Goal: Transaction & Acquisition: Book appointment/travel/reservation

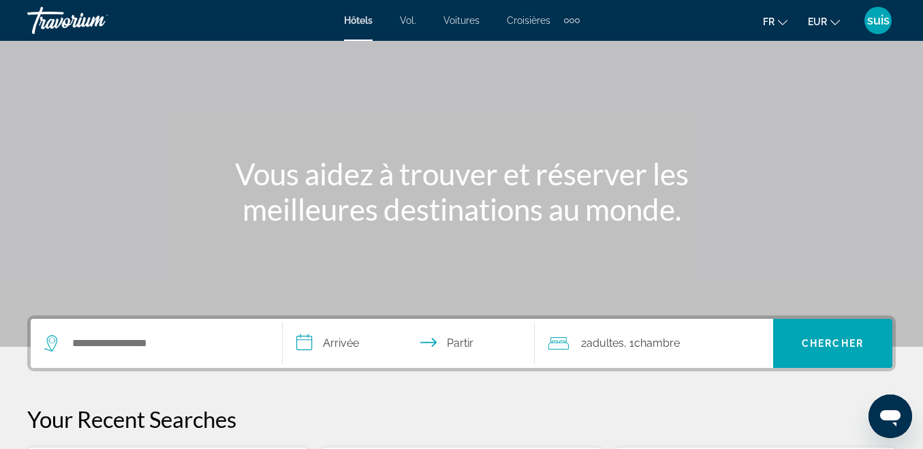
scroll to position [136, 0]
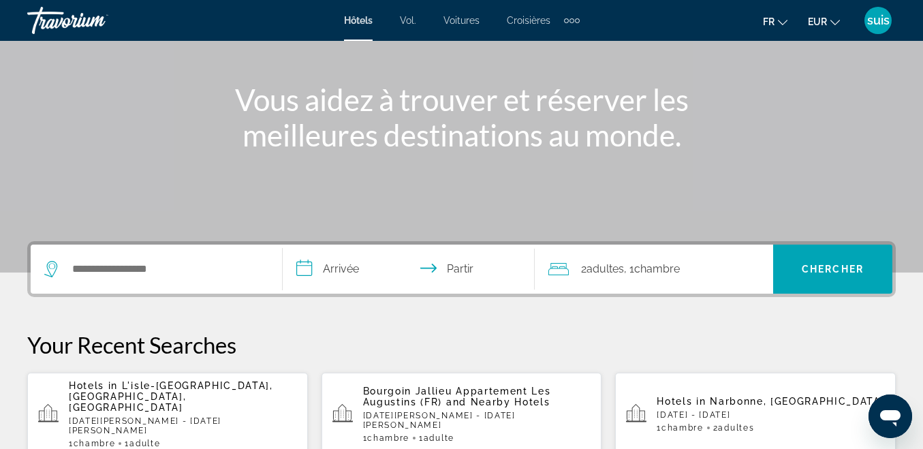
click at [168, 390] on span "L'isle-[GEOGRAPHIC_DATA], [GEOGRAPHIC_DATA], [GEOGRAPHIC_DATA]" at bounding box center [171, 396] width 204 height 33
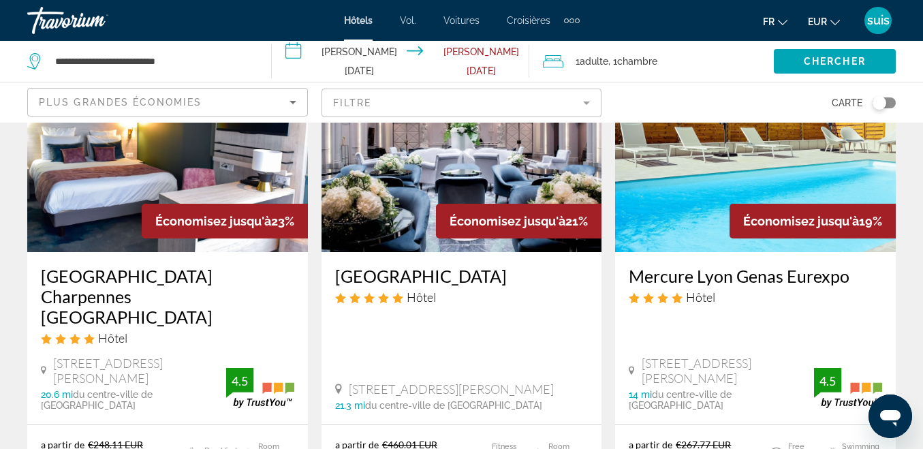
scroll to position [68, 0]
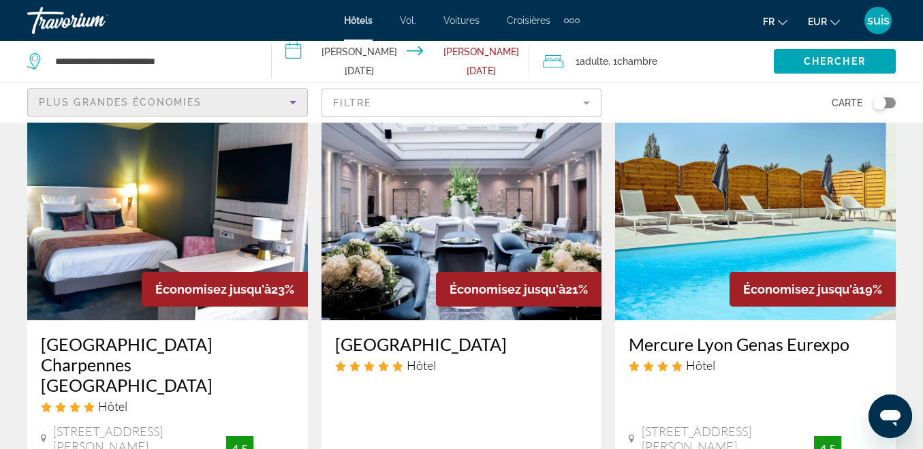
click at [187, 97] on span "Plus grandes économies" at bounding box center [120, 102] width 163 height 11
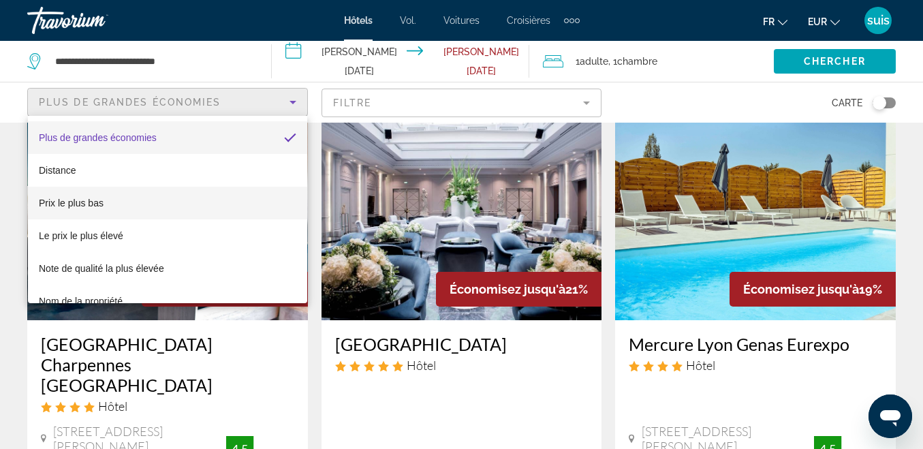
click at [143, 204] on mat-option "Prix ​​le plus bas" at bounding box center [167, 203] width 279 height 33
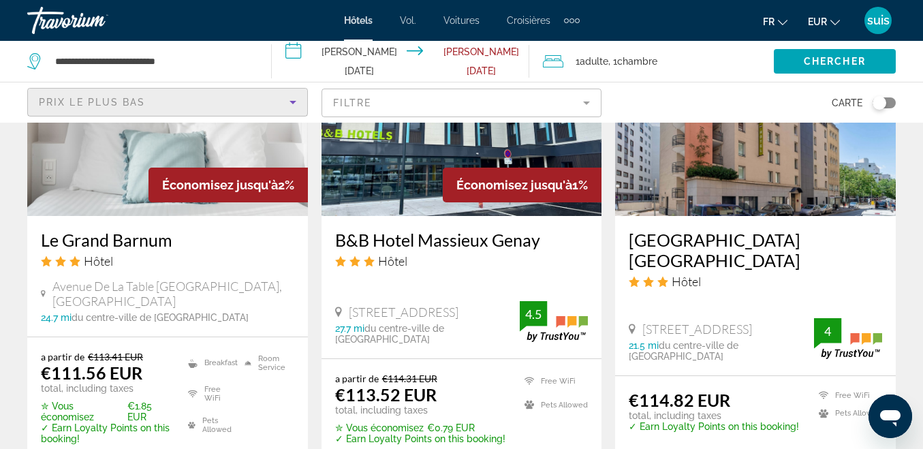
scroll to position [2043, 0]
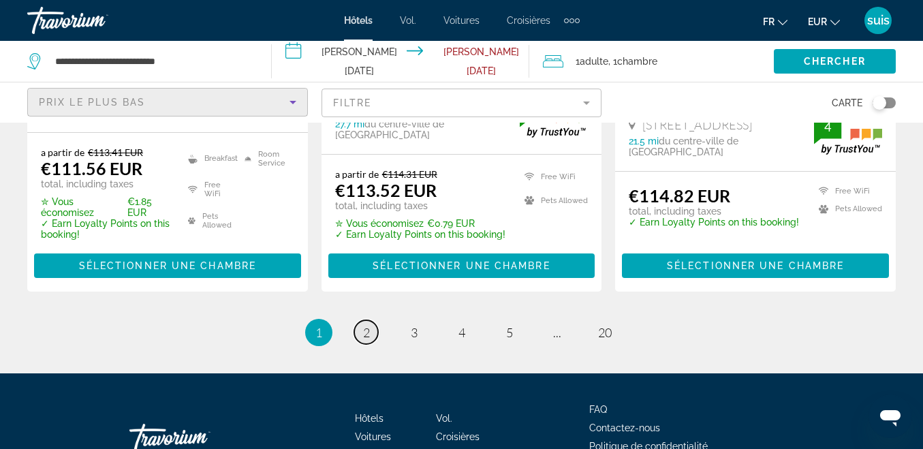
click at [366, 325] on span "2" at bounding box center [366, 332] width 7 height 15
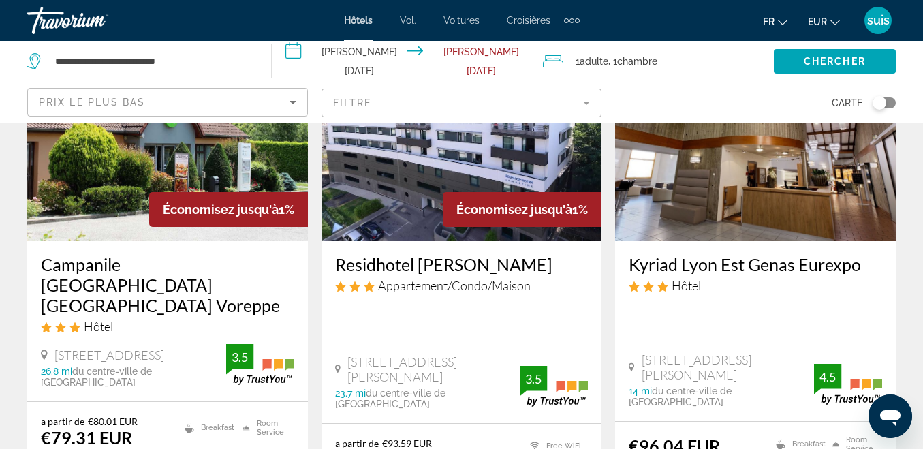
scroll to position [681, 0]
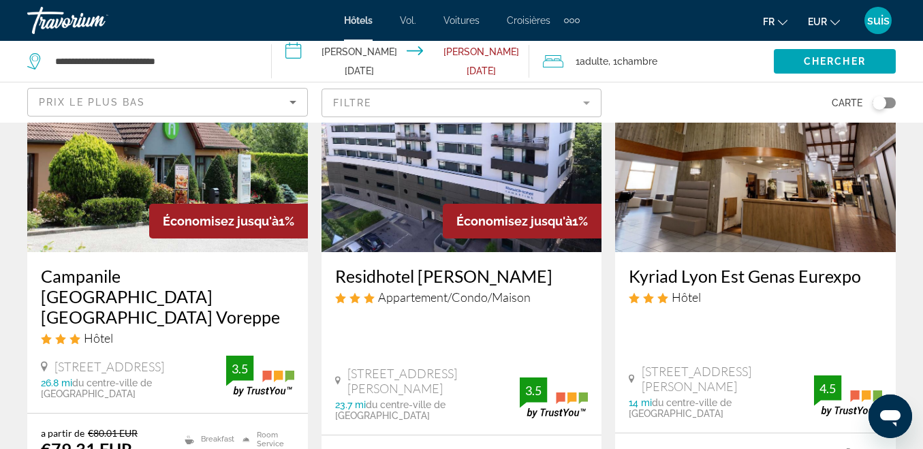
click at [829, 266] on h3 "Kyriad Lyon Est Genas Eurexpo" at bounding box center [755, 276] width 253 height 20
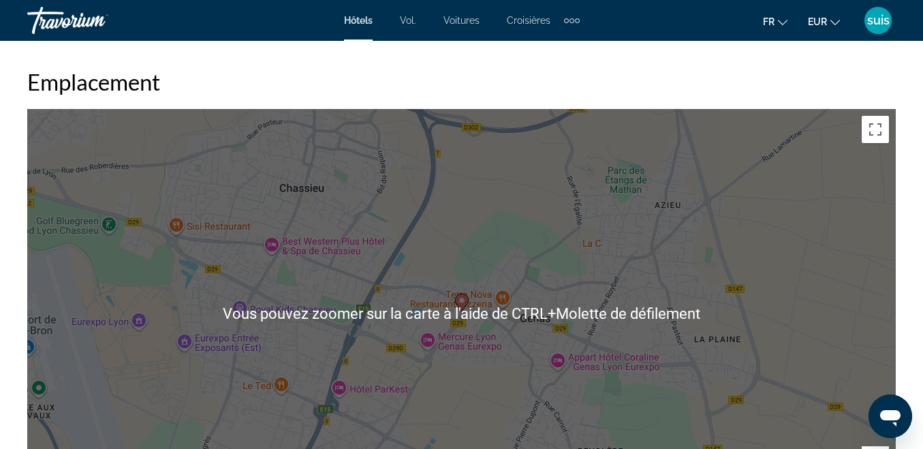
scroll to position [1498, 0]
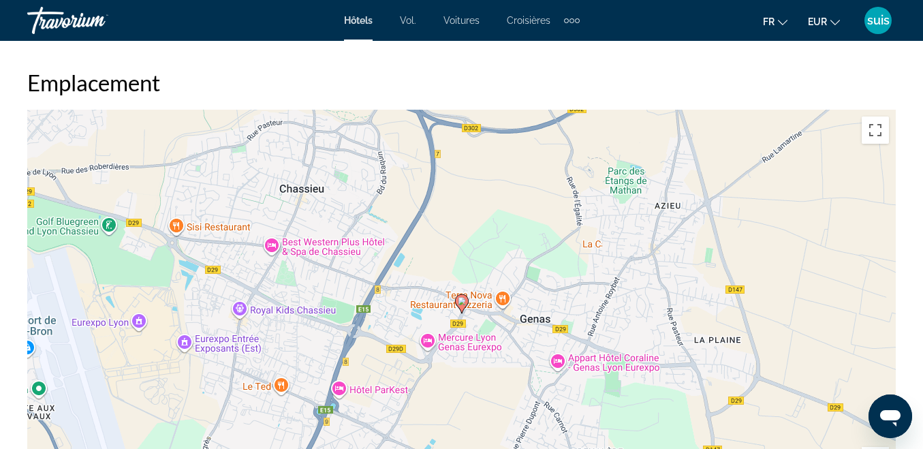
click at [278, 238] on div "Pour activer le glissement avec le clavier, appuyez sur Alt+Entrée. Une fois ce…" at bounding box center [461, 314] width 868 height 409
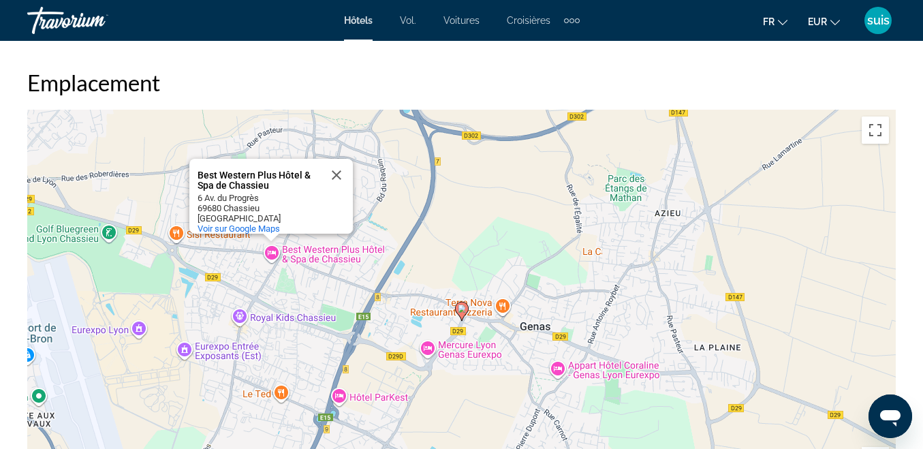
click at [228, 170] on div "Best Western Plus Hôtel & Spa de Chassieu" at bounding box center [258, 180] width 123 height 20
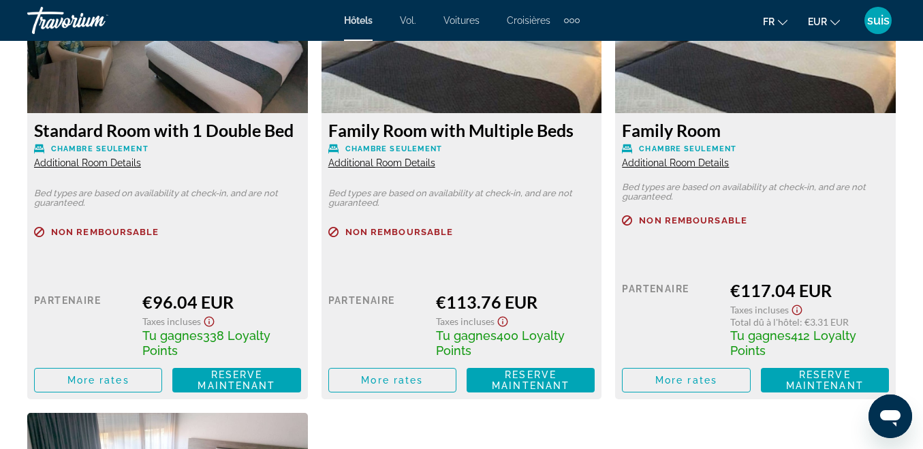
scroll to position [2247, 0]
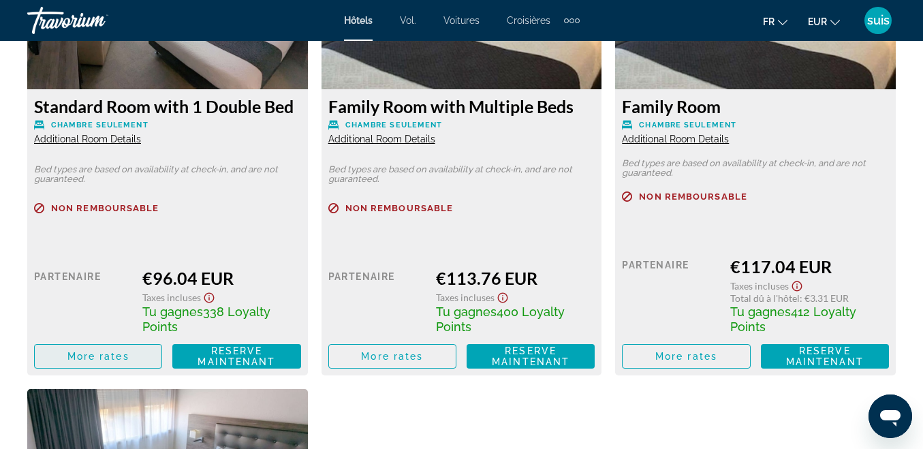
click at [112, 343] on span "Contenu principal" at bounding box center [98, 356] width 127 height 33
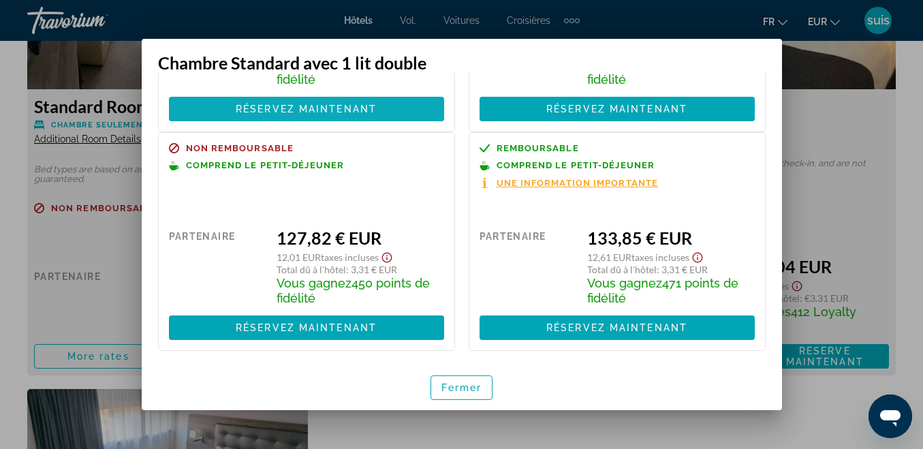
scroll to position [0, 0]
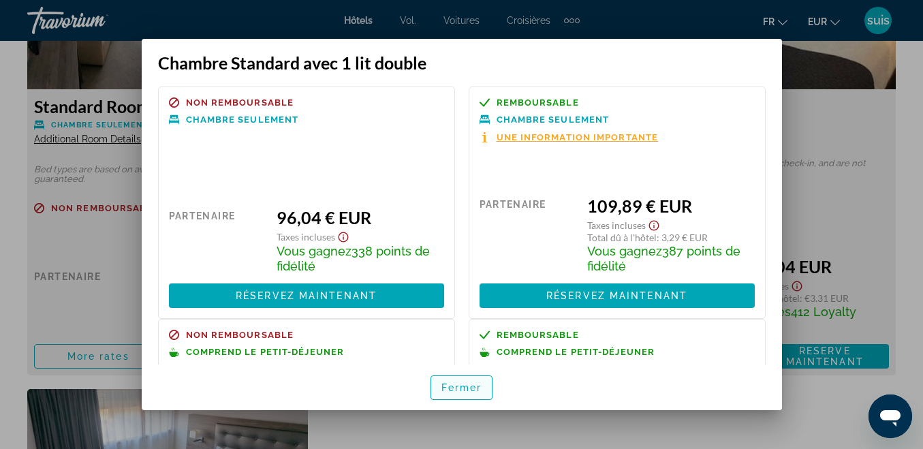
click at [475, 387] on font "Fermer" at bounding box center [461, 387] width 41 height 11
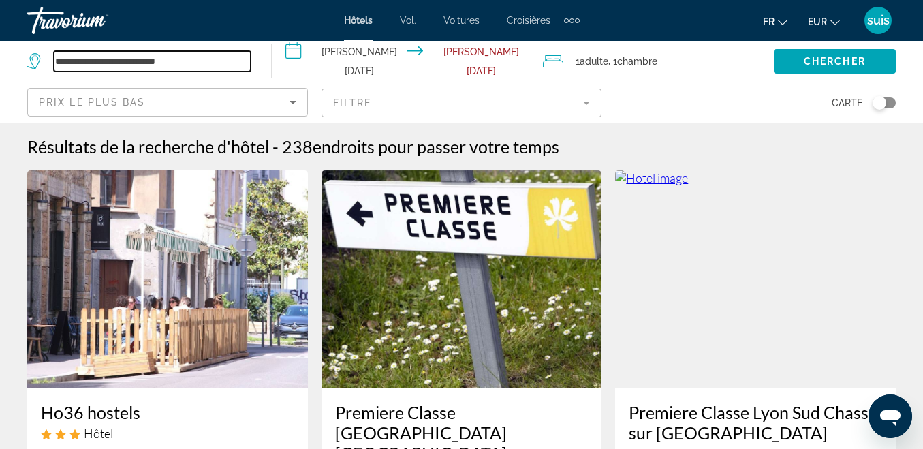
click at [191, 63] on input "**********" at bounding box center [152, 61] width 197 height 20
type input "*"
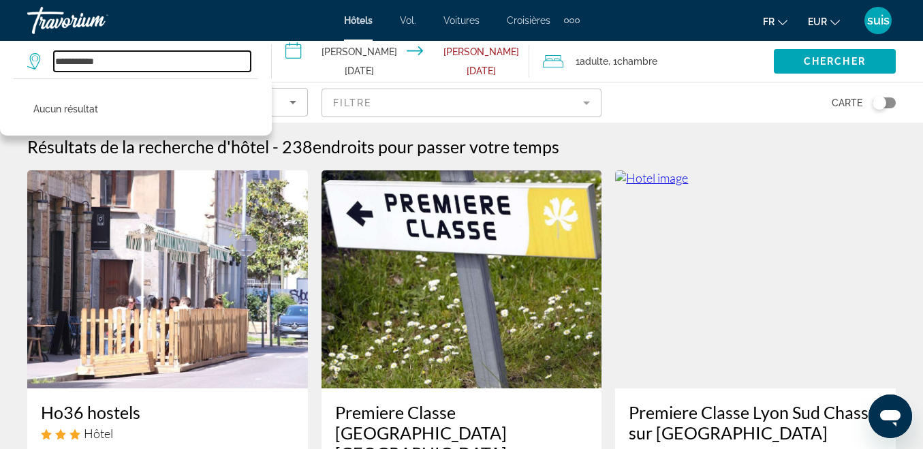
click at [72, 62] on input "**********" at bounding box center [152, 61] width 197 height 20
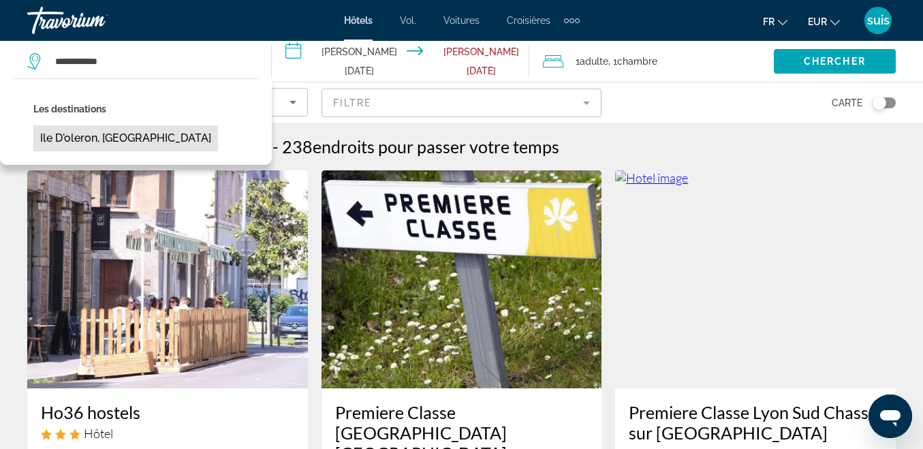
click at [115, 136] on button "Ile D'oleron, [GEOGRAPHIC_DATA]" at bounding box center [125, 138] width 185 height 26
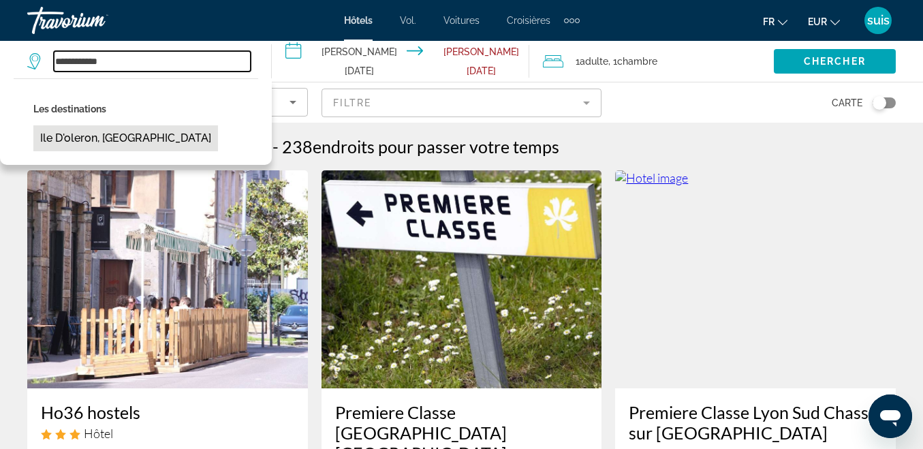
type input "**********"
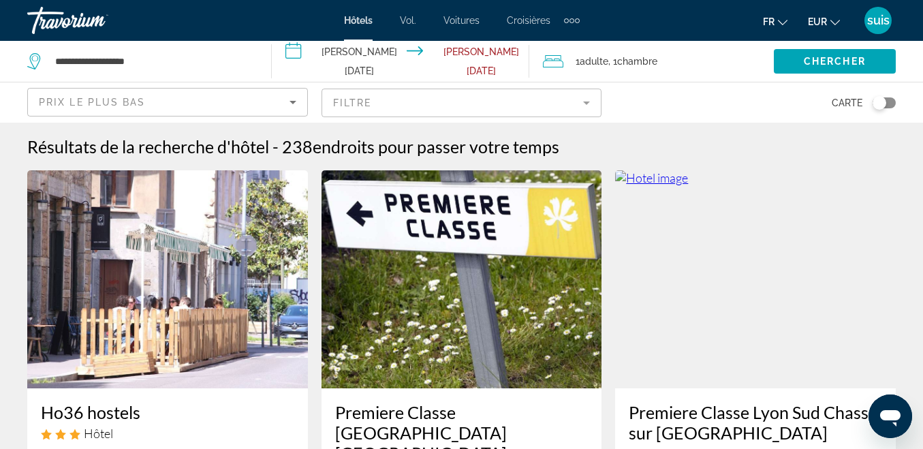
click at [334, 59] on input "**********" at bounding box center [404, 63] width 264 height 45
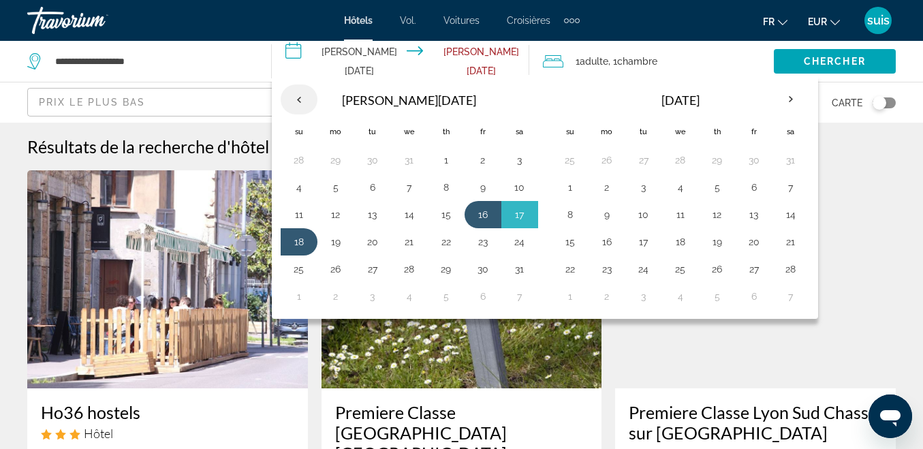
click at [298, 103] on th "Previous month" at bounding box center [299, 99] width 37 height 30
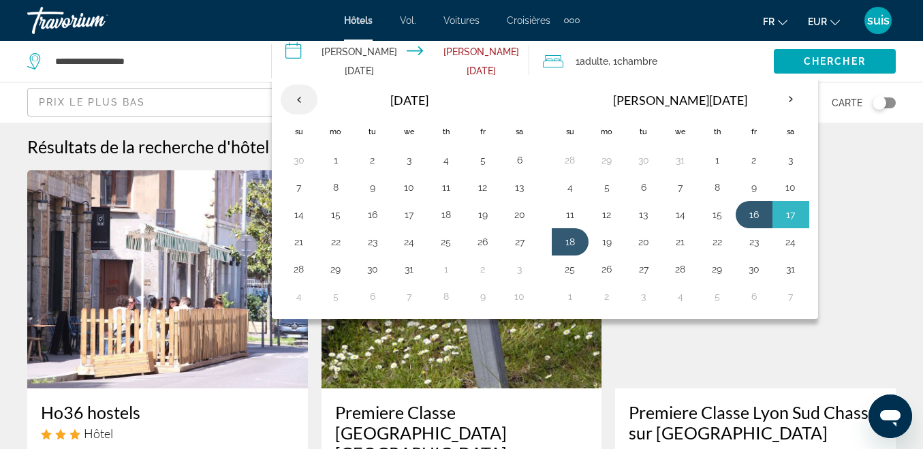
click at [298, 103] on th "Previous month" at bounding box center [299, 99] width 37 height 30
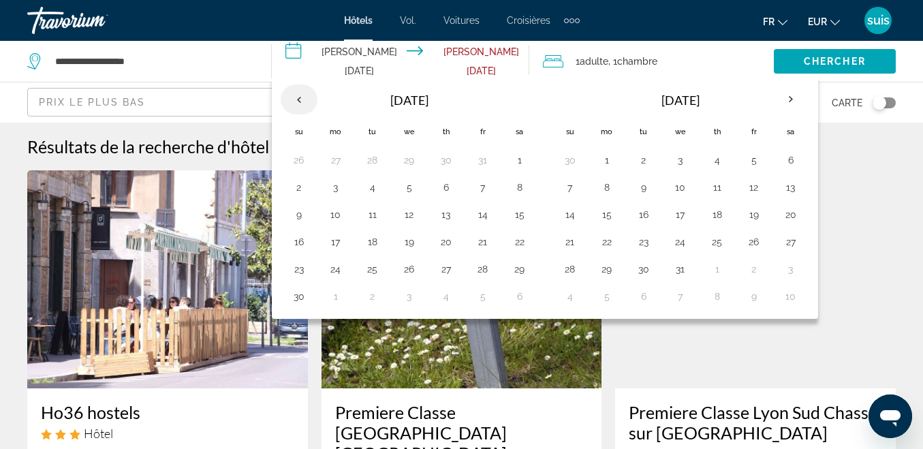
click at [298, 103] on th "Previous month" at bounding box center [299, 99] width 37 height 30
click at [298, 103] on th "Check-in date: Jan 16, 2026 Check-out date: Jan 18, 2026" at bounding box center [299, 99] width 37 height 30
click at [517, 212] on button "20" at bounding box center [520, 211] width 22 height 19
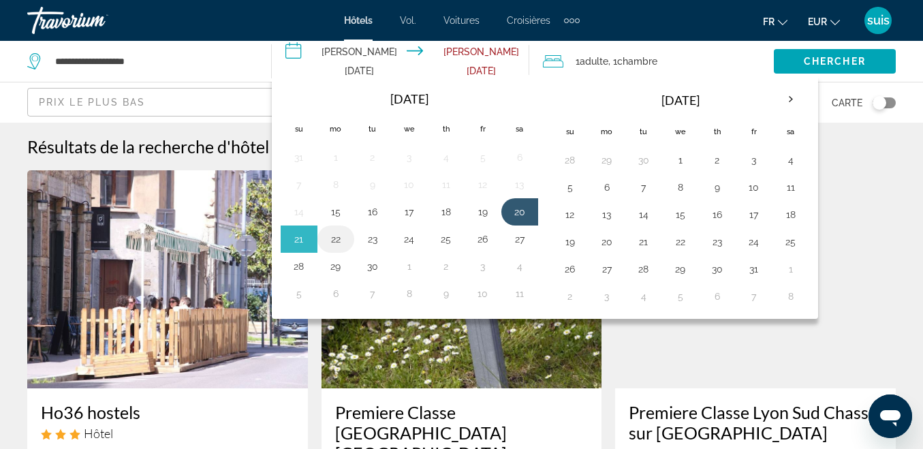
click at [332, 240] on button "22" at bounding box center [336, 238] width 22 height 19
type input "**********"
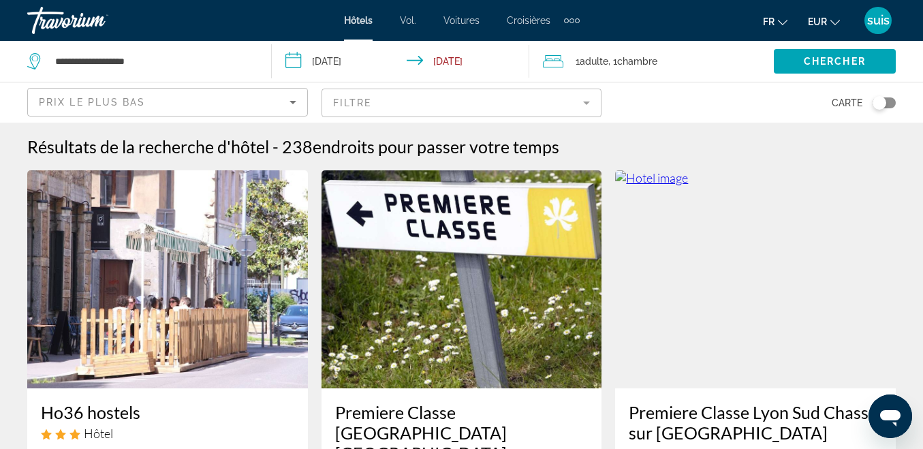
click at [701, 59] on div "1 Adulte Adultes , 1 Chambre pièces" at bounding box center [658, 61] width 231 height 19
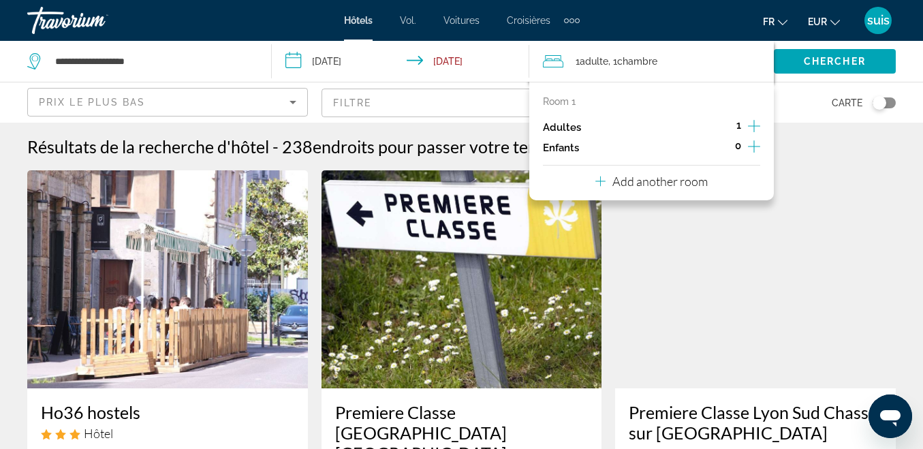
click at [752, 124] on icon "Increment adults" at bounding box center [754, 126] width 12 height 16
click at [814, 54] on span "Search widget" at bounding box center [835, 61] width 122 height 33
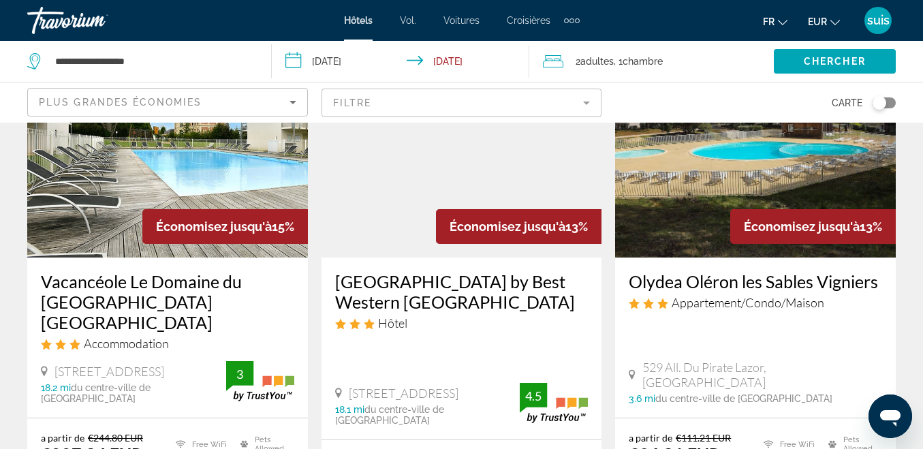
scroll to position [136, 0]
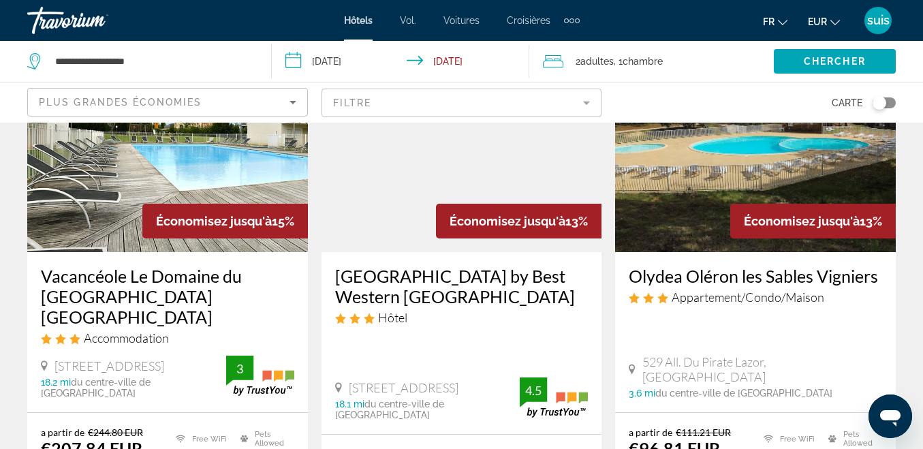
click at [701, 206] on img "Contenu principal" at bounding box center [755, 143] width 281 height 218
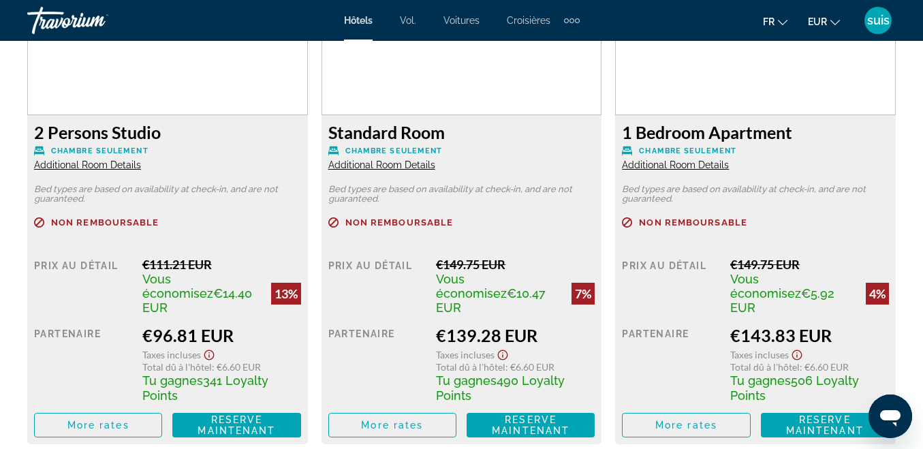
scroll to position [2383, 0]
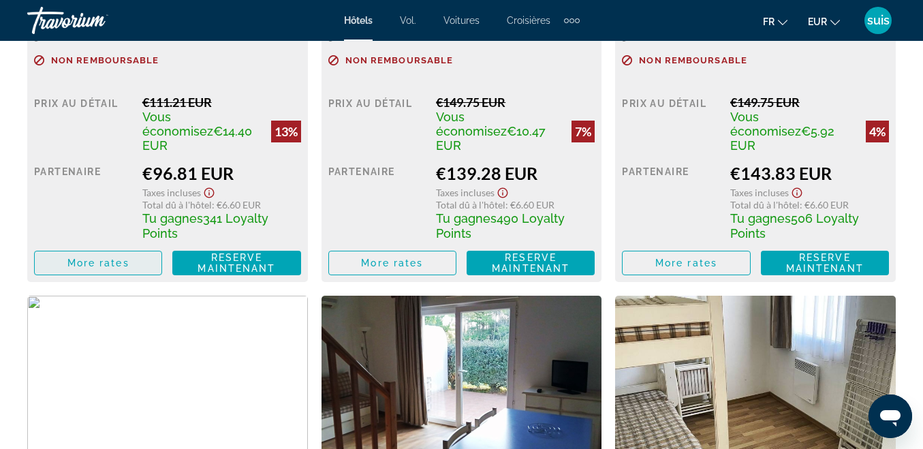
click at [114, 257] on span "More rates" at bounding box center [98, 262] width 62 height 11
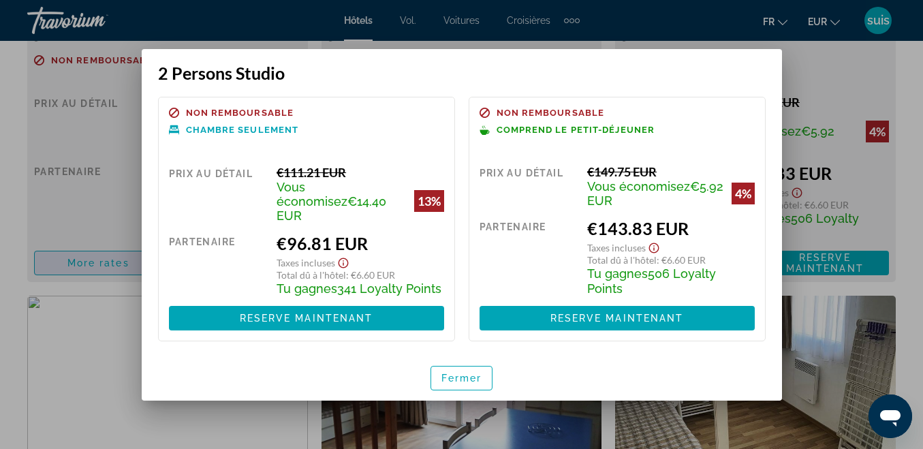
scroll to position [0, 0]
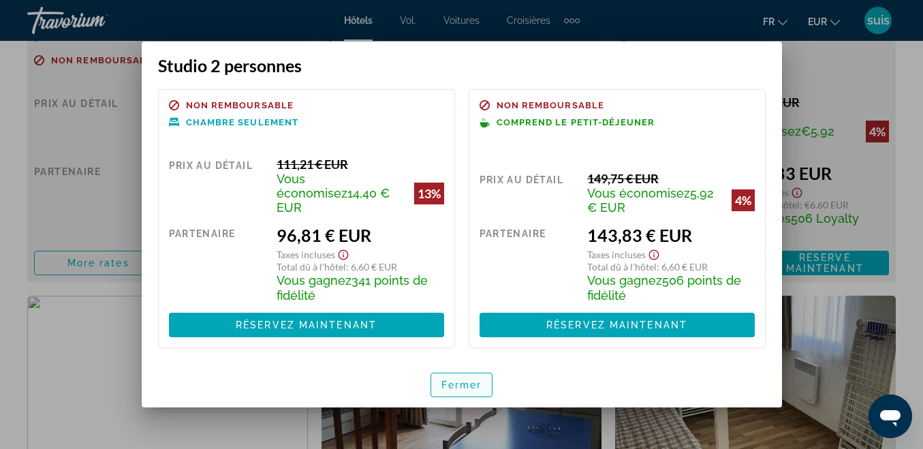
click at [477, 379] on font "Fermer" at bounding box center [461, 384] width 41 height 11
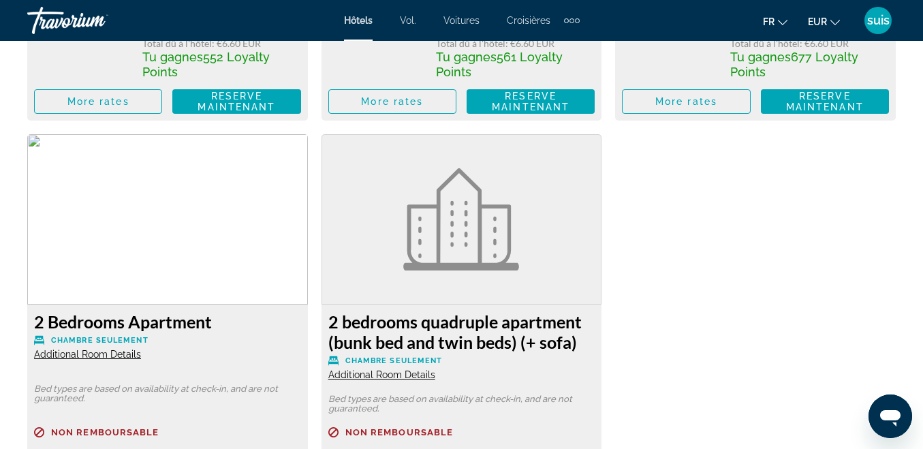
scroll to position [3064, 0]
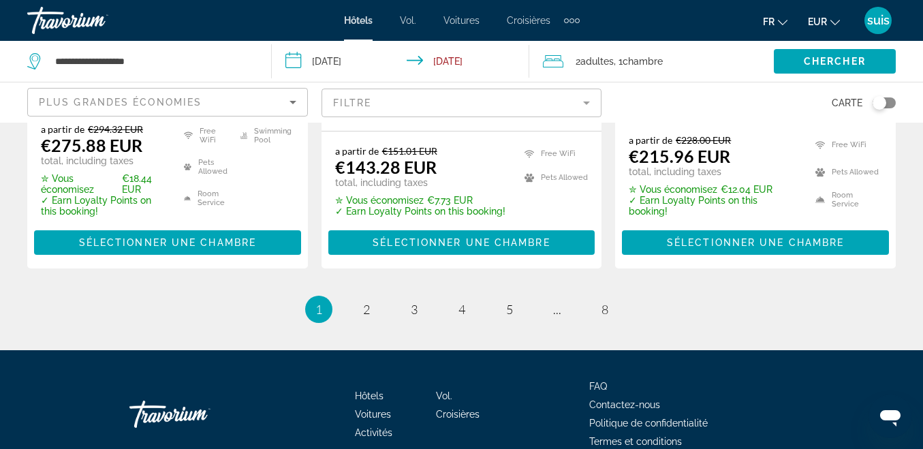
scroll to position [2123, 0]
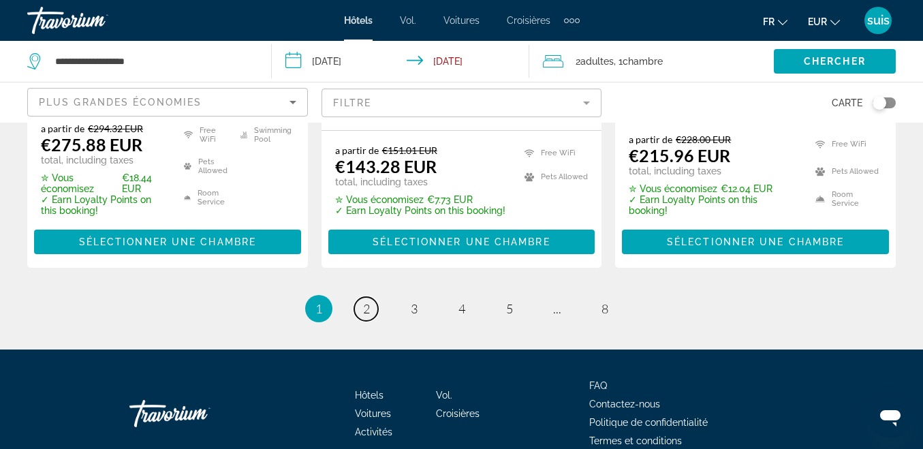
click at [361, 297] on link "page 2" at bounding box center [366, 309] width 24 height 24
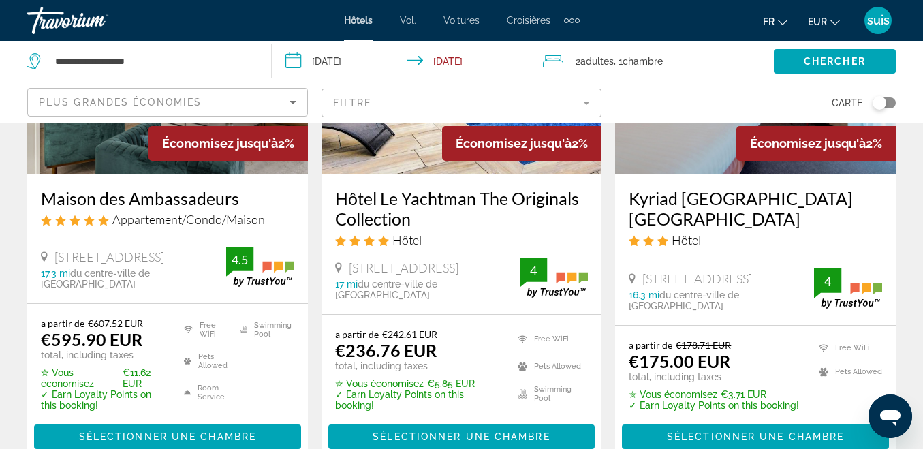
scroll to position [749, 0]
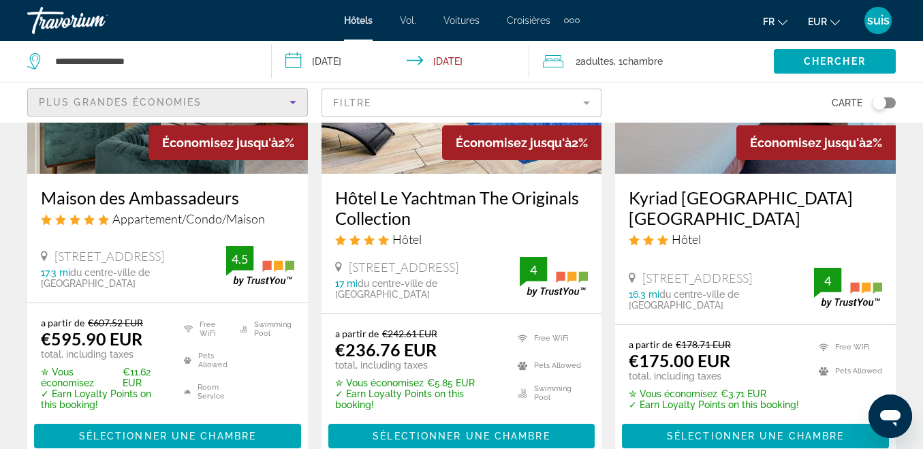
click at [112, 97] on span "Plus grandes économies" at bounding box center [120, 102] width 163 height 11
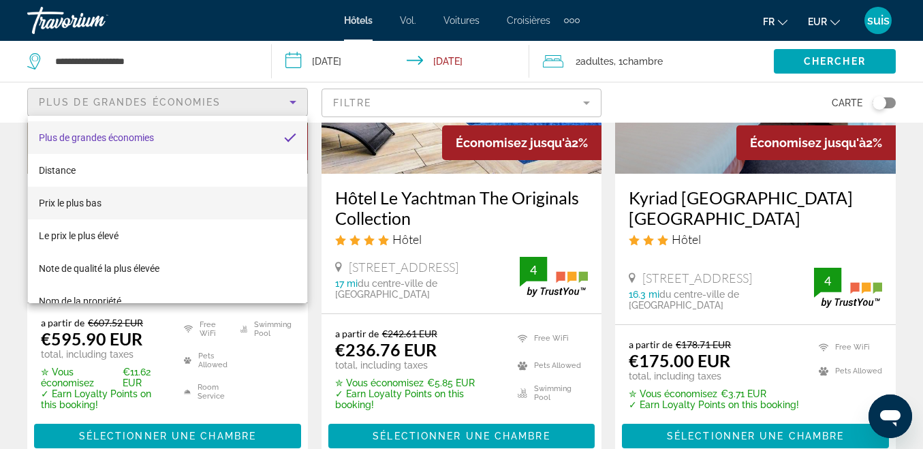
click at [122, 207] on mat-option "Prix ​​le plus bas" at bounding box center [167, 203] width 279 height 33
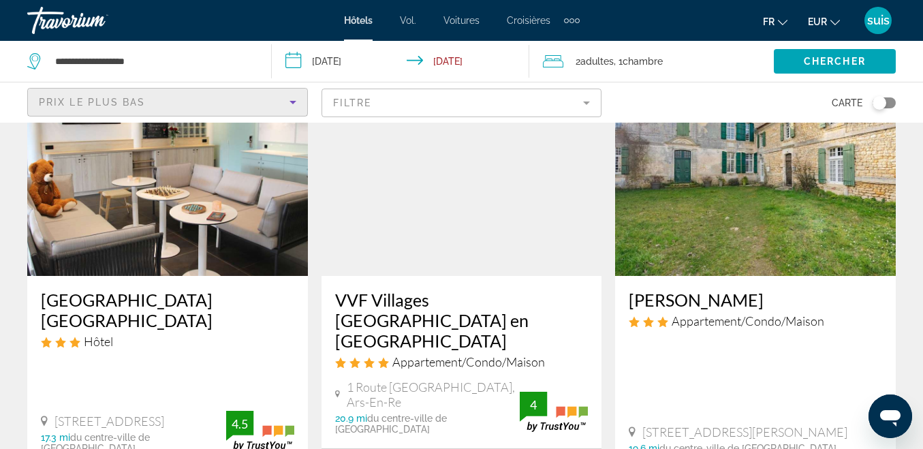
scroll to position [136, 0]
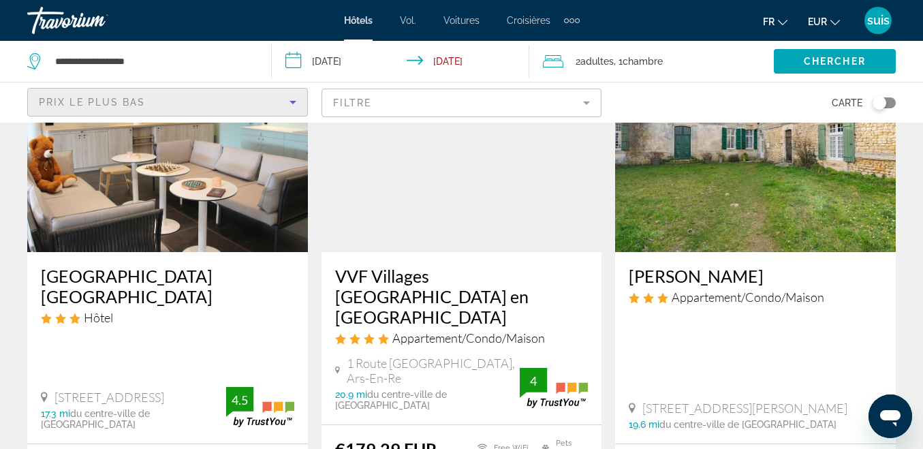
click at [436, 193] on img "Contenu principal" at bounding box center [461, 143] width 281 height 218
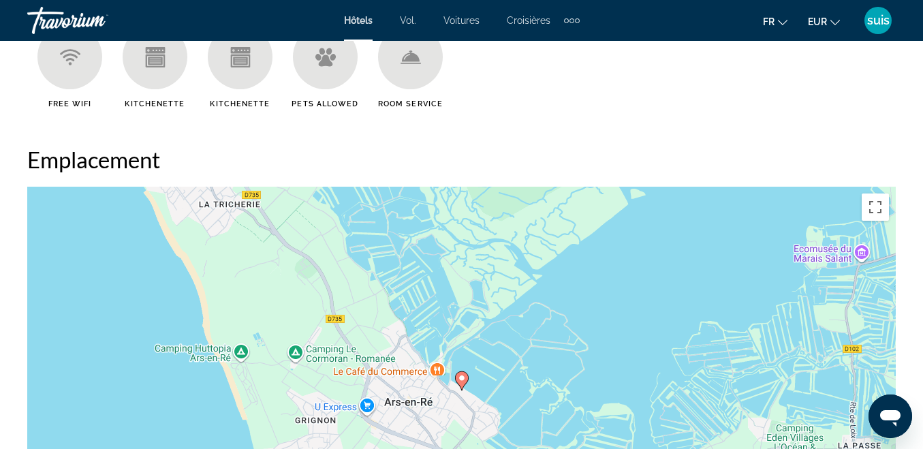
scroll to position [1498, 0]
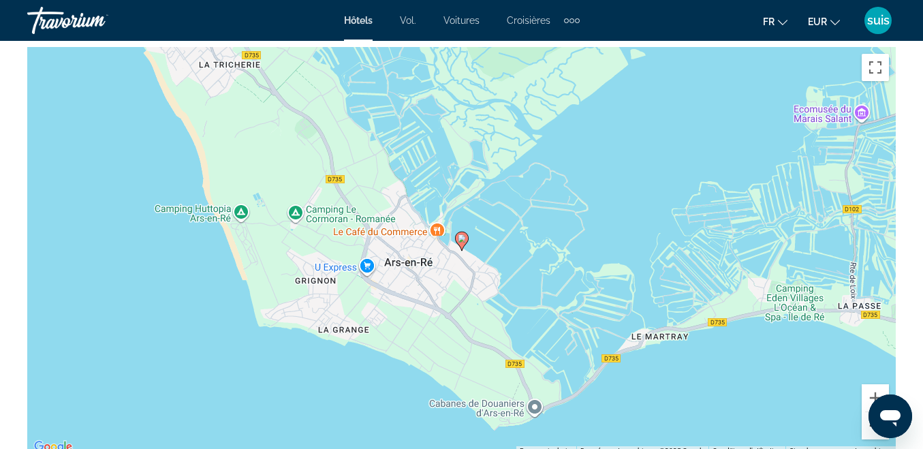
click at [864, 426] on button "Zoom arrière" at bounding box center [874, 425] width 27 height 27
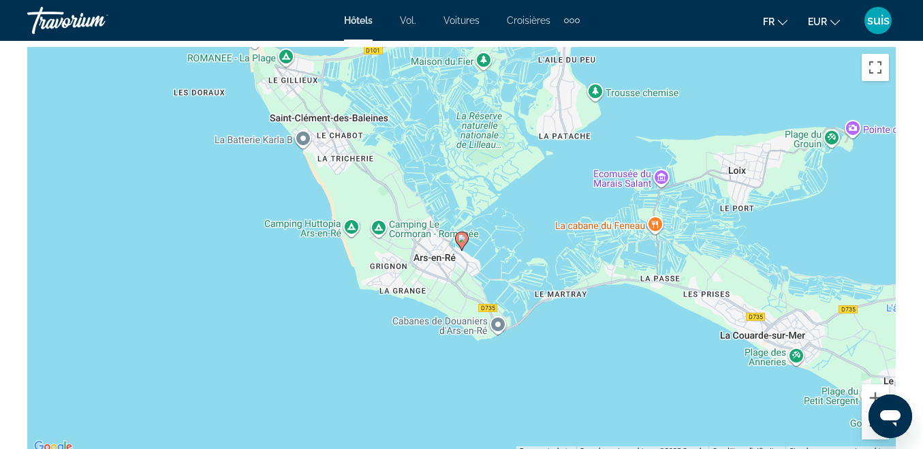
click at [864, 426] on button "Zoom arrière" at bounding box center [874, 425] width 27 height 27
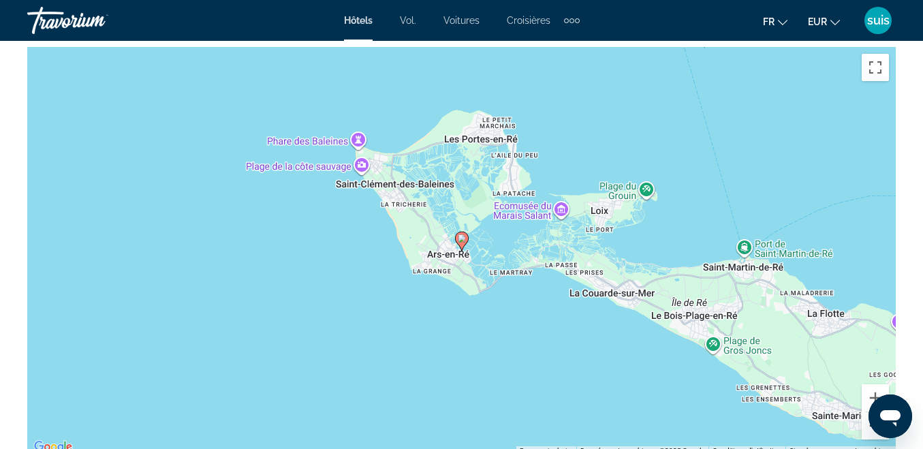
click at [864, 426] on button "Zoom arrière" at bounding box center [874, 425] width 27 height 27
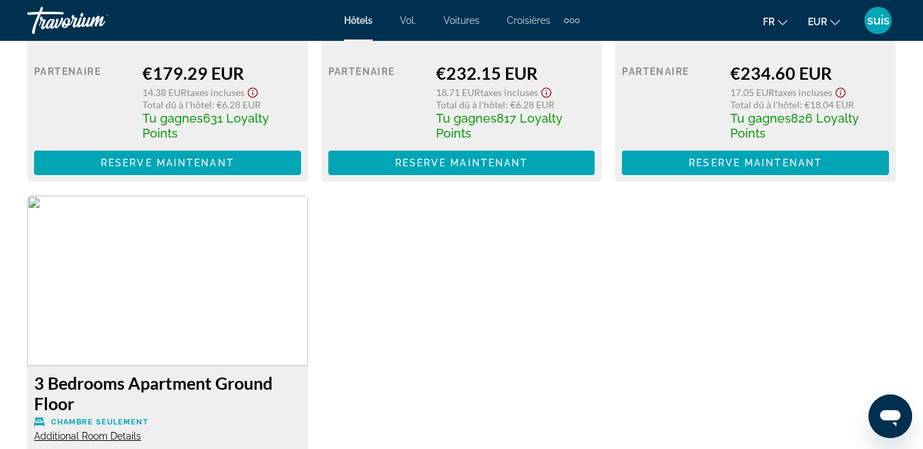
scroll to position [2520, 0]
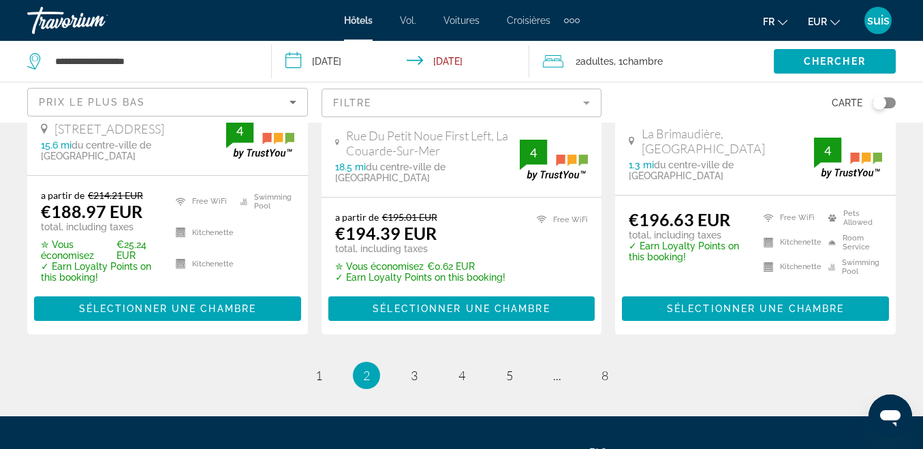
scroll to position [1634, 0]
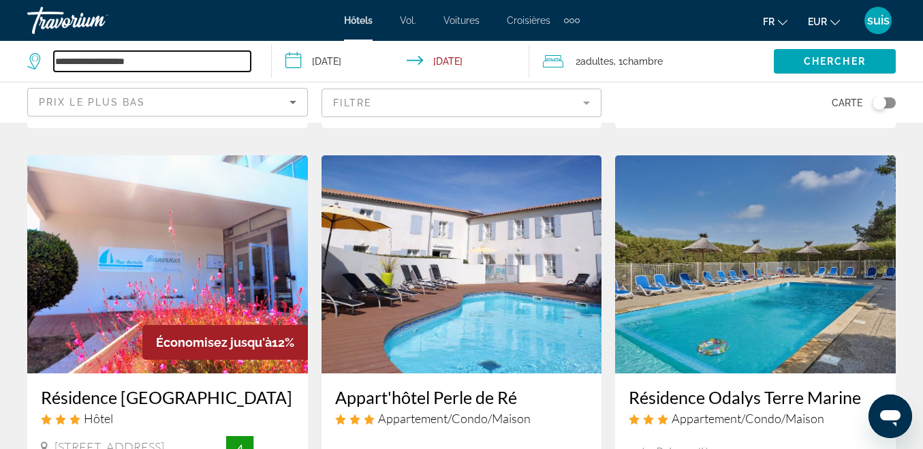
click at [172, 58] on input "**********" at bounding box center [152, 61] width 197 height 20
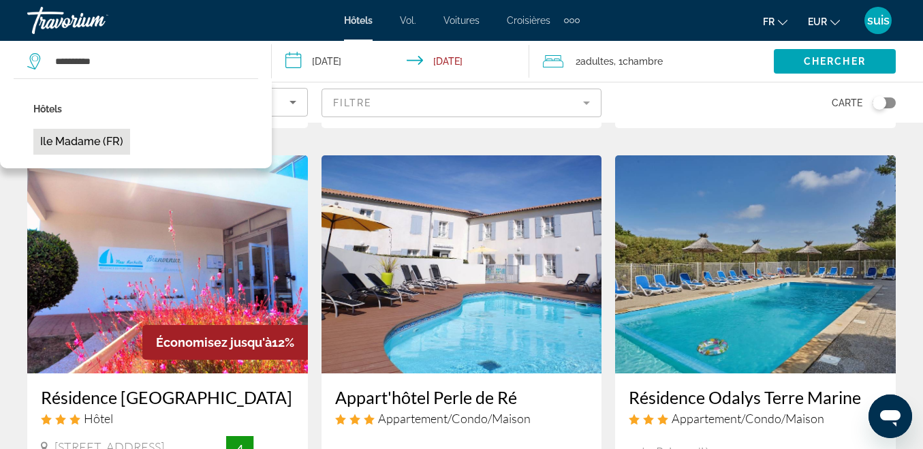
click at [95, 136] on button "Ile Madame (FR)" at bounding box center [81, 142] width 97 height 26
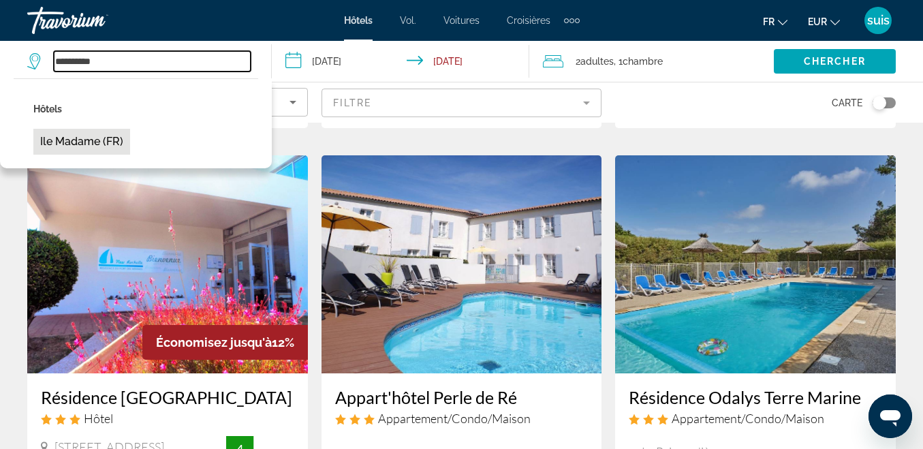
type input "**********"
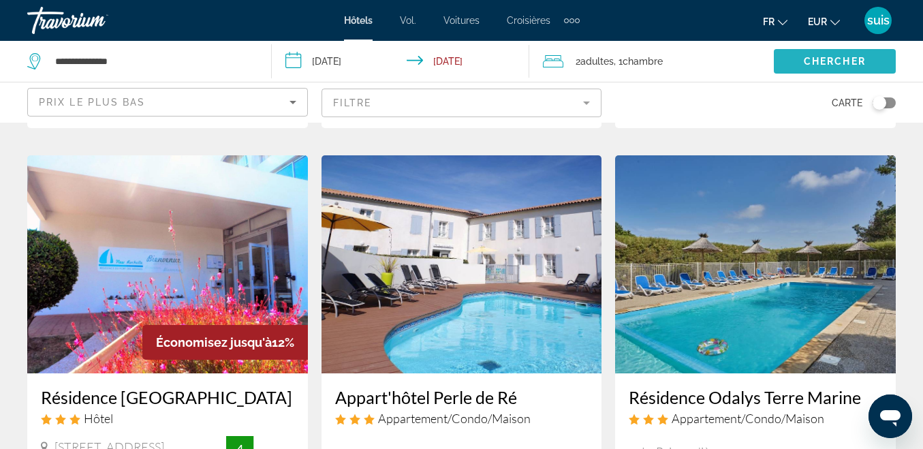
click at [823, 65] on span "Chercher" at bounding box center [835, 61] width 62 height 11
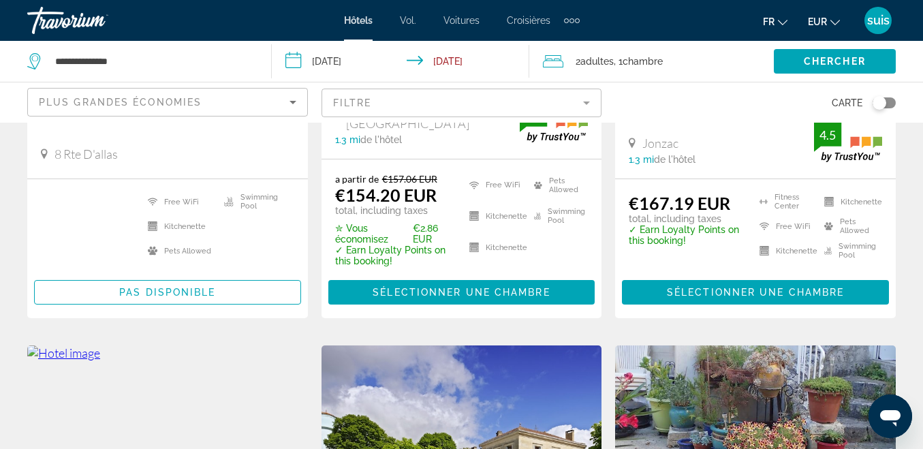
scroll to position [409, 0]
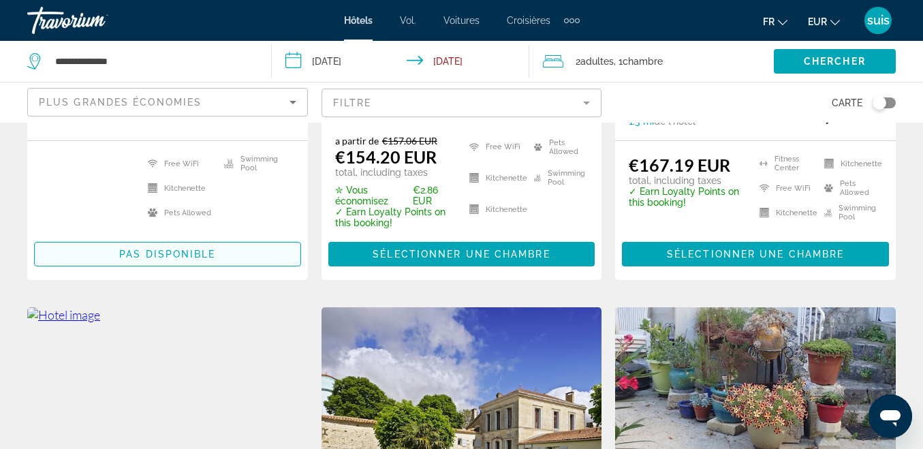
click at [127, 250] on span "Pas disponible" at bounding box center [167, 254] width 96 height 11
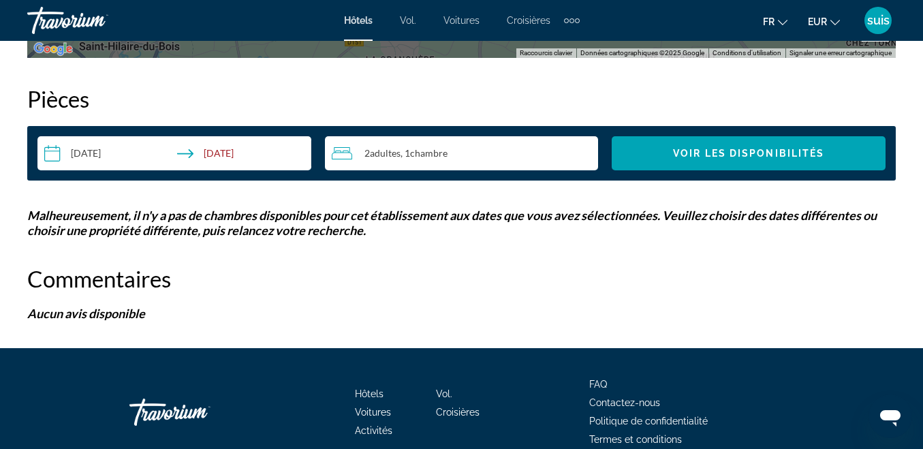
scroll to position [1975, 0]
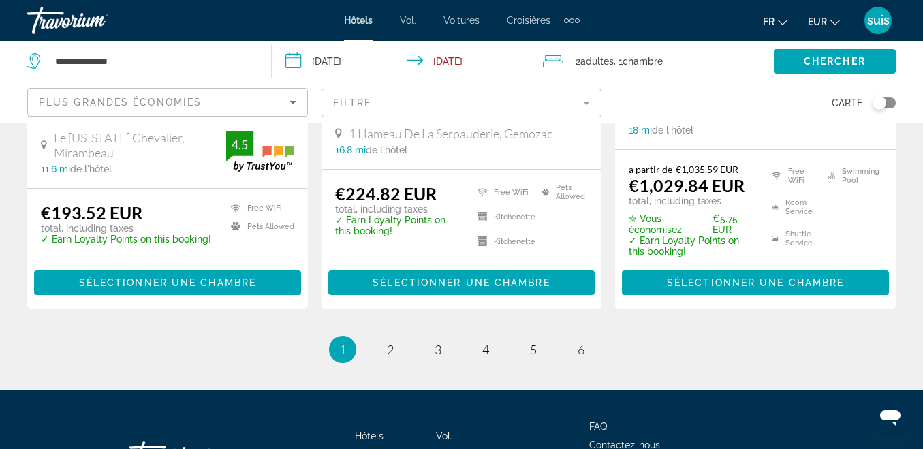
scroll to position [2028, 0]
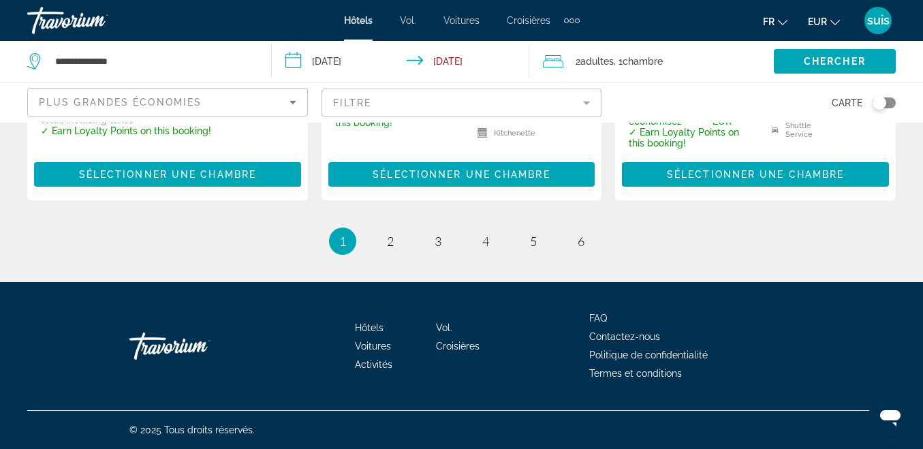
click at [279, 99] on div "Plus grandes économies" at bounding box center [164, 102] width 251 height 16
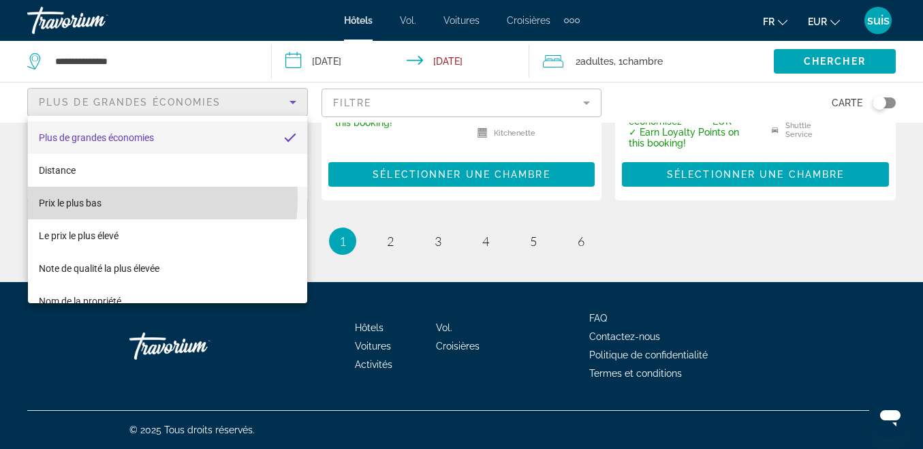
click at [116, 199] on mat-option "Prix ​​le plus bas" at bounding box center [167, 203] width 279 height 33
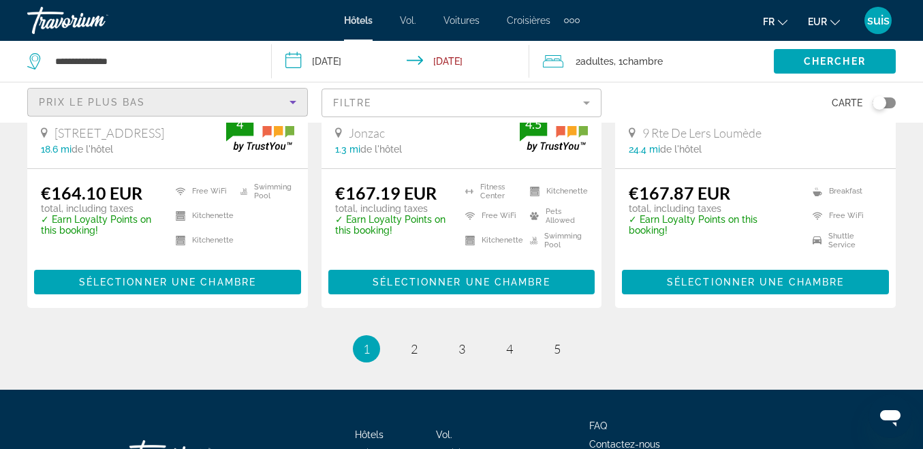
scroll to position [2061, 0]
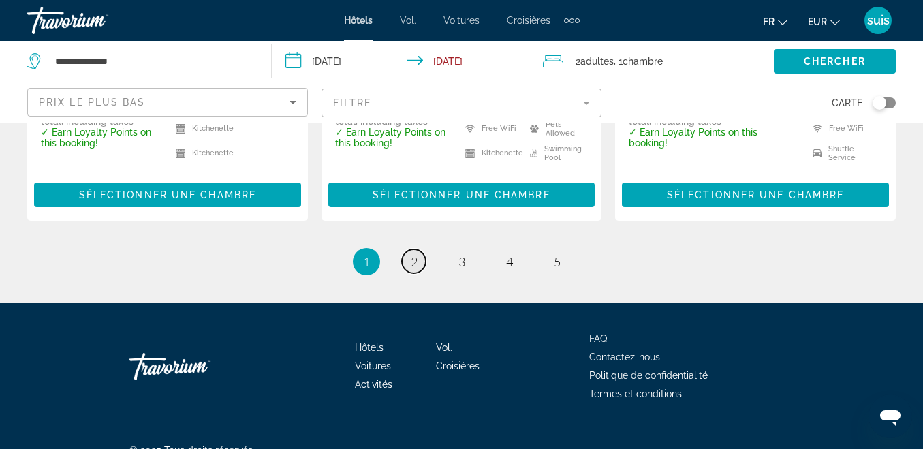
click at [410, 249] on link "page 2" at bounding box center [414, 261] width 24 height 24
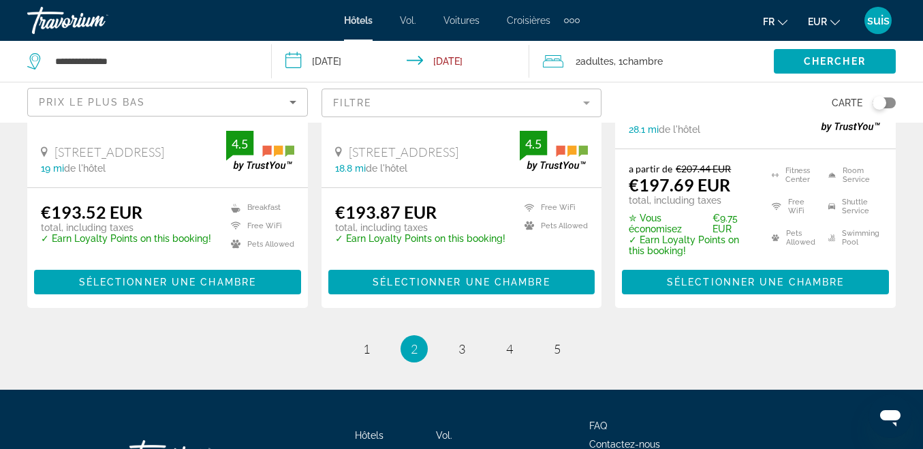
scroll to position [2020, 0]
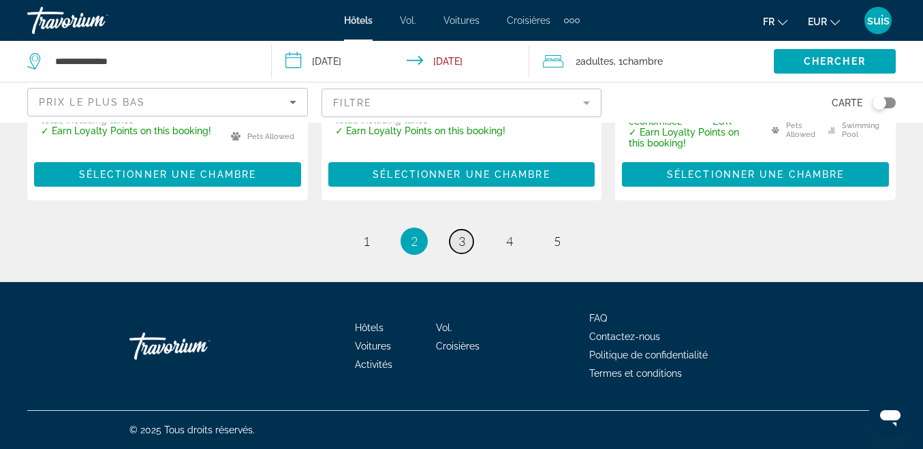
click at [462, 242] on span "3" at bounding box center [461, 241] width 7 height 15
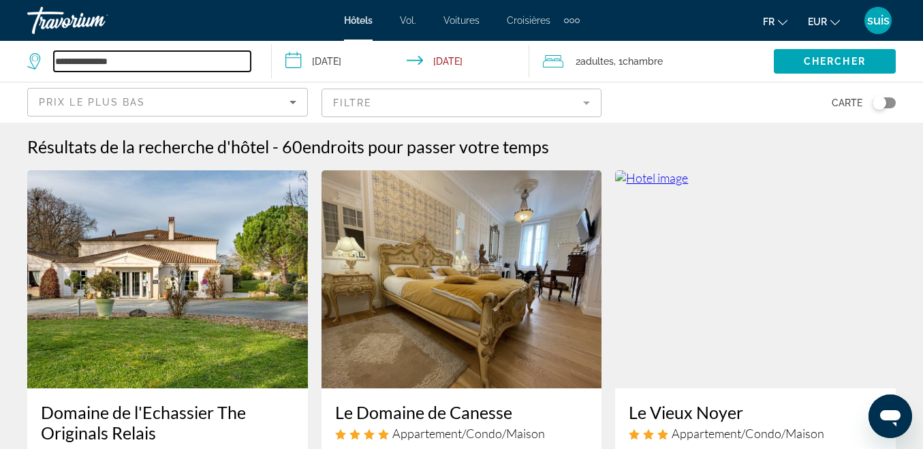
click at [144, 57] on input "**********" at bounding box center [152, 61] width 197 height 20
type input "*"
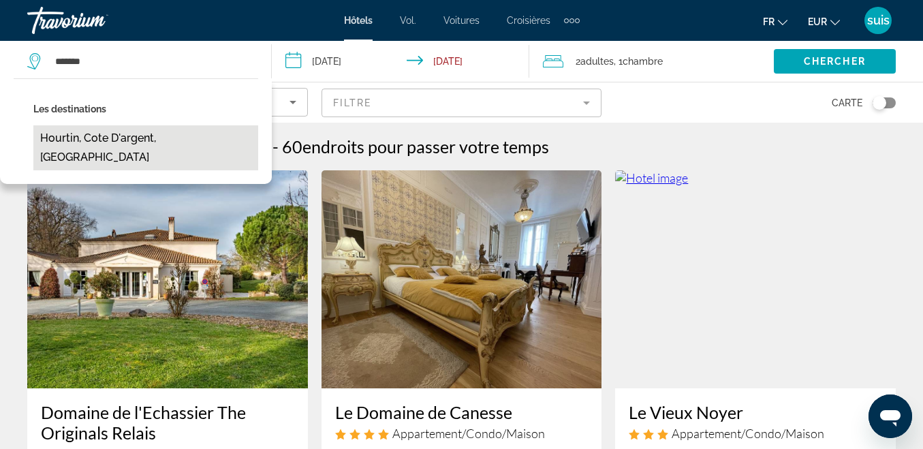
click at [127, 133] on button "Hourtin, Cote D'argent, [GEOGRAPHIC_DATA]" at bounding box center [145, 147] width 225 height 45
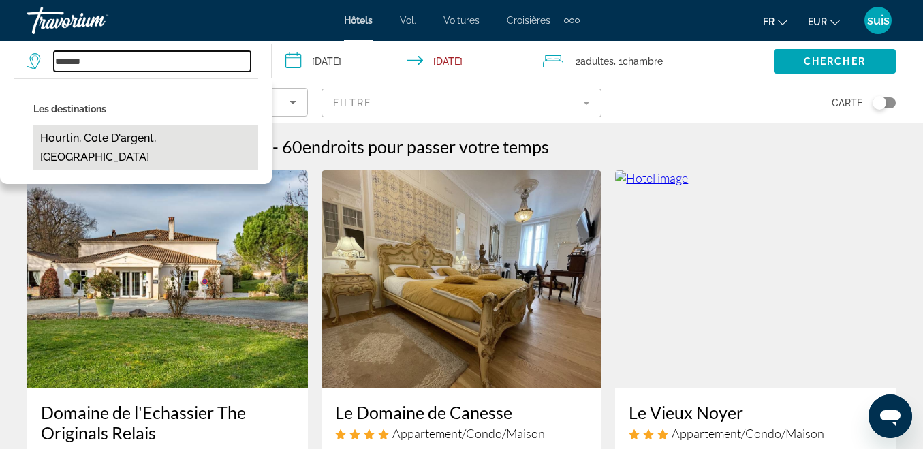
type input "**********"
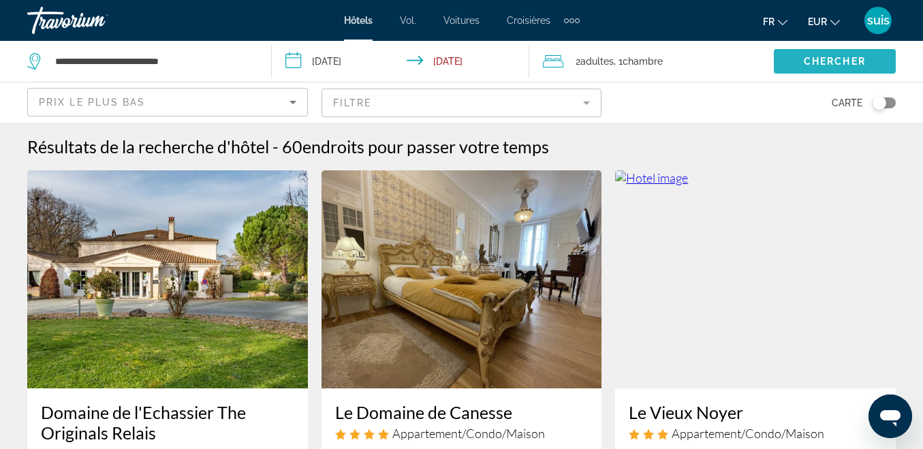
click at [831, 59] on span "Chercher" at bounding box center [835, 61] width 62 height 11
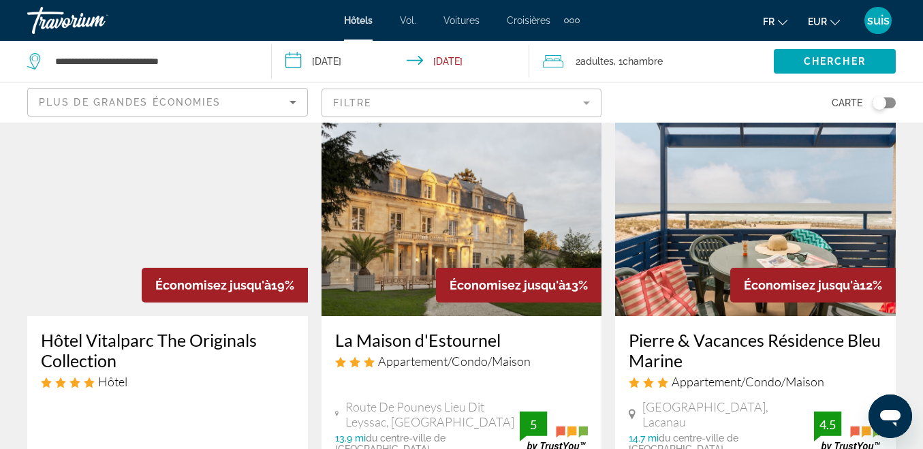
scroll to position [68, 0]
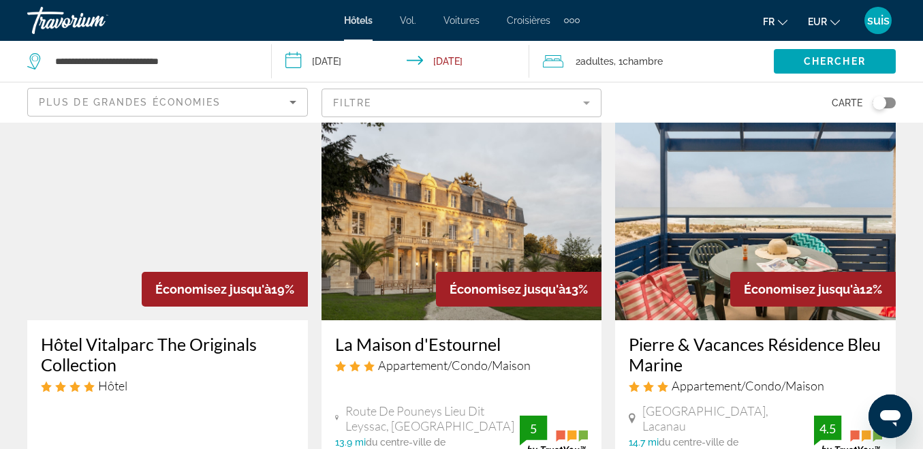
click at [702, 343] on h3 "Pierre & Vacances Résidence Bleu Marine" at bounding box center [755, 354] width 253 height 41
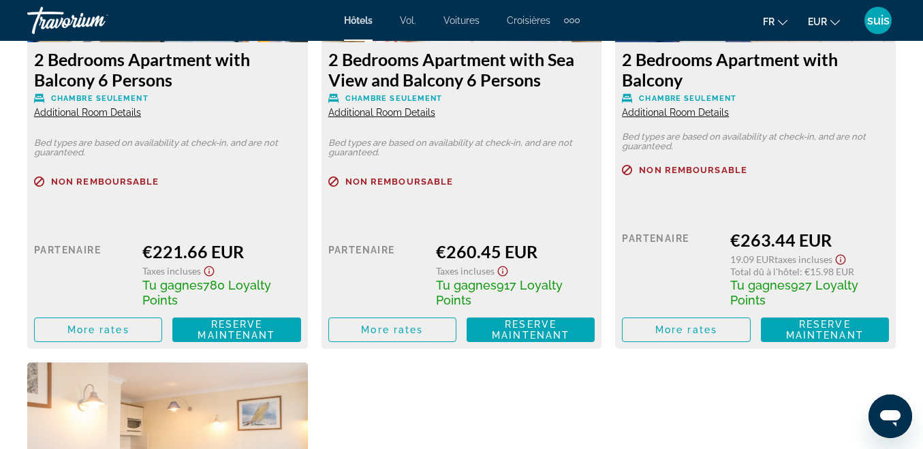
scroll to position [3541, 0]
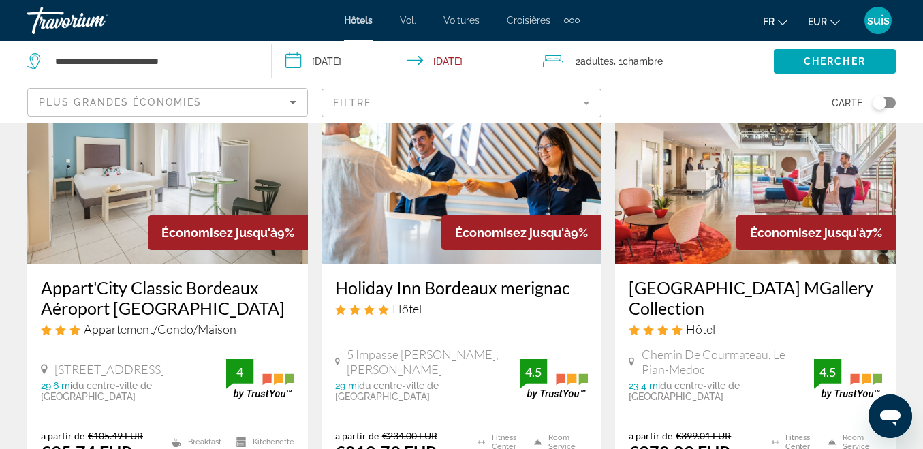
scroll to position [272, 0]
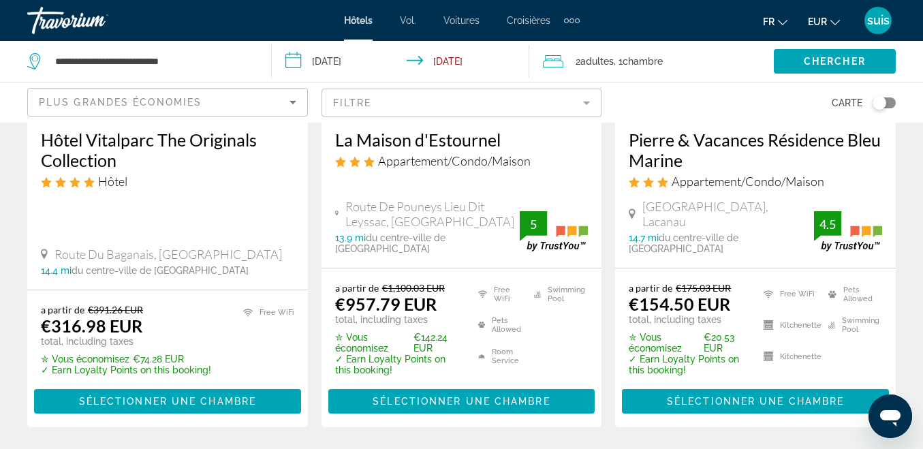
click at [255, 98] on div "Plus grandes économies" at bounding box center [164, 102] width 251 height 16
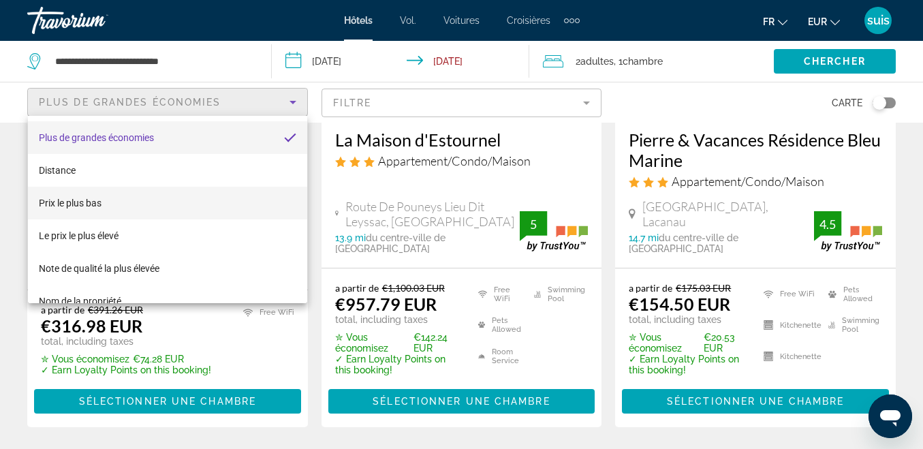
click at [78, 200] on font "Prix ​​le plus bas" at bounding box center [70, 202] width 63 height 11
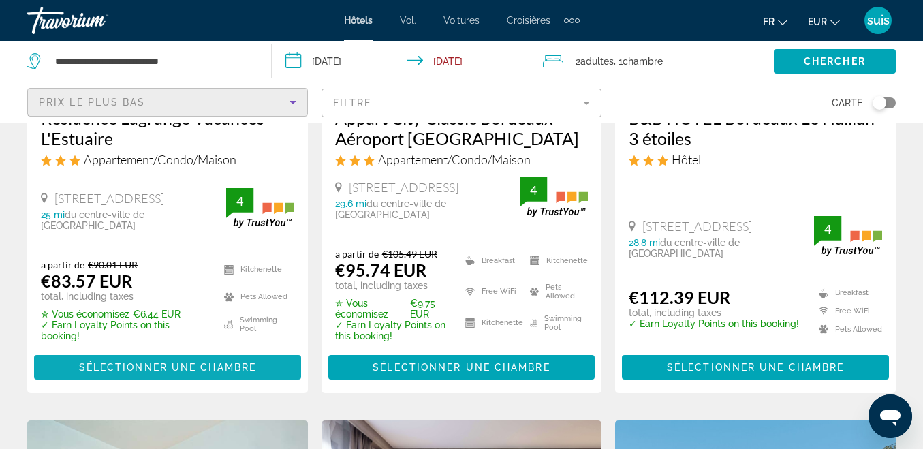
scroll to position [272, 0]
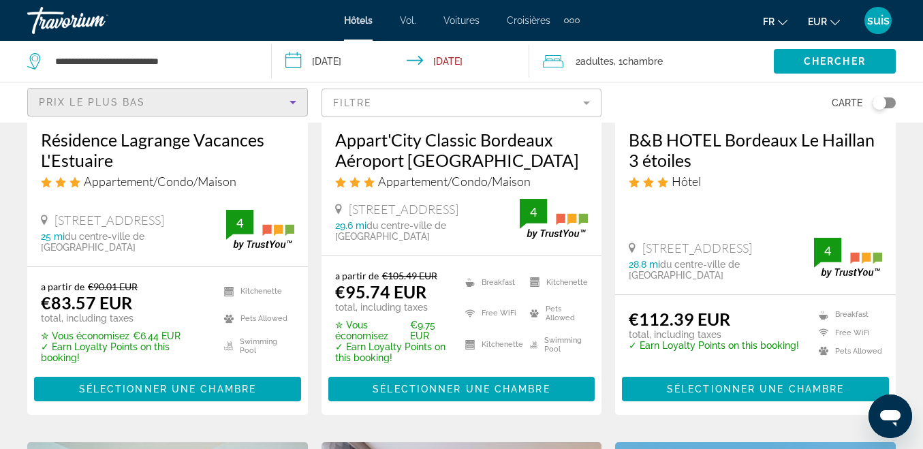
click at [118, 257] on div "Résidence Lagrange Vacances L'Estuaire Appartement/Condo/Maison [STREET_ADDRESS…" at bounding box center [167, 191] width 281 height 150
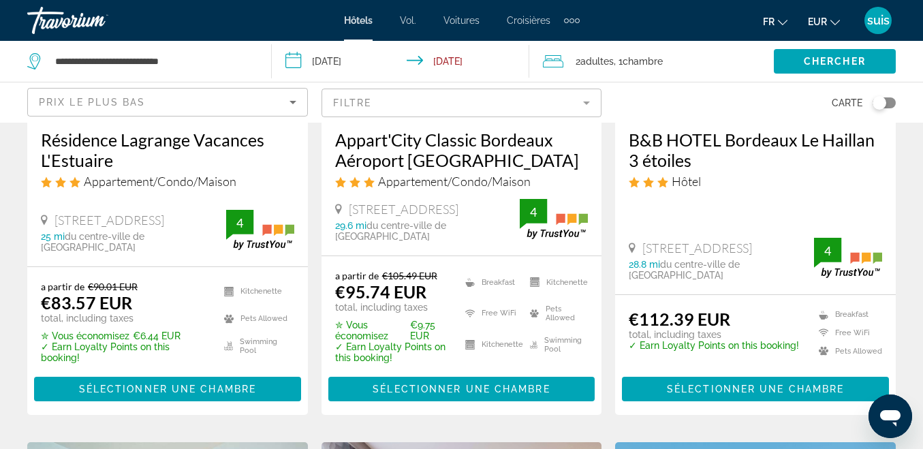
click at [148, 193] on div "Résidence Lagrange Vacances L'Estuaire Appartement/Condo/Maison" at bounding box center [167, 163] width 253 height 69
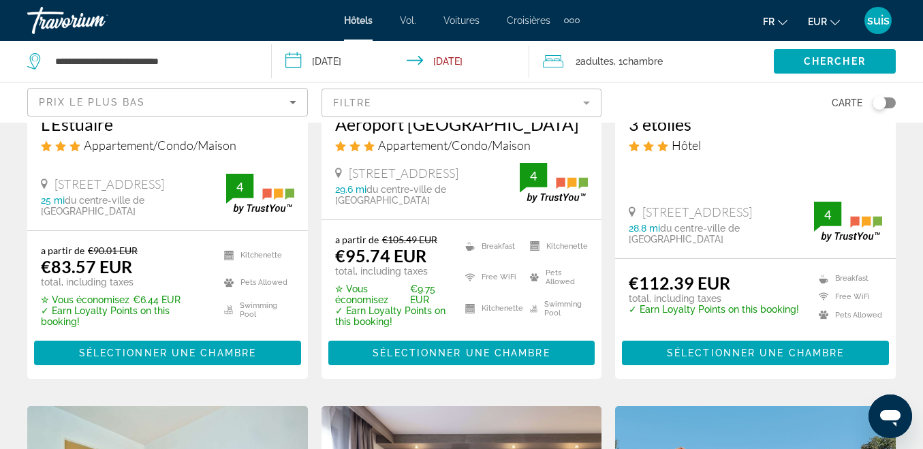
scroll to position [340, 0]
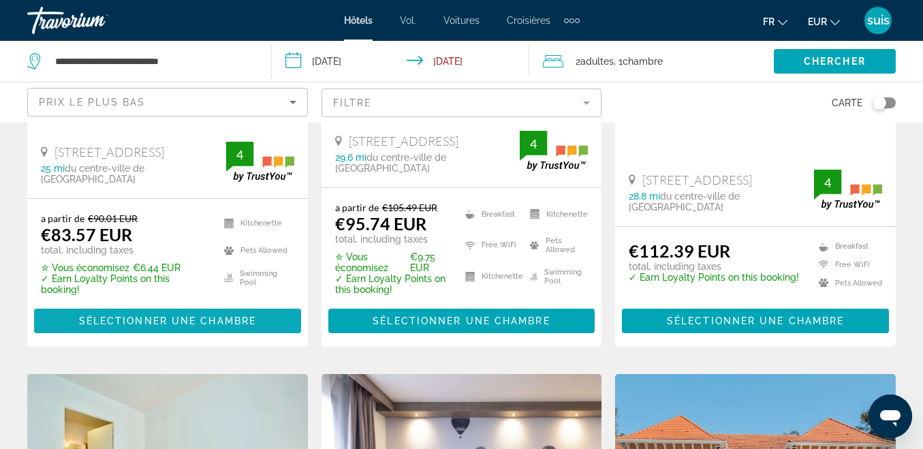
click at [155, 318] on span "Sélectionner une chambre" at bounding box center [167, 320] width 177 height 11
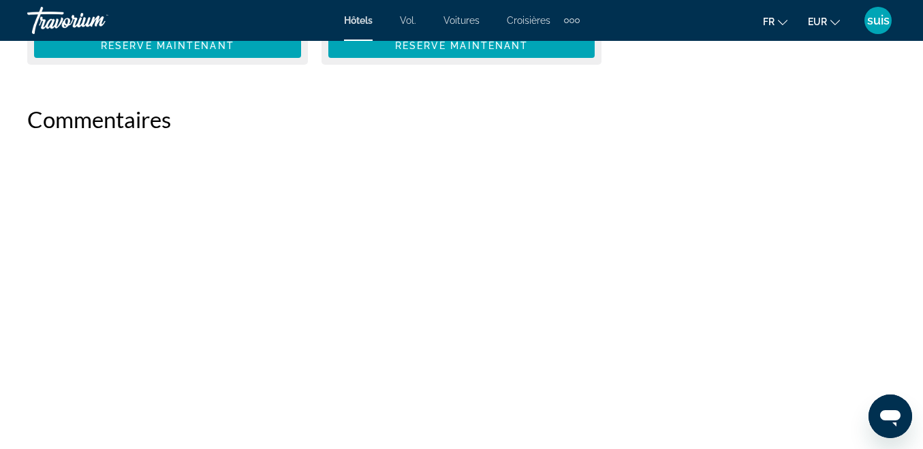
scroll to position [2792, 0]
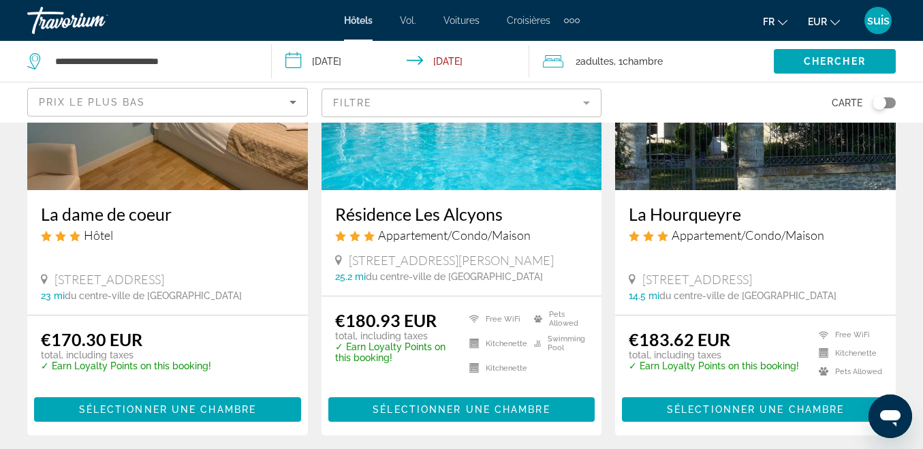
scroll to position [2043, 0]
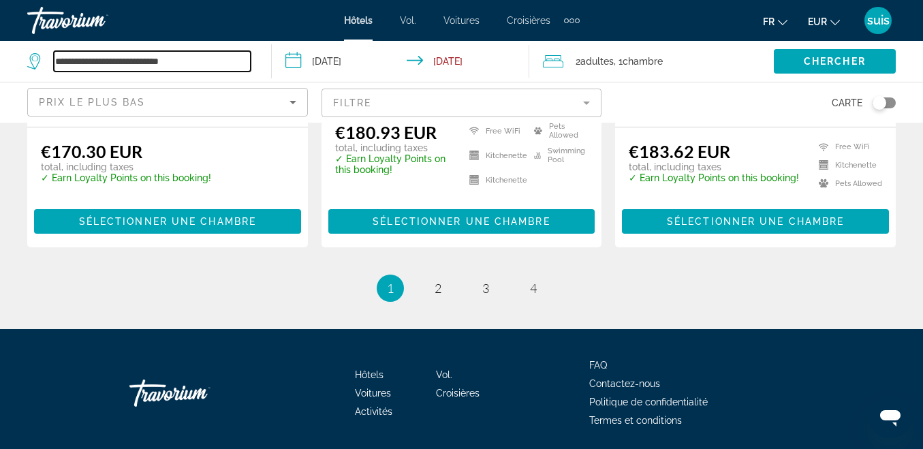
click at [225, 60] on input "**********" at bounding box center [152, 61] width 197 height 20
type input "*"
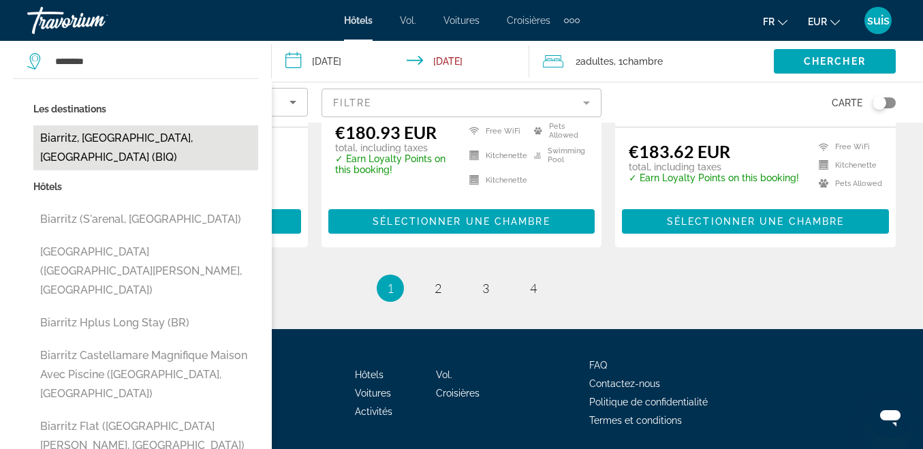
click at [112, 137] on button "Biarritz, [GEOGRAPHIC_DATA], [GEOGRAPHIC_DATA] (BIQ)" at bounding box center [145, 147] width 225 height 45
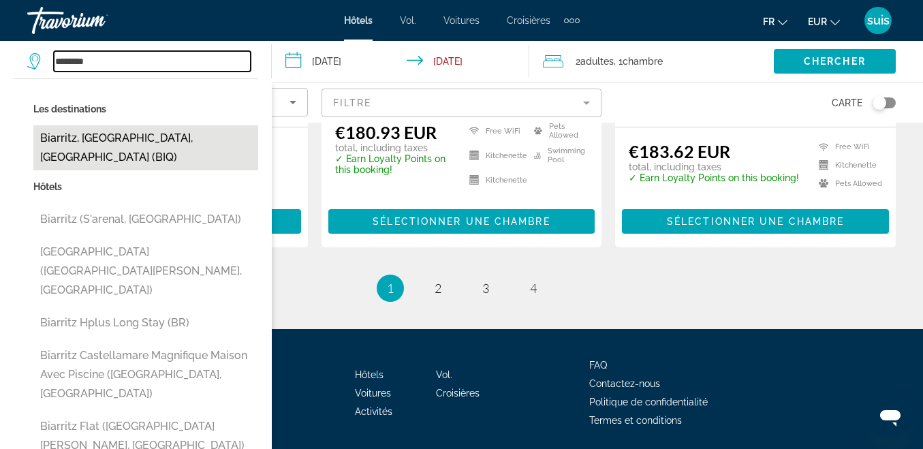
type input "**********"
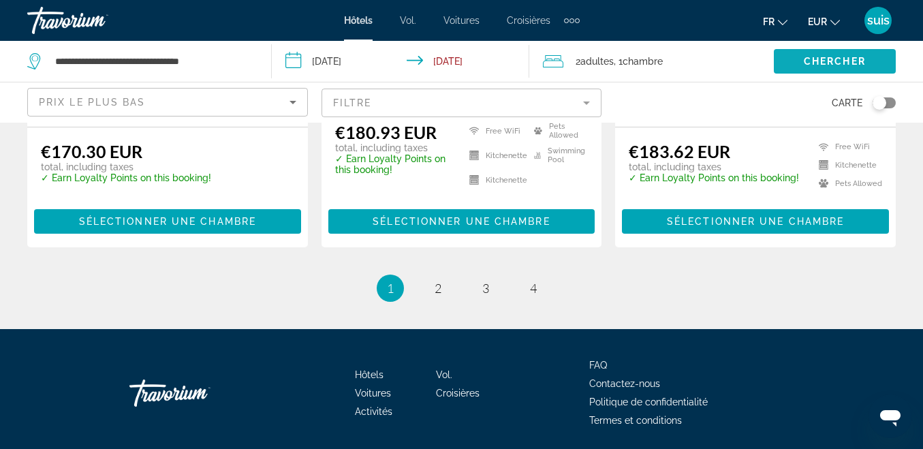
click at [854, 53] on span "Search widget" at bounding box center [835, 61] width 122 height 33
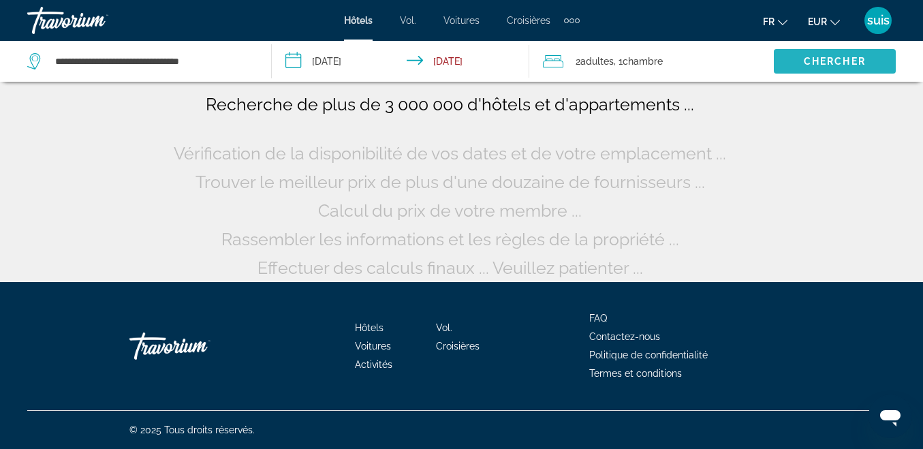
scroll to position [101, 0]
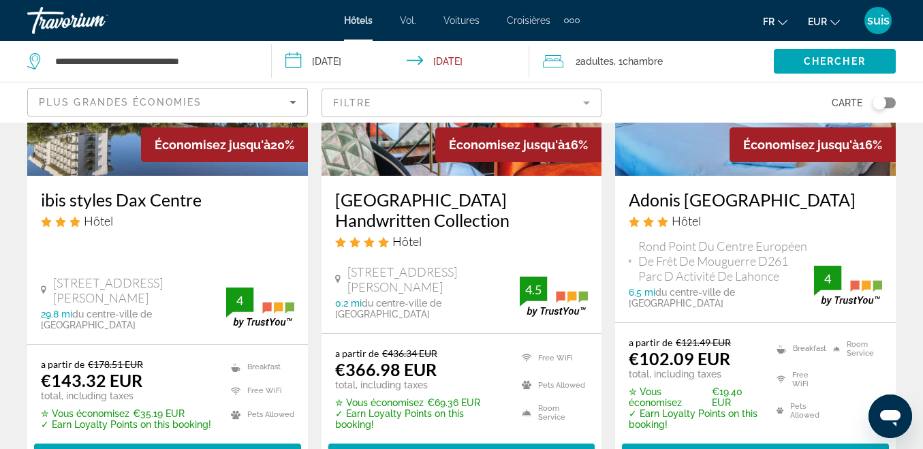
scroll to position [272, 0]
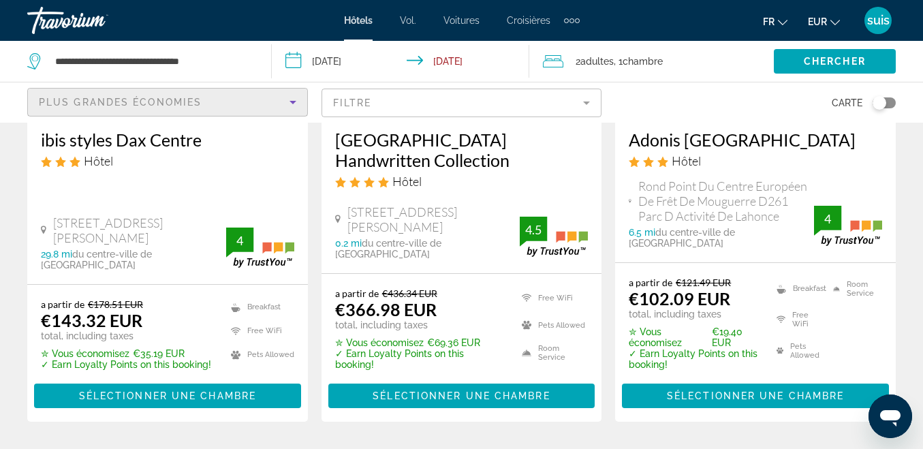
click at [157, 104] on span "Plus grandes économies" at bounding box center [120, 102] width 163 height 11
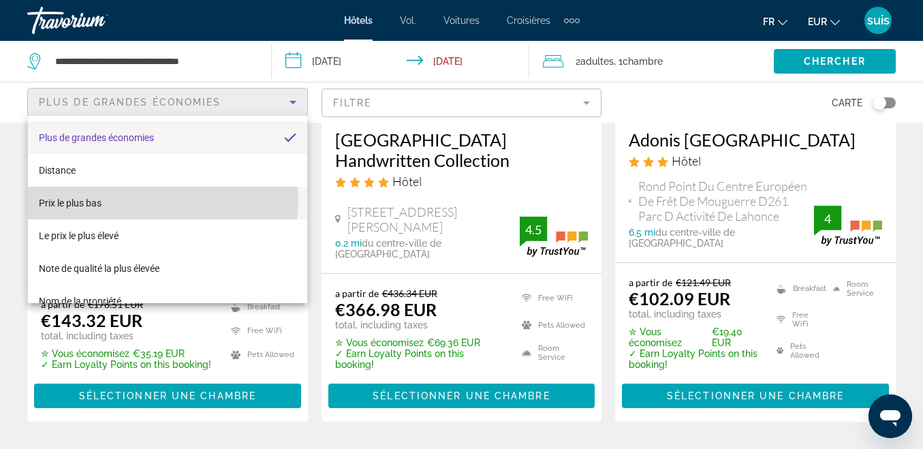
click at [159, 200] on mat-option "Prix ​​le plus bas" at bounding box center [167, 203] width 279 height 33
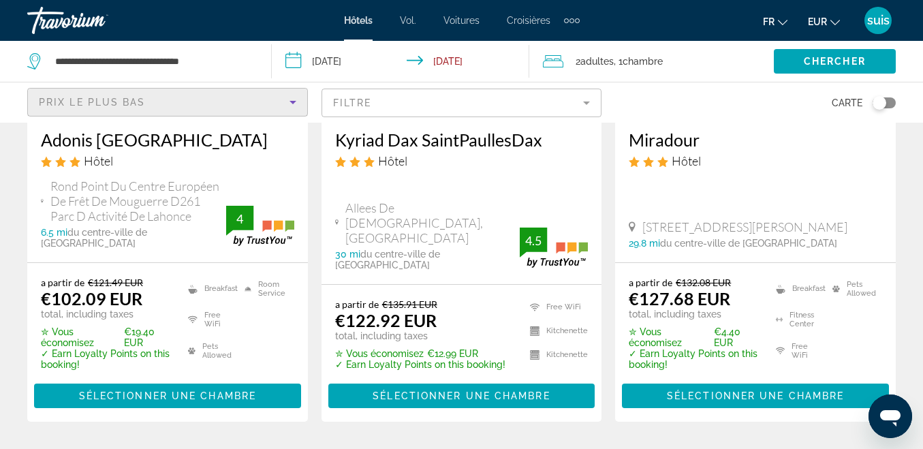
scroll to position [68, 0]
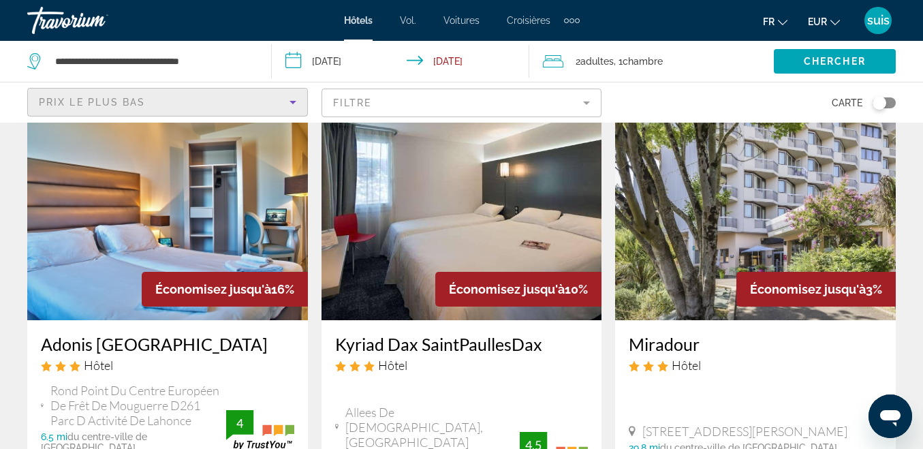
click at [116, 172] on img "Contenu principal" at bounding box center [167, 211] width 281 height 218
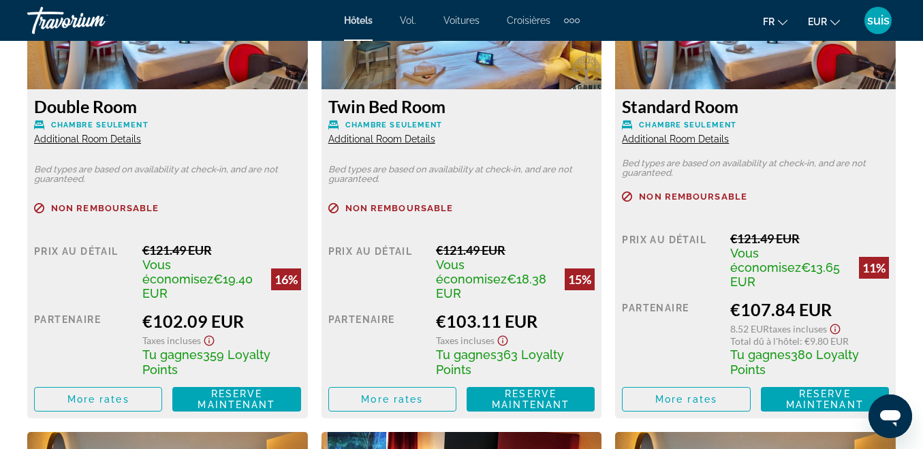
scroll to position [2310, 0]
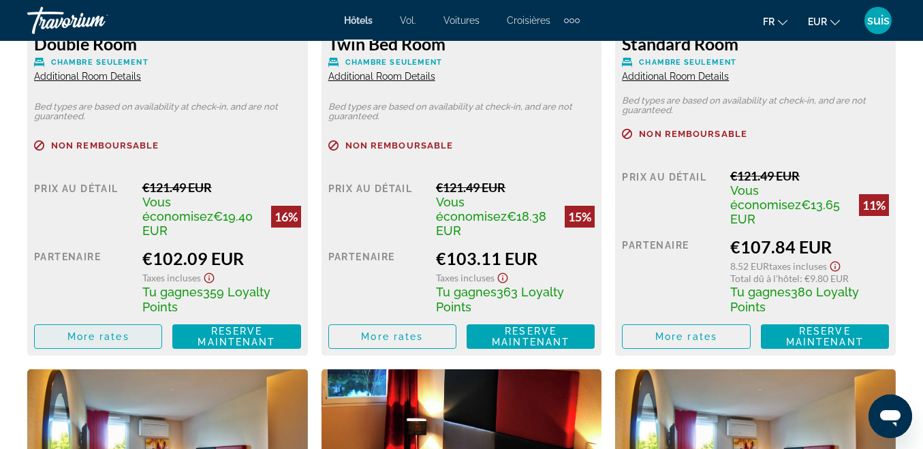
click at [87, 328] on span "Contenu principal" at bounding box center [98, 336] width 127 height 33
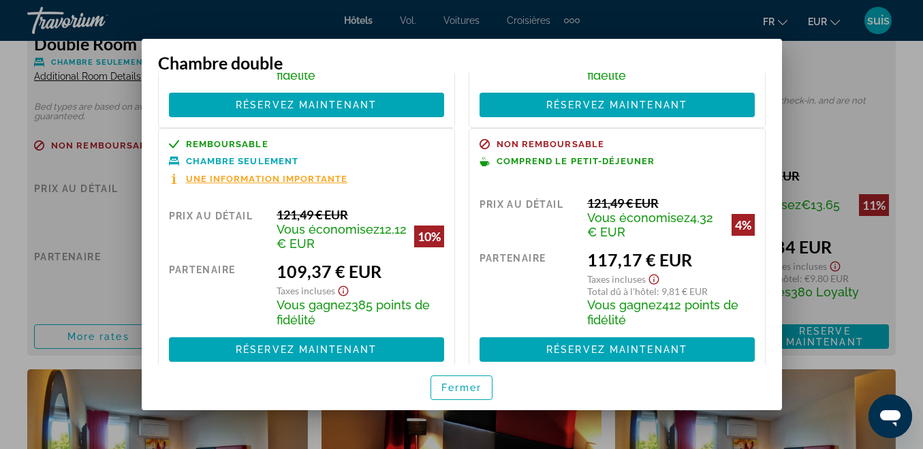
scroll to position [229, 0]
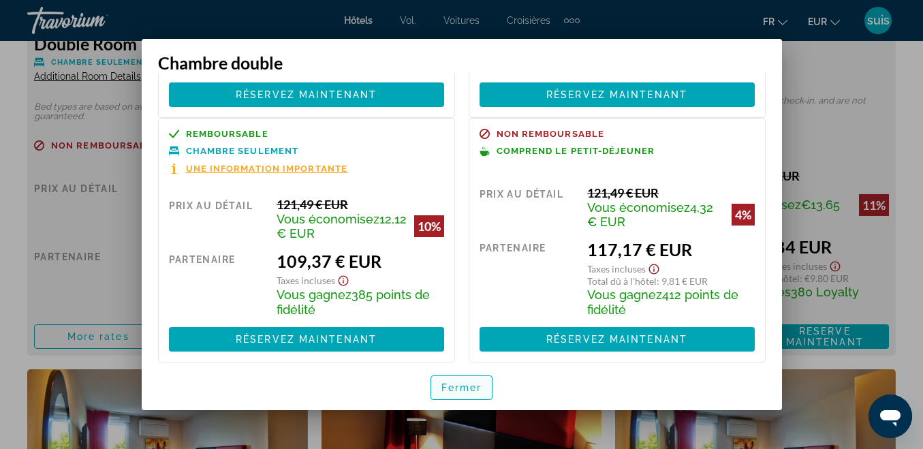
click at [473, 382] on font "Fermer" at bounding box center [461, 387] width 41 height 11
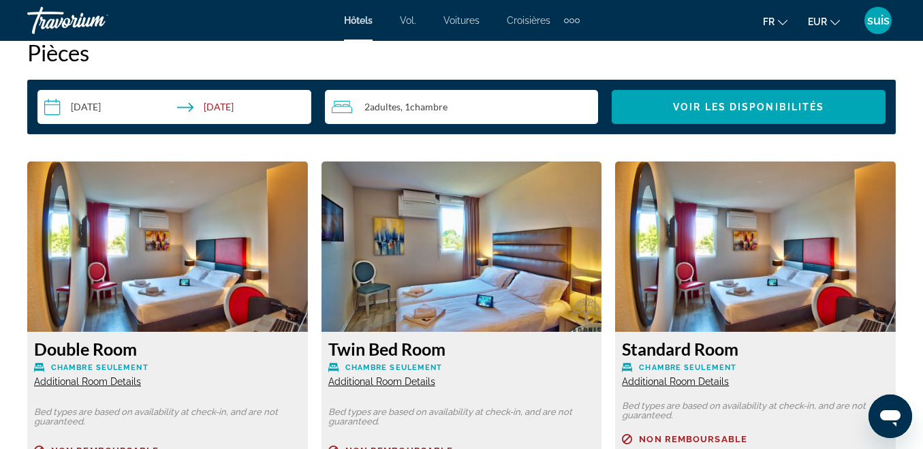
scroll to position [1969, 0]
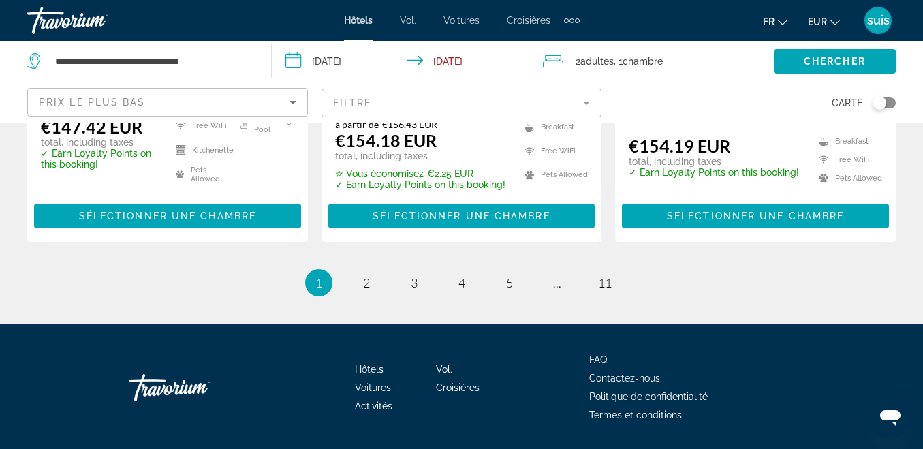
scroll to position [2013, 0]
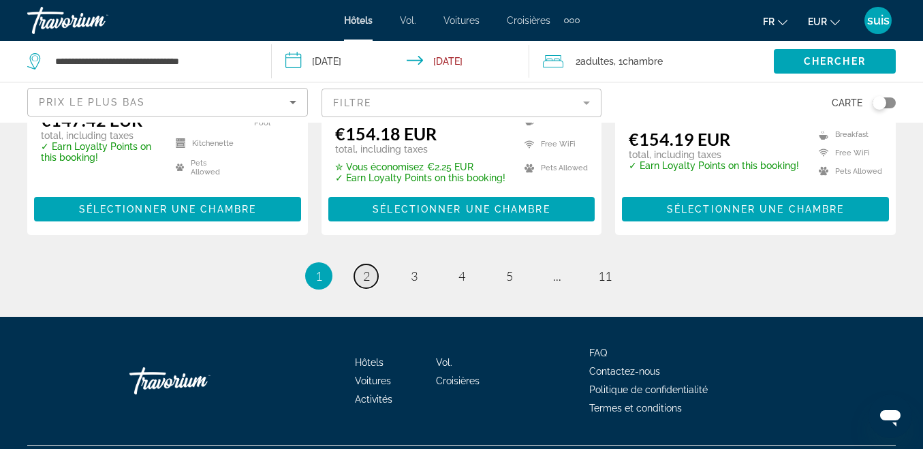
click at [370, 264] on link "page 2" at bounding box center [366, 276] width 24 height 24
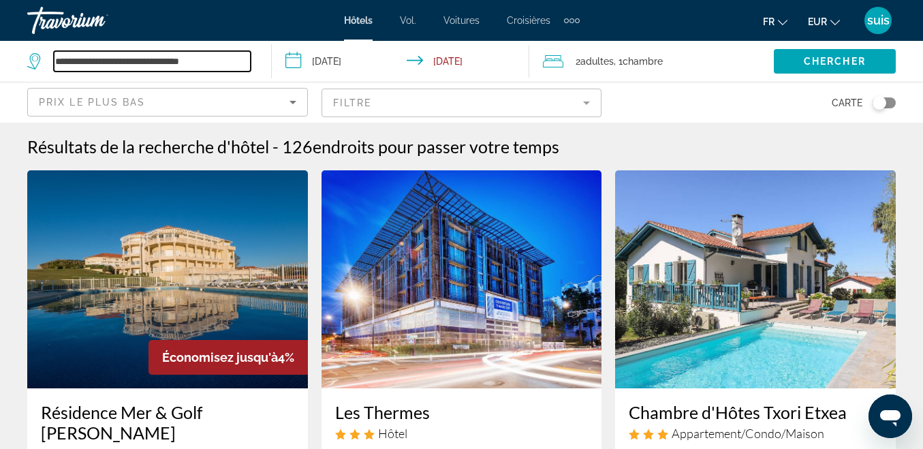
click at [218, 63] on input "**********" at bounding box center [152, 61] width 197 height 20
type input "*"
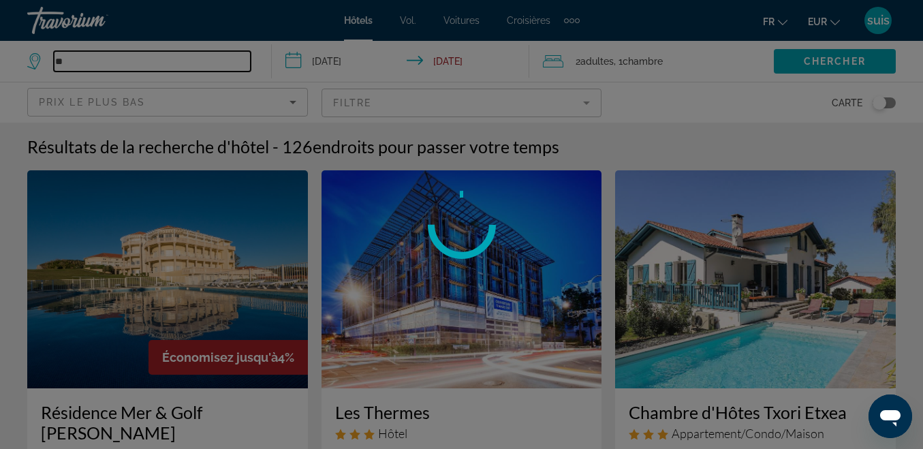
type input "*"
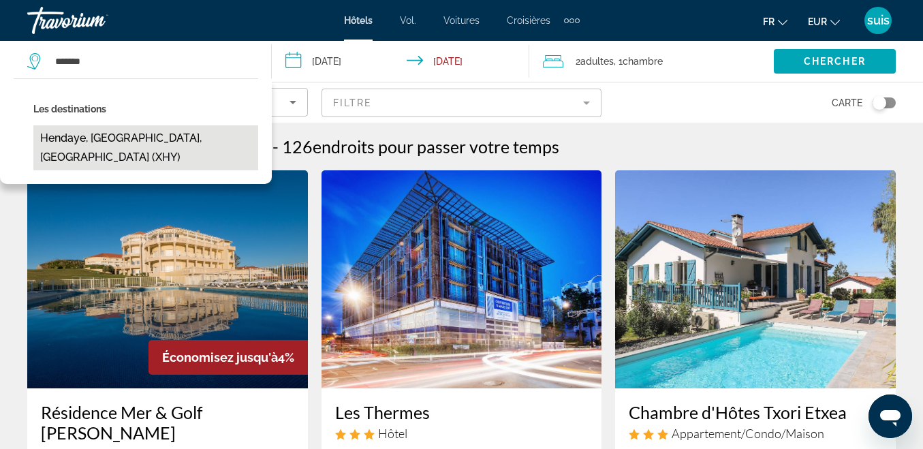
click at [99, 136] on button "Hendaye, [GEOGRAPHIC_DATA], [GEOGRAPHIC_DATA] (XHY)" at bounding box center [145, 147] width 225 height 45
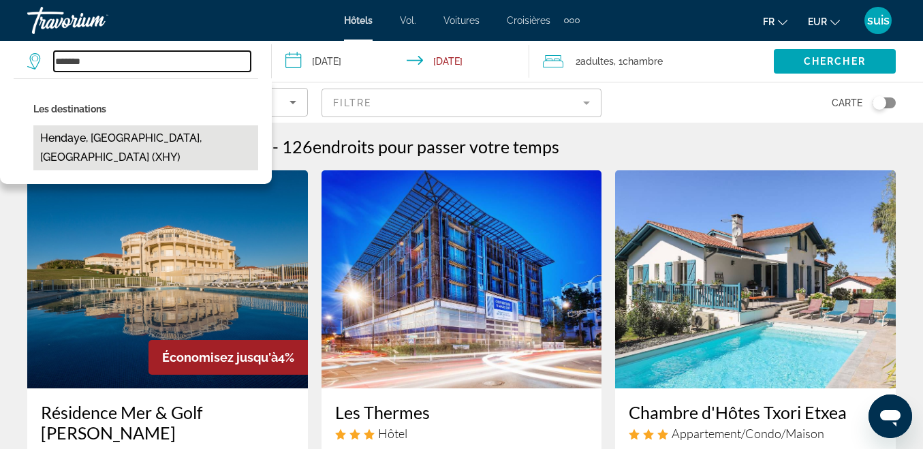
type input "**********"
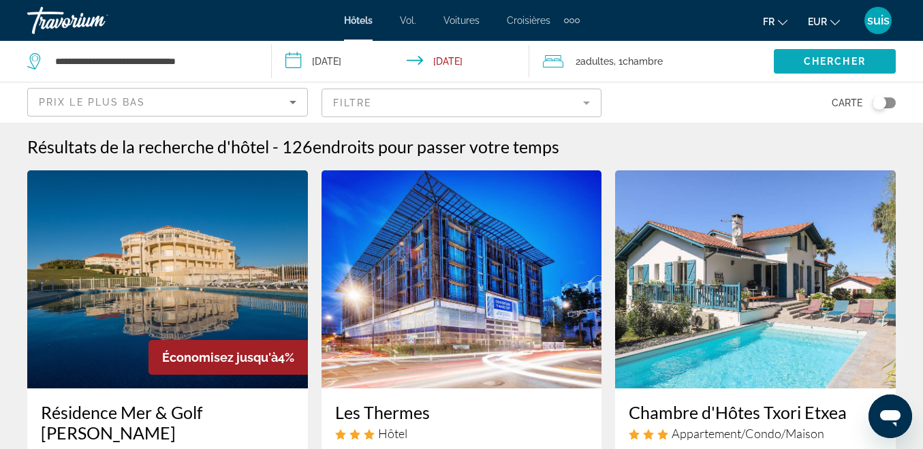
click at [806, 53] on span "Search widget" at bounding box center [835, 61] width 122 height 33
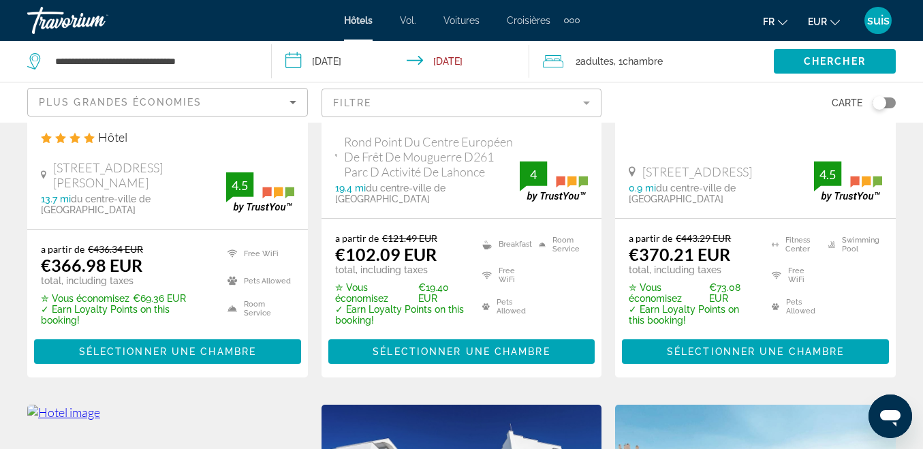
scroll to position [136, 0]
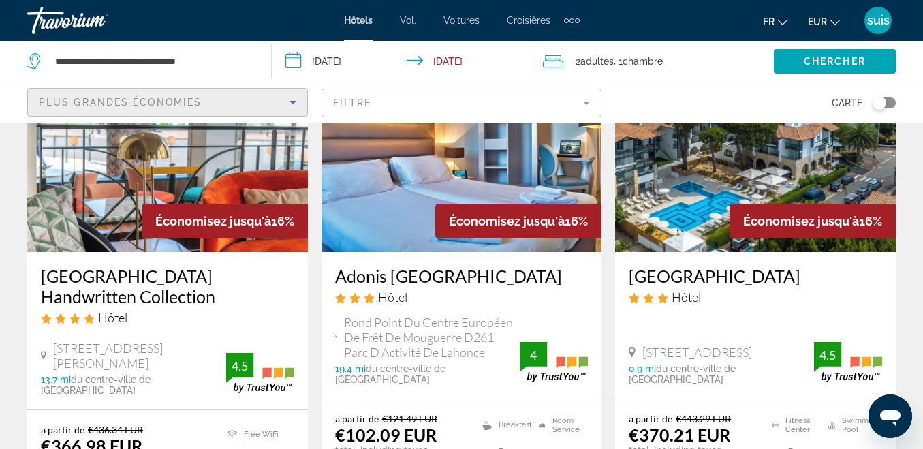
click at [175, 95] on div "Plus grandes économies" at bounding box center [164, 102] width 251 height 16
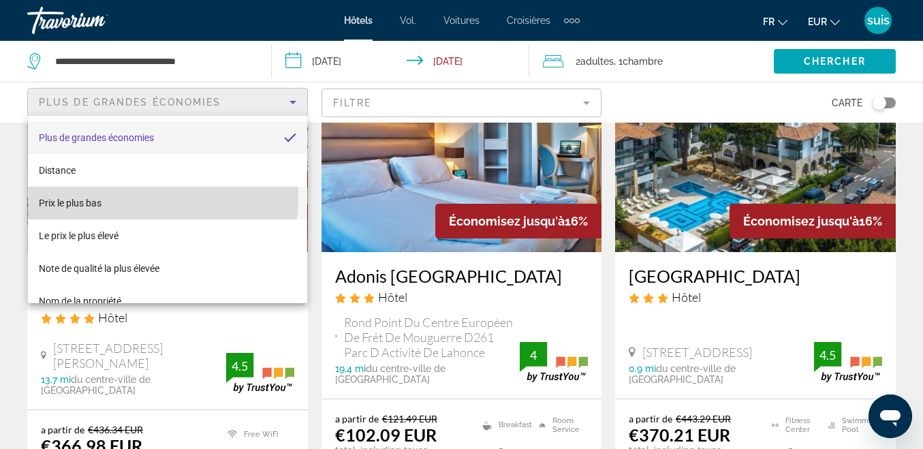
click at [116, 197] on mat-option "Prix ​​le plus bas" at bounding box center [167, 203] width 279 height 33
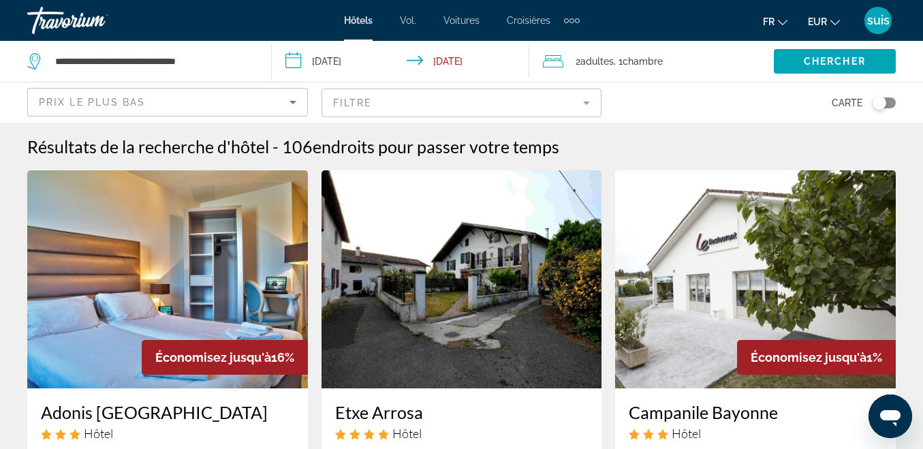
click at [721, 220] on img "Contenu principal" at bounding box center [755, 279] width 281 height 218
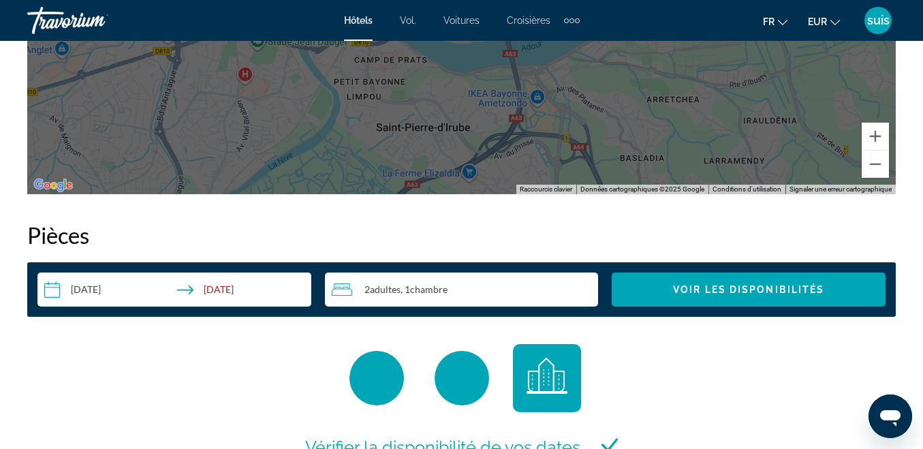
scroll to position [1907, 0]
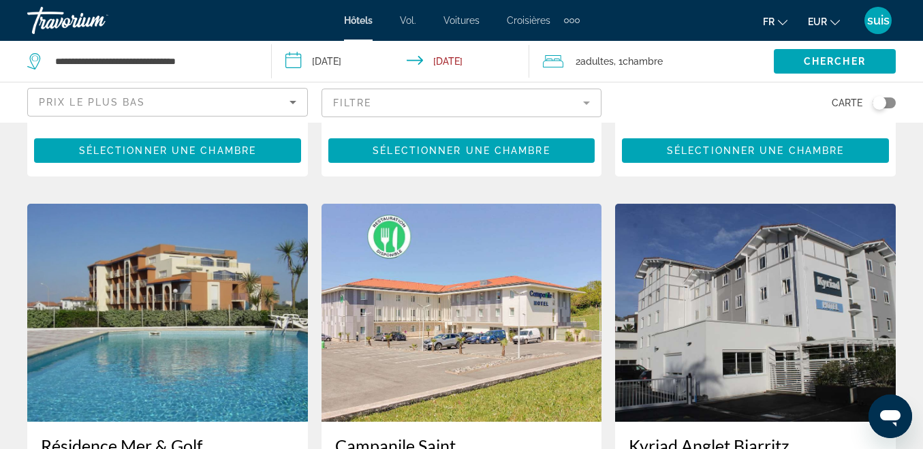
scroll to position [1907, 0]
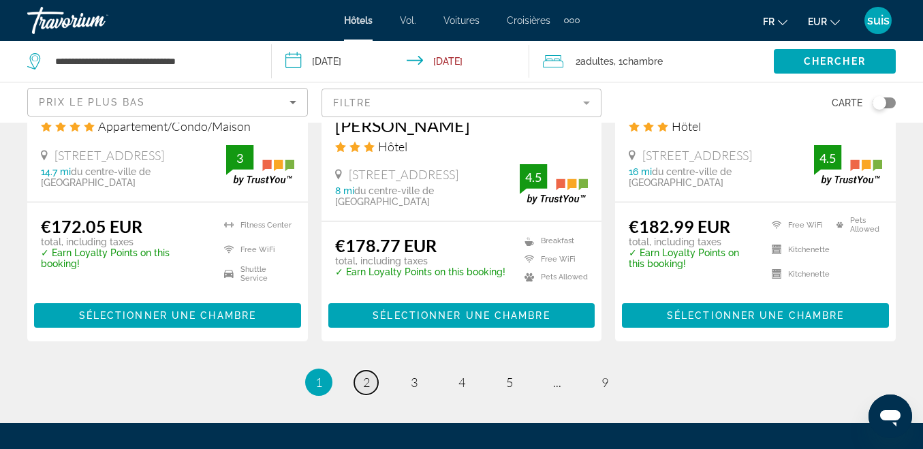
click at [364, 375] on span "2" at bounding box center [366, 382] width 7 height 15
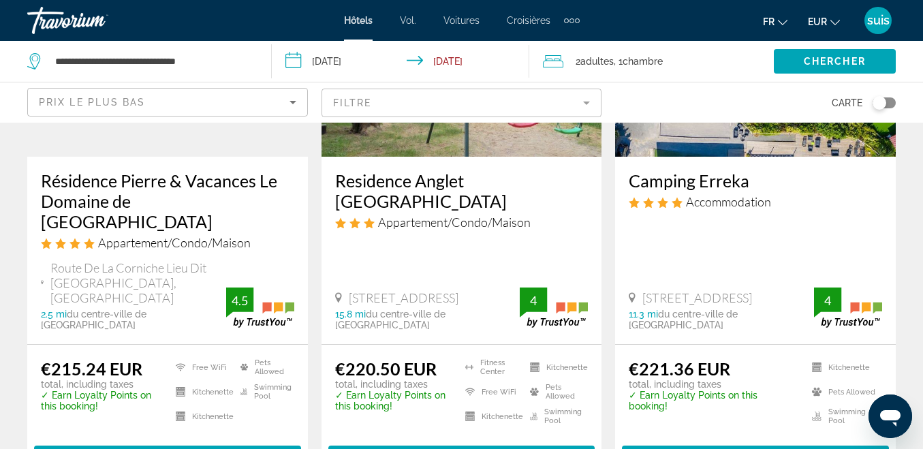
scroll to position [2043, 0]
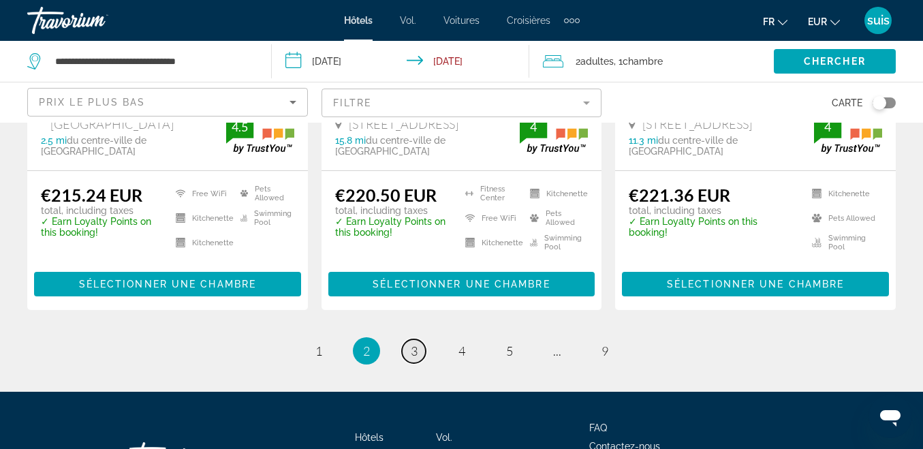
click at [411, 343] on span "3" at bounding box center [414, 350] width 7 height 15
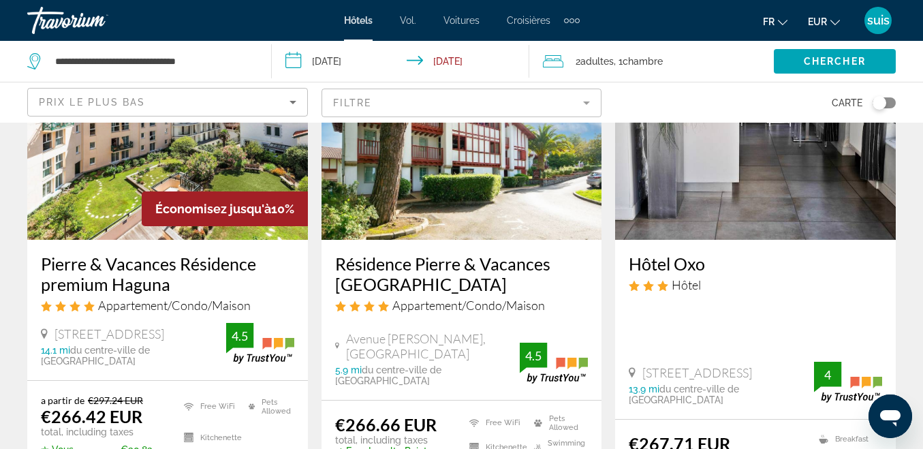
scroll to position [1702, 0]
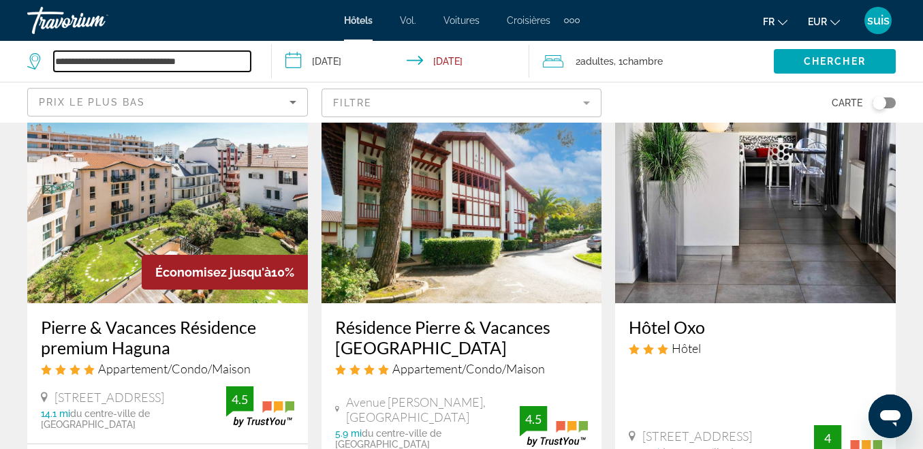
click at [248, 63] on input "**********" at bounding box center [152, 61] width 197 height 20
click at [230, 56] on input "**********" at bounding box center [152, 61] width 197 height 20
type input "*"
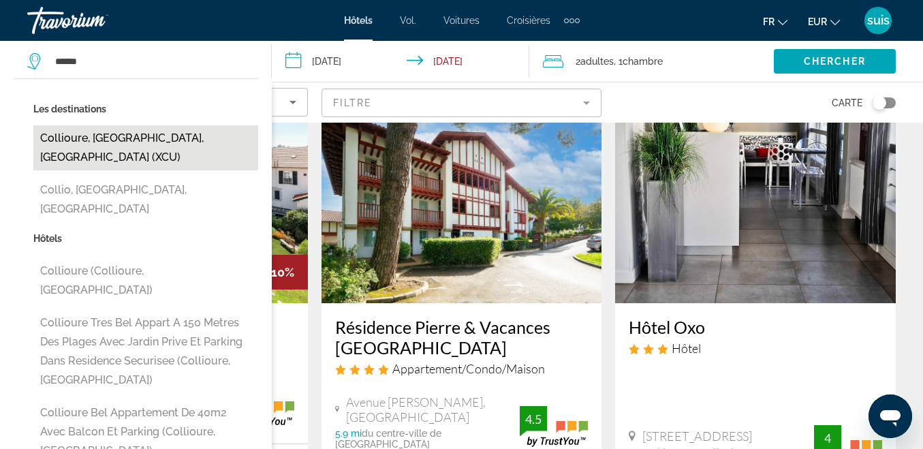
click at [127, 140] on button "Collioure, [GEOGRAPHIC_DATA], [GEOGRAPHIC_DATA] (XCU)" at bounding box center [145, 147] width 225 height 45
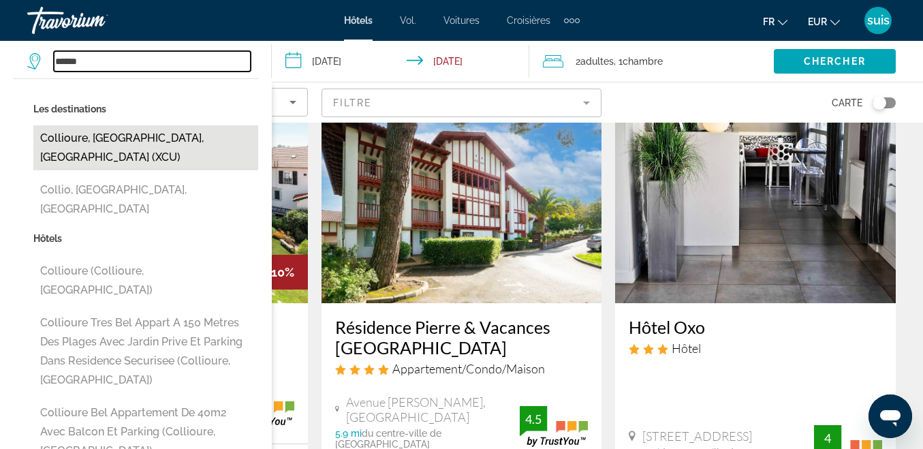
type input "**********"
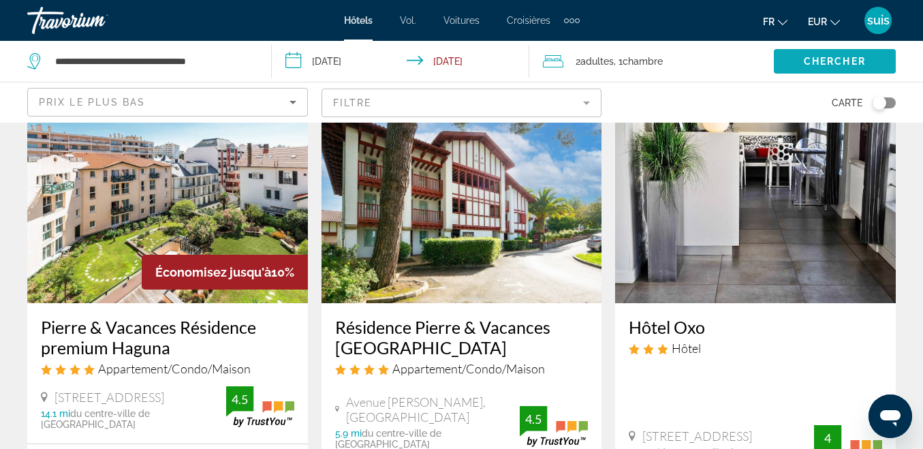
click at [848, 59] on span "Chercher" at bounding box center [835, 61] width 62 height 11
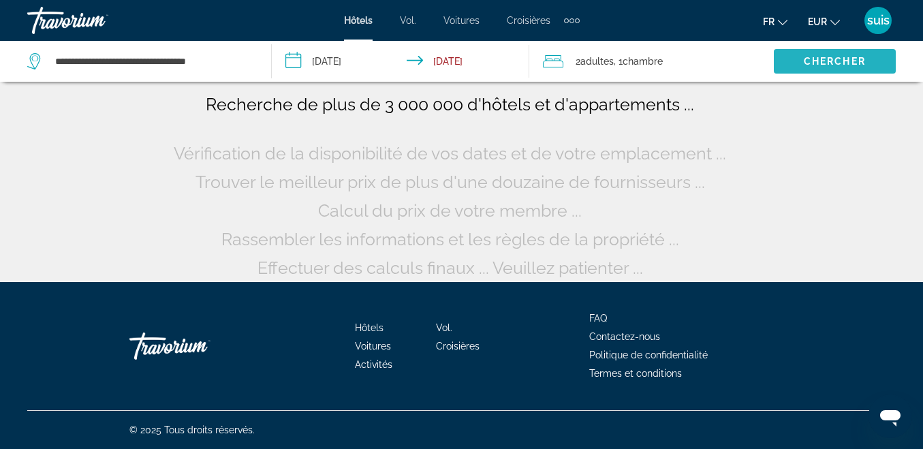
scroll to position [101, 0]
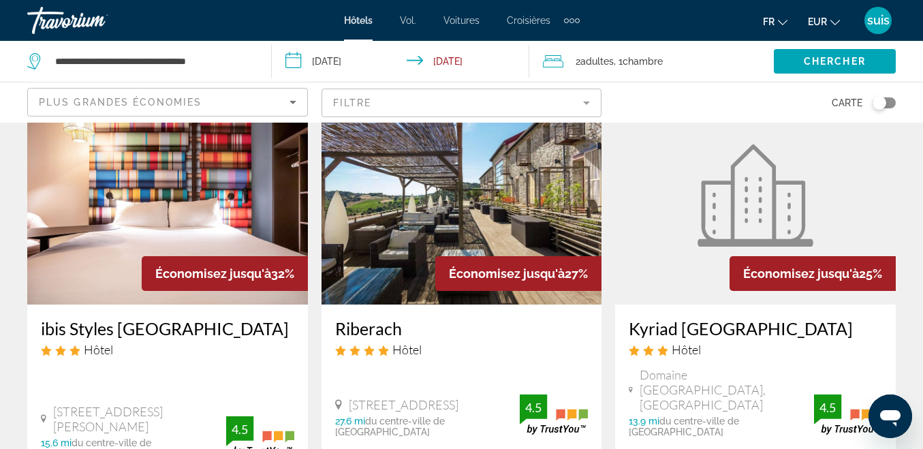
scroll to position [136, 0]
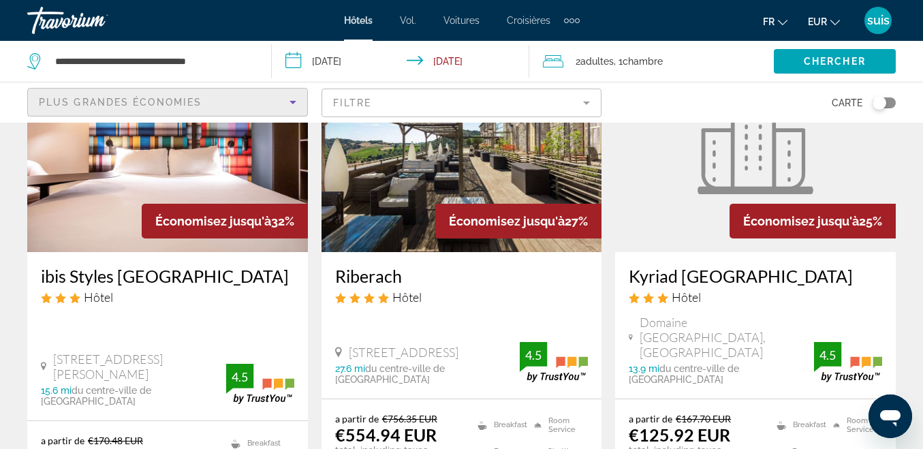
click at [225, 97] on div "Plus grandes économies" at bounding box center [164, 102] width 251 height 16
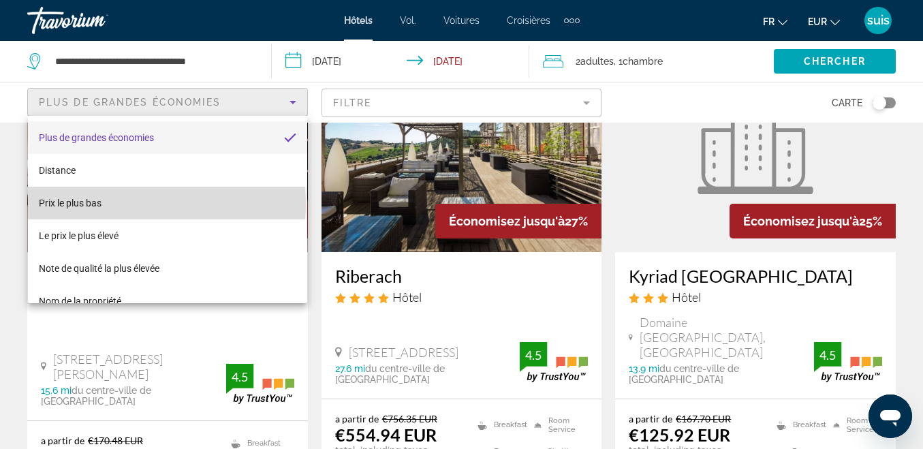
click at [167, 204] on mat-option "Prix ​​le plus bas" at bounding box center [167, 203] width 279 height 33
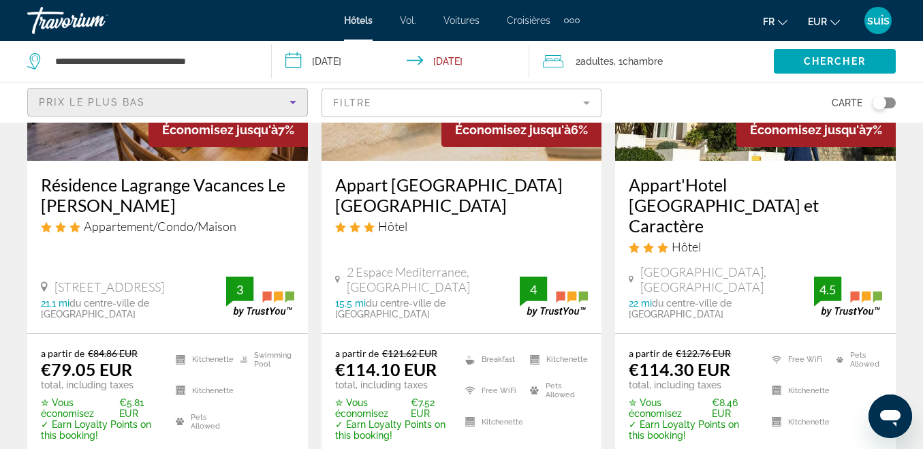
scroll to position [68, 0]
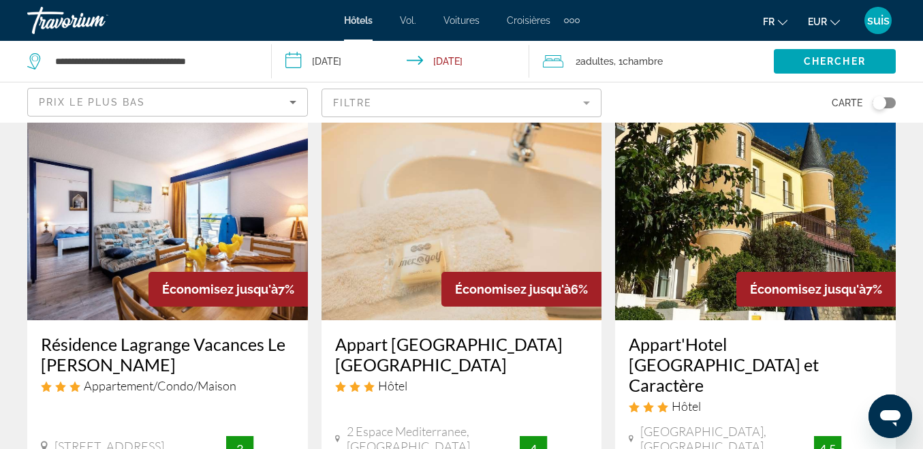
click at [187, 212] on img "Contenu principal" at bounding box center [167, 211] width 281 height 218
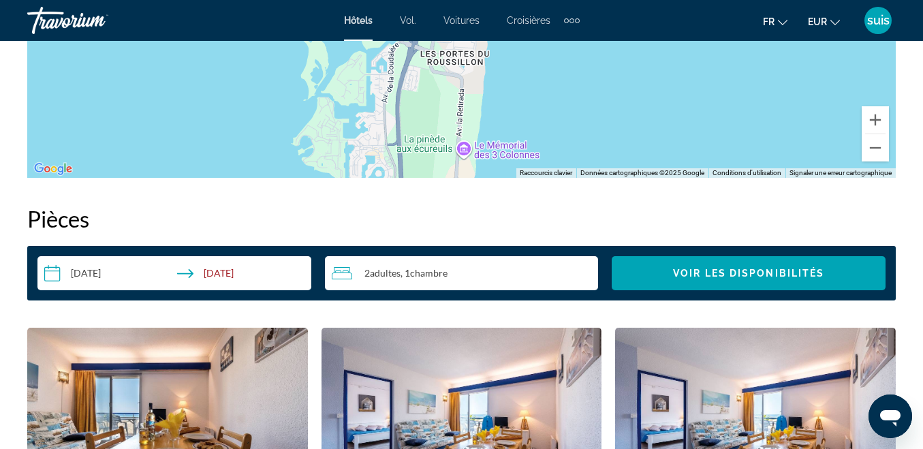
scroll to position [2043, 0]
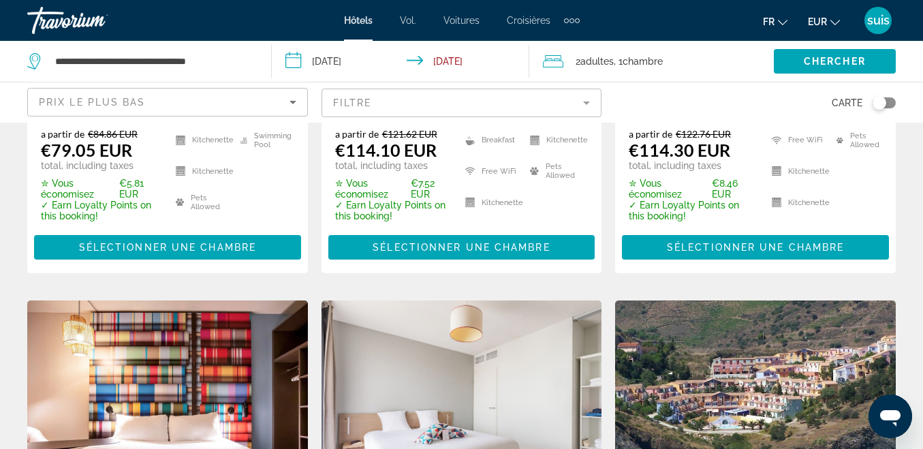
scroll to position [409, 0]
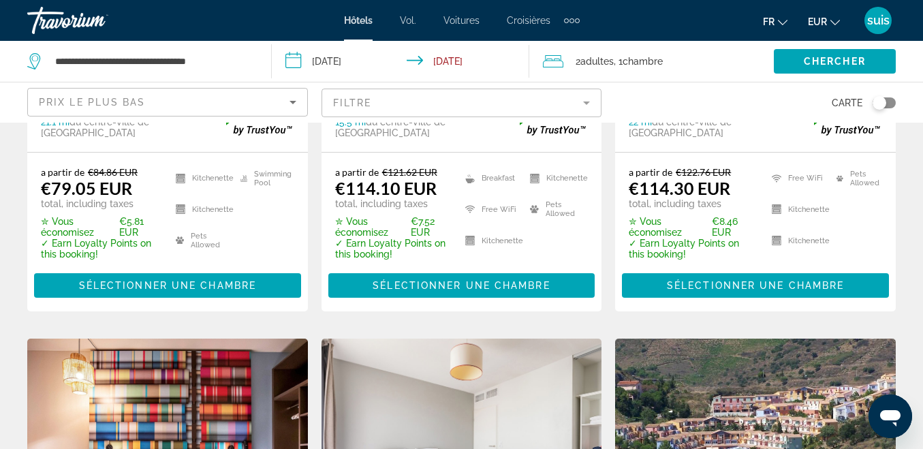
click at [826, 353] on img "Contenu principal" at bounding box center [755, 447] width 281 height 218
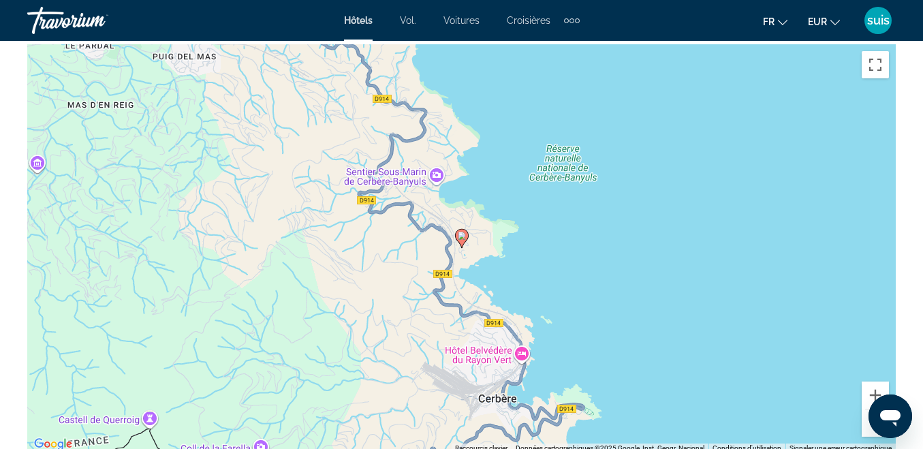
scroll to position [1702, 0]
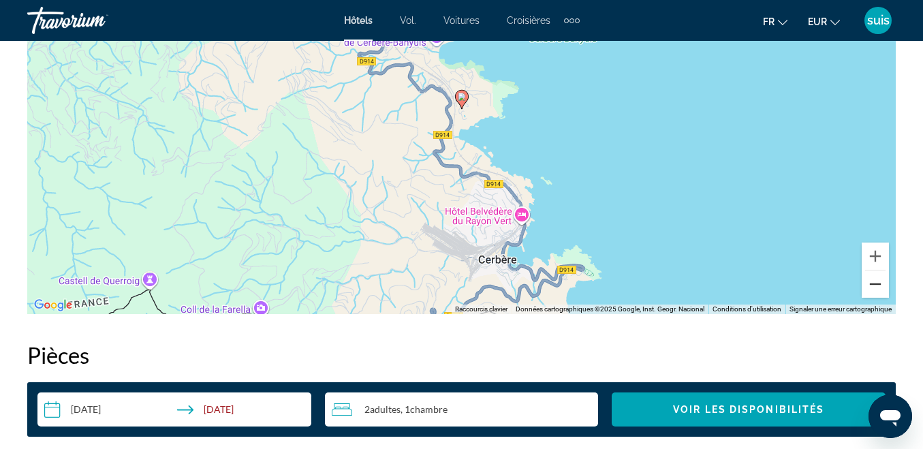
click at [876, 281] on button "Zoom arrière" at bounding box center [874, 283] width 27 height 27
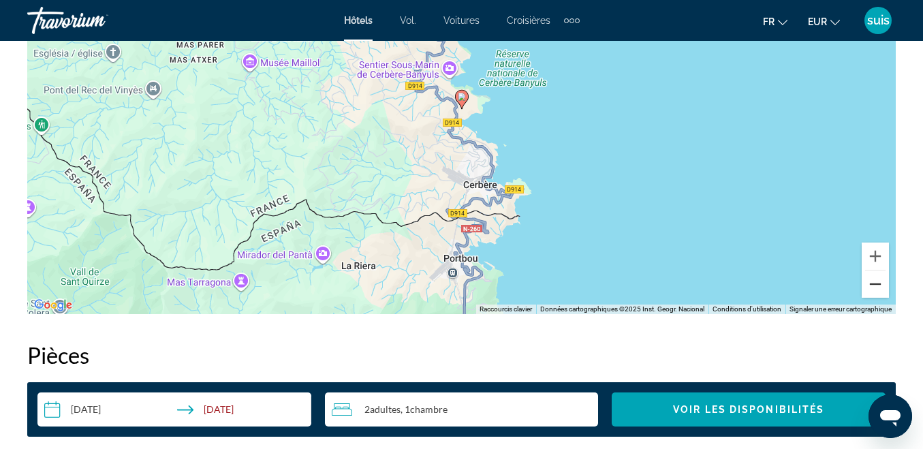
click at [876, 281] on button "Zoom arrière" at bounding box center [874, 283] width 27 height 27
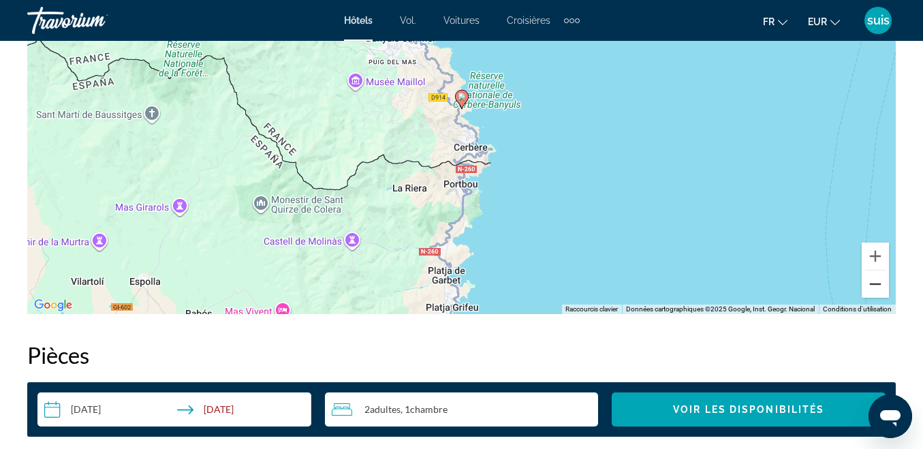
click at [876, 281] on button "Zoom arrière" at bounding box center [874, 283] width 27 height 27
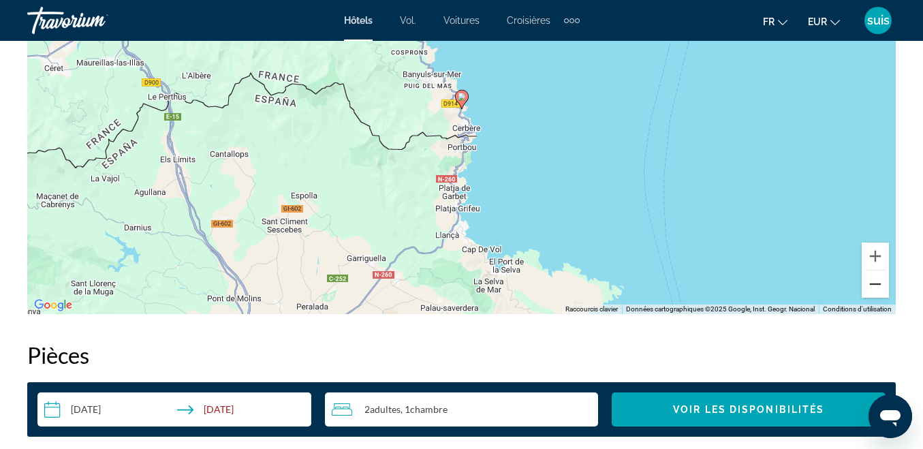
click at [876, 281] on button "Zoom arrière" at bounding box center [874, 283] width 27 height 27
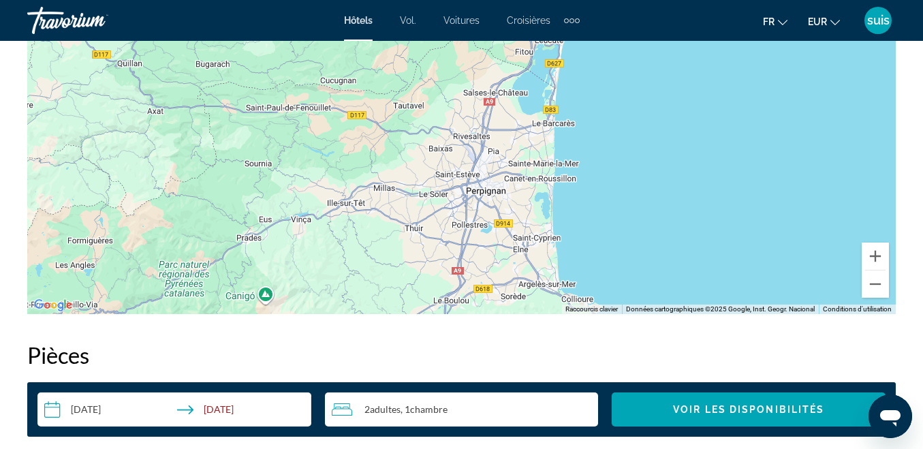
drag, startPoint x: 375, startPoint y: 191, endPoint x: 523, endPoint y: 415, distance: 268.4
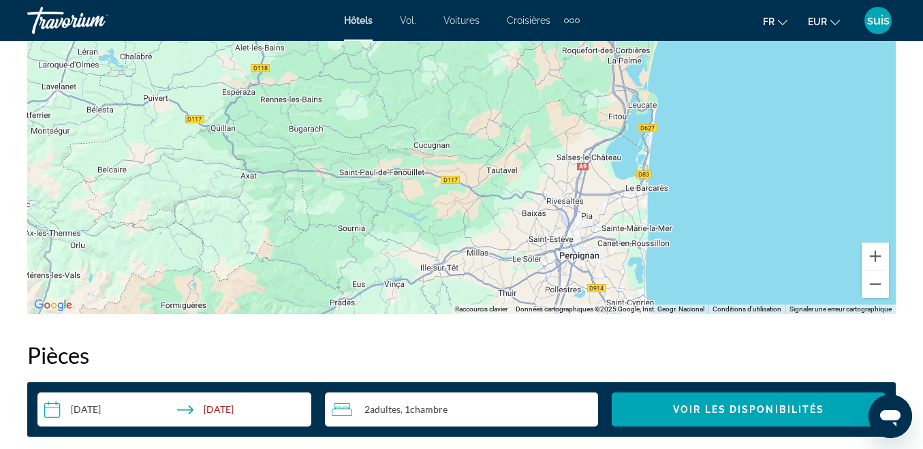
drag, startPoint x: 501, startPoint y: 173, endPoint x: 599, endPoint y: 245, distance: 121.2
click at [599, 245] on div "Pour activer le glissement avec le clavier, appuyez sur Alt+Entrée. Une fois ce…" at bounding box center [461, 109] width 868 height 409
click at [877, 277] on button "Zoom arrière" at bounding box center [874, 283] width 27 height 27
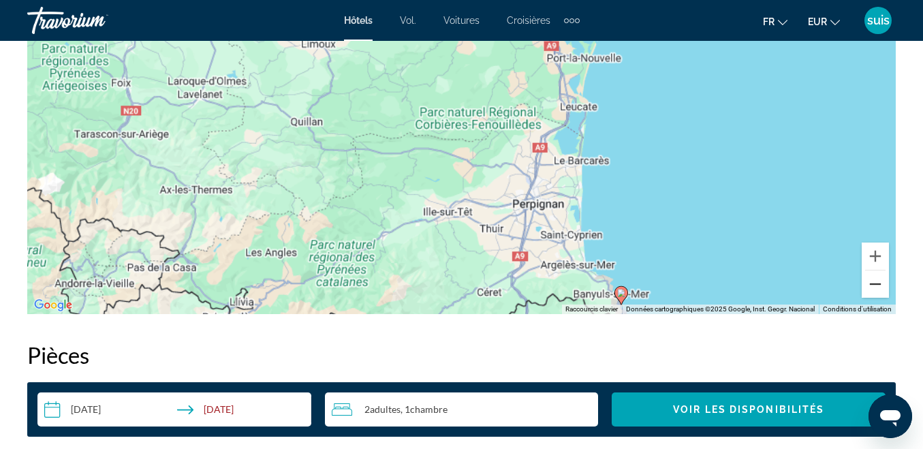
click at [877, 277] on button "Zoom arrière" at bounding box center [874, 283] width 27 height 27
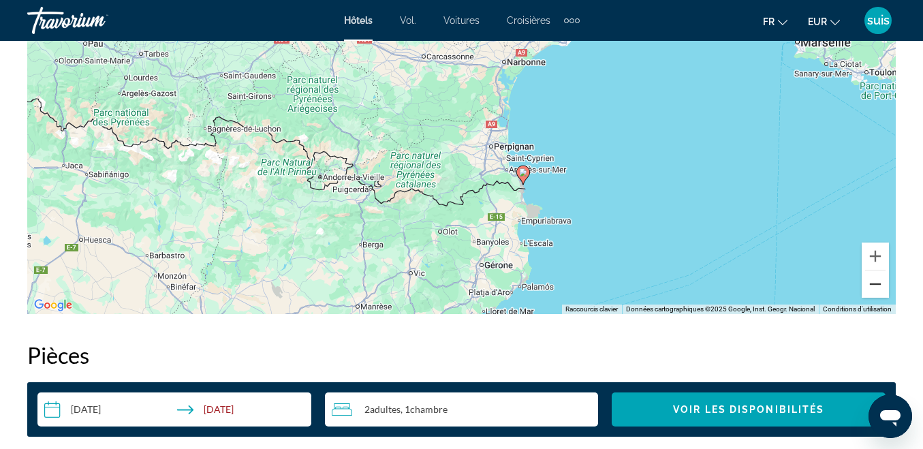
click at [877, 277] on button "Zoom arrière" at bounding box center [874, 283] width 27 height 27
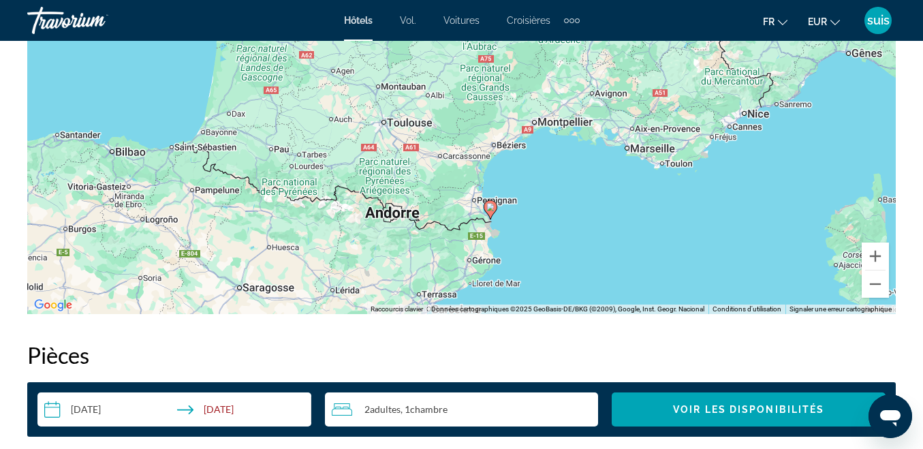
drag, startPoint x: 411, startPoint y: 118, endPoint x: 410, endPoint y: 195, distance: 77.0
click at [410, 195] on div "Pour activer le glissement avec le clavier, appuyez sur Alt+Entrée. Une fois ce…" at bounding box center [461, 109] width 868 height 409
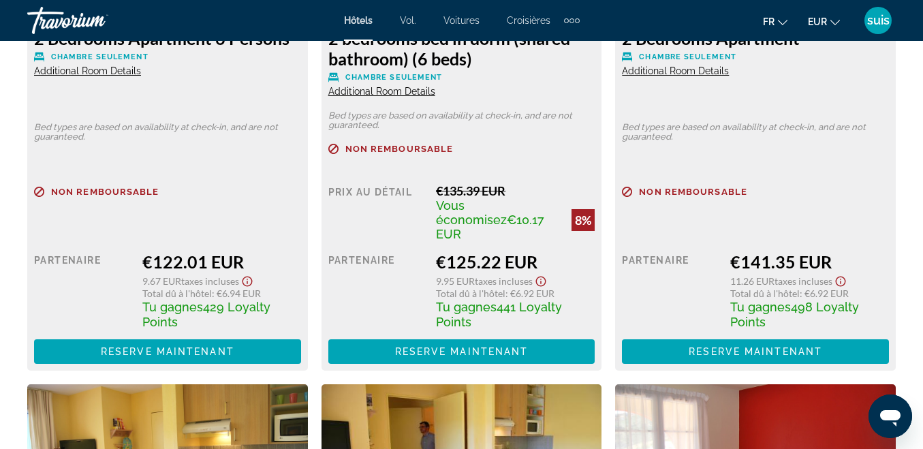
scroll to position [1975, 0]
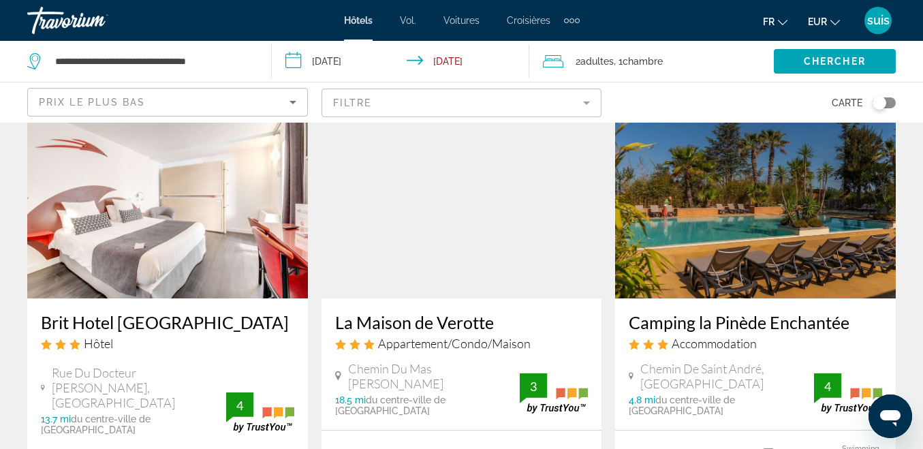
scroll to position [1634, 0]
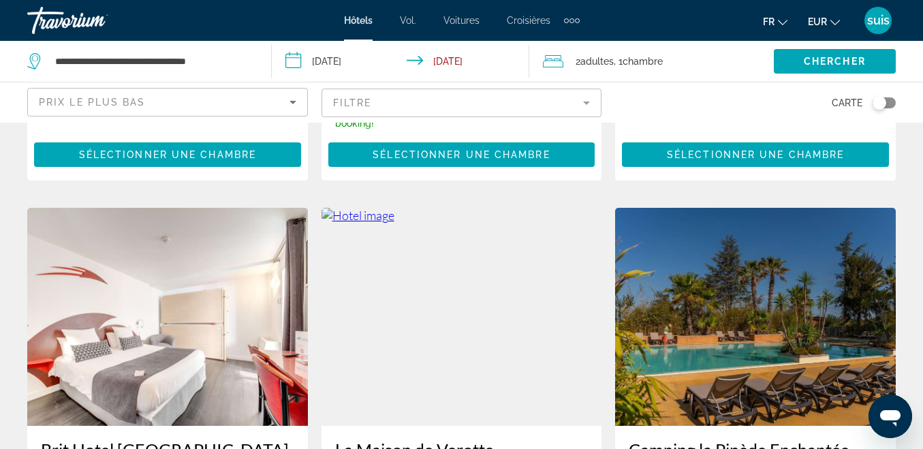
click at [757, 248] on img "Contenu principal" at bounding box center [755, 317] width 281 height 218
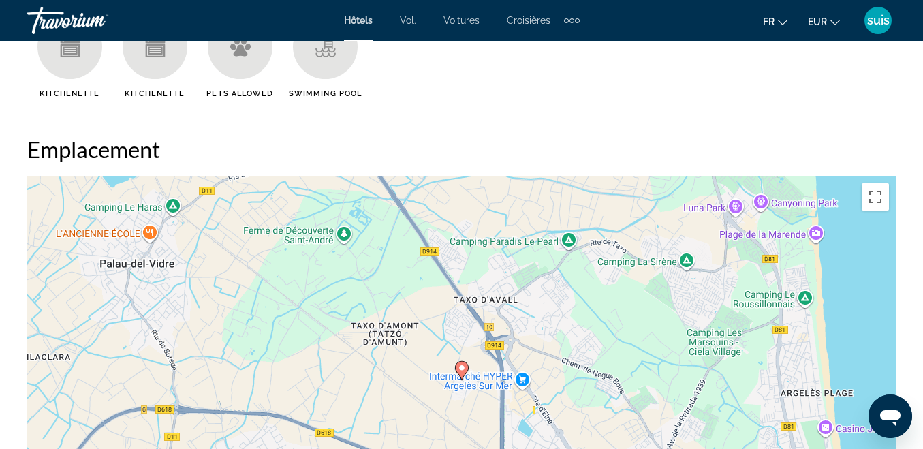
scroll to position [1566, 0]
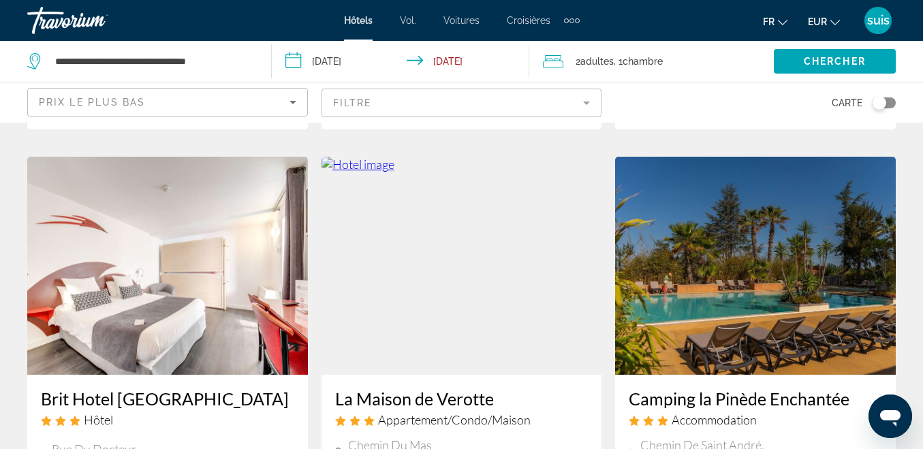
scroll to position [1566, 0]
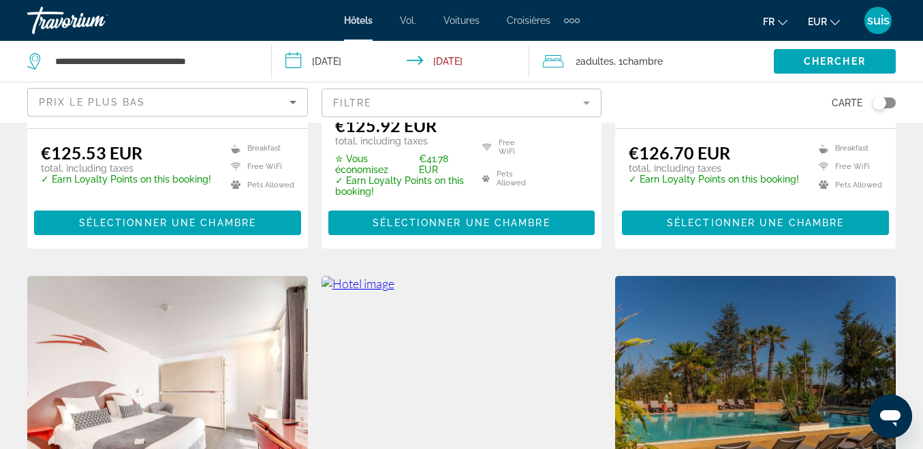
click at [165, 283] on img "Contenu principal" at bounding box center [167, 385] width 281 height 218
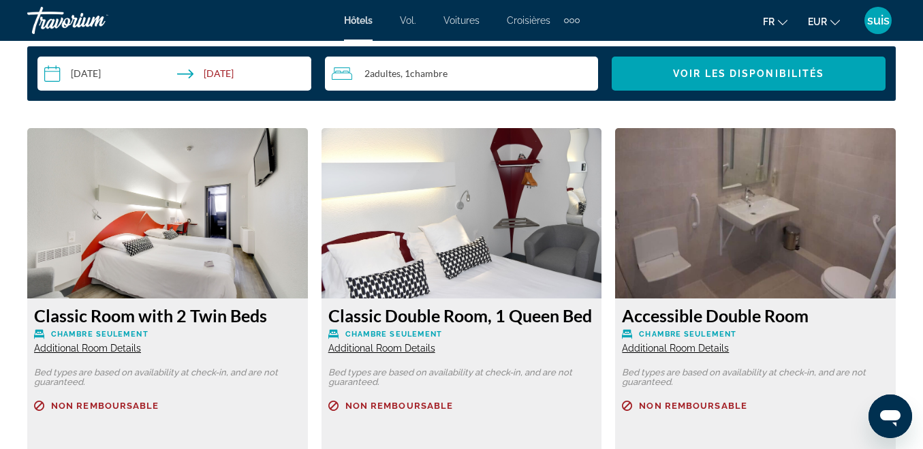
scroll to position [2242, 0]
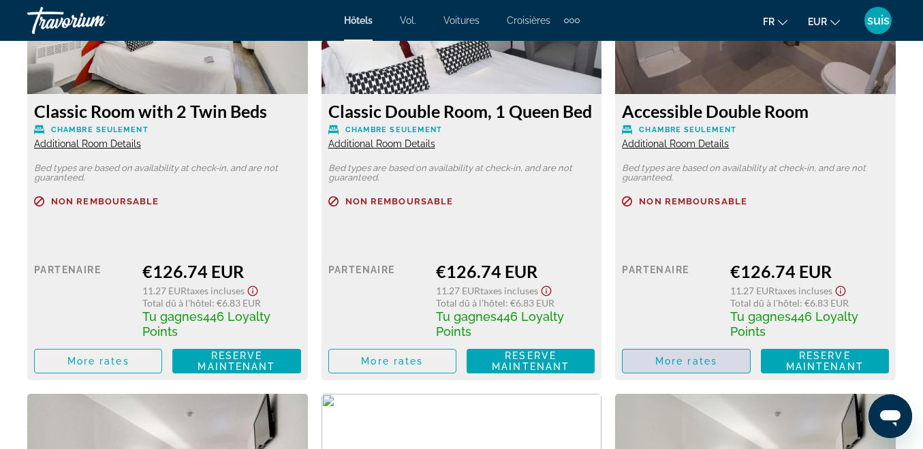
click at [701, 358] on span "More rates" at bounding box center [686, 360] width 62 height 11
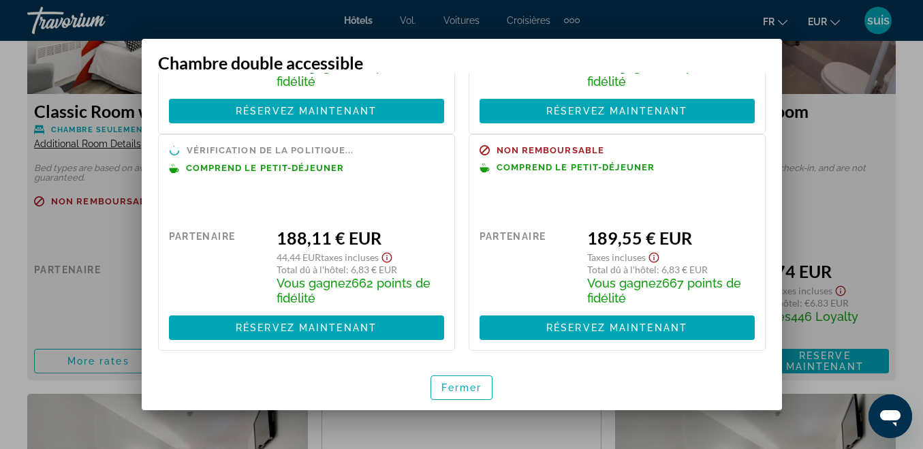
scroll to position [185, 0]
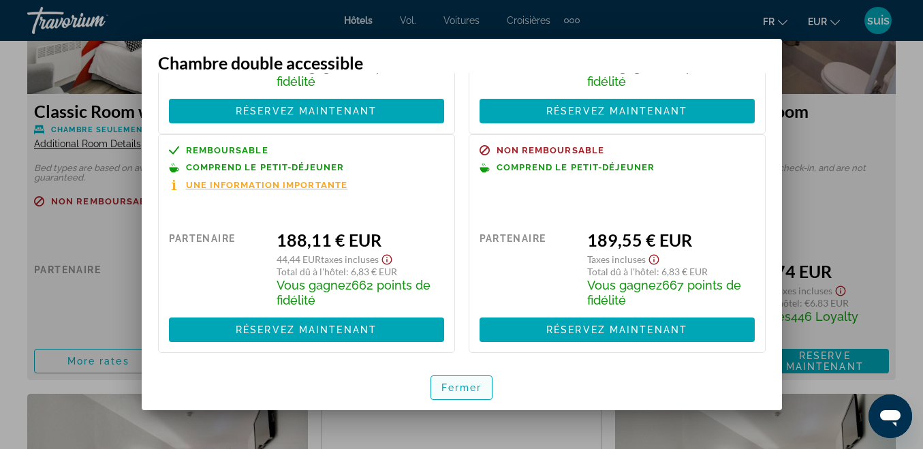
click at [469, 382] on font "Fermer" at bounding box center [461, 387] width 41 height 11
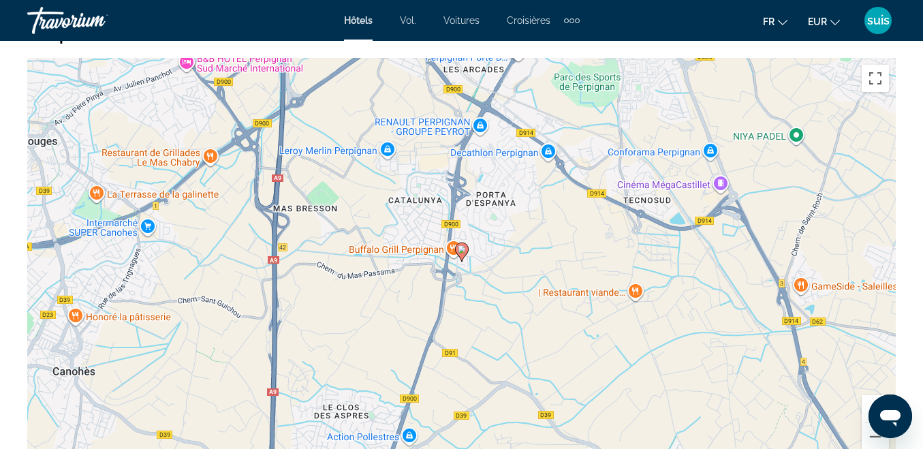
scroll to position [1357, 0]
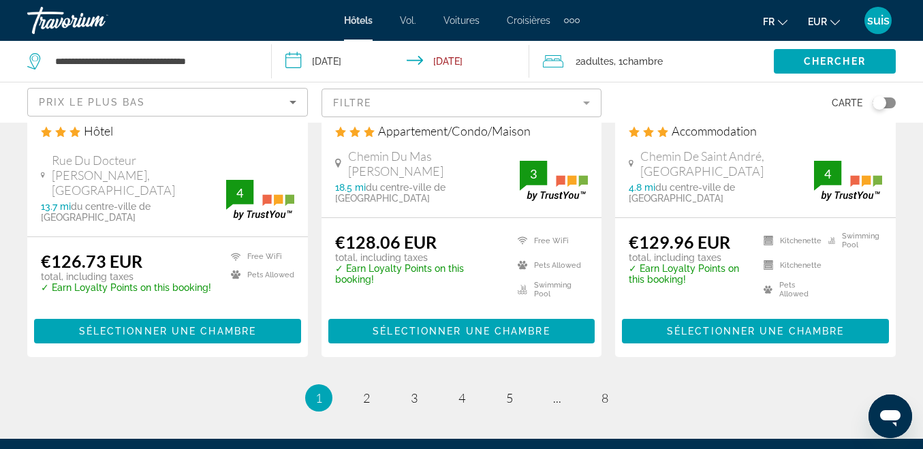
scroll to position [2064, 0]
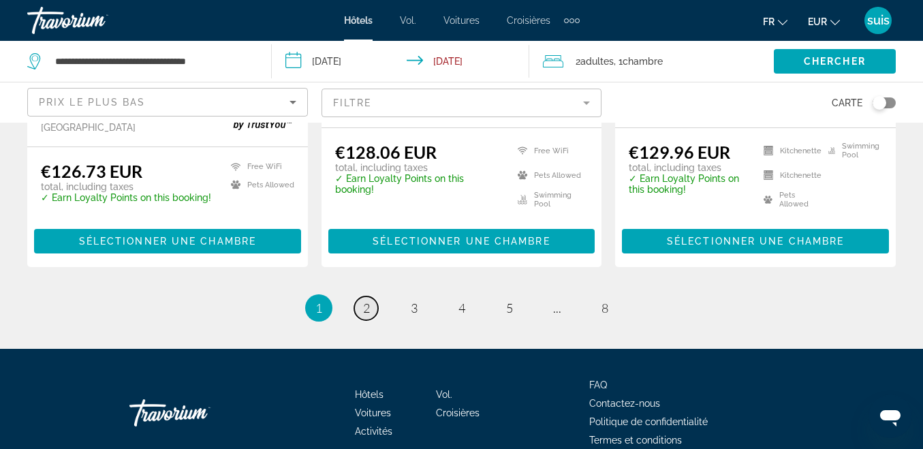
click at [367, 300] on span "2" at bounding box center [366, 307] width 7 height 15
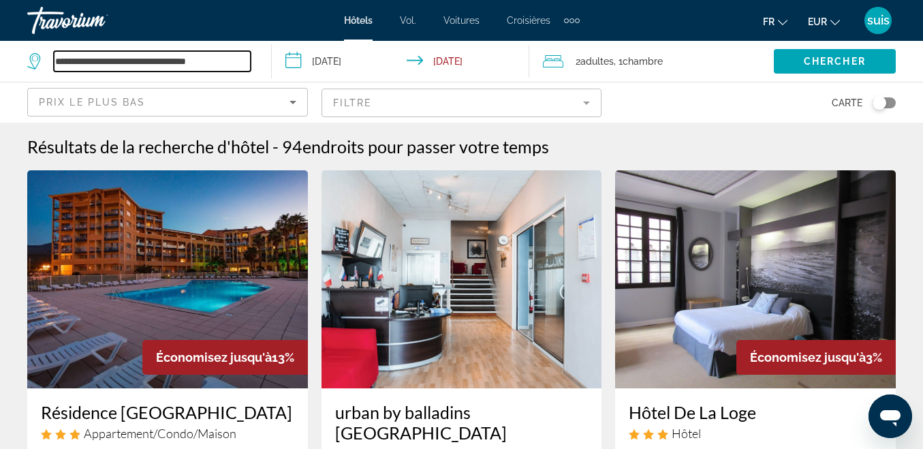
click at [225, 54] on input "**********" at bounding box center [152, 61] width 197 height 20
type input "*"
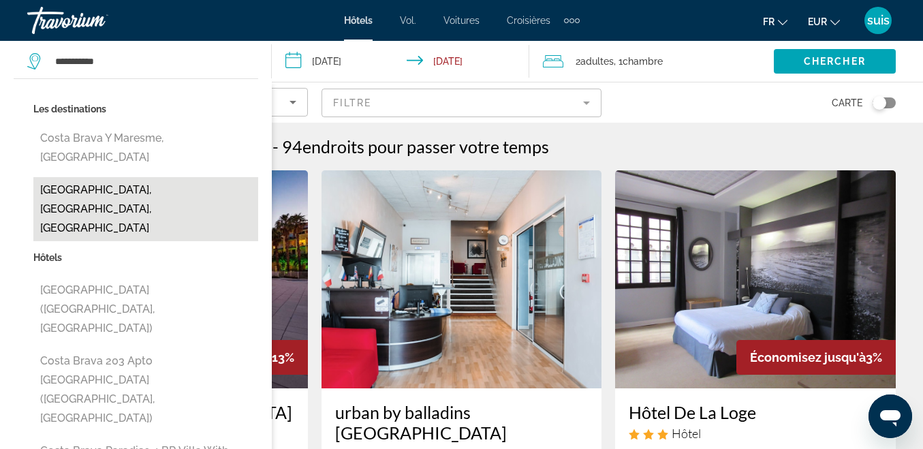
click at [112, 177] on button "[GEOGRAPHIC_DATA], [GEOGRAPHIC_DATA], [GEOGRAPHIC_DATA]" at bounding box center [145, 209] width 225 height 64
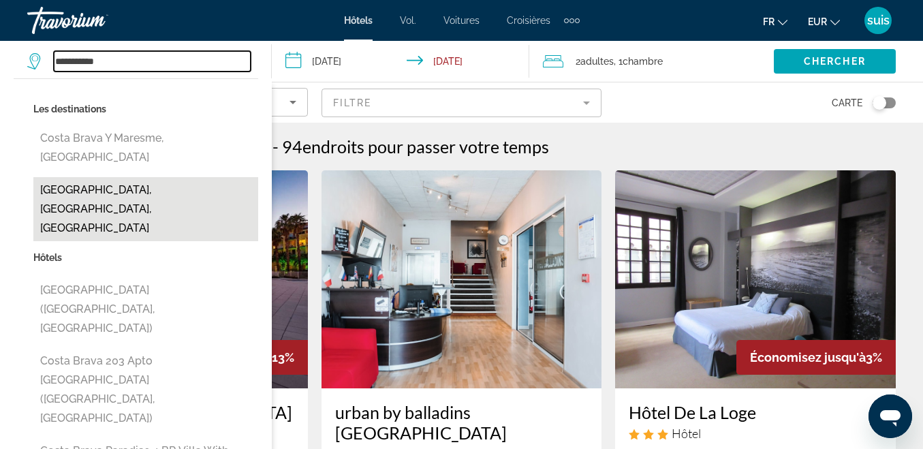
type input "**********"
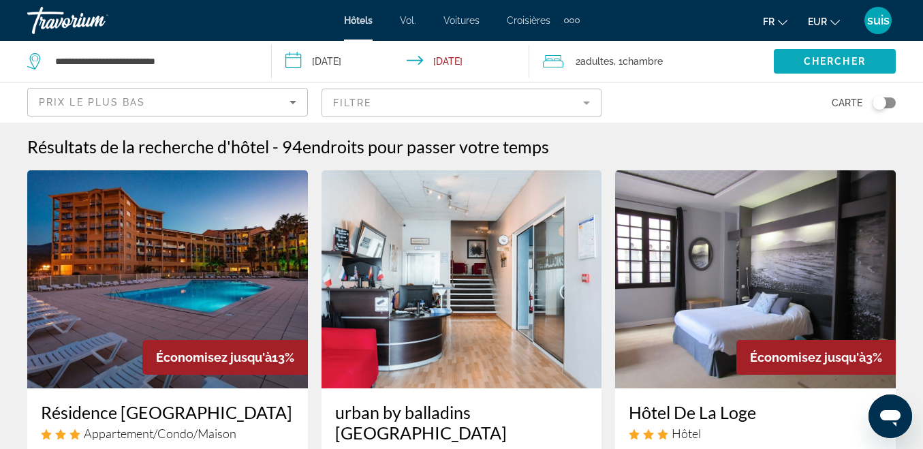
click at [807, 54] on span "Search widget" at bounding box center [835, 61] width 122 height 33
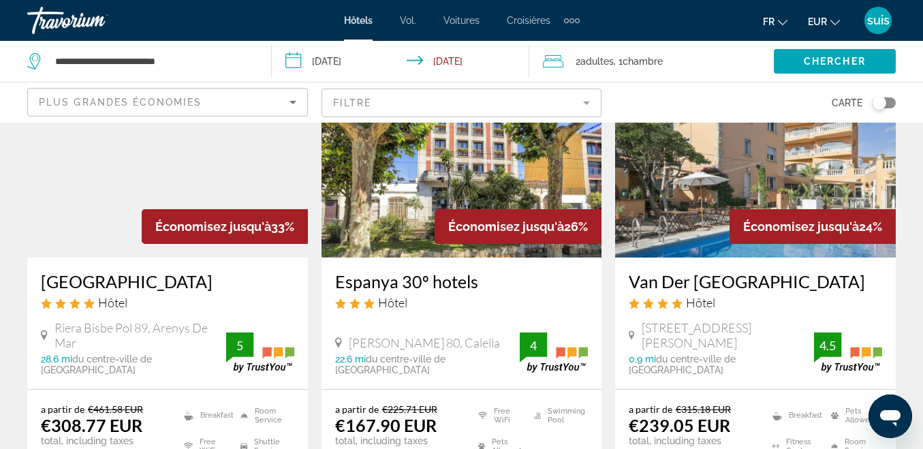
scroll to position [136, 0]
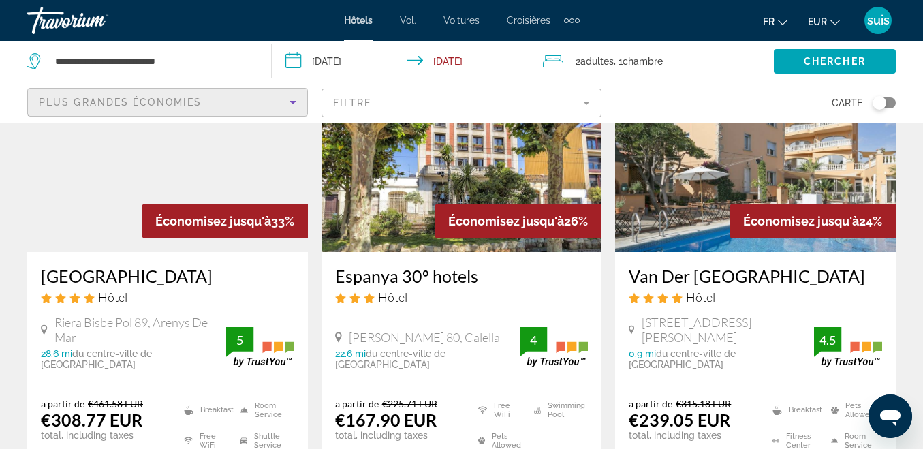
click at [199, 99] on span "Plus grandes économies" at bounding box center [120, 102] width 163 height 11
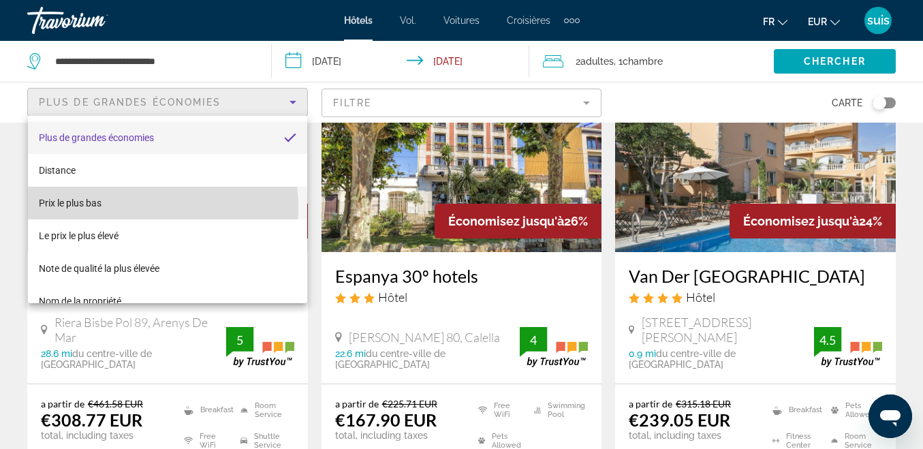
click at [131, 208] on mat-option "Prix ​​le plus bas" at bounding box center [167, 203] width 279 height 33
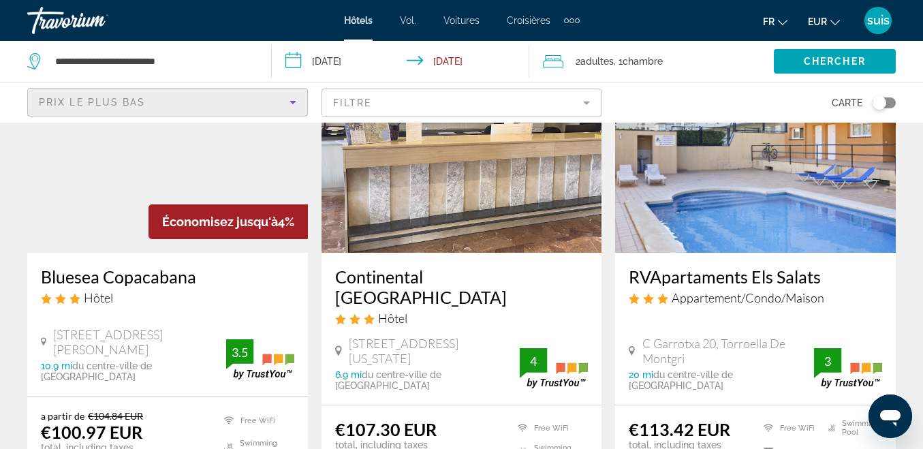
scroll to position [136, 0]
click at [161, 281] on h3 "Bluesea Copacabana" at bounding box center [167, 276] width 253 height 20
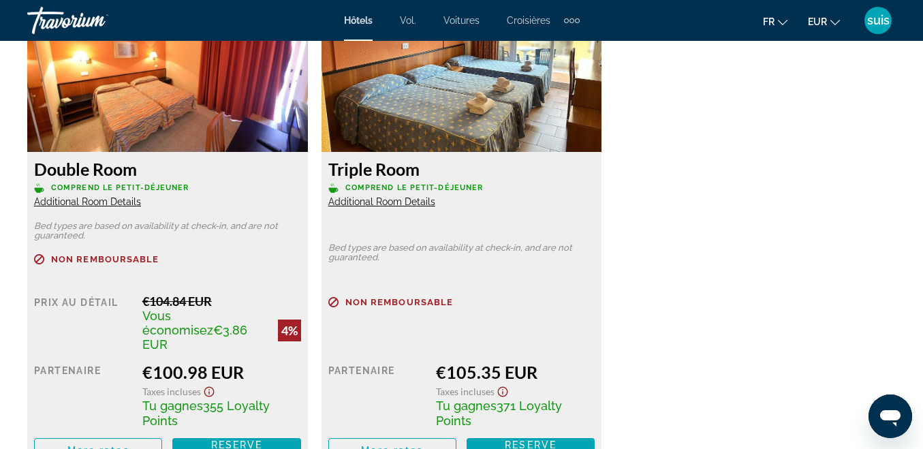
scroll to position [2043, 0]
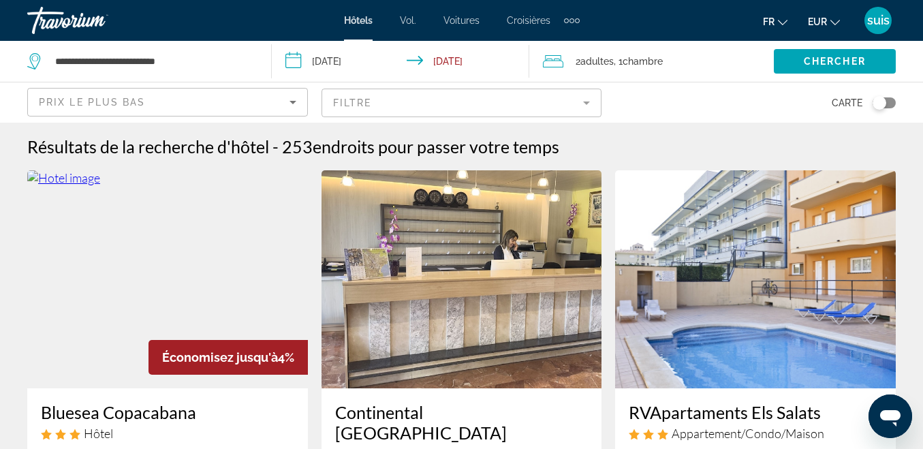
click at [528, 315] on img "Contenu principal" at bounding box center [461, 279] width 281 height 218
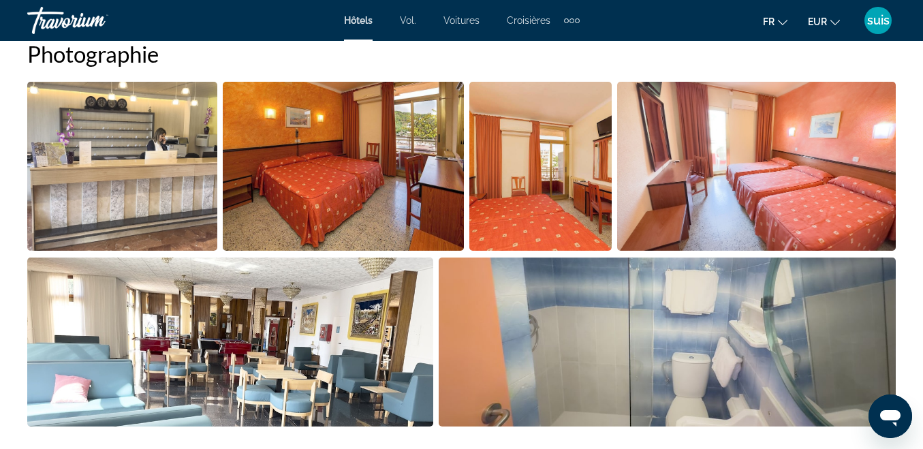
scroll to position [1021, 0]
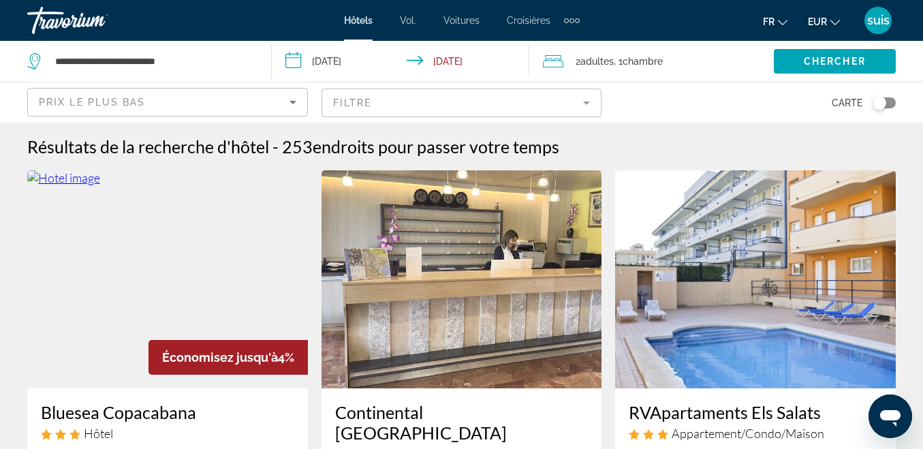
click at [780, 285] on img "Contenu principal" at bounding box center [755, 279] width 281 height 218
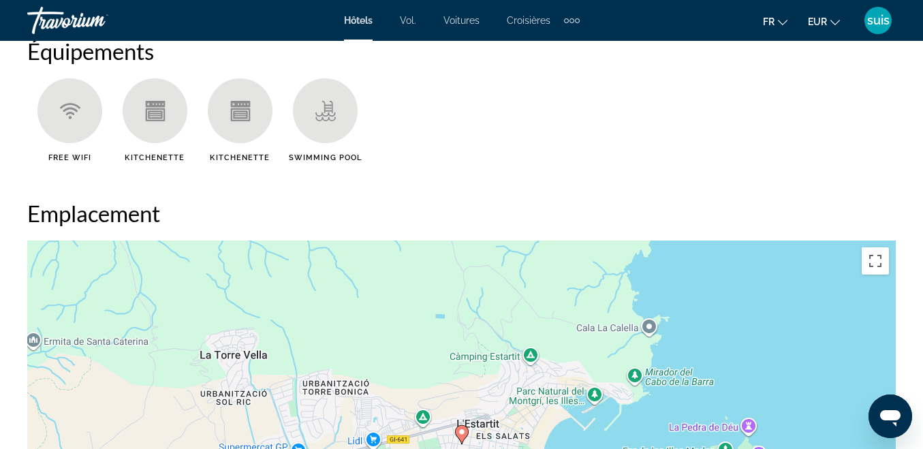
scroll to position [1430, 0]
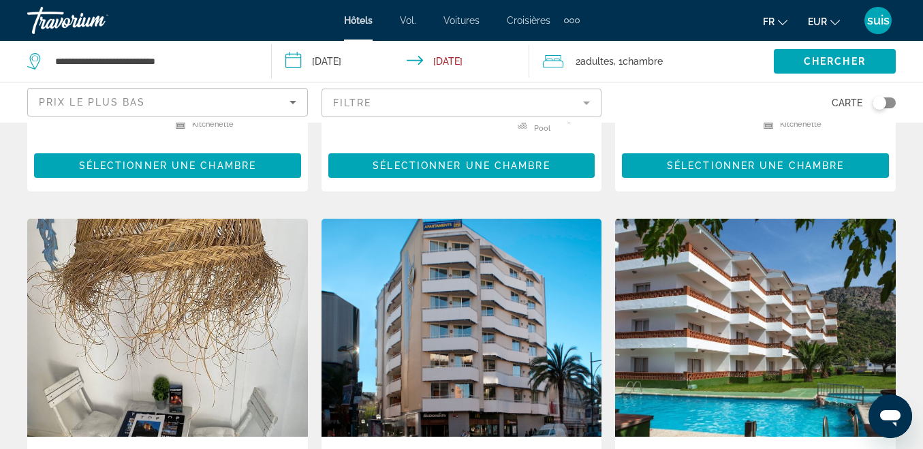
scroll to position [1021, 0]
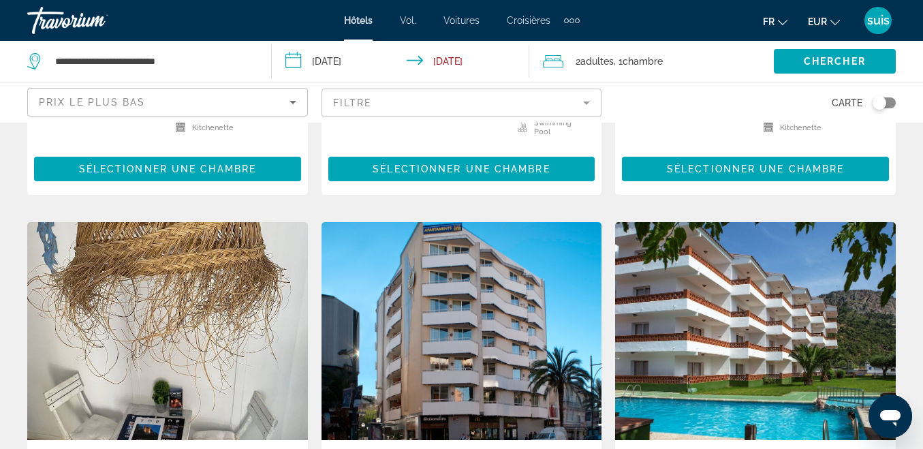
click at [125, 242] on img "Contenu principal" at bounding box center [167, 331] width 281 height 218
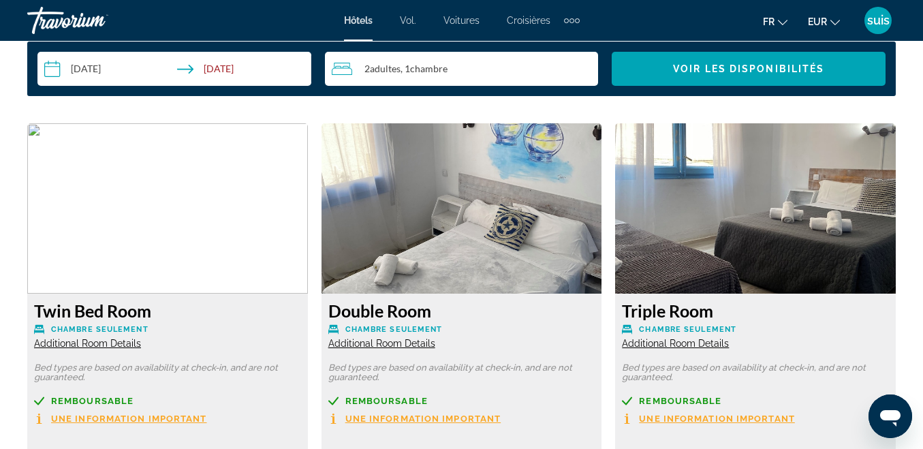
scroll to position [2315, 0]
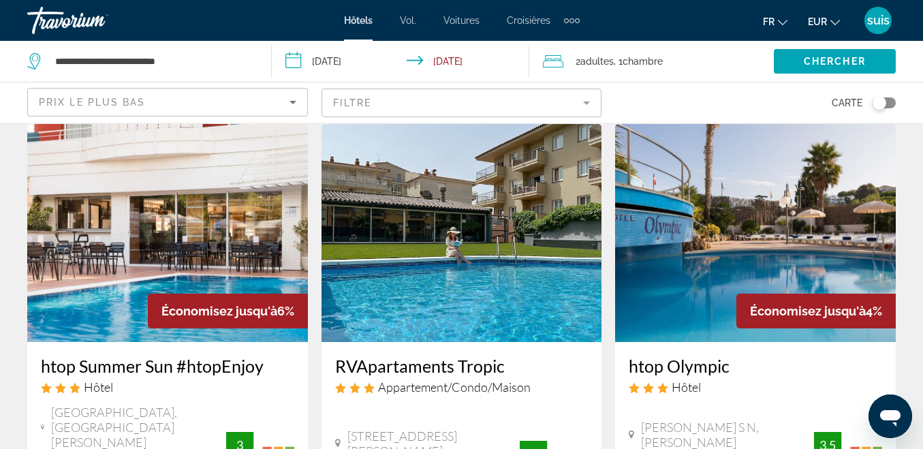
scroll to position [1634, 0]
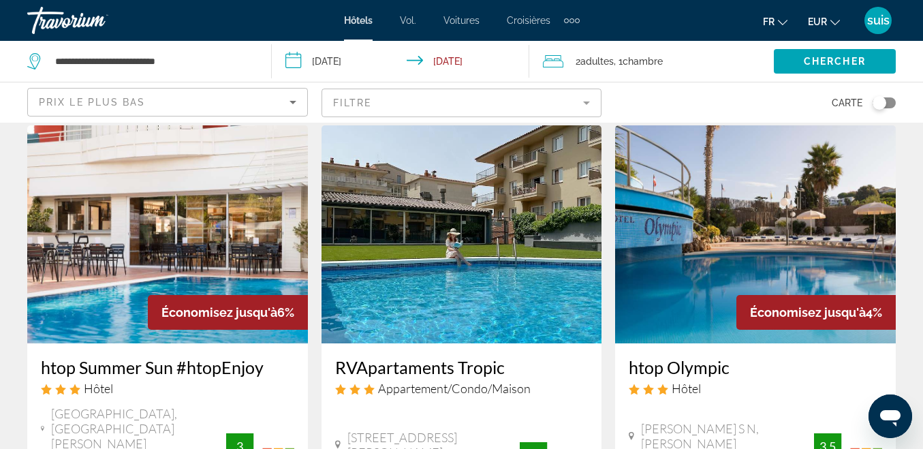
click at [116, 178] on img "Contenu principal" at bounding box center [167, 234] width 281 height 218
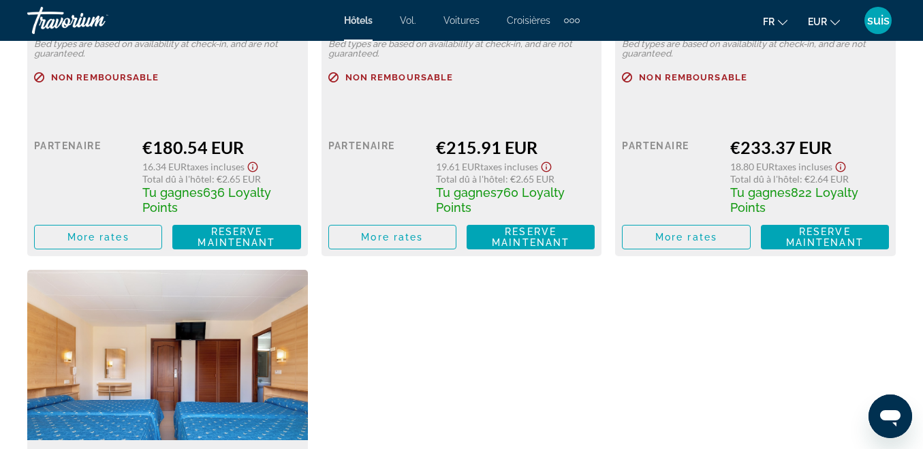
scroll to position [3269, 0]
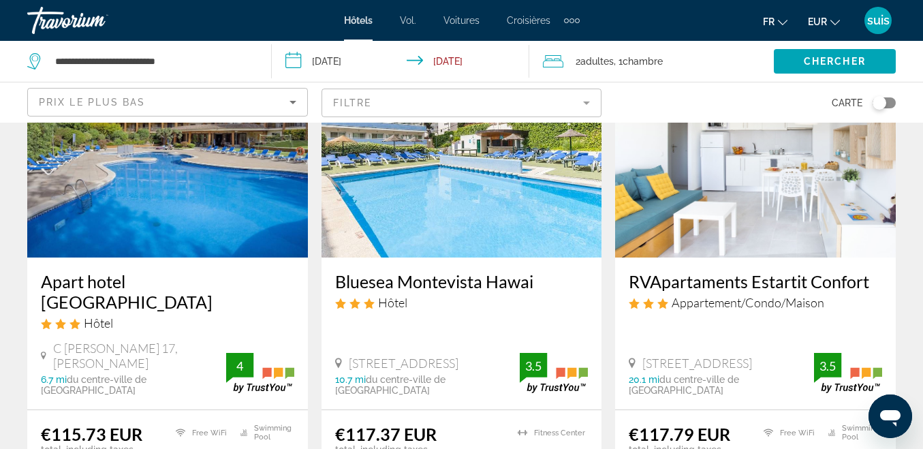
scroll to position [545, 0]
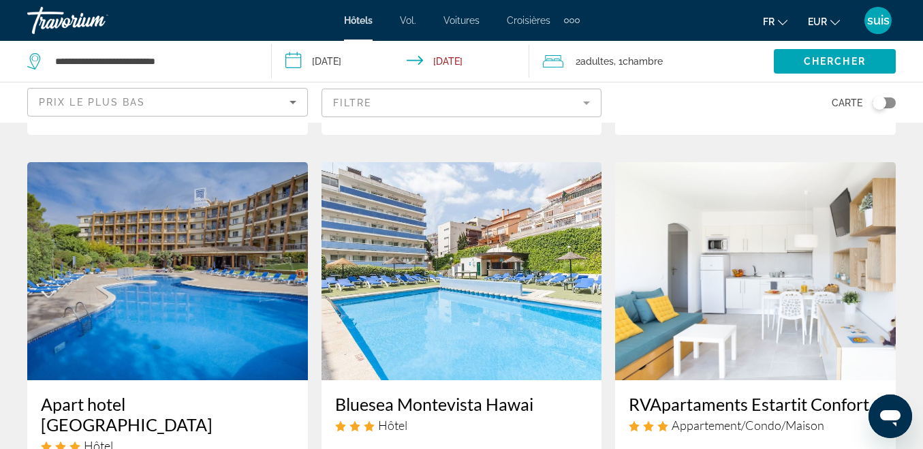
click at [170, 253] on img "Contenu principal" at bounding box center [167, 271] width 281 height 218
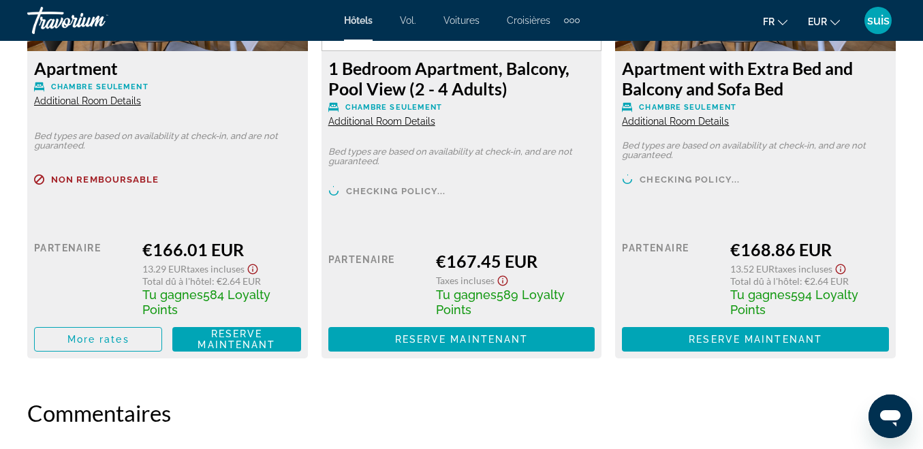
scroll to position [2928, 0]
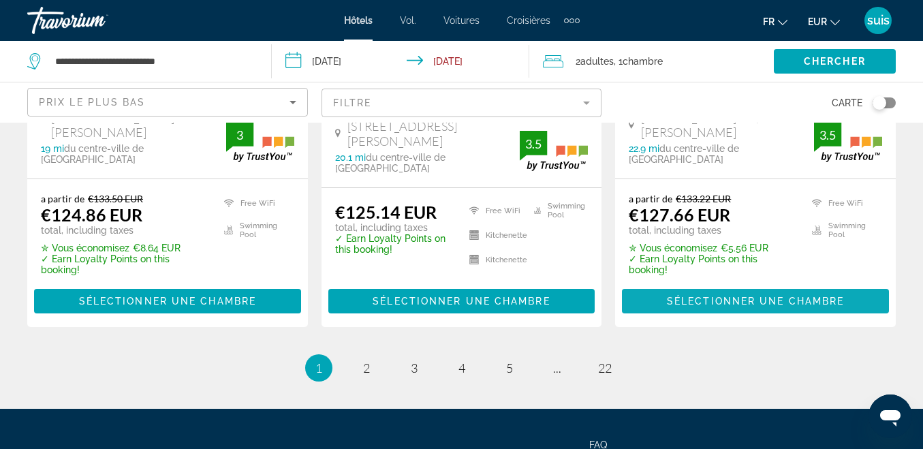
scroll to position [1982, 0]
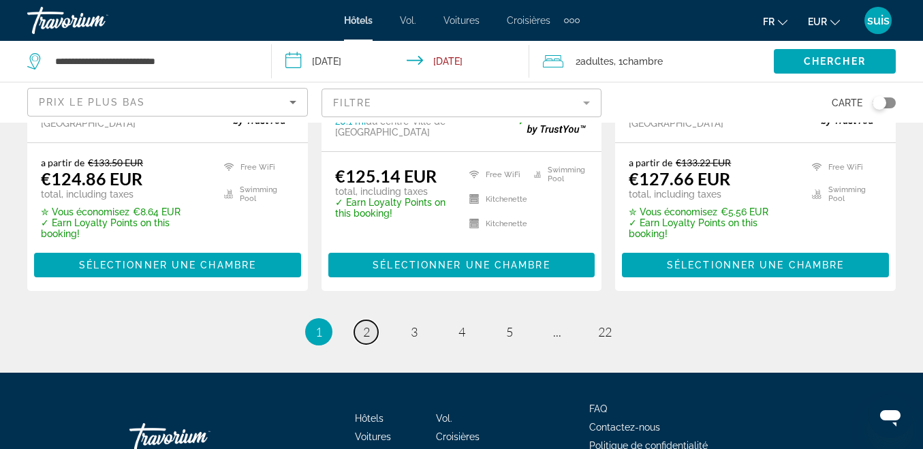
click at [366, 324] on span "2" at bounding box center [366, 331] width 7 height 15
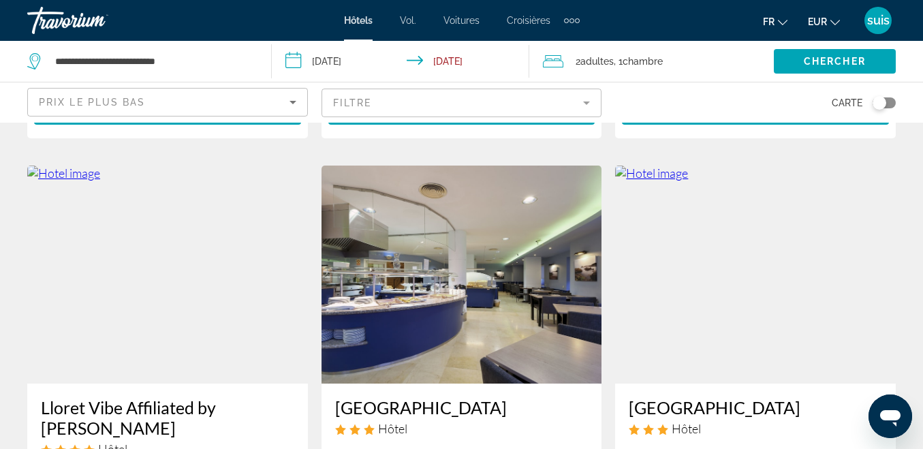
click at [490, 246] on img "Contenu principal" at bounding box center [461, 274] width 281 height 218
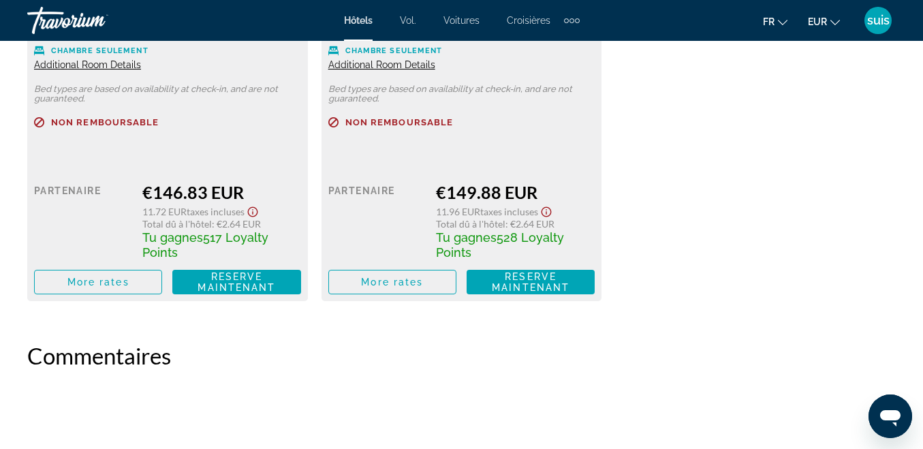
scroll to position [2928, 0]
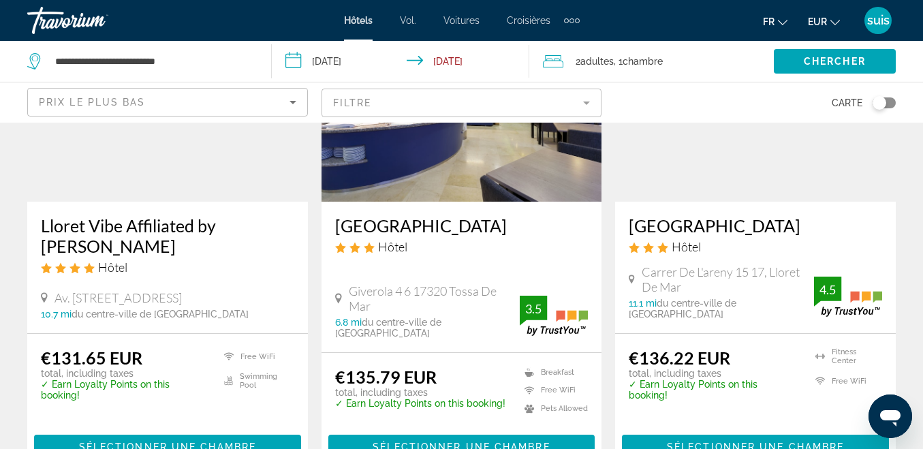
scroll to position [613, 0]
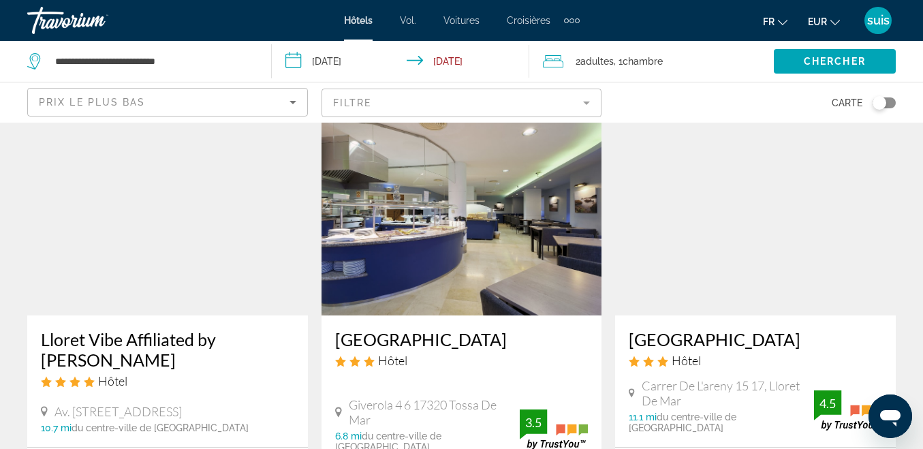
click at [705, 164] on img "Contenu principal" at bounding box center [755, 206] width 281 height 218
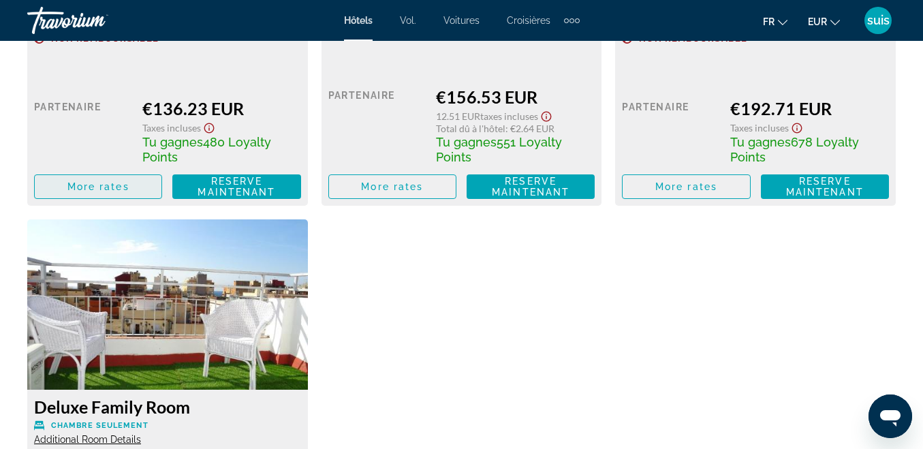
scroll to position [2315, 0]
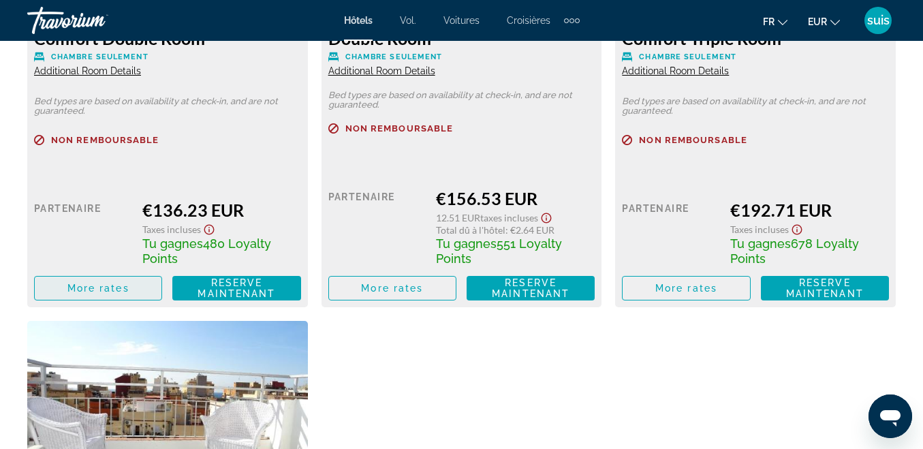
click at [84, 285] on span "More rates" at bounding box center [98, 288] width 62 height 11
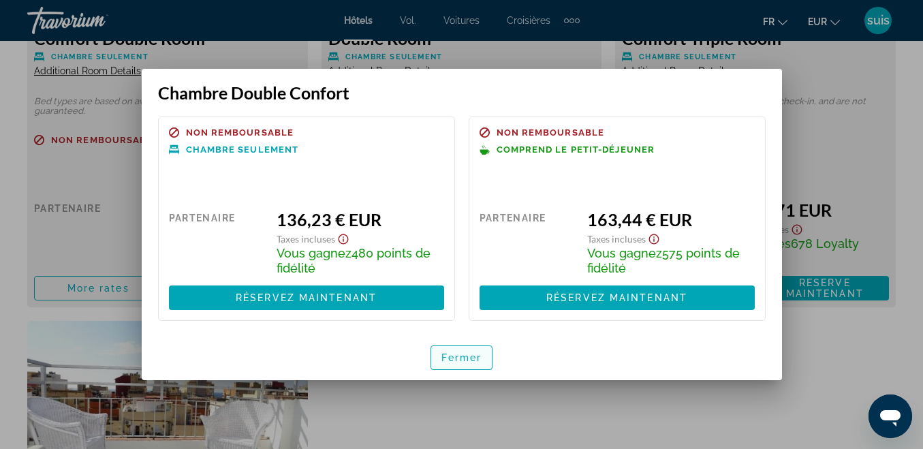
click at [475, 361] on font "Fermer" at bounding box center [461, 357] width 41 height 11
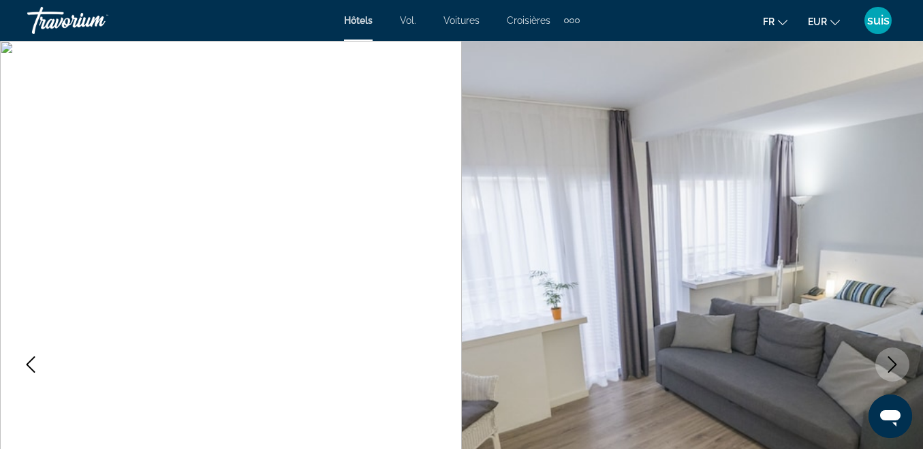
scroll to position [2315, 0]
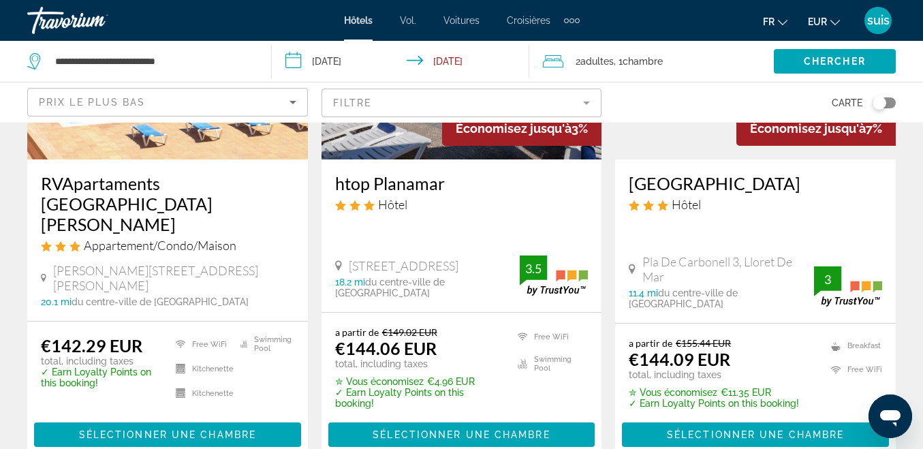
scroll to position [1770, 0]
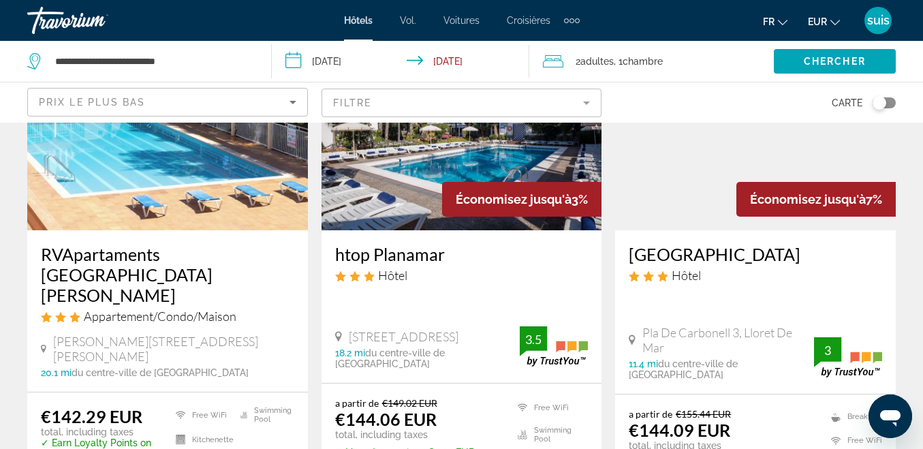
click at [428, 329] on span "[STREET_ADDRESS]" at bounding box center [404, 336] width 110 height 15
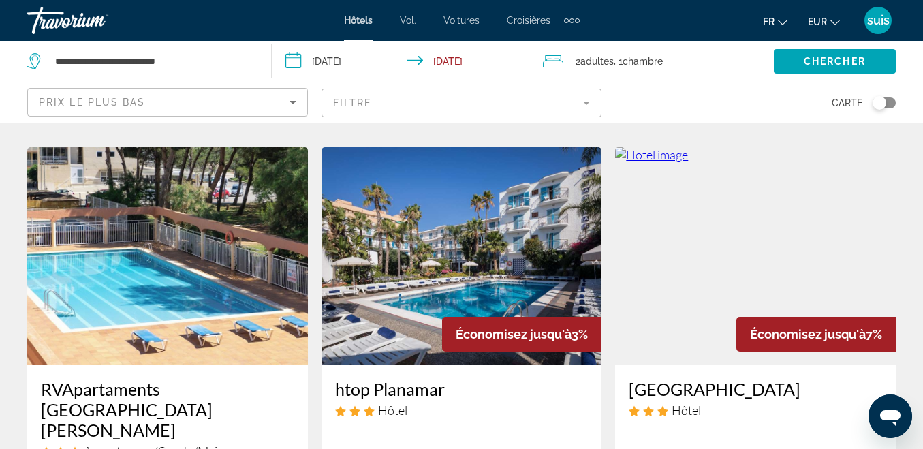
scroll to position [1634, 0]
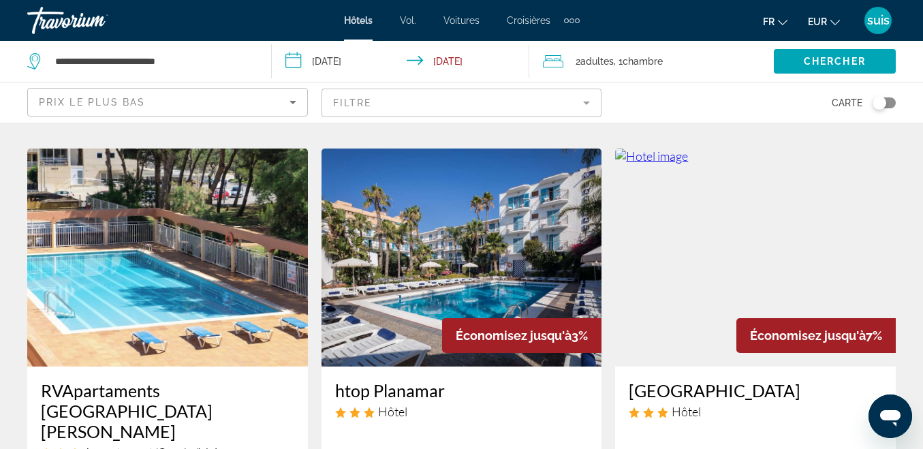
click at [426, 202] on img "Contenu principal" at bounding box center [461, 257] width 281 height 218
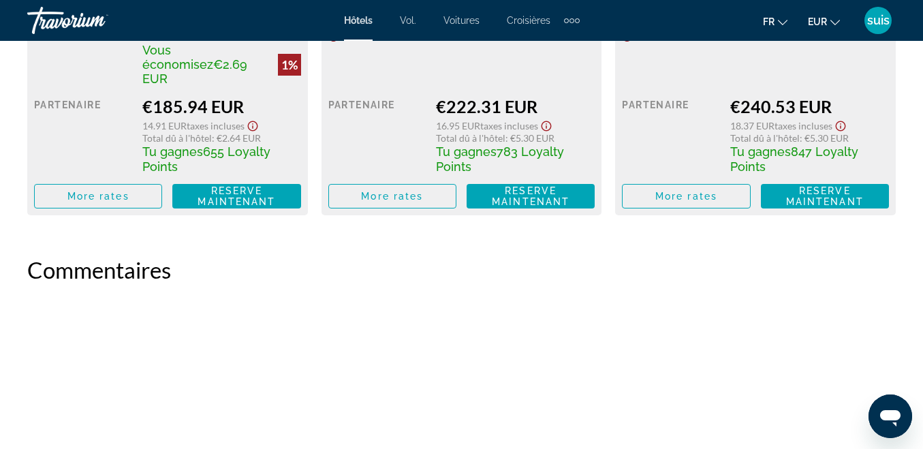
scroll to position [3064, 0]
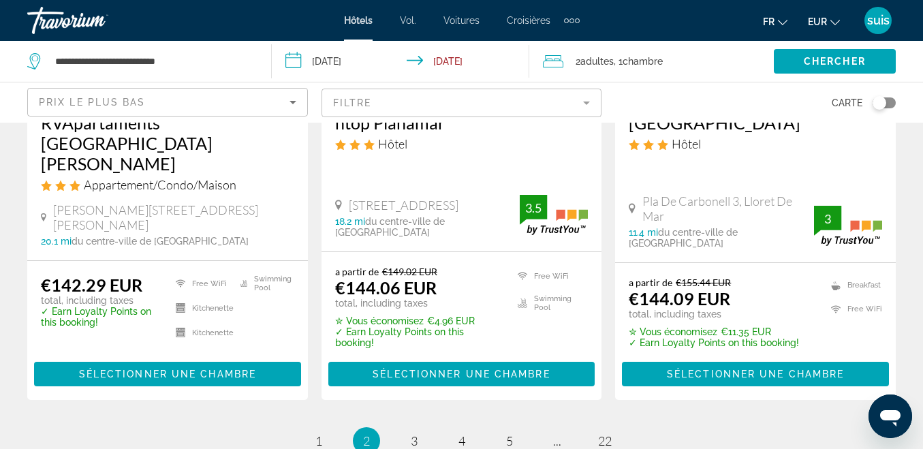
scroll to position [1907, 0]
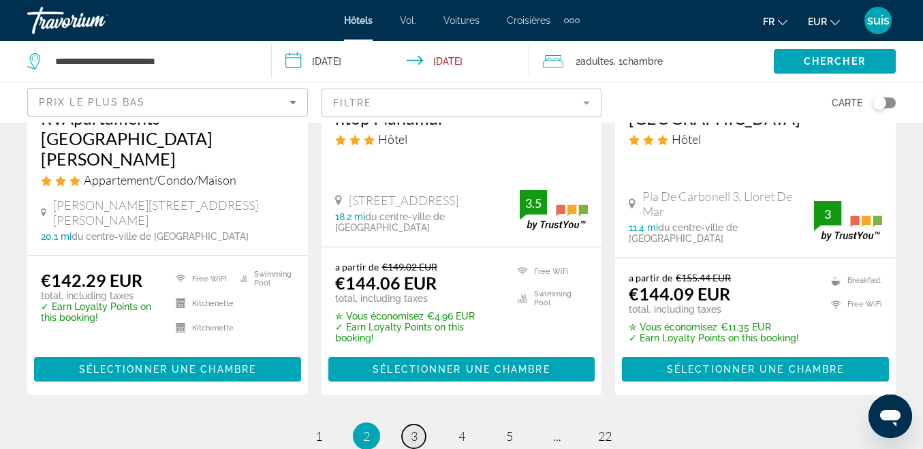
click at [411, 428] on span "3" at bounding box center [414, 435] width 7 height 15
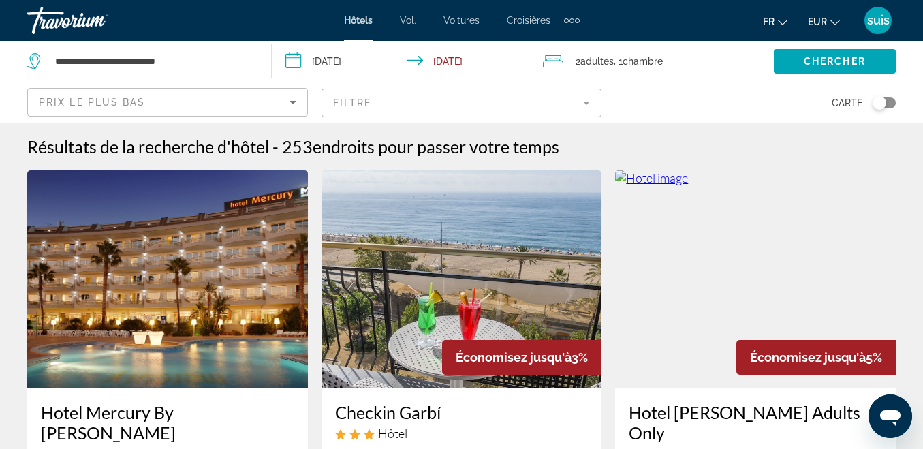
click at [430, 252] on img "Contenu principal" at bounding box center [461, 279] width 281 height 218
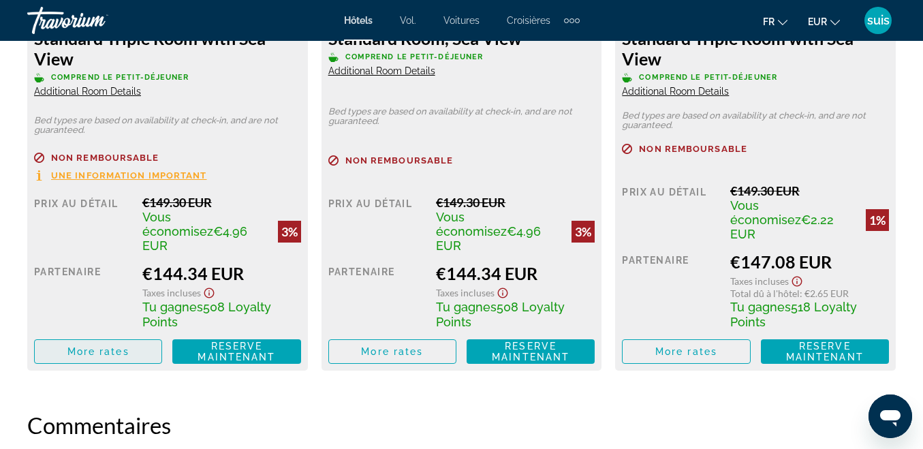
scroll to position [2247, 0]
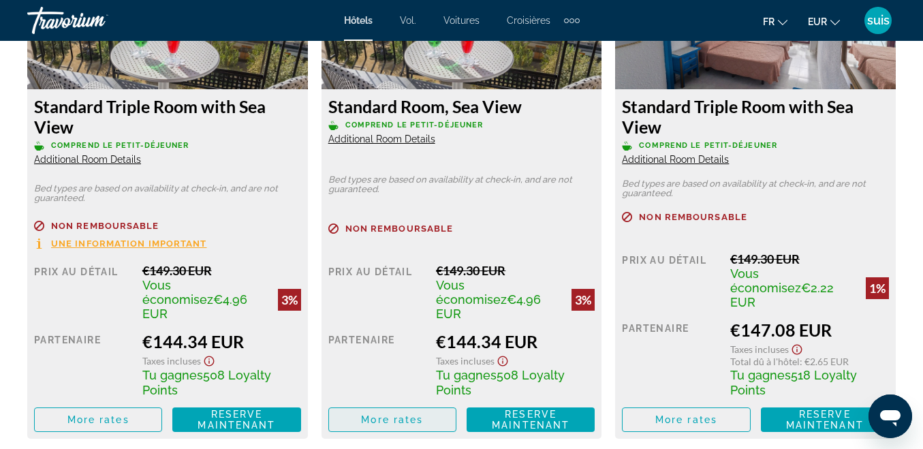
click at [410, 414] on span "More rates" at bounding box center [392, 419] width 62 height 11
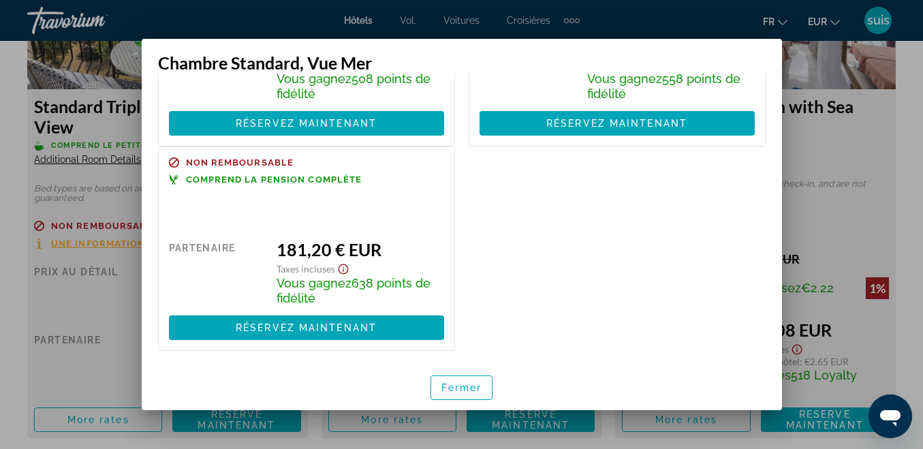
scroll to position [0, 0]
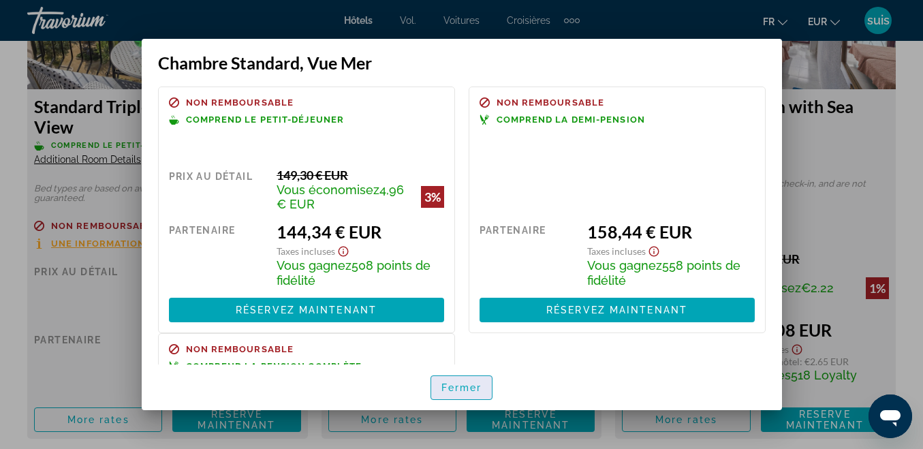
click at [458, 387] on font "Fermer" at bounding box center [461, 387] width 41 height 11
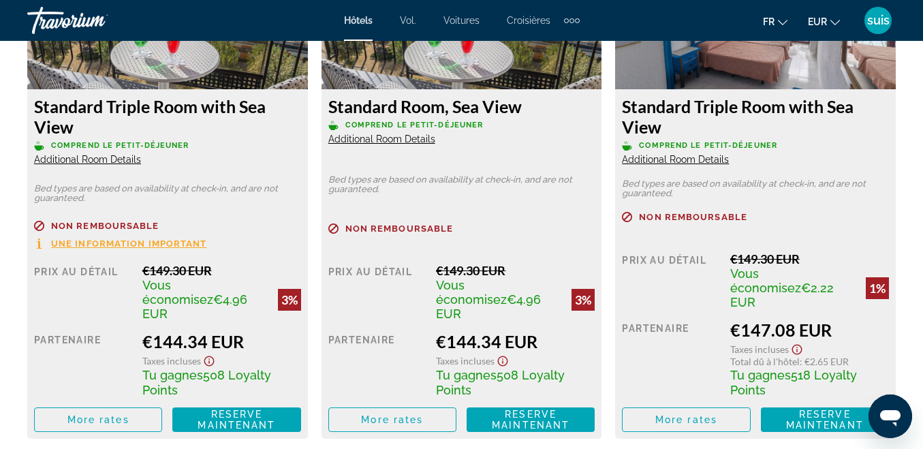
scroll to position [1975, 0]
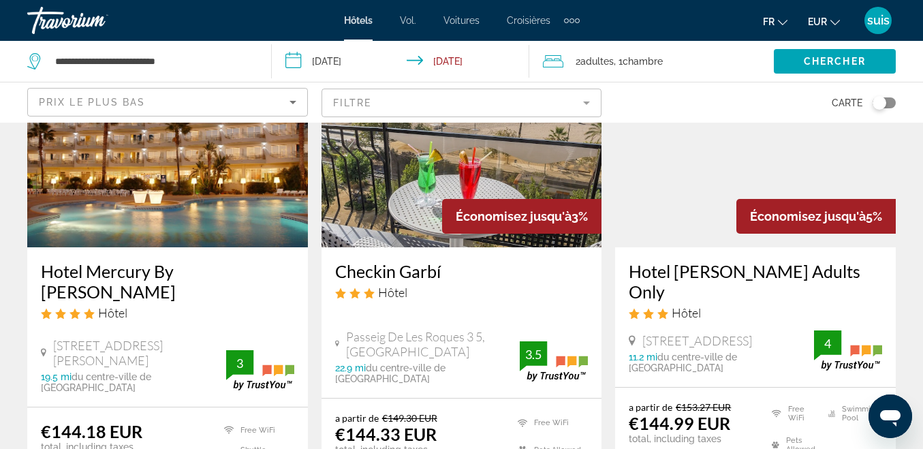
scroll to position [68, 0]
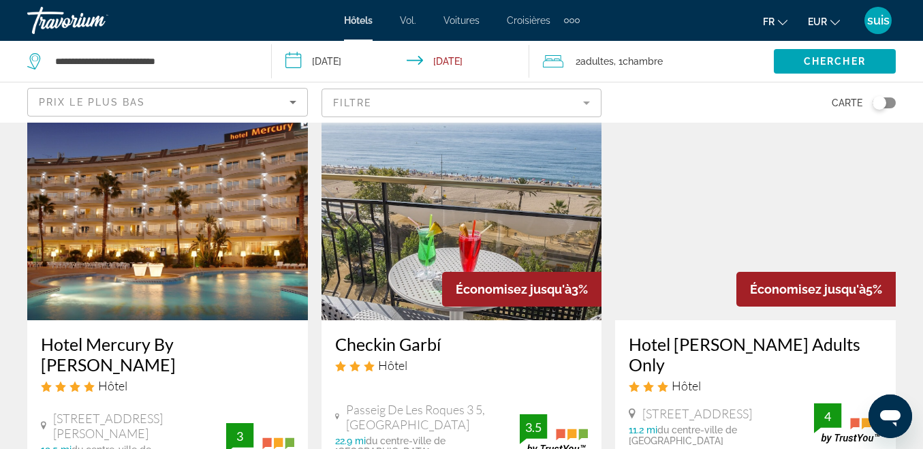
click at [750, 205] on img "Contenu principal" at bounding box center [755, 211] width 281 height 218
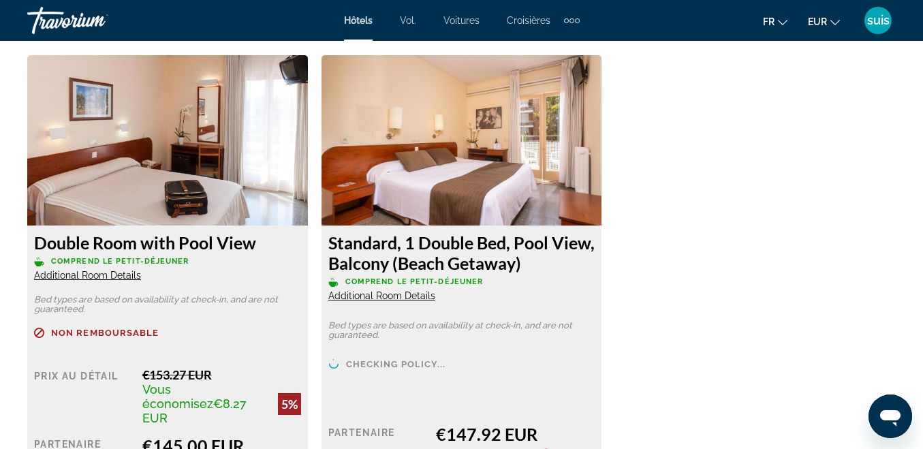
scroll to position [2383, 0]
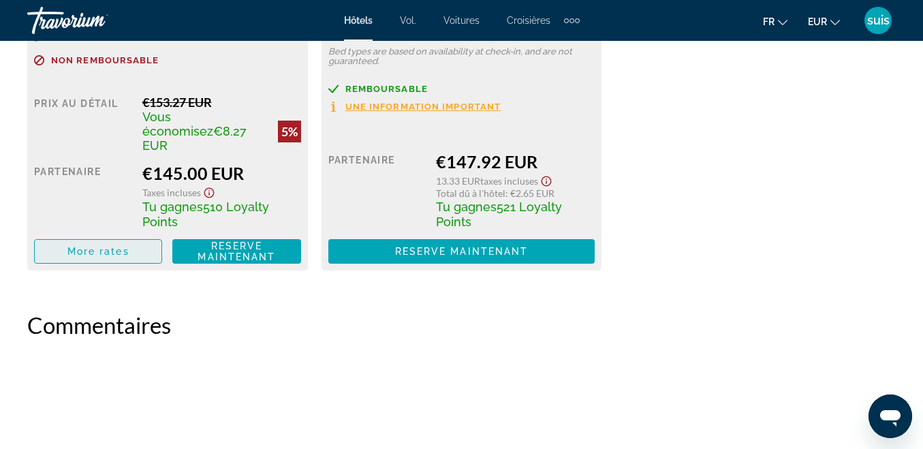
click at [97, 246] on span "More rates" at bounding box center [98, 251] width 62 height 11
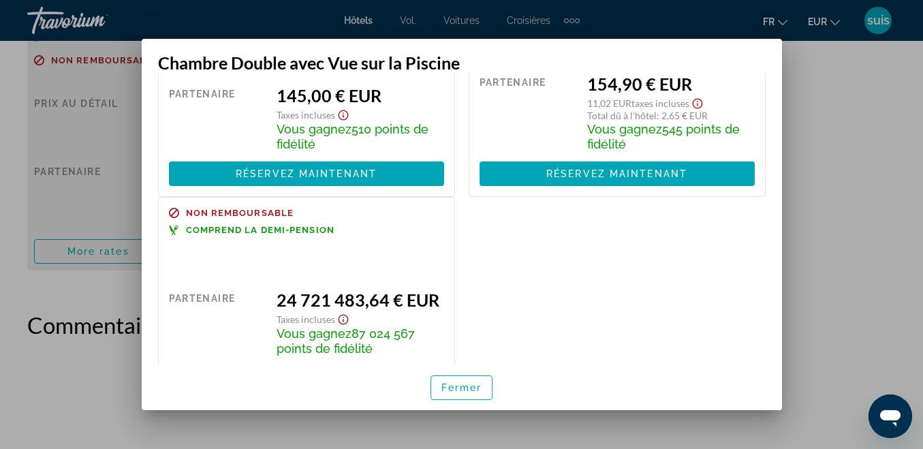
scroll to position [187, 0]
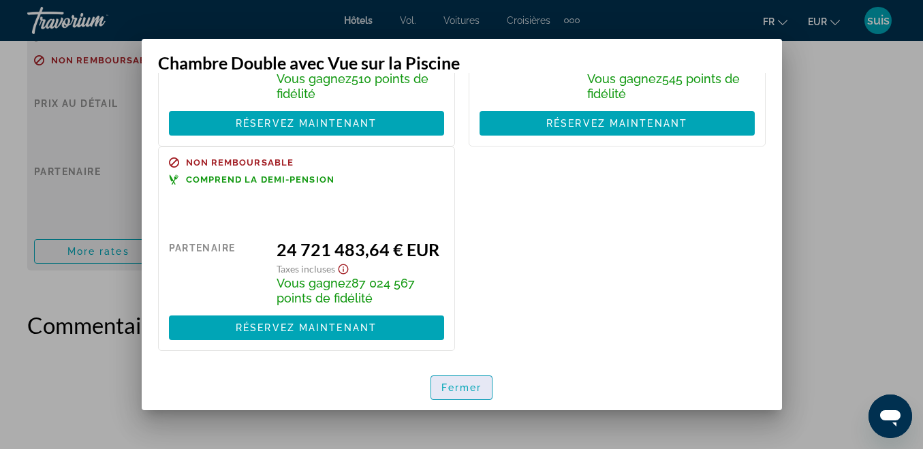
click at [444, 387] on font "Fermer" at bounding box center [461, 387] width 41 height 11
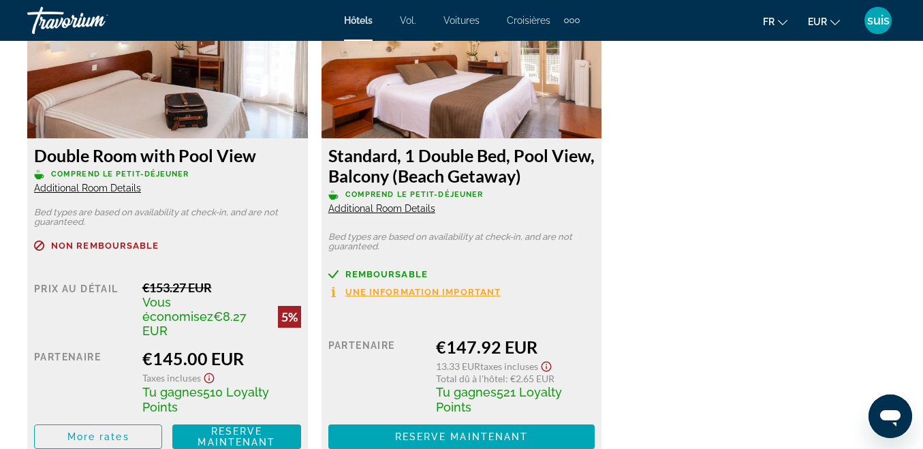
scroll to position [2179, 0]
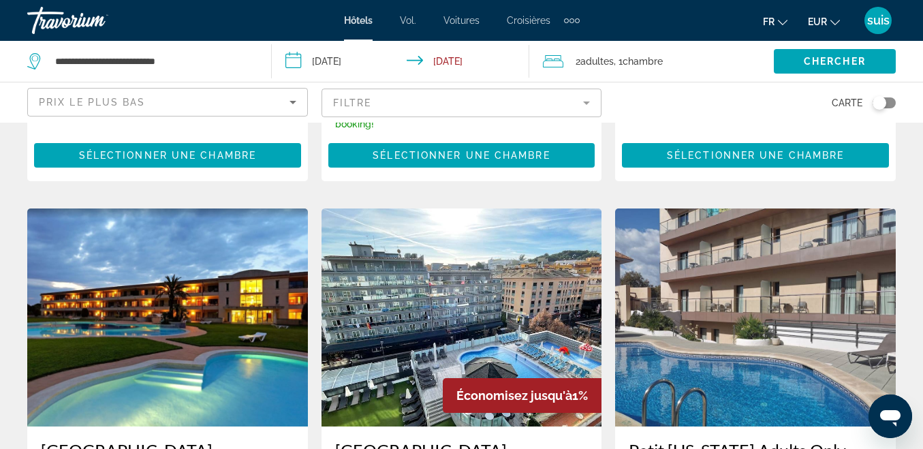
scroll to position [1566, 0]
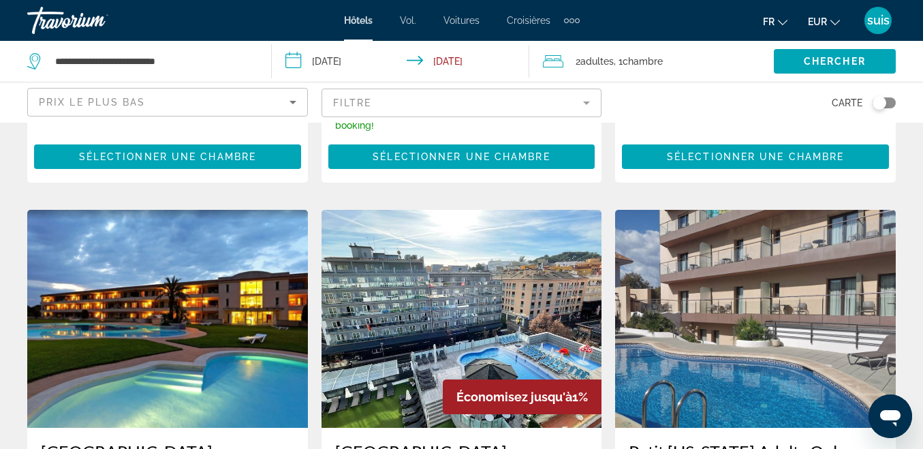
click at [229, 237] on img "Contenu principal" at bounding box center [167, 319] width 281 height 218
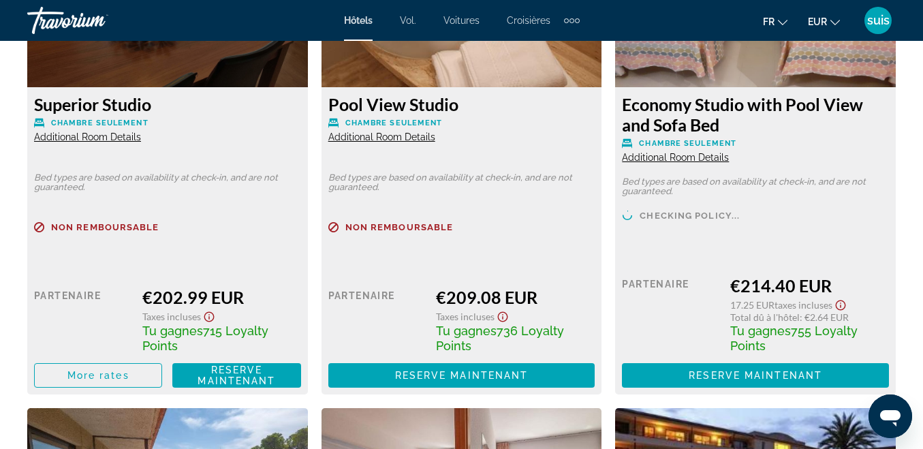
scroll to position [2723, 0]
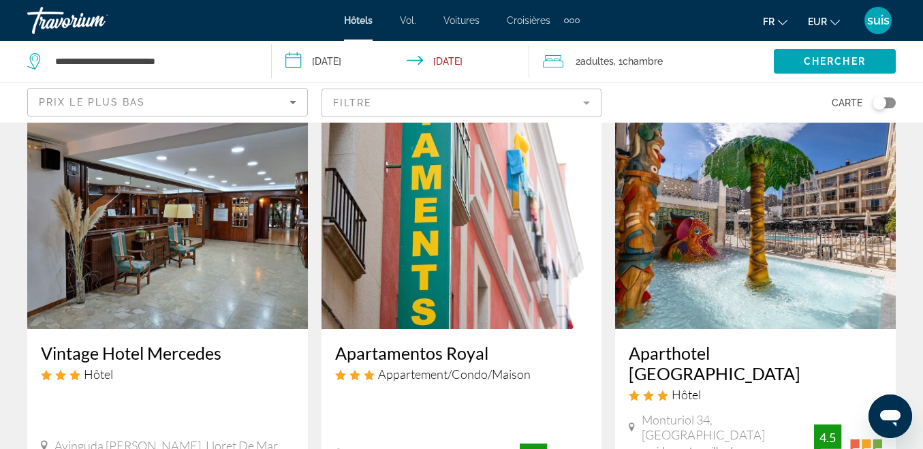
scroll to position [613, 0]
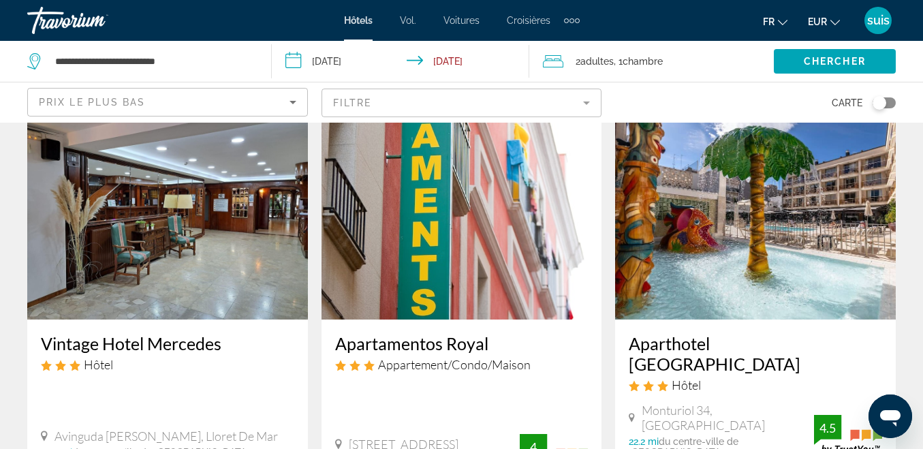
click at [711, 333] on h3 "Aparthotel [GEOGRAPHIC_DATA]" at bounding box center [755, 353] width 253 height 41
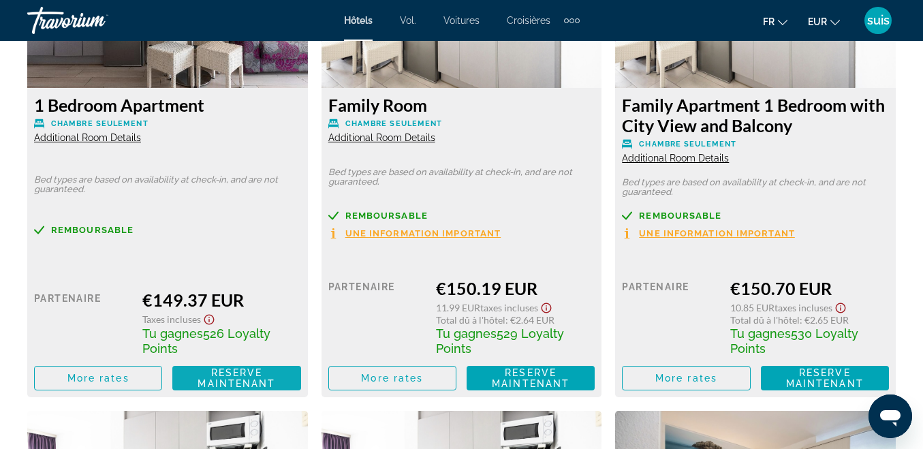
scroll to position [2315, 0]
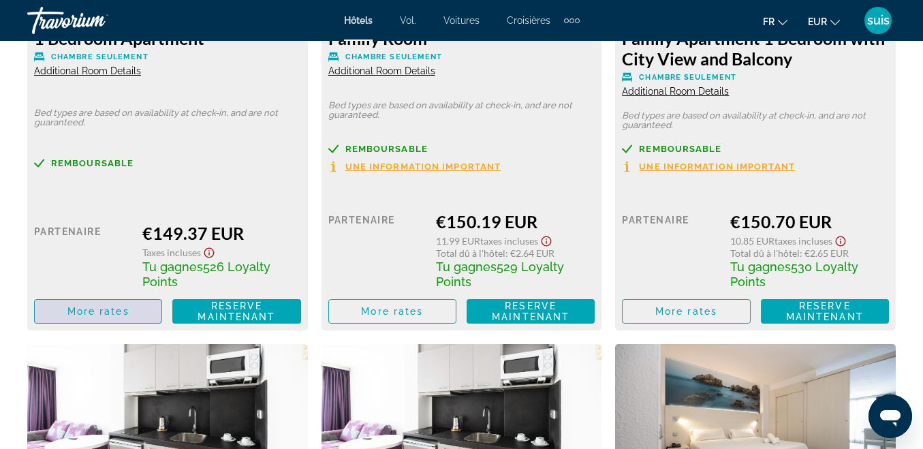
click at [106, 307] on span "More rates" at bounding box center [98, 311] width 62 height 11
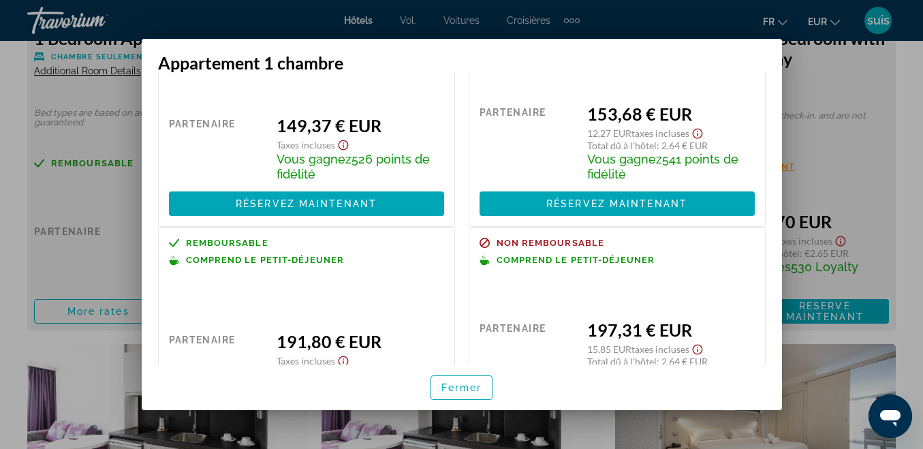
scroll to position [181, 0]
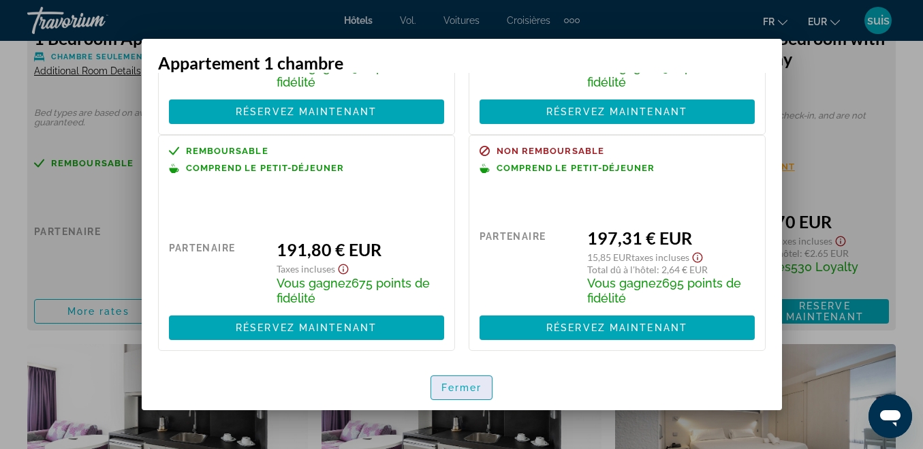
drag, startPoint x: 462, startPoint y: 385, endPoint x: 400, endPoint y: 219, distance: 177.3
click at [461, 385] on font "Fermer" at bounding box center [461, 387] width 41 height 11
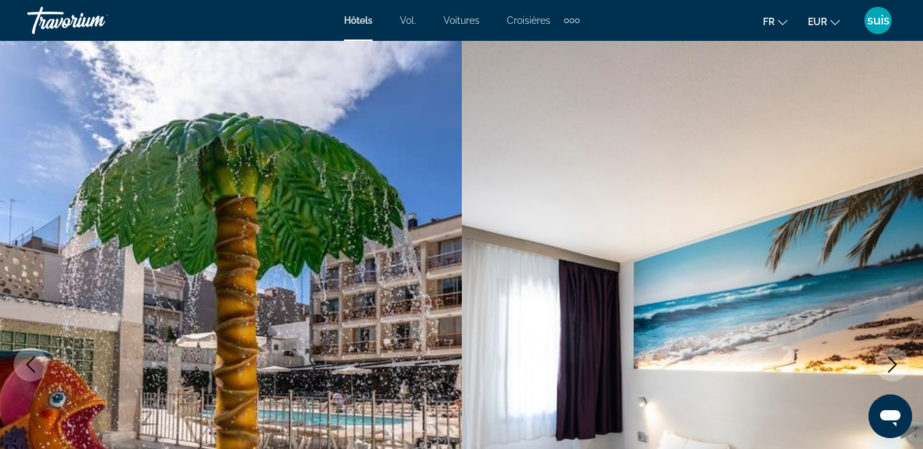
scroll to position [2315, 0]
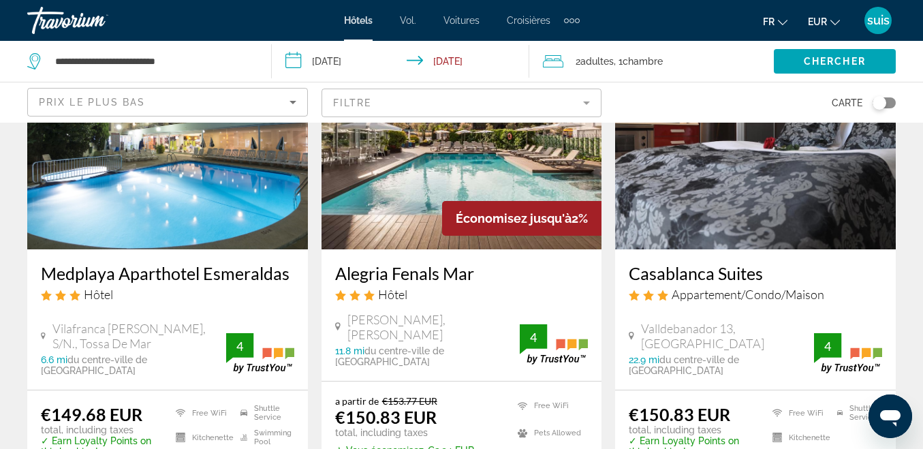
scroll to position [1090, 0]
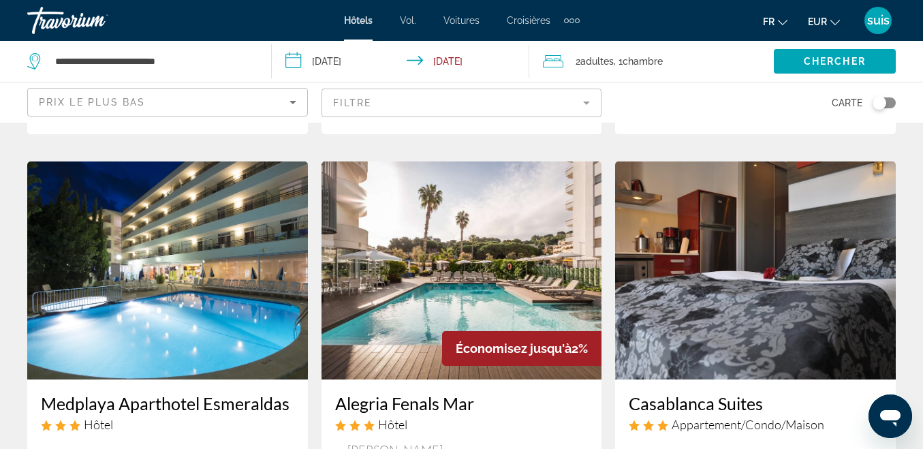
click at [424, 187] on img "Contenu principal" at bounding box center [461, 270] width 281 height 218
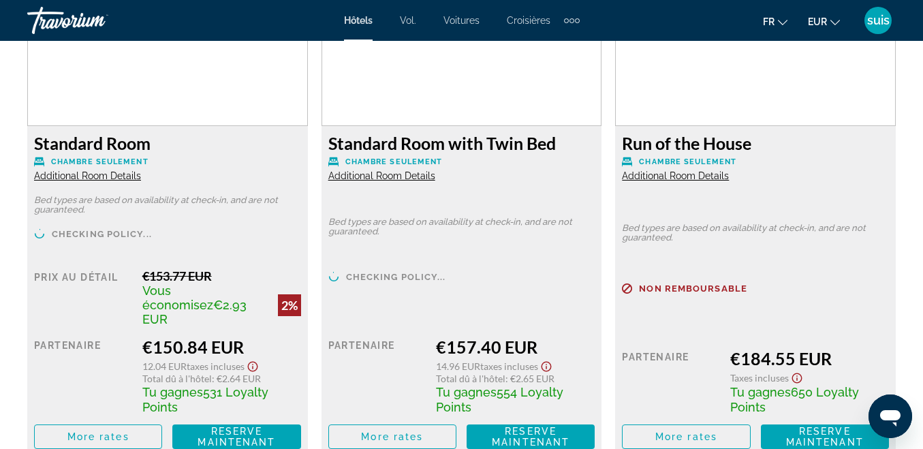
scroll to position [2315, 0]
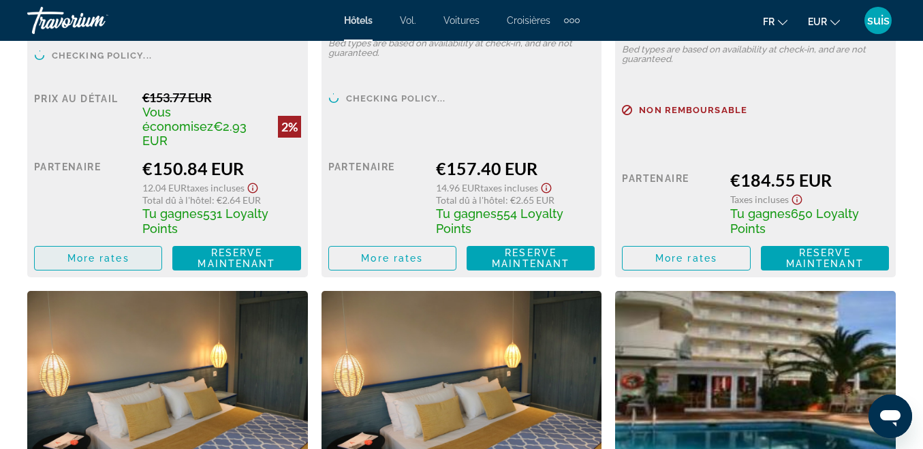
click at [116, 242] on span "Contenu principal" at bounding box center [98, 258] width 127 height 33
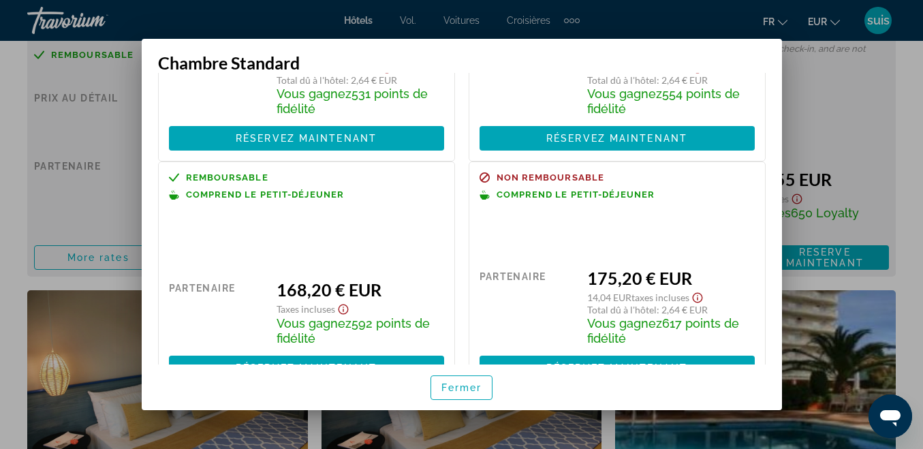
scroll to position [0, 0]
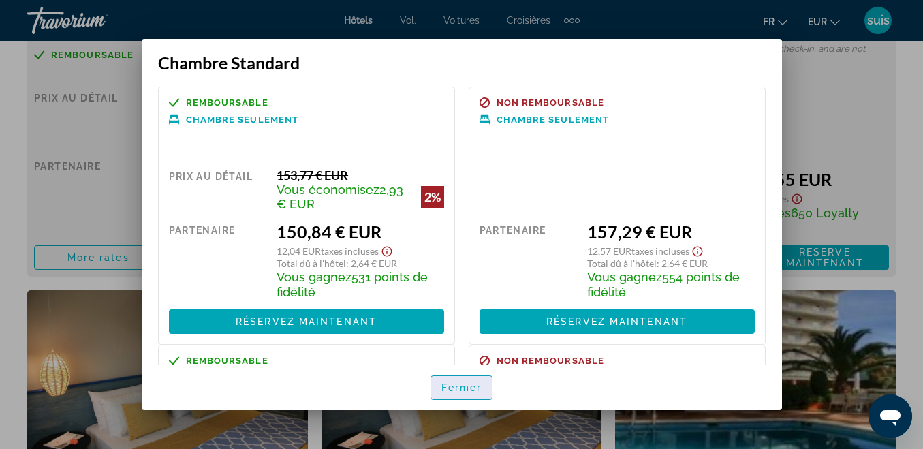
click at [475, 380] on span "button" at bounding box center [461, 387] width 61 height 33
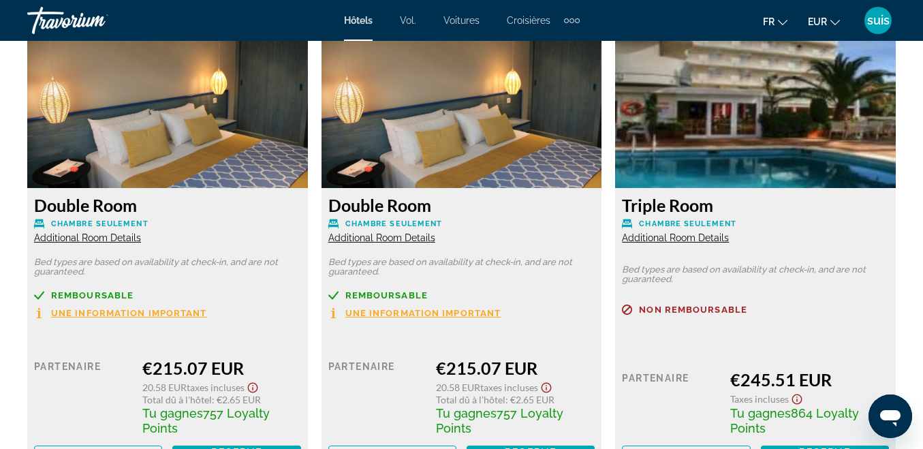
scroll to position [2724, 0]
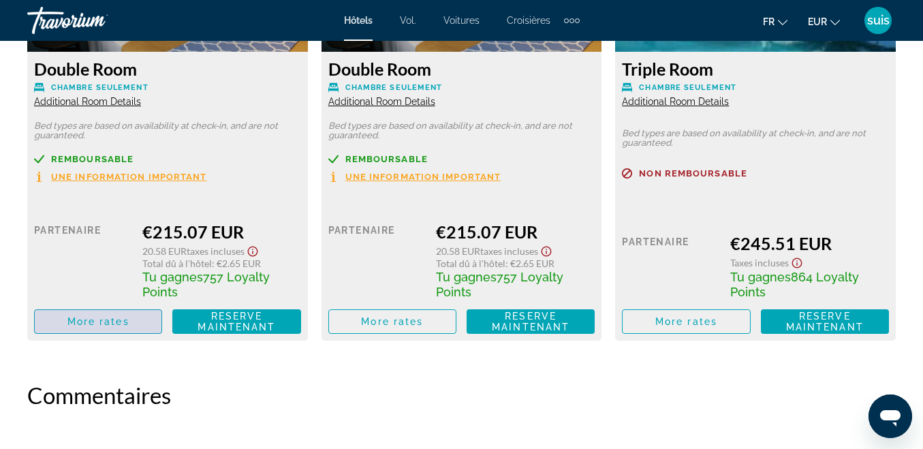
click at [93, 316] on span "More rates" at bounding box center [98, 321] width 62 height 11
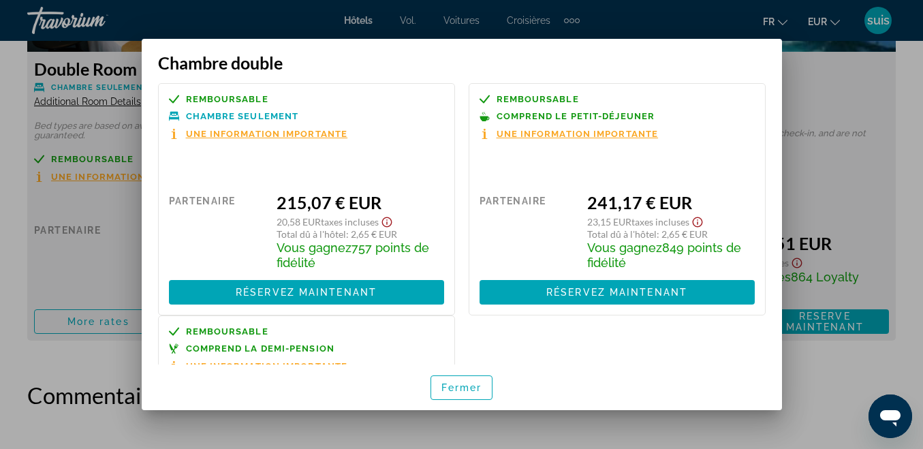
scroll to position [0, 0]
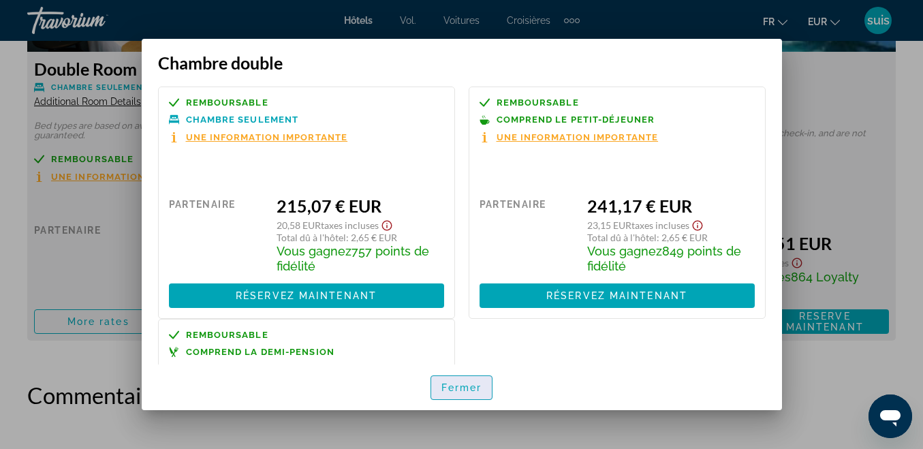
click at [453, 381] on span "button" at bounding box center [461, 387] width 61 height 33
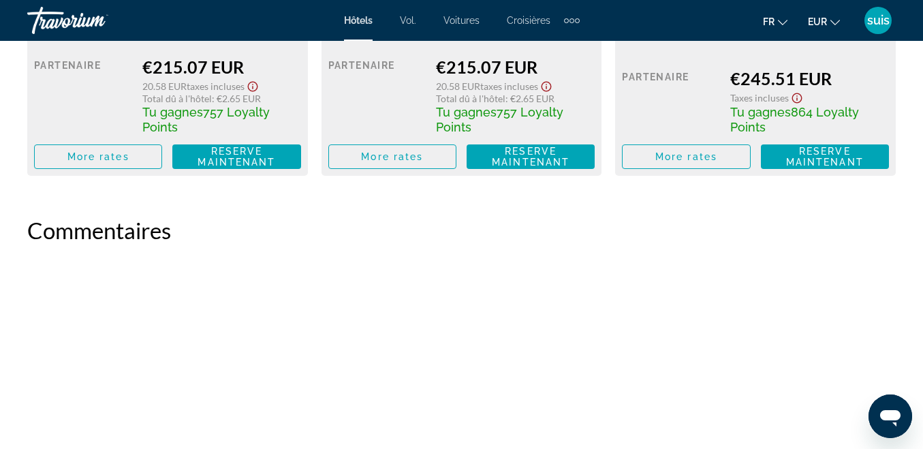
scroll to position [3064, 0]
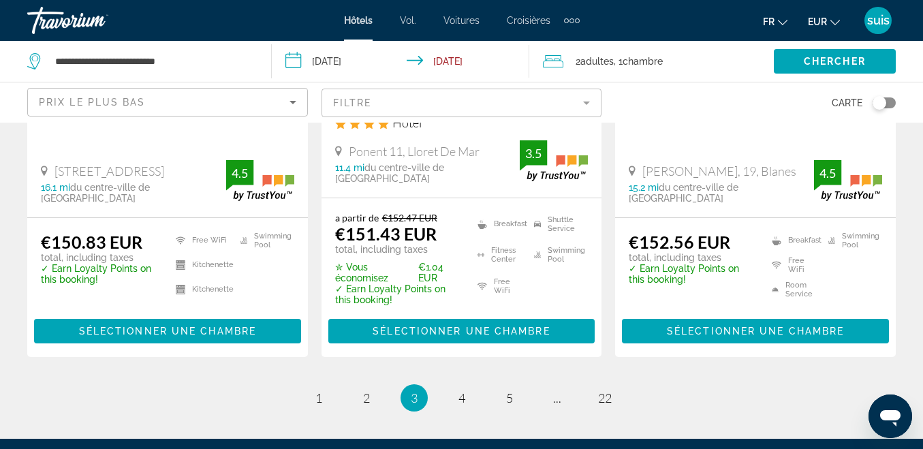
scroll to position [2009, 0]
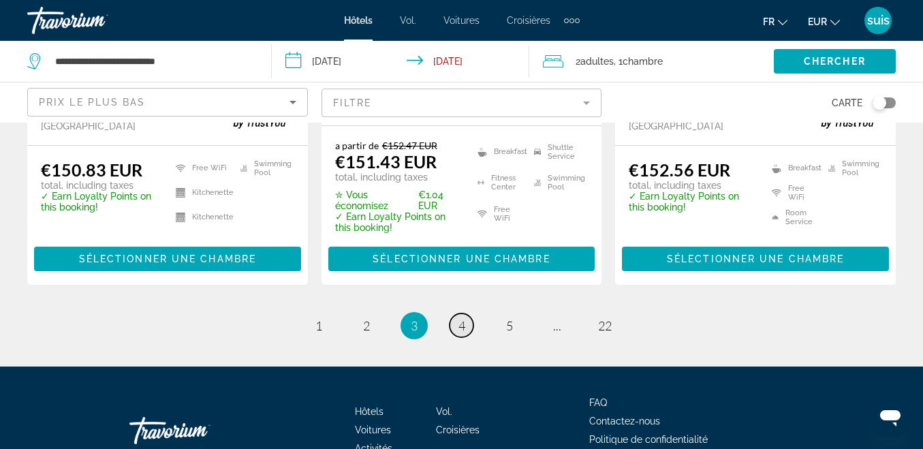
click at [464, 318] on span "4" at bounding box center [461, 325] width 7 height 15
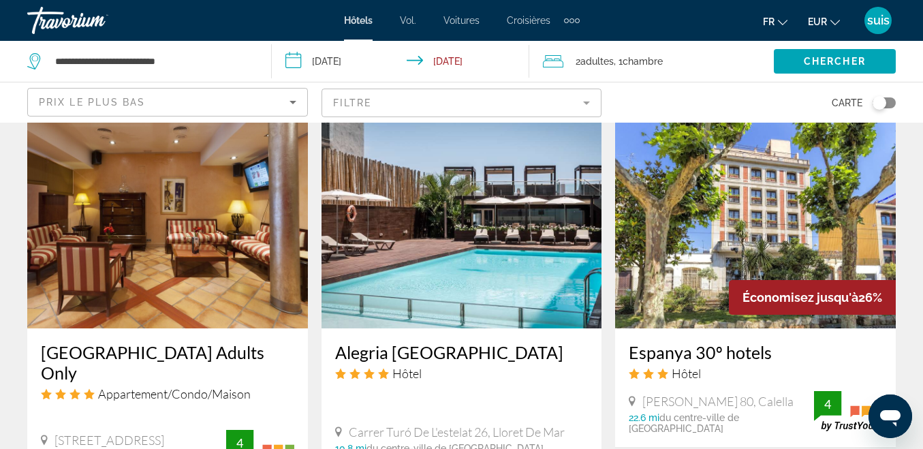
scroll to position [1634, 0]
click at [490, 226] on img "Contenu principal" at bounding box center [461, 219] width 281 height 218
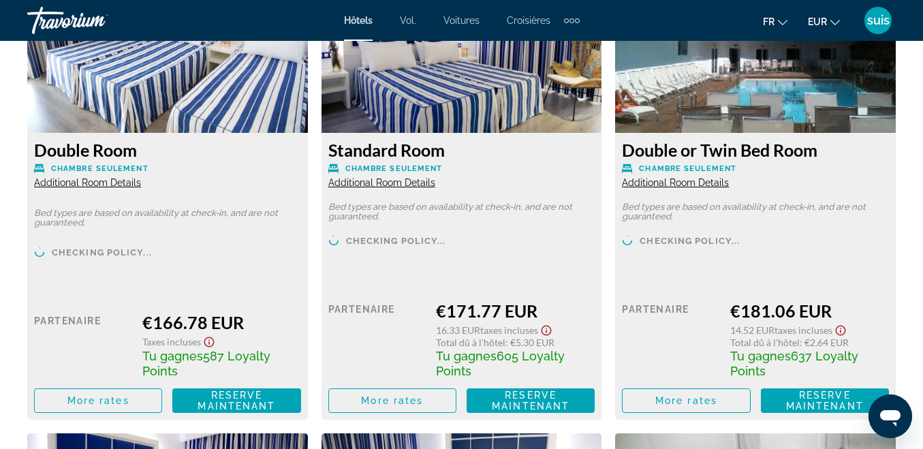
scroll to position [2179, 0]
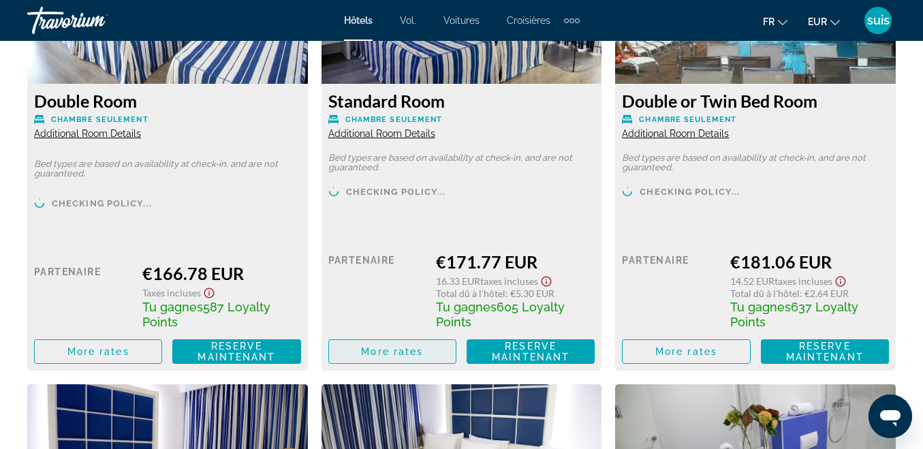
click at [404, 353] on span "More rates" at bounding box center [392, 351] width 62 height 11
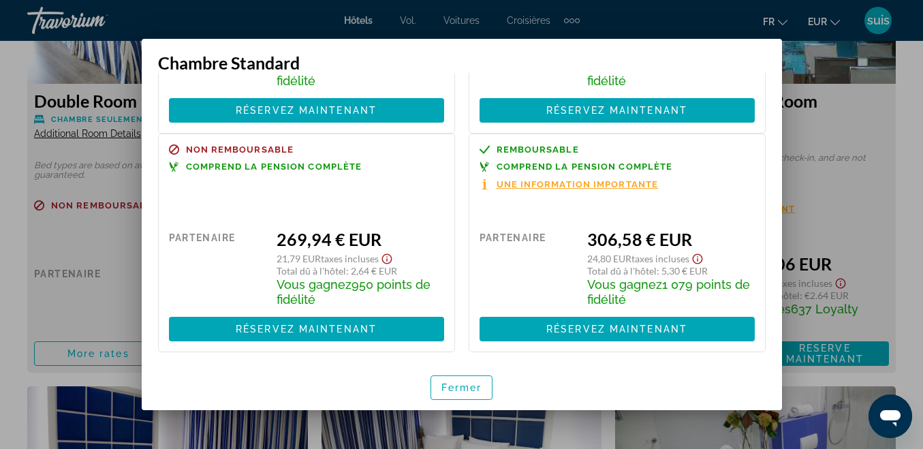
scroll to position [651, 0]
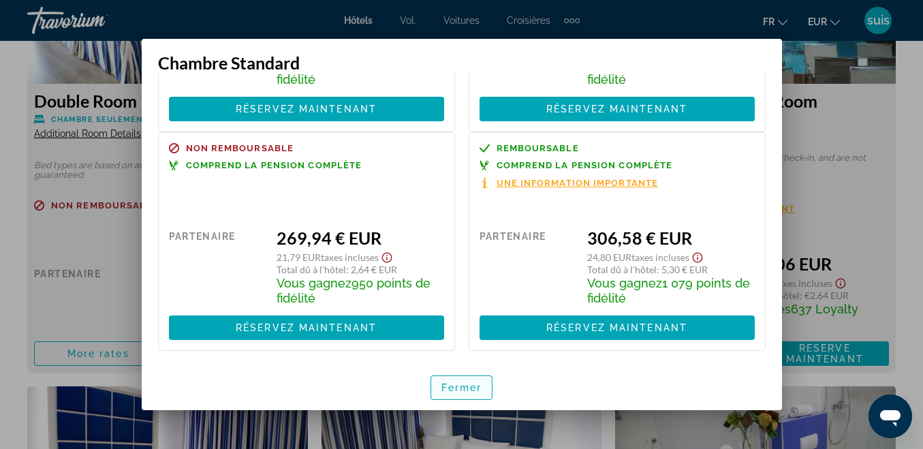
click at [462, 400] on span "button" at bounding box center [461, 387] width 61 height 33
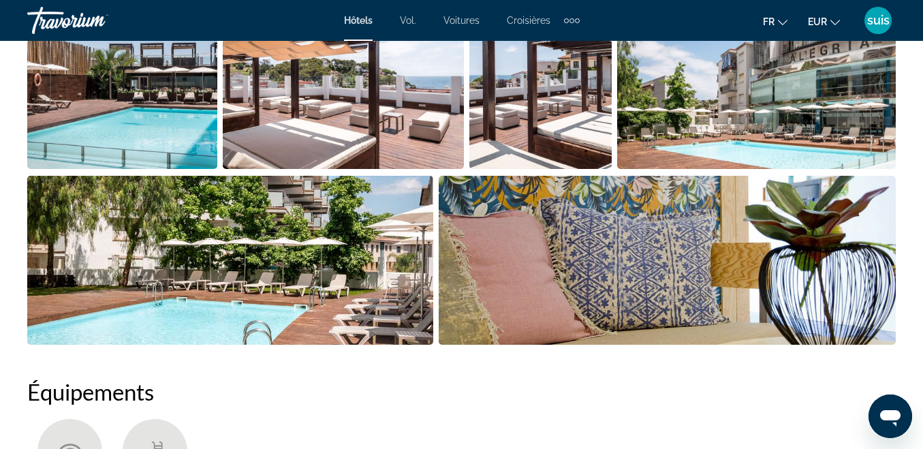
scroll to position [681, 0]
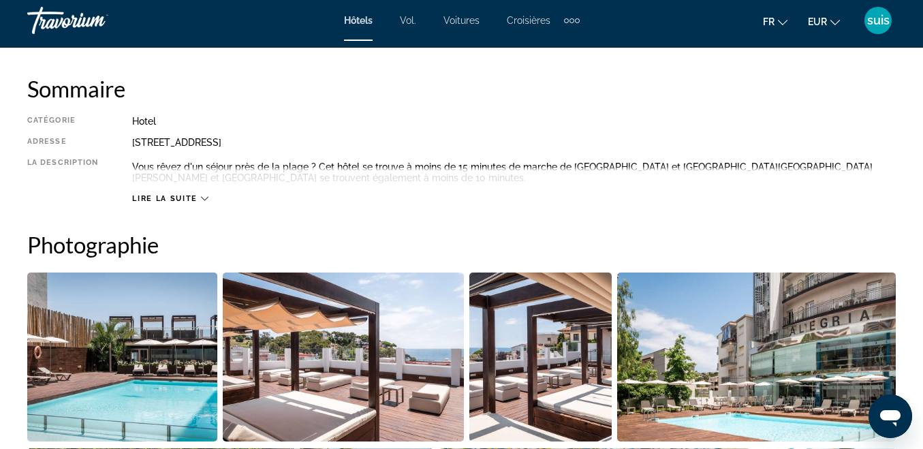
click at [114, 335] on img "Open full-screen image slider" at bounding box center [122, 356] width 190 height 169
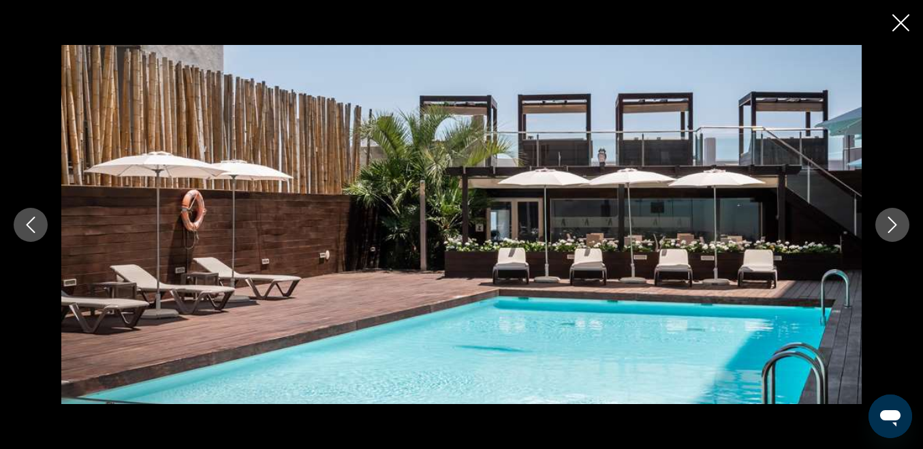
click at [889, 221] on icon "Next image" at bounding box center [892, 225] width 16 height 16
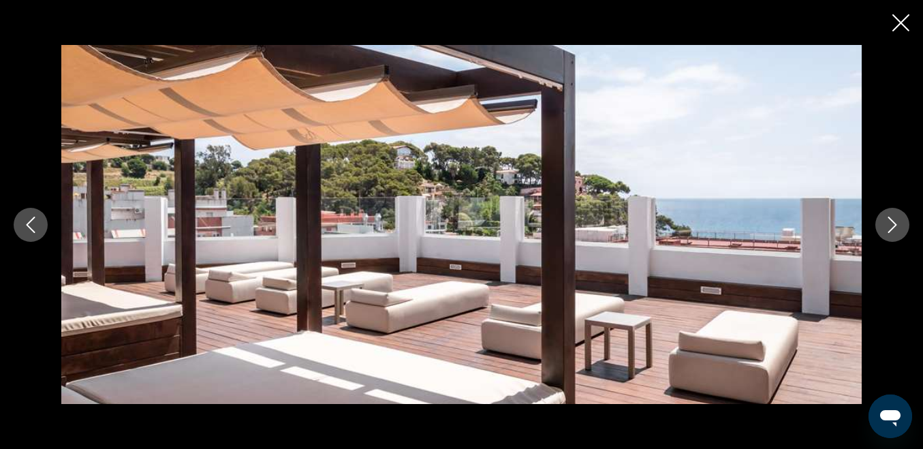
click at [889, 221] on icon "Next image" at bounding box center [892, 225] width 16 height 16
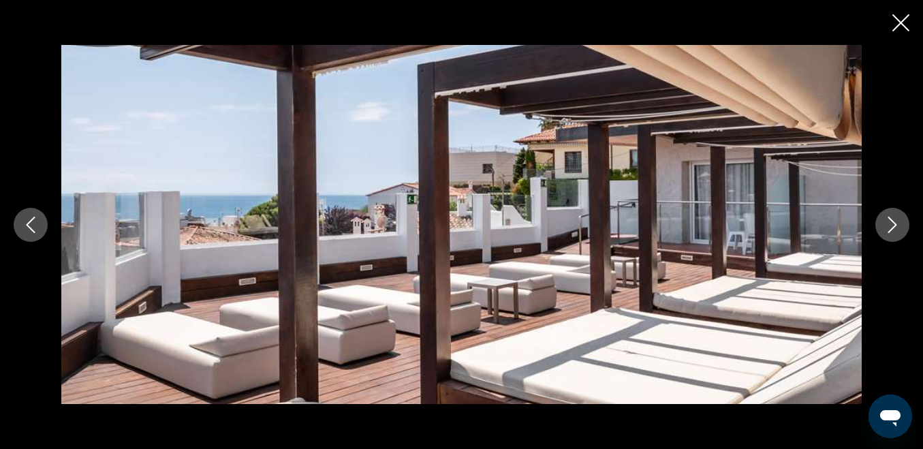
click at [889, 221] on icon "Next image" at bounding box center [892, 225] width 16 height 16
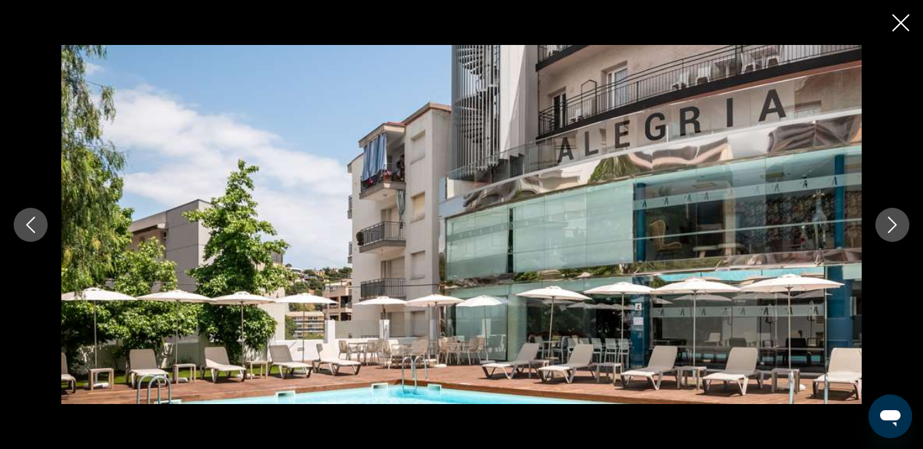
click at [889, 223] on icon "Next image" at bounding box center [892, 225] width 16 height 16
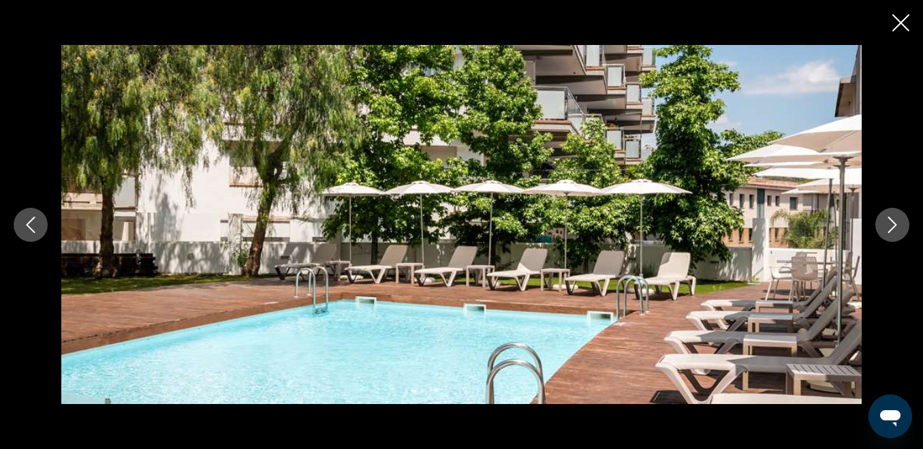
click at [889, 223] on icon "Next image" at bounding box center [892, 225] width 16 height 16
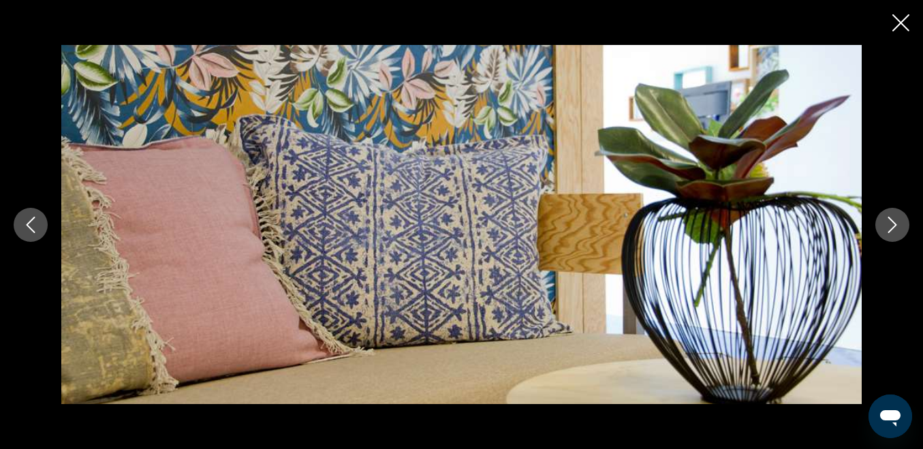
click at [889, 223] on icon "Next image" at bounding box center [892, 225] width 16 height 16
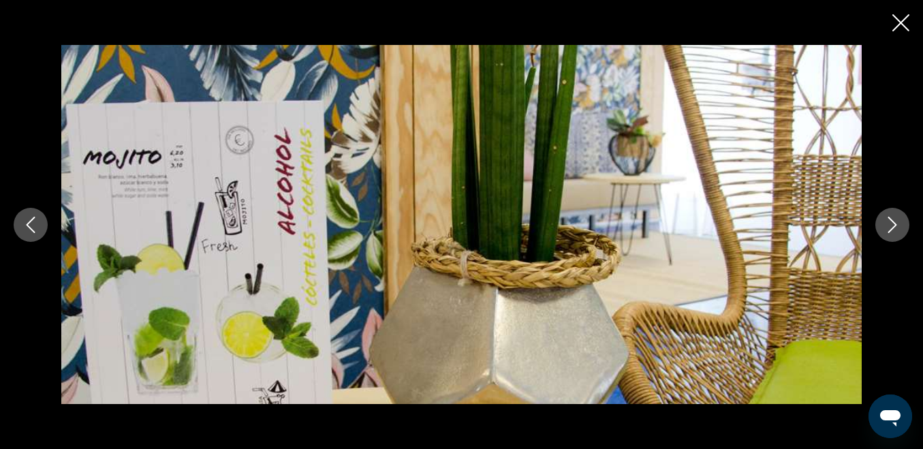
click at [889, 223] on icon "Next image" at bounding box center [892, 225] width 16 height 16
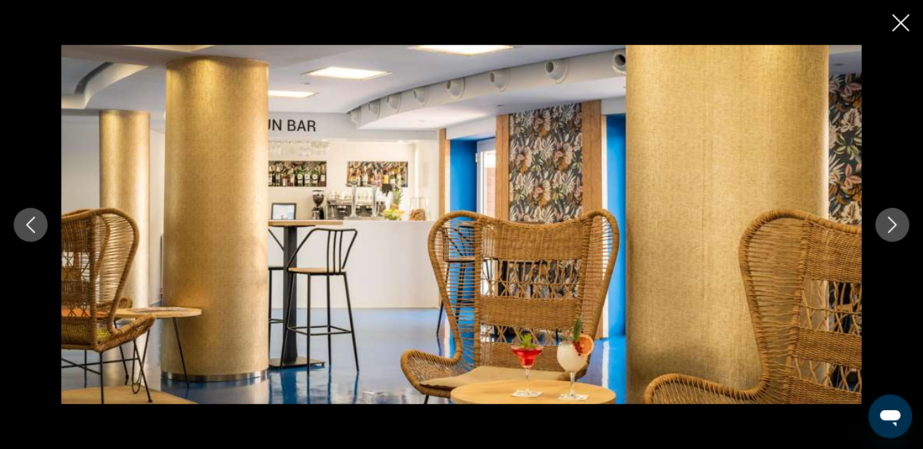
click at [889, 223] on icon "Next image" at bounding box center [892, 225] width 16 height 16
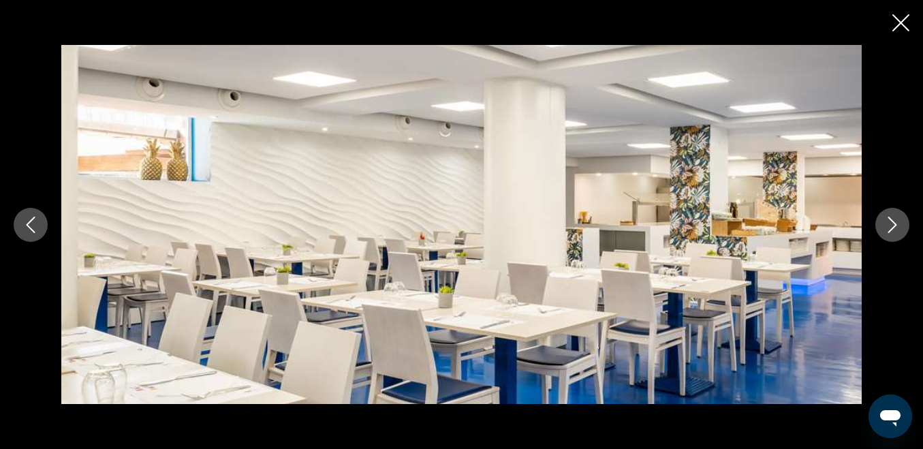
click at [889, 223] on icon "Next image" at bounding box center [892, 225] width 16 height 16
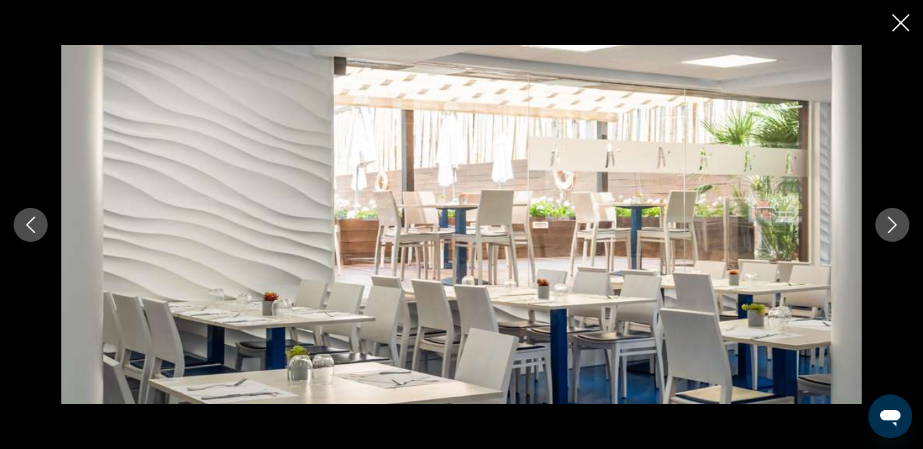
click at [889, 223] on icon "Next image" at bounding box center [892, 225] width 16 height 16
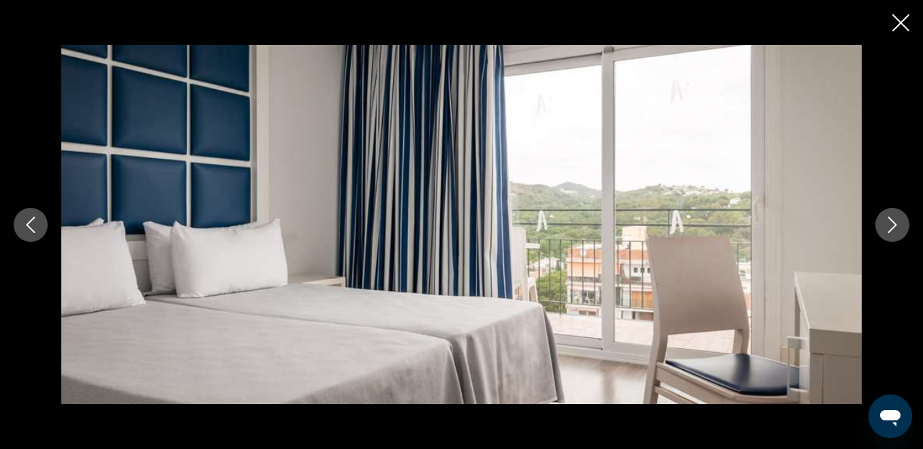
click at [889, 223] on icon "Next image" at bounding box center [892, 225] width 16 height 16
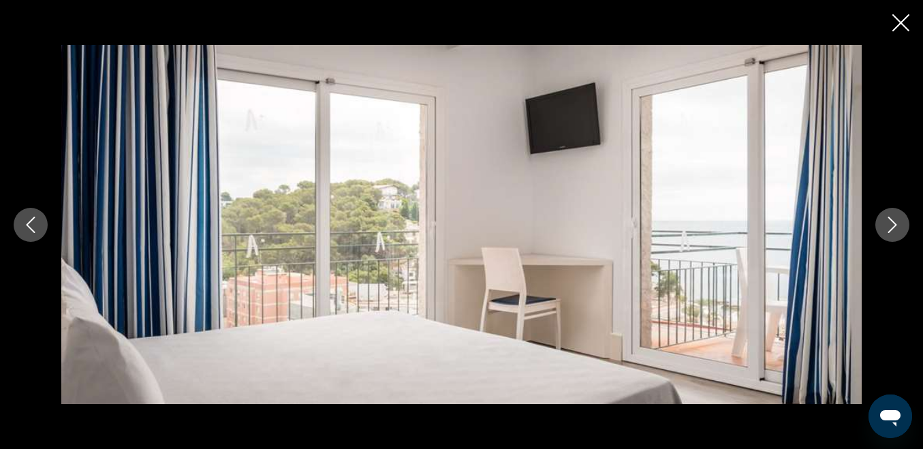
click at [889, 223] on icon "Next image" at bounding box center [892, 225] width 16 height 16
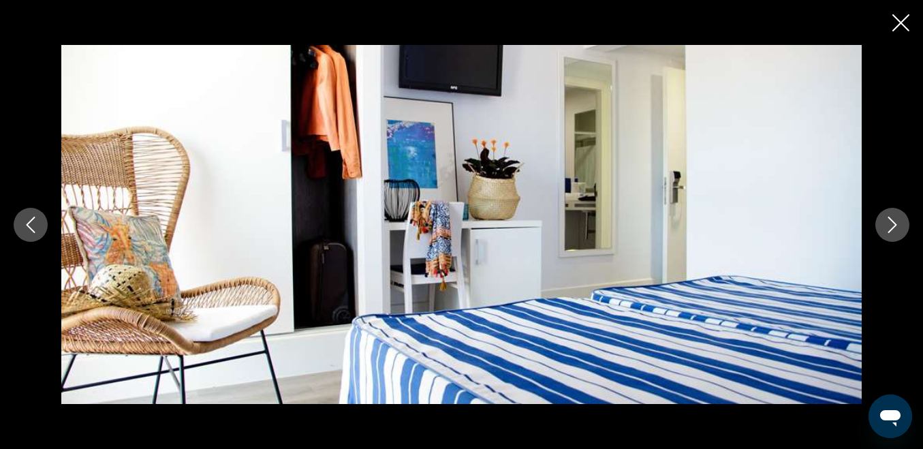
click at [889, 223] on icon "Next image" at bounding box center [892, 225] width 16 height 16
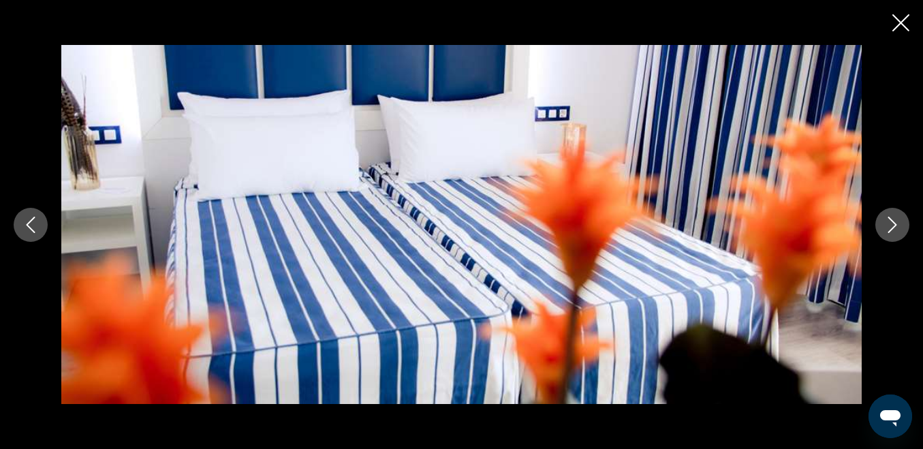
click at [889, 223] on icon "Next image" at bounding box center [892, 225] width 16 height 16
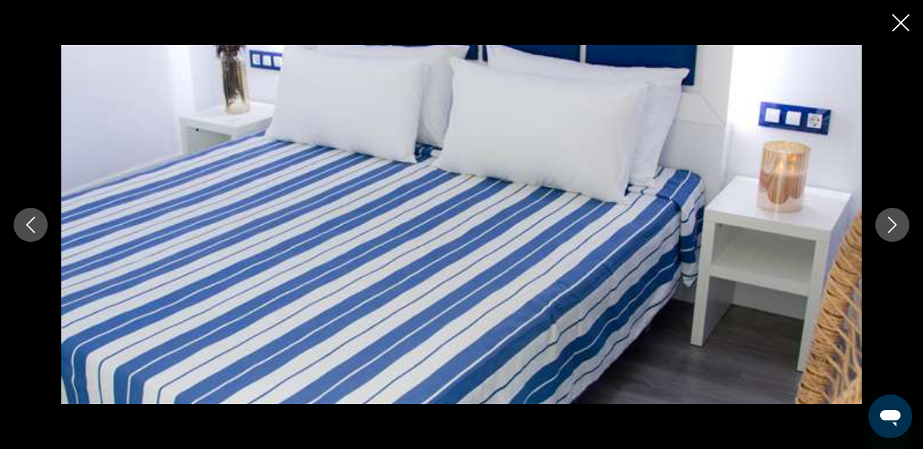
click at [889, 223] on icon "Next image" at bounding box center [892, 225] width 16 height 16
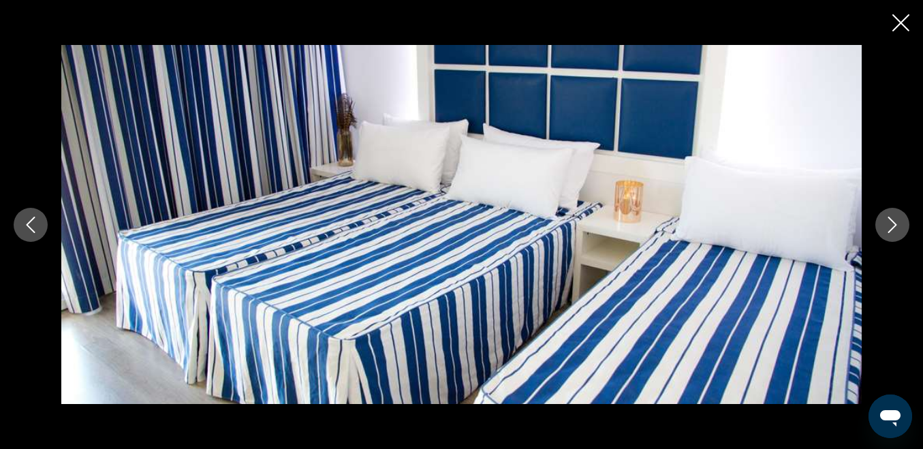
click at [907, 20] on icon "Close slideshow" at bounding box center [900, 22] width 17 height 17
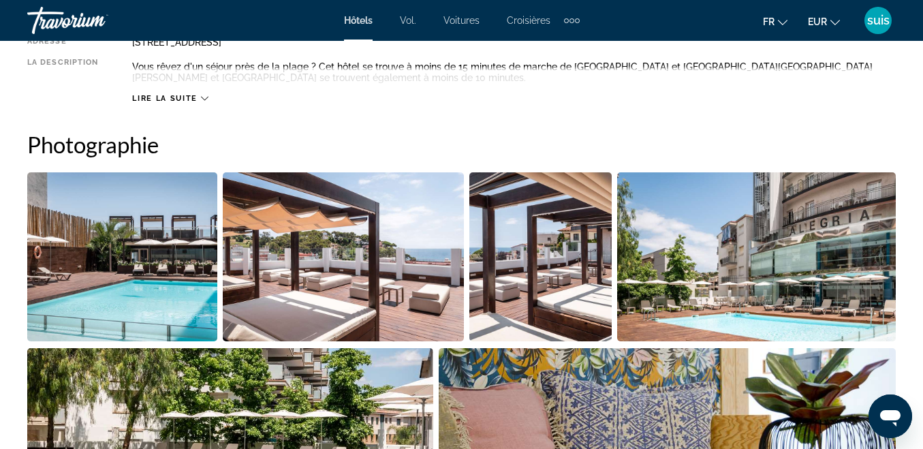
scroll to position [885, 0]
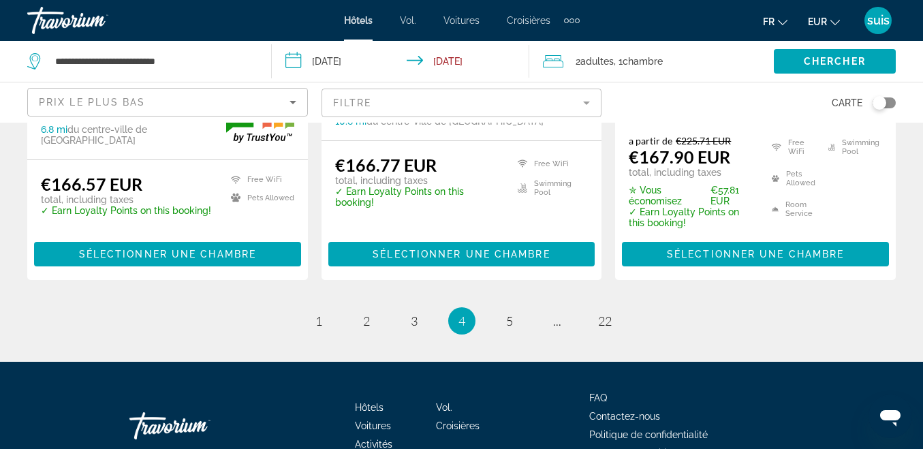
scroll to position [2009, 0]
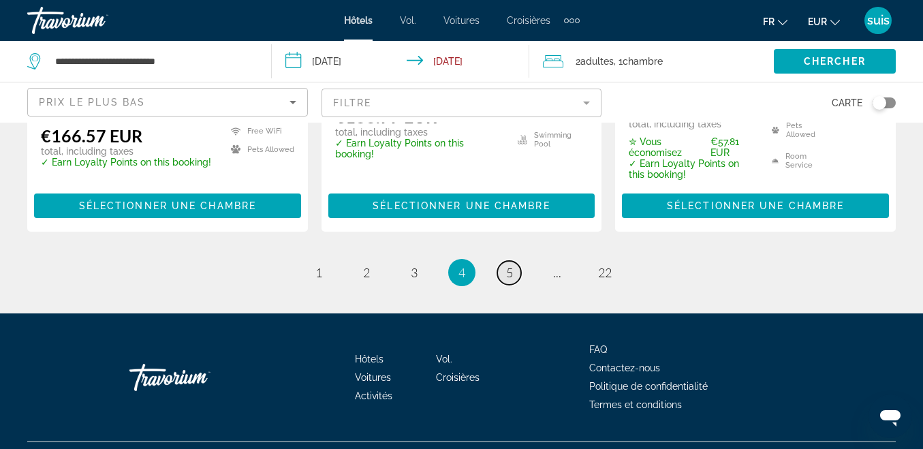
click at [517, 261] on link "page 5" at bounding box center [509, 273] width 24 height 24
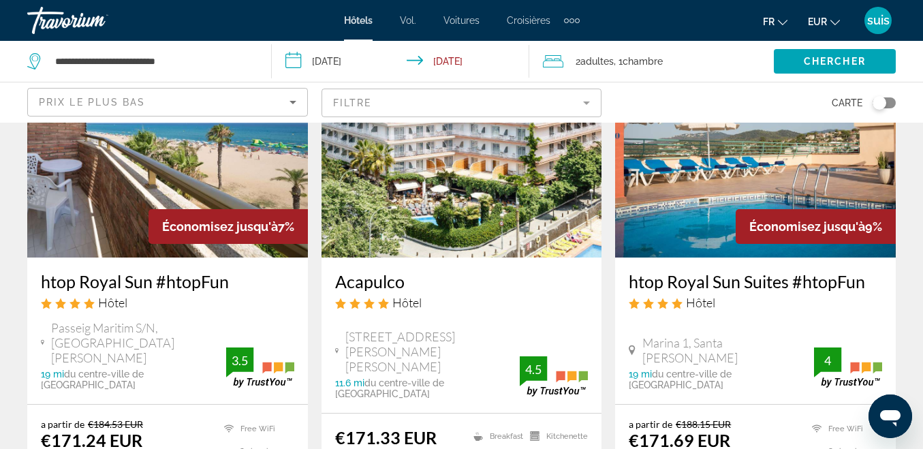
scroll to position [613, 0]
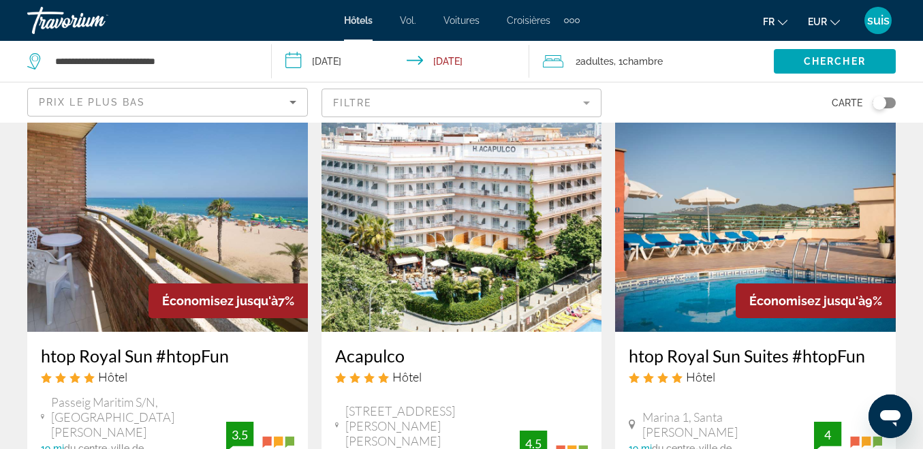
click at [121, 202] on img "Contenu principal" at bounding box center [167, 223] width 281 height 218
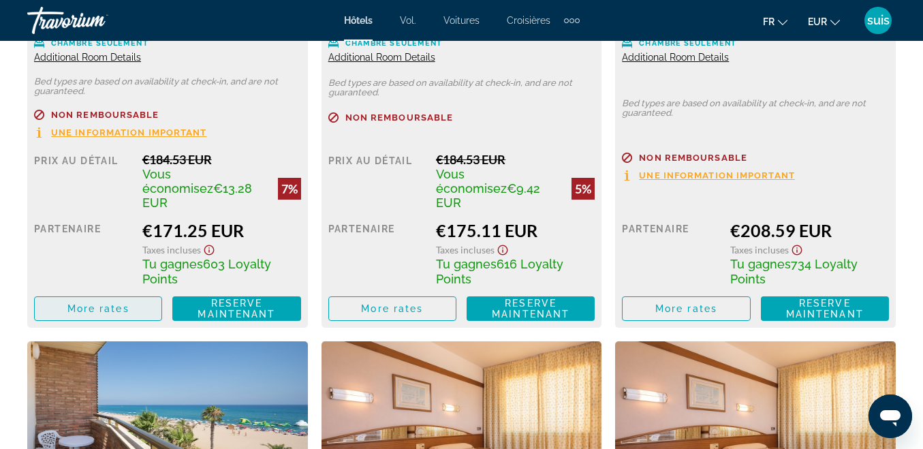
scroll to position [2247, 0]
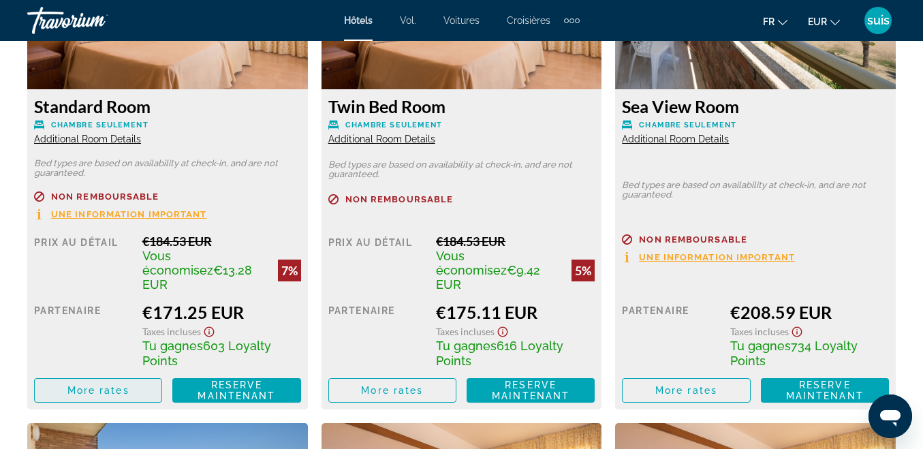
click at [78, 385] on span "More rates" at bounding box center [98, 390] width 62 height 11
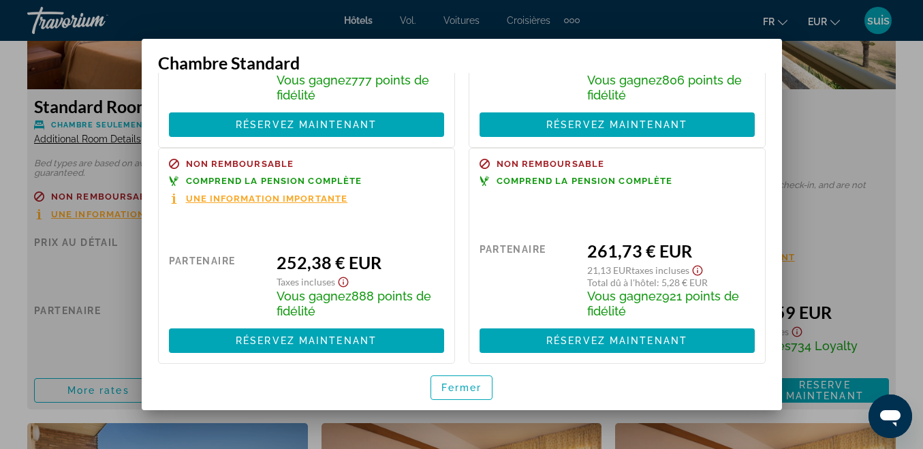
scroll to position [708, 0]
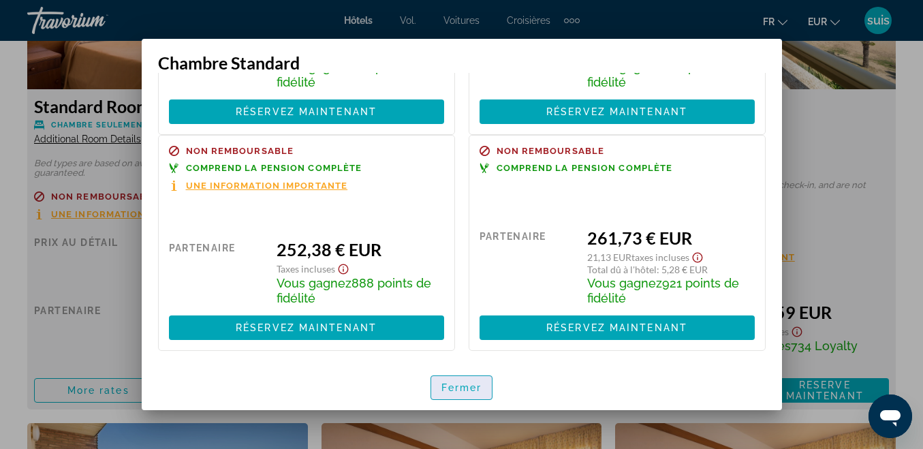
click at [453, 375] on span "button" at bounding box center [461, 387] width 61 height 33
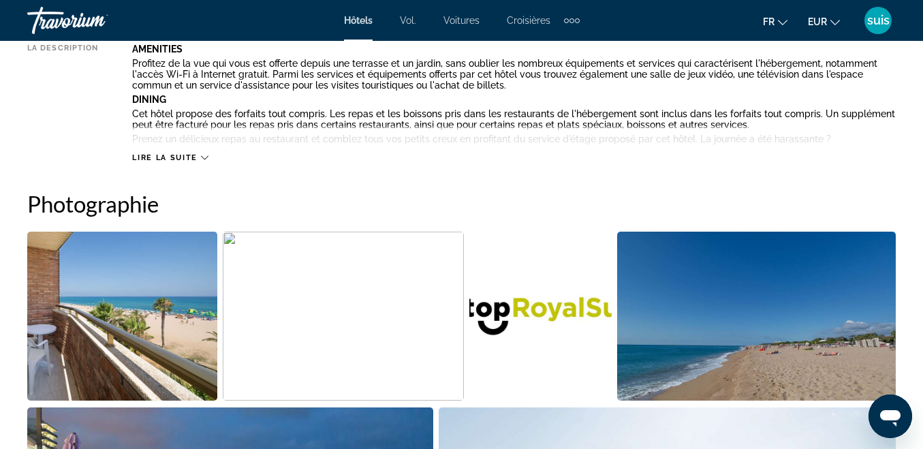
scroll to position [953, 0]
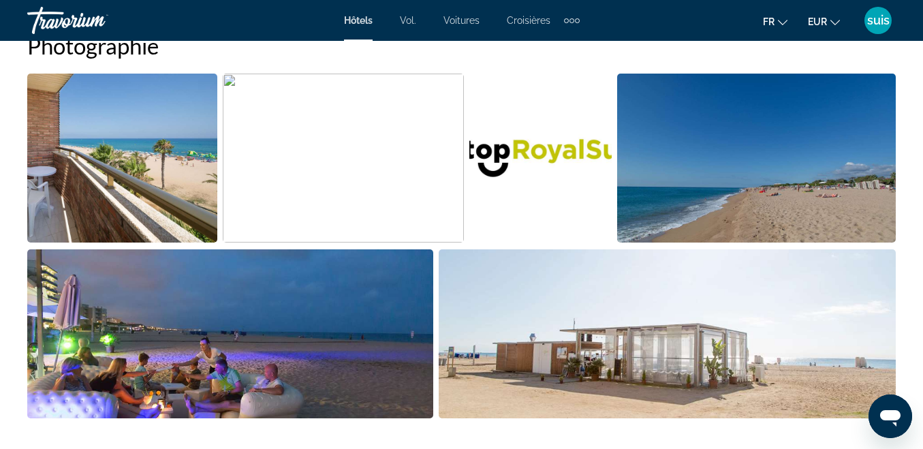
click at [101, 172] on img "Open full-screen image slider" at bounding box center [122, 158] width 190 height 169
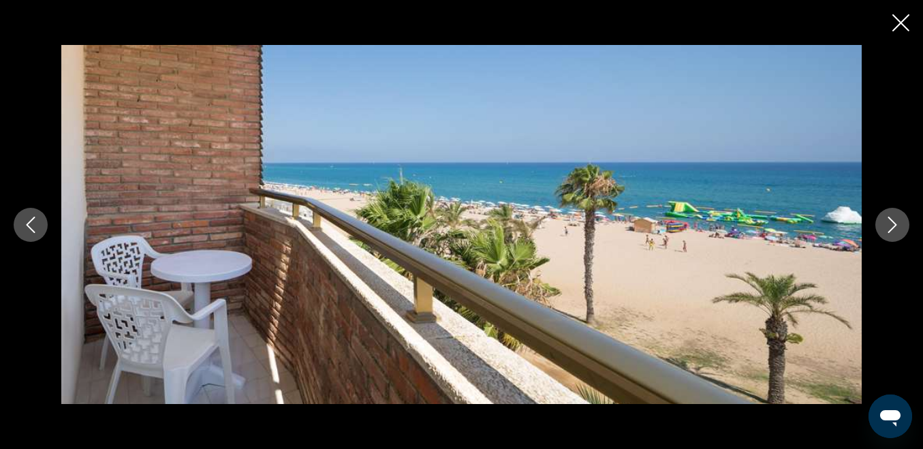
click at [895, 223] on icon "Next image" at bounding box center [892, 225] width 16 height 16
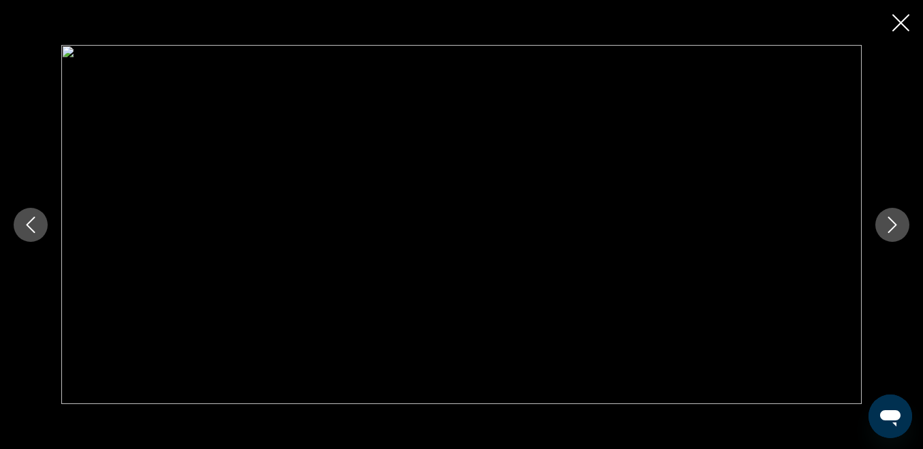
click at [896, 223] on icon "Next image" at bounding box center [892, 225] width 16 height 16
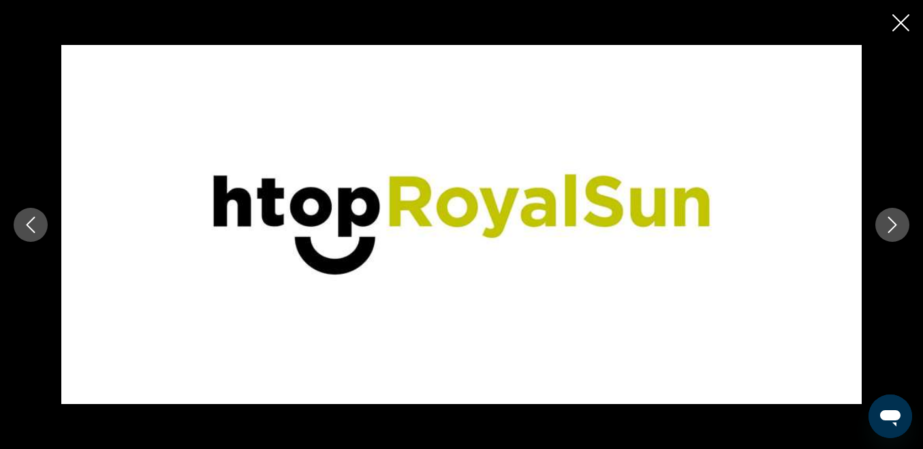
click at [896, 223] on icon "Next image" at bounding box center [892, 225] width 16 height 16
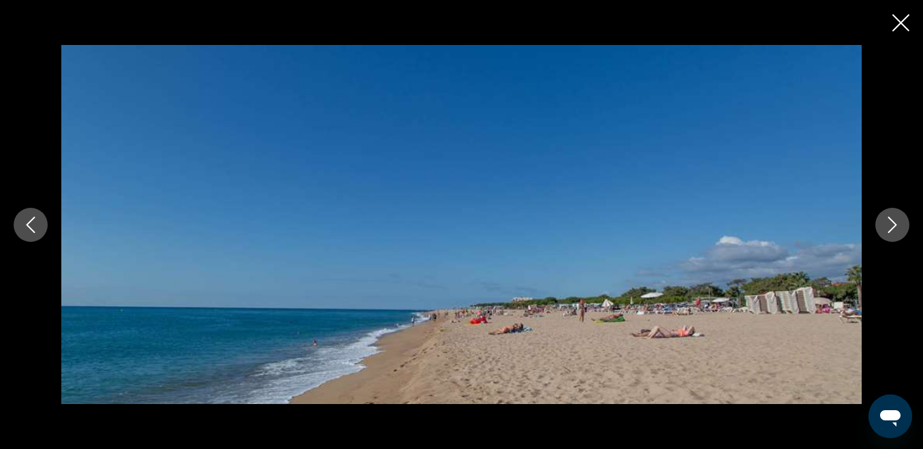
click at [896, 223] on icon "Next image" at bounding box center [892, 225] width 16 height 16
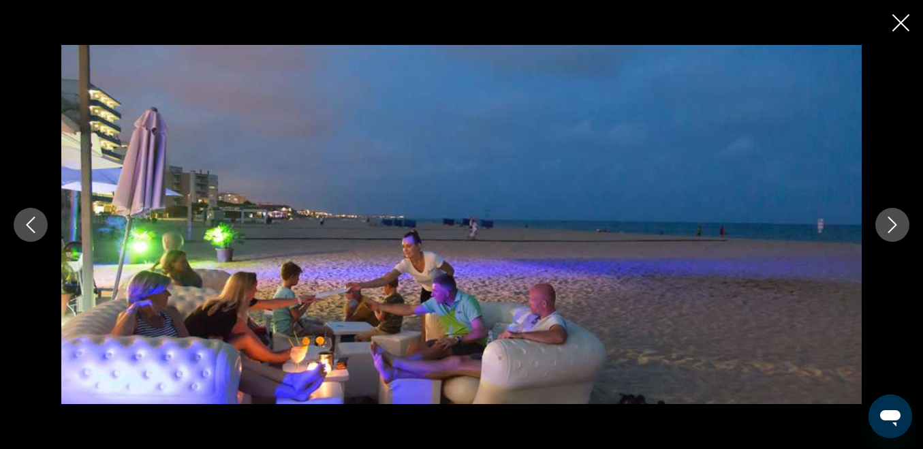
click at [896, 223] on icon "Next image" at bounding box center [892, 225] width 16 height 16
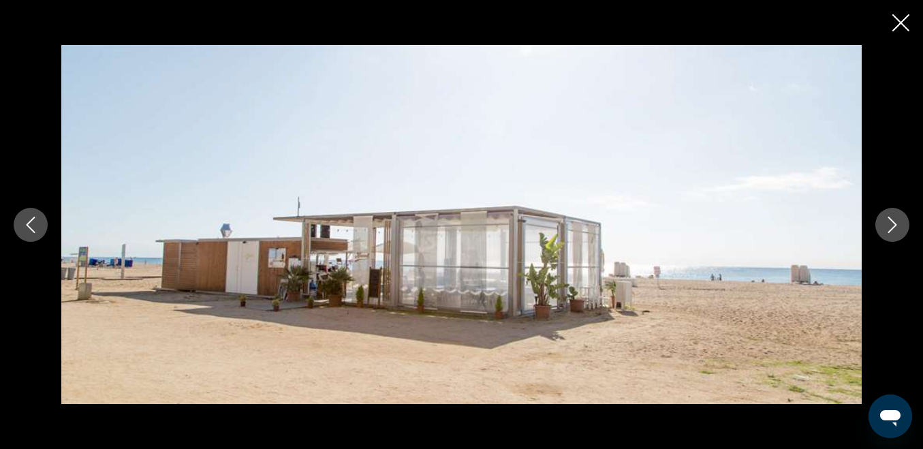
click at [896, 223] on icon "Next image" at bounding box center [892, 225] width 16 height 16
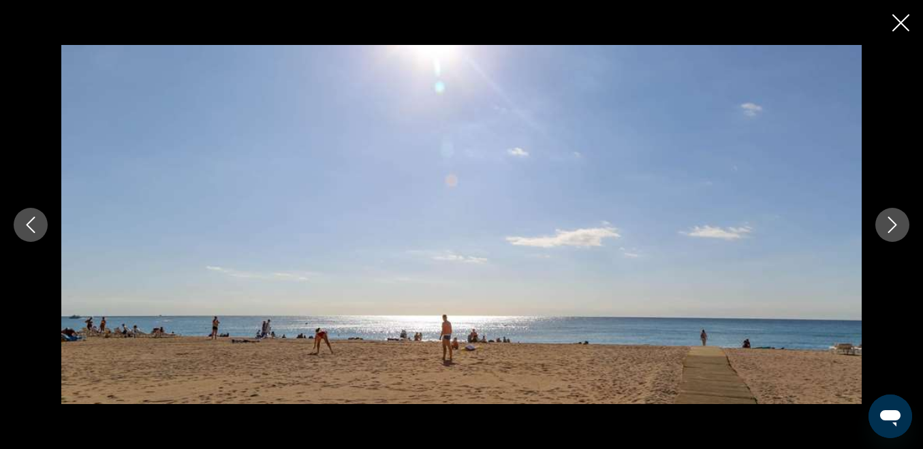
click at [896, 223] on icon "Next image" at bounding box center [892, 225] width 16 height 16
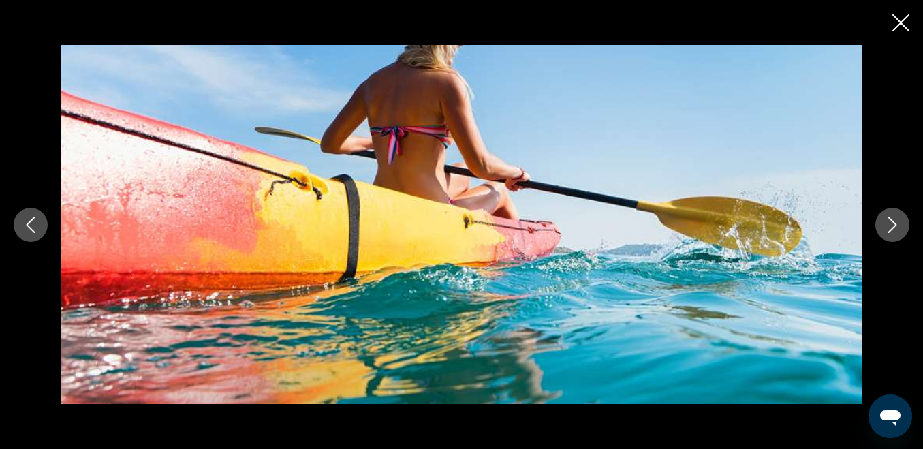
click at [896, 223] on icon "Next image" at bounding box center [892, 225] width 16 height 16
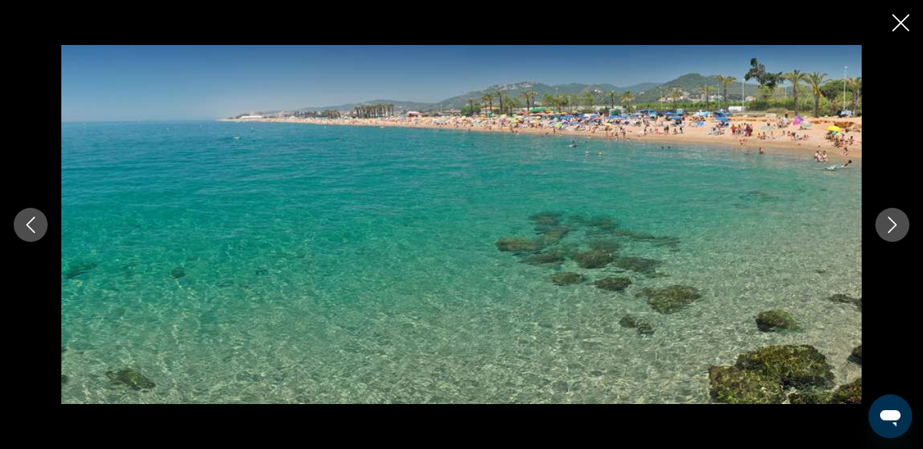
click at [896, 223] on icon "Next image" at bounding box center [892, 225] width 16 height 16
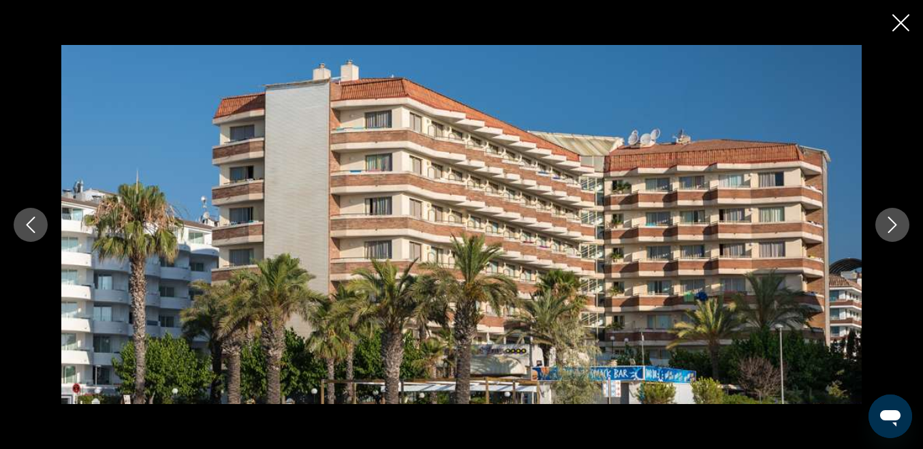
click at [896, 223] on icon "Next image" at bounding box center [892, 225] width 16 height 16
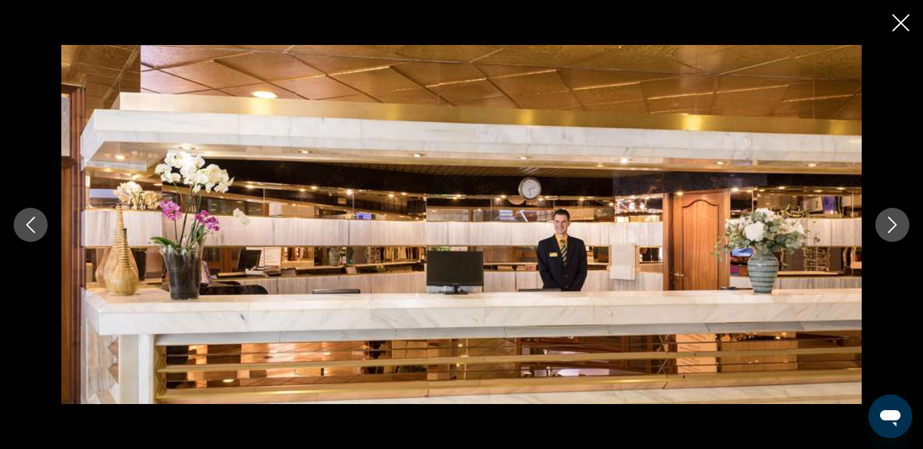
click at [896, 223] on icon "Next image" at bounding box center [892, 225] width 16 height 16
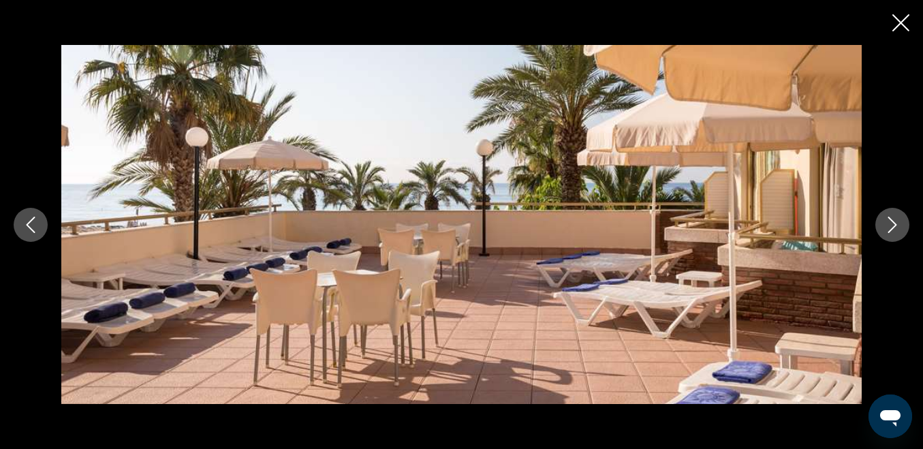
click at [896, 223] on icon "Next image" at bounding box center [892, 225] width 16 height 16
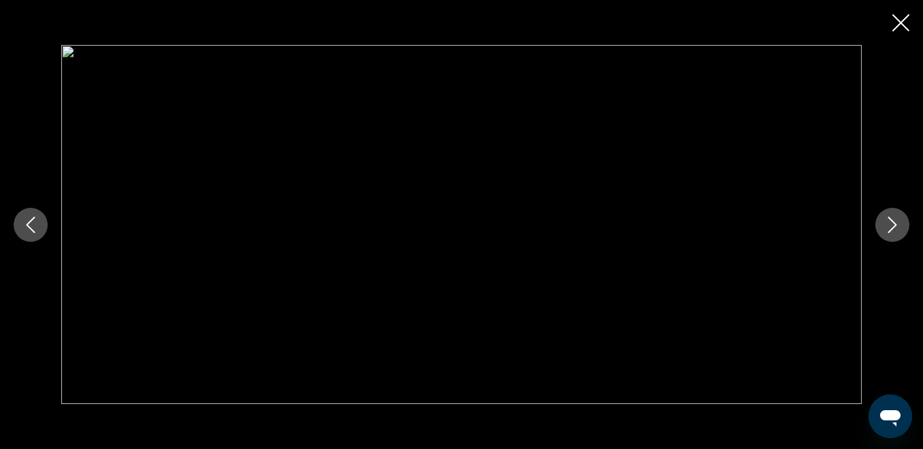
click at [896, 223] on icon "Next image" at bounding box center [892, 225] width 16 height 16
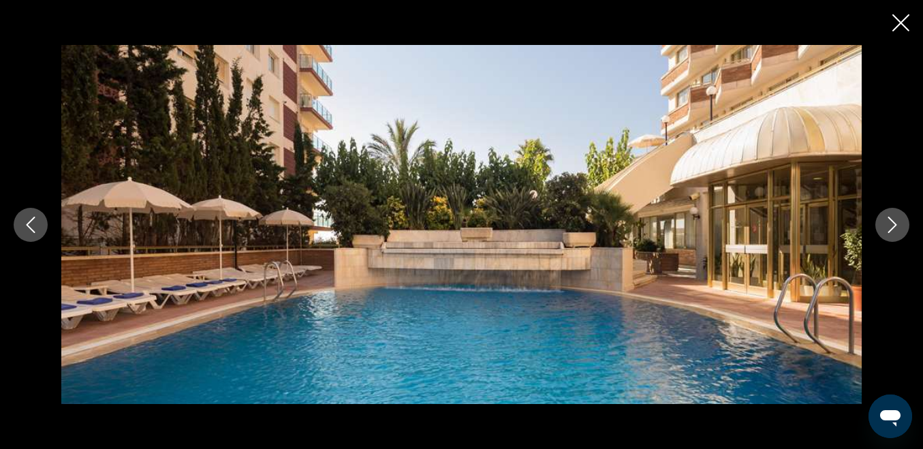
click at [896, 223] on icon "Next image" at bounding box center [892, 225] width 16 height 16
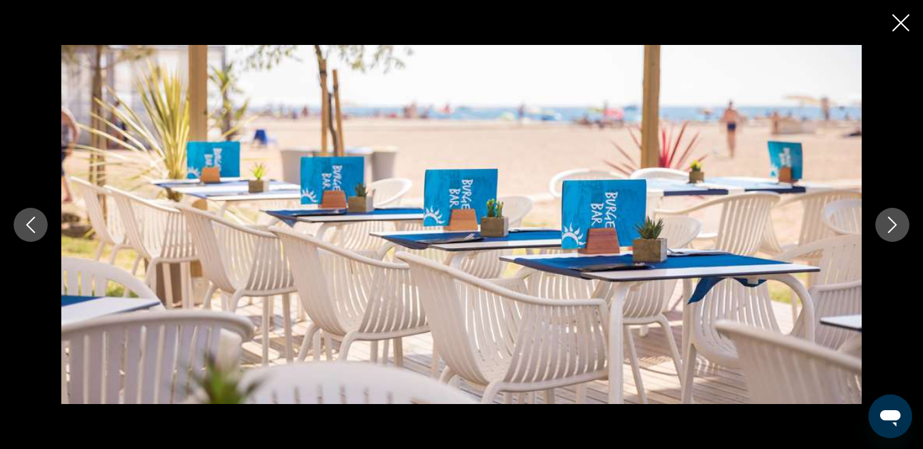
click at [896, 223] on icon "Next image" at bounding box center [892, 225] width 16 height 16
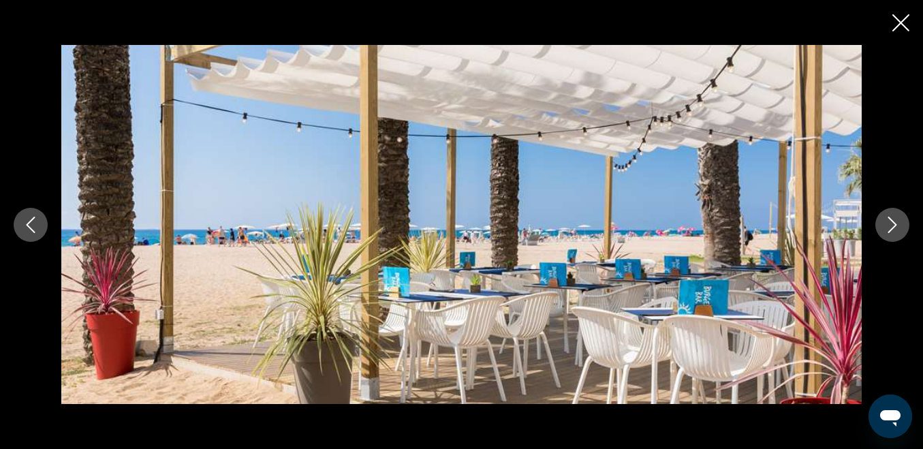
click at [896, 223] on icon "Next image" at bounding box center [892, 225] width 16 height 16
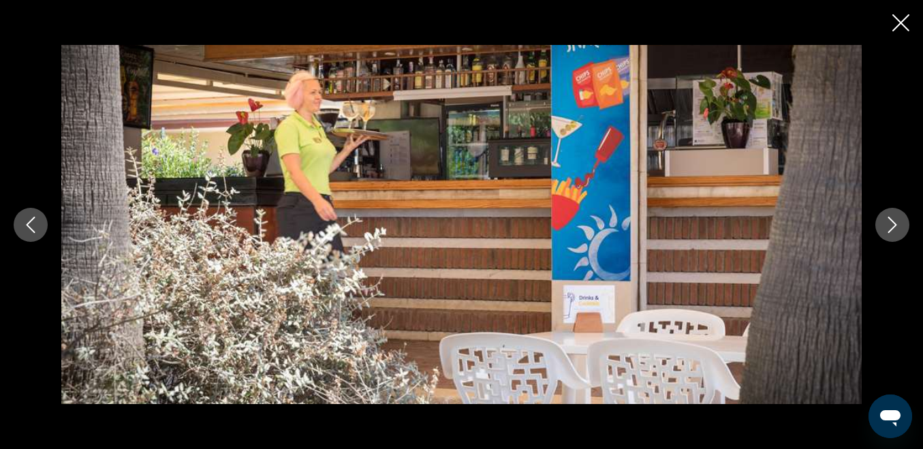
click at [896, 223] on icon "Next image" at bounding box center [892, 225] width 16 height 16
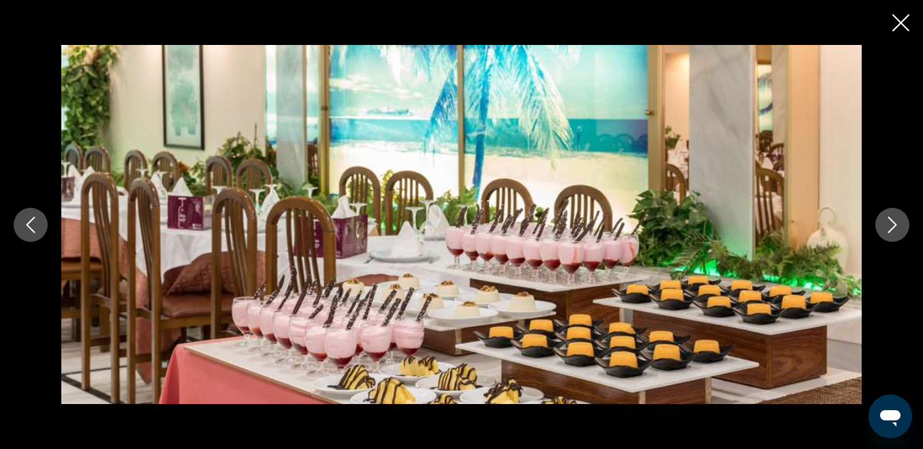
click at [896, 223] on icon "Next image" at bounding box center [892, 225] width 16 height 16
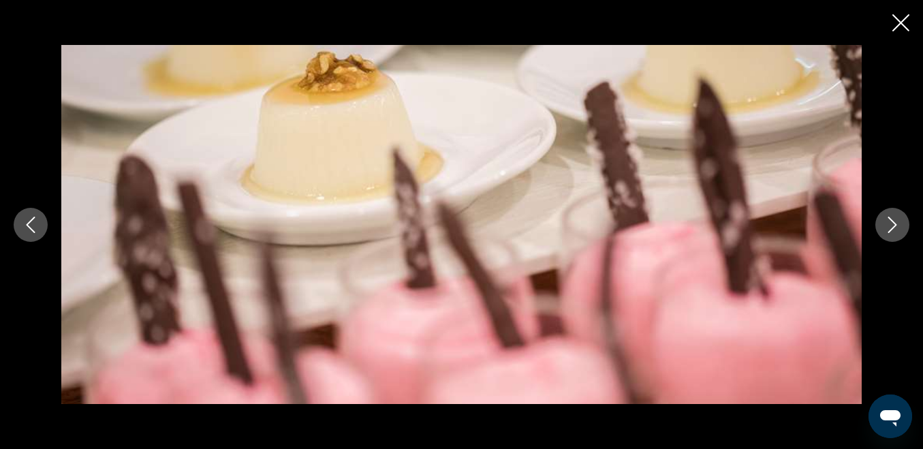
click at [896, 223] on icon "Next image" at bounding box center [892, 225] width 16 height 16
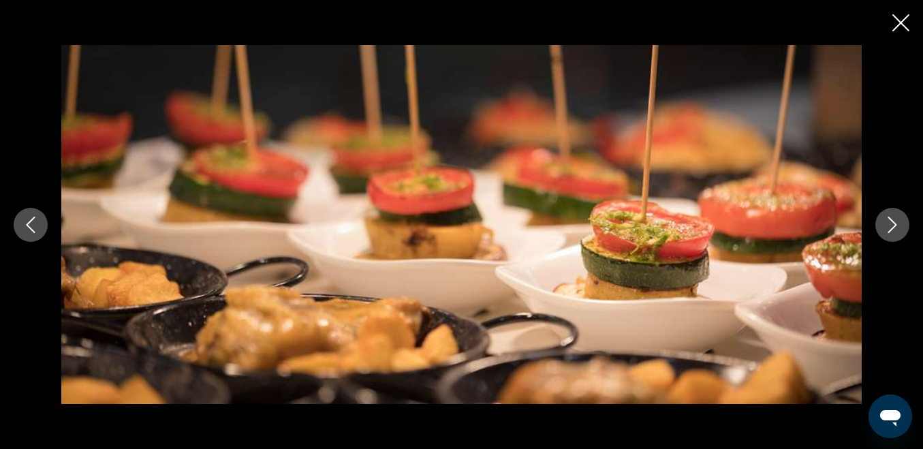
click at [896, 223] on icon "Next image" at bounding box center [892, 225] width 16 height 16
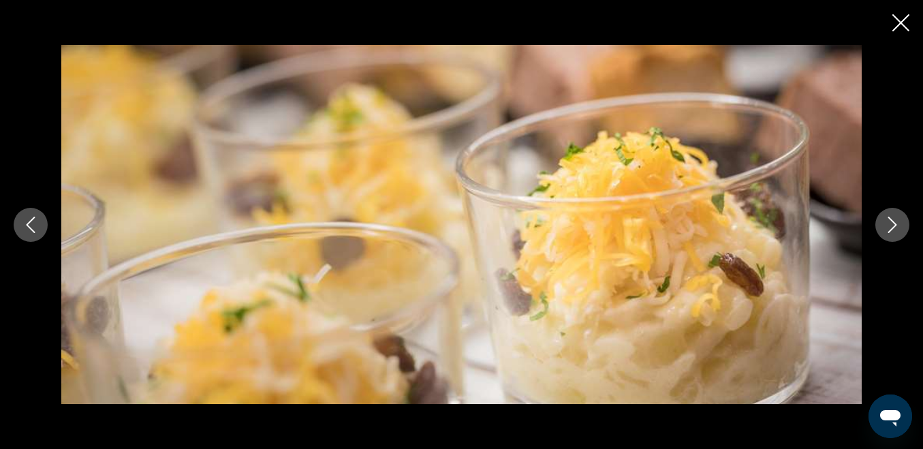
click at [896, 223] on icon "Next image" at bounding box center [892, 225] width 16 height 16
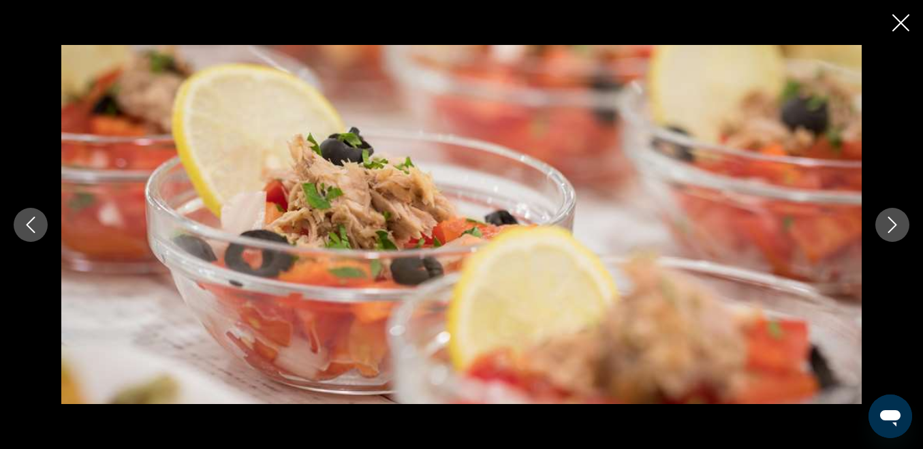
click at [896, 223] on icon "Next image" at bounding box center [892, 225] width 16 height 16
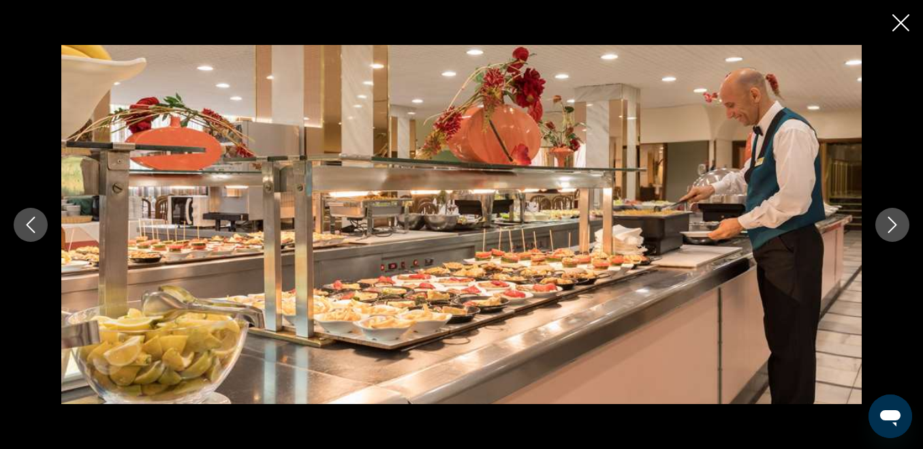
click at [896, 223] on icon "Next image" at bounding box center [892, 225] width 16 height 16
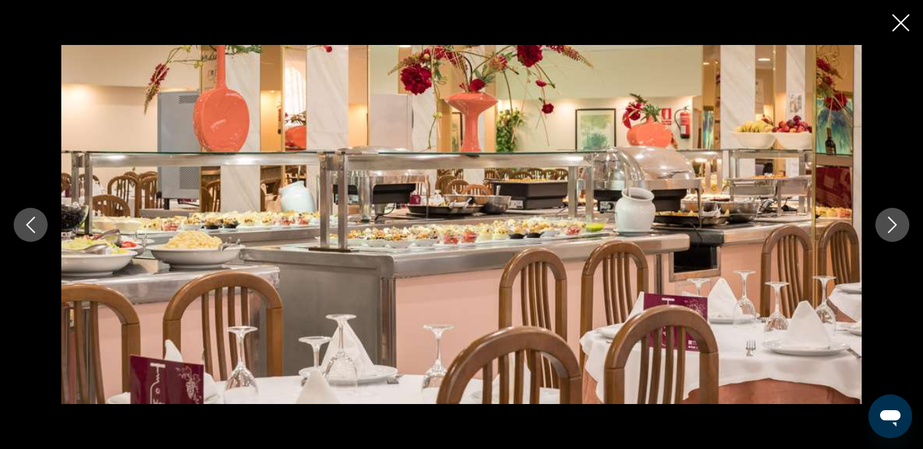
click at [896, 223] on icon "Next image" at bounding box center [892, 225] width 16 height 16
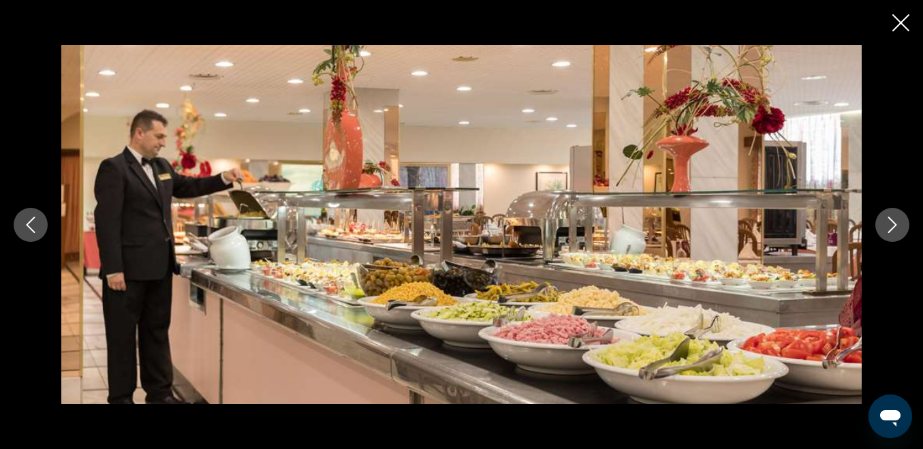
click at [896, 223] on icon "Next image" at bounding box center [892, 225] width 16 height 16
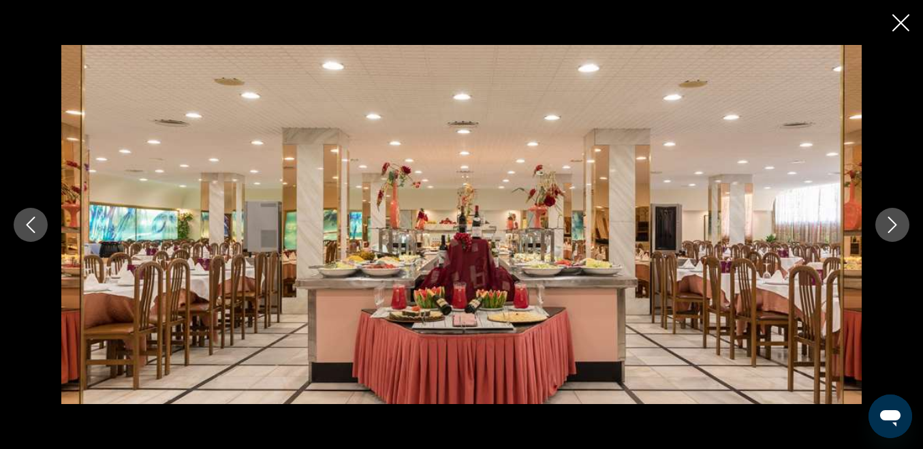
click at [896, 223] on icon "Next image" at bounding box center [892, 225] width 16 height 16
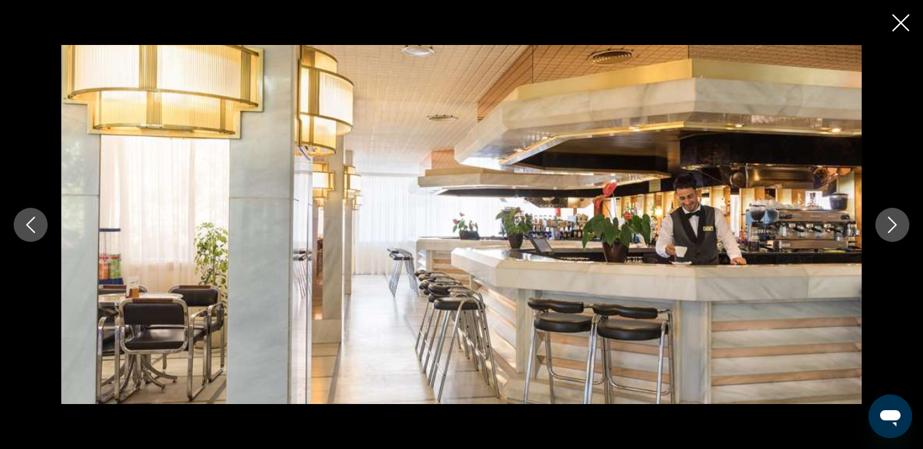
click at [896, 223] on icon "Next image" at bounding box center [892, 225] width 16 height 16
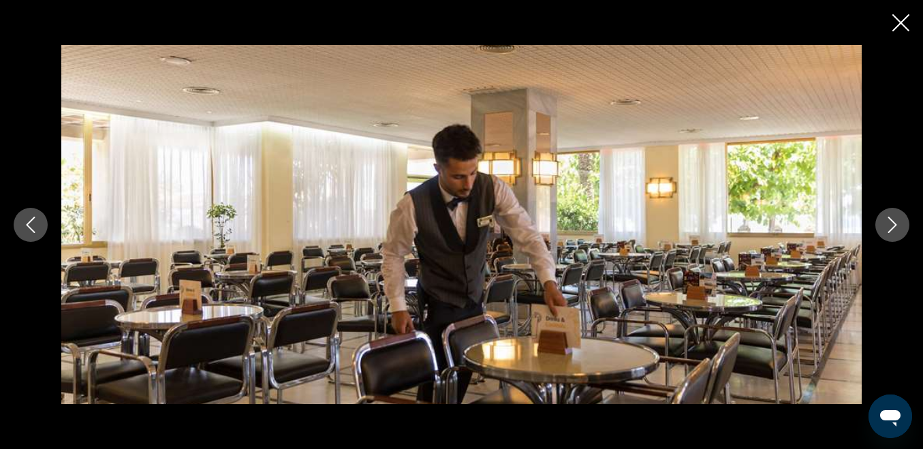
click at [896, 223] on icon "Next image" at bounding box center [892, 225] width 16 height 16
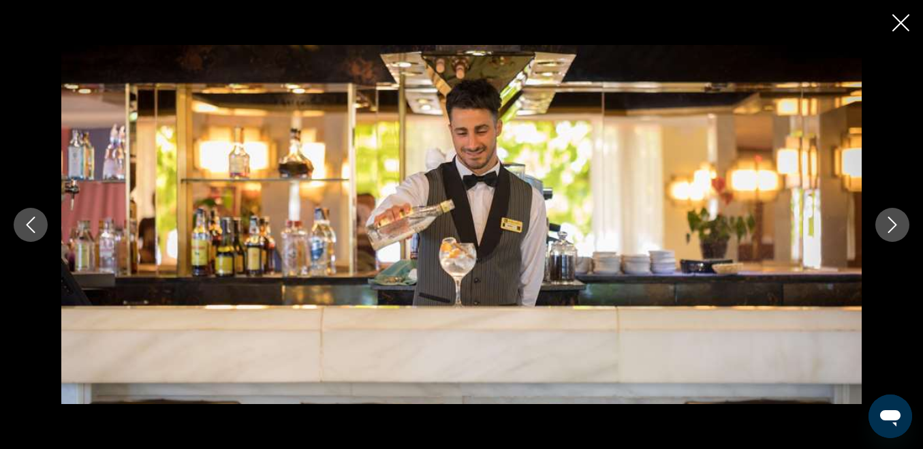
click at [896, 223] on icon "Next image" at bounding box center [892, 225] width 16 height 16
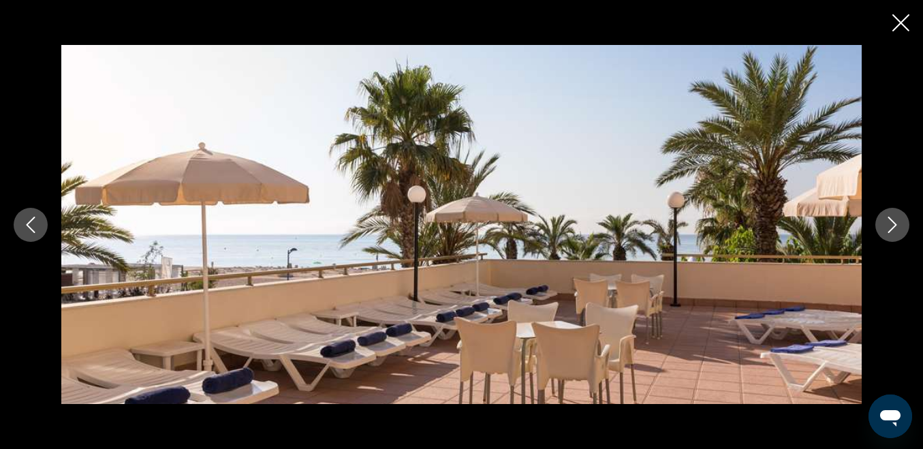
click at [896, 223] on icon "Next image" at bounding box center [892, 225] width 16 height 16
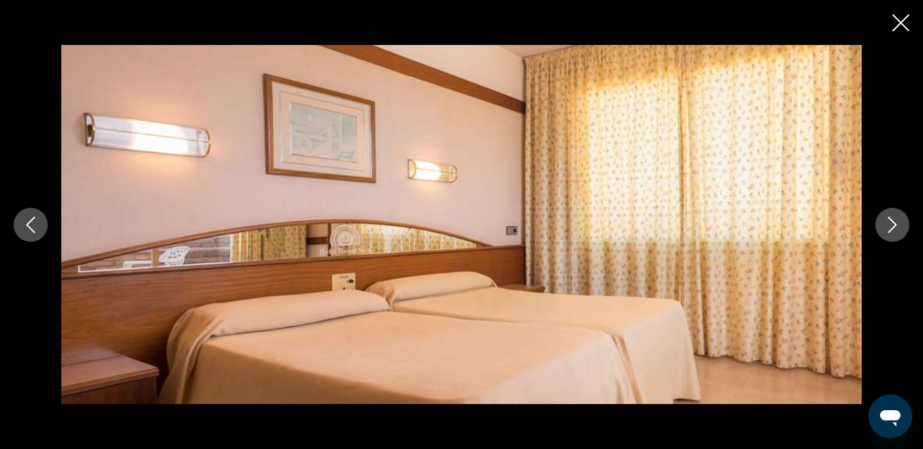
click at [896, 223] on icon "Next image" at bounding box center [892, 225] width 16 height 16
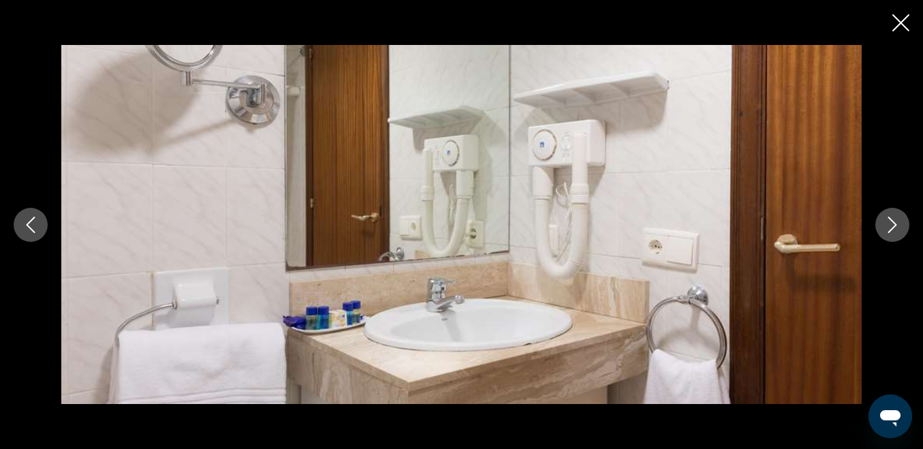
click at [896, 223] on icon "Next image" at bounding box center [892, 225] width 16 height 16
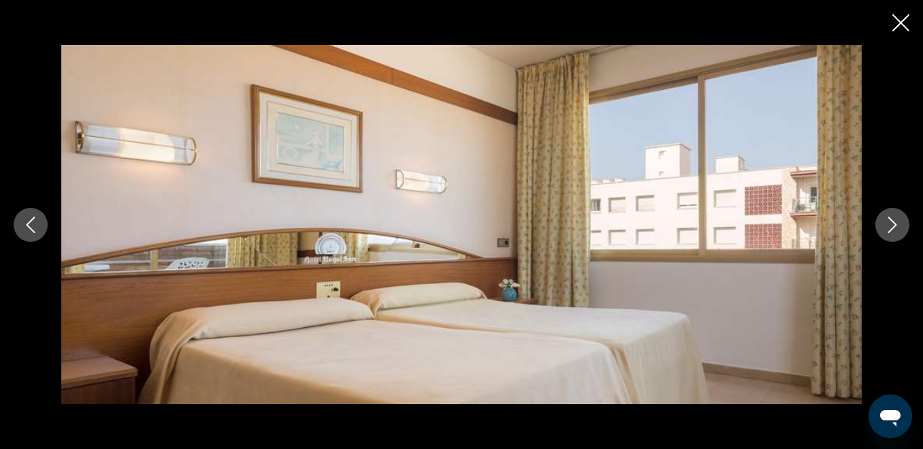
click at [896, 223] on icon "Next image" at bounding box center [892, 225] width 16 height 16
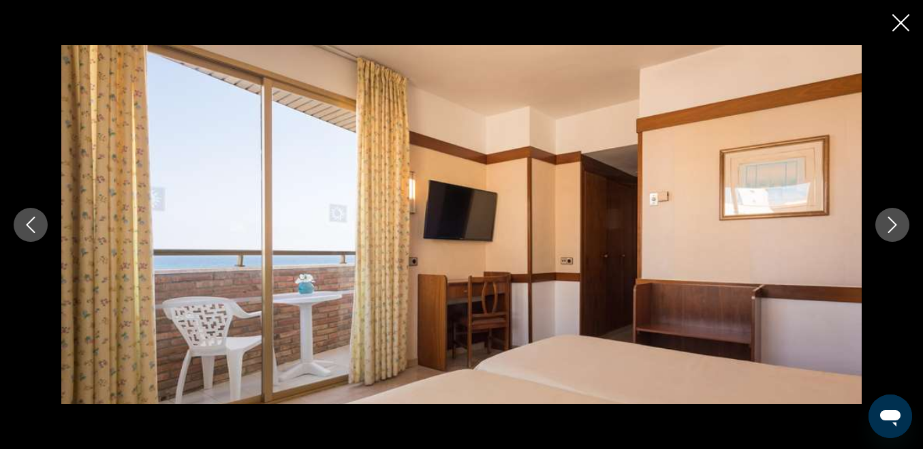
click at [896, 223] on icon "Next image" at bounding box center [892, 225] width 16 height 16
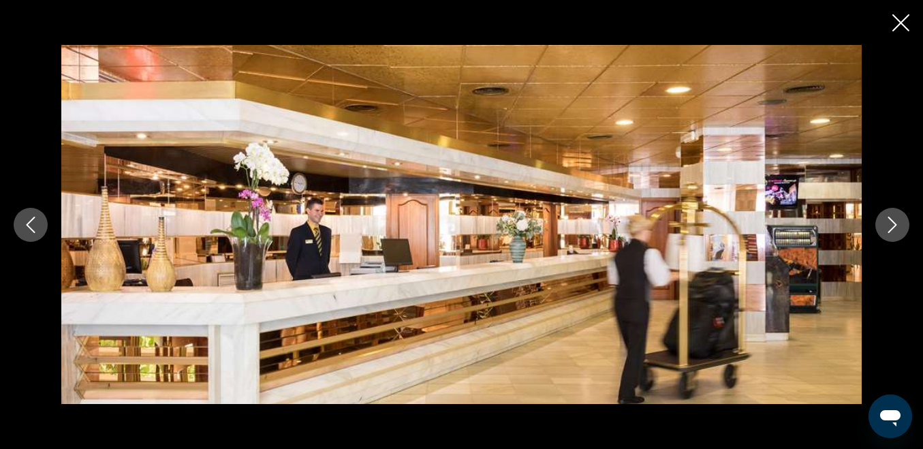
click at [896, 223] on icon "Next image" at bounding box center [892, 225] width 16 height 16
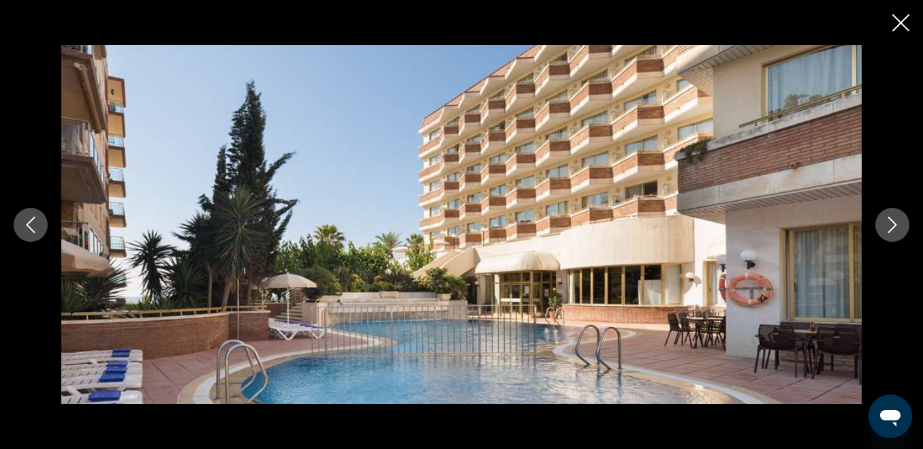
click at [896, 223] on icon "Next image" at bounding box center [892, 225] width 16 height 16
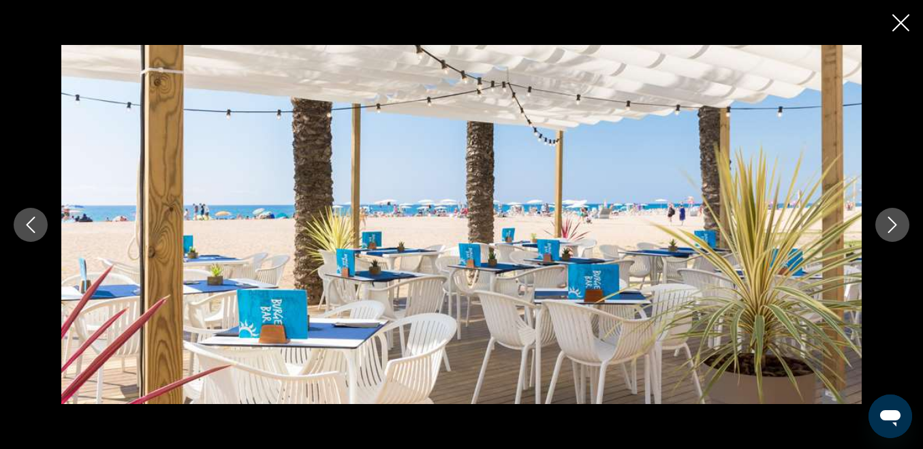
click at [896, 223] on icon "Next image" at bounding box center [892, 225] width 16 height 16
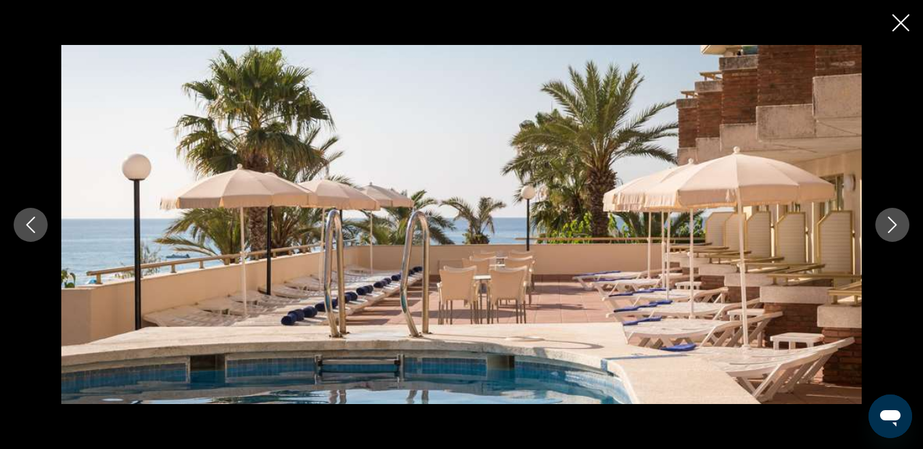
click at [896, 223] on icon "Next image" at bounding box center [892, 225] width 16 height 16
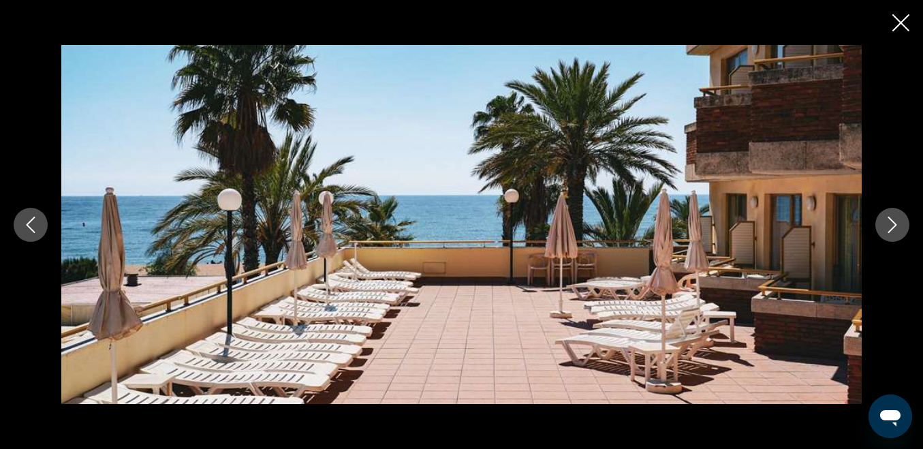
click at [896, 223] on icon "Next image" at bounding box center [892, 225] width 16 height 16
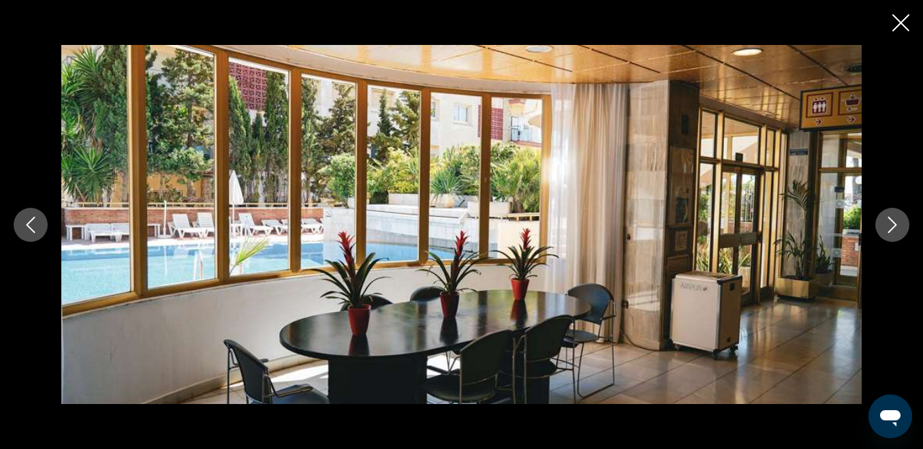
click at [896, 223] on icon "Next image" at bounding box center [892, 225] width 16 height 16
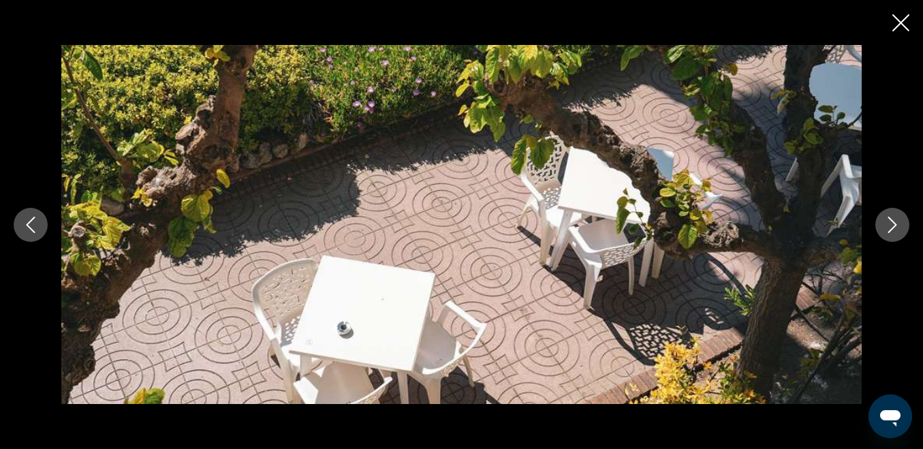
click at [896, 223] on icon "Next image" at bounding box center [892, 225] width 16 height 16
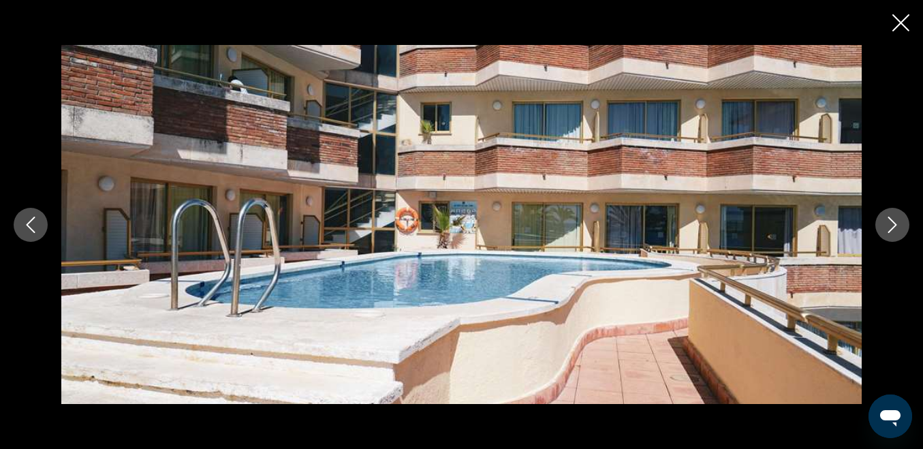
click at [896, 223] on icon "Next image" at bounding box center [892, 225] width 16 height 16
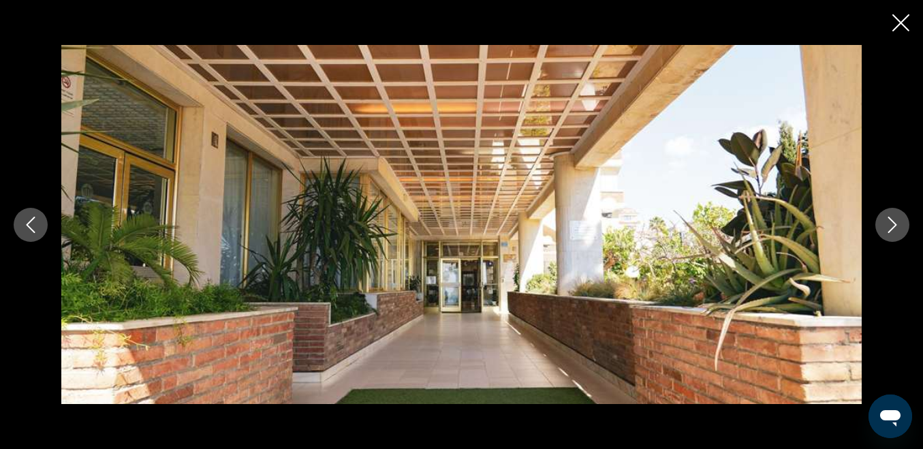
click at [896, 223] on icon "Next image" at bounding box center [892, 225] width 16 height 16
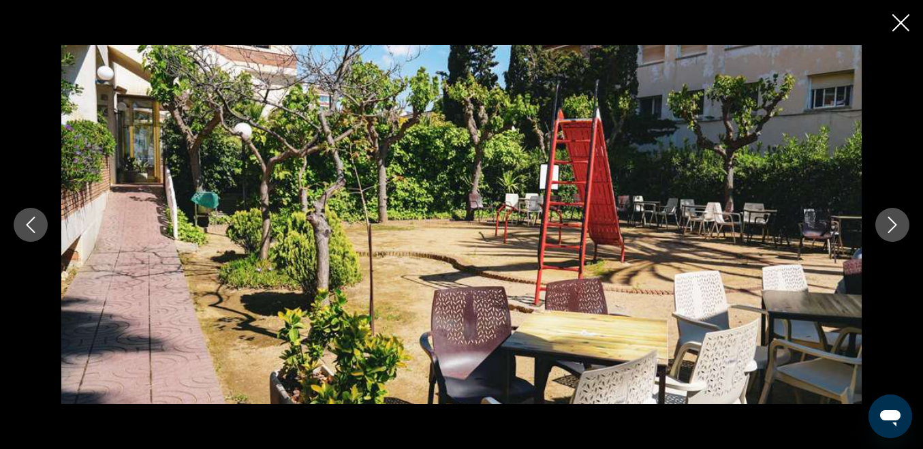
click at [896, 223] on icon "Next image" at bounding box center [892, 225] width 16 height 16
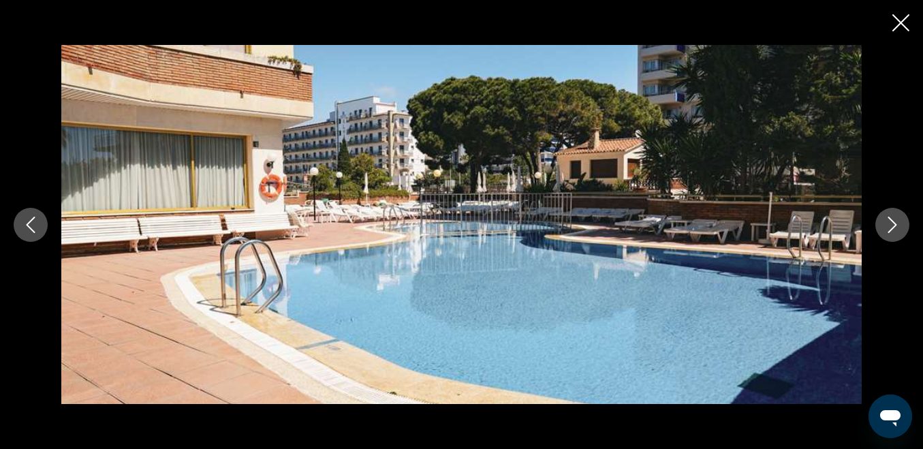
click at [896, 223] on icon "Next image" at bounding box center [892, 225] width 16 height 16
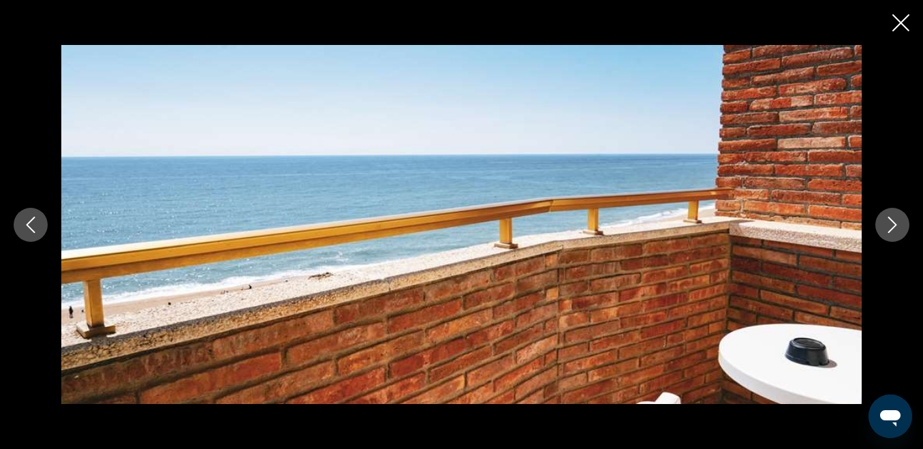
click at [896, 223] on icon "Next image" at bounding box center [892, 225] width 16 height 16
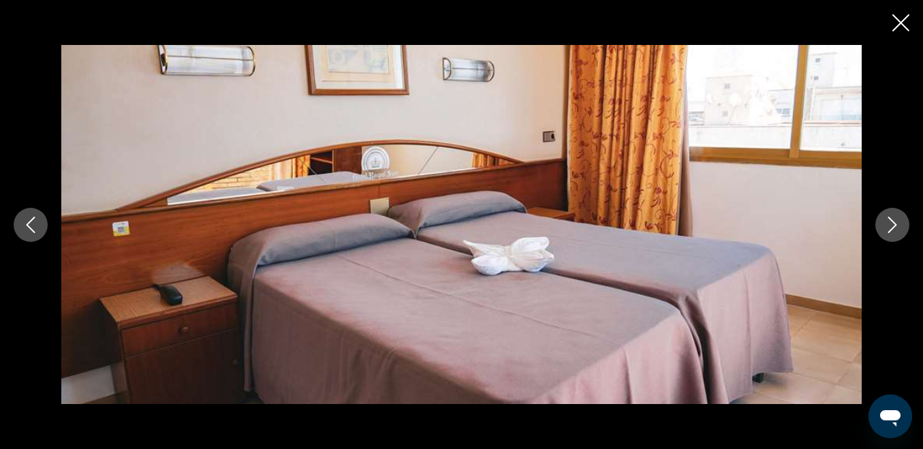
click at [896, 223] on icon "Next image" at bounding box center [892, 225] width 16 height 16
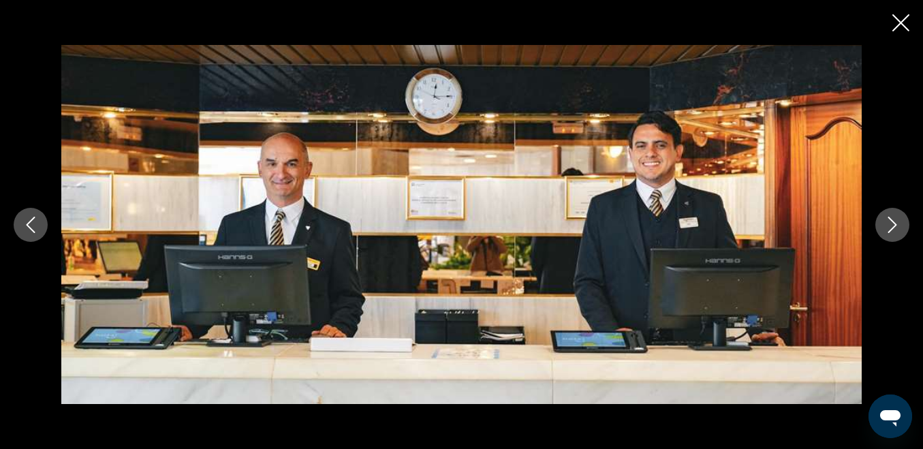
click at [896, 223] on icon "Next image" at bounding box center [892, 225] width 16 height 16
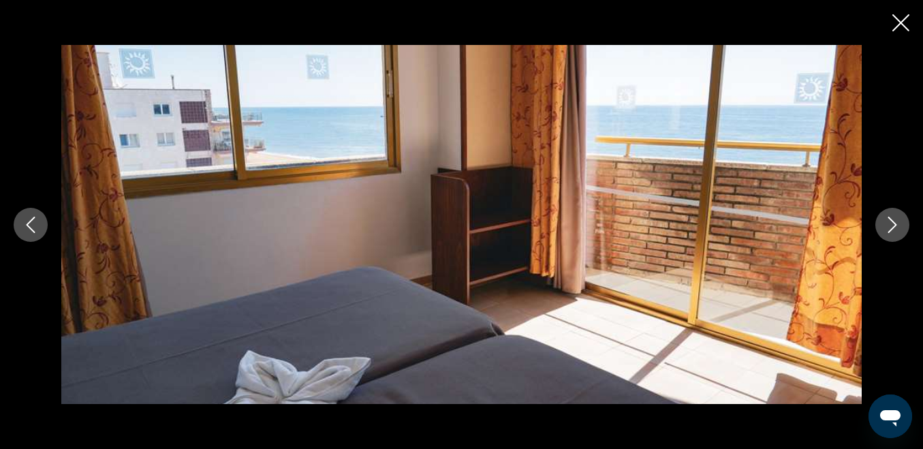
click at [896, 223] on icon "Next image" at bounding box center [892, 225] width 16 height 16
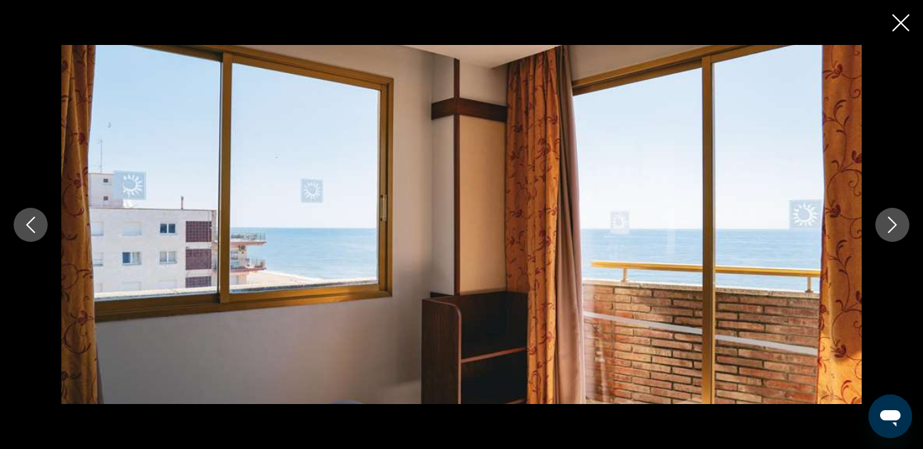
click at [891, 224] on icon "Next image" at bounding box center [892, 225] width 16 height 16
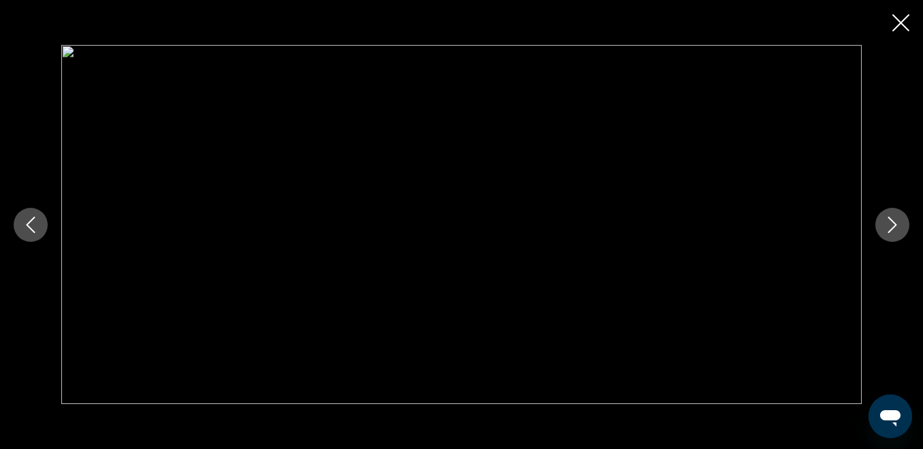
click at [891, 224] on icon "Next image" at bounding box center [892, 225] width 16 height 16
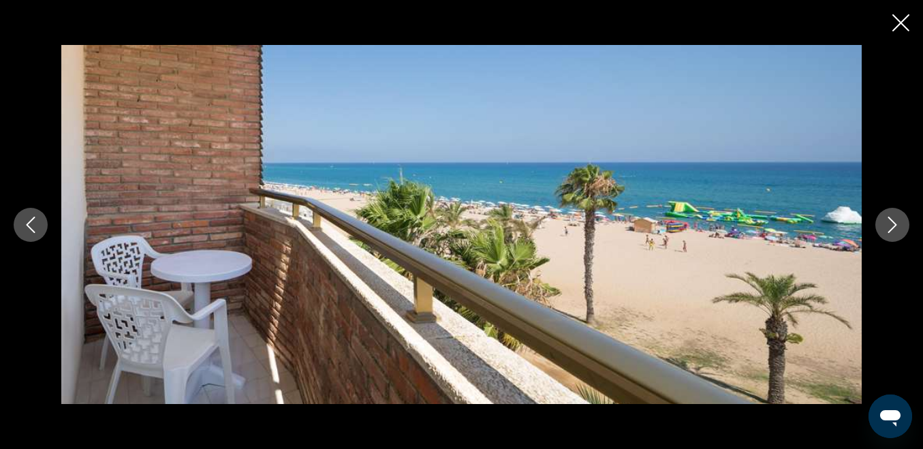
click at [891, 224] on icon "Next image" at bounding box center [892, 225] width 16 height 16
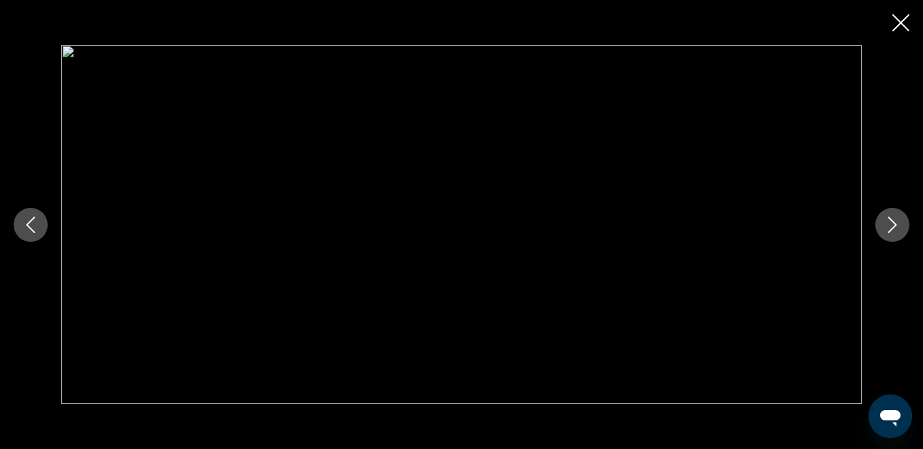
click at [901, 25] on icon "Close slideshow" at bounding box center [900, 22] width 17 height 17
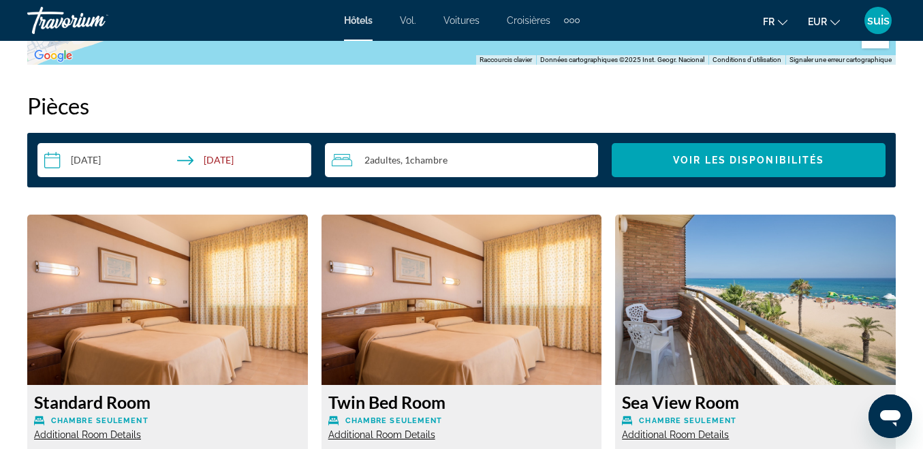
scroll to position [2043, 0]
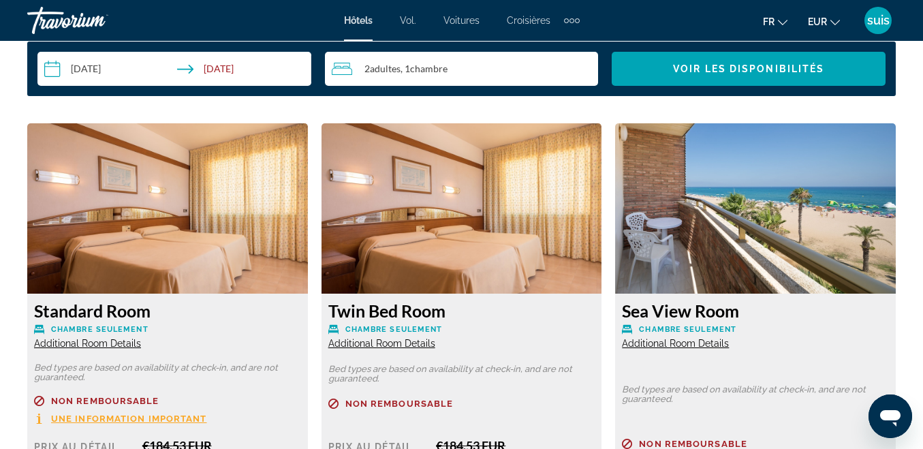
click at [121, 338] on span "Additional Room Details" at bounding box center [87, 343] width 107 height 11
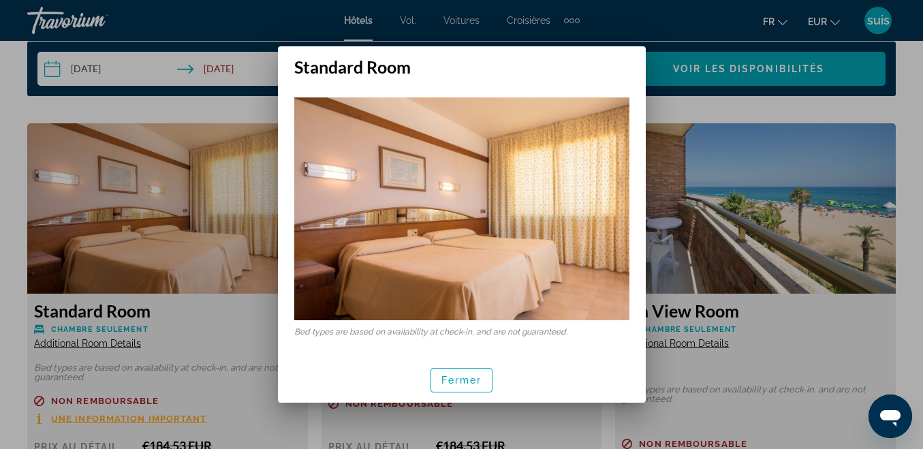
scroll to position [0, 0]
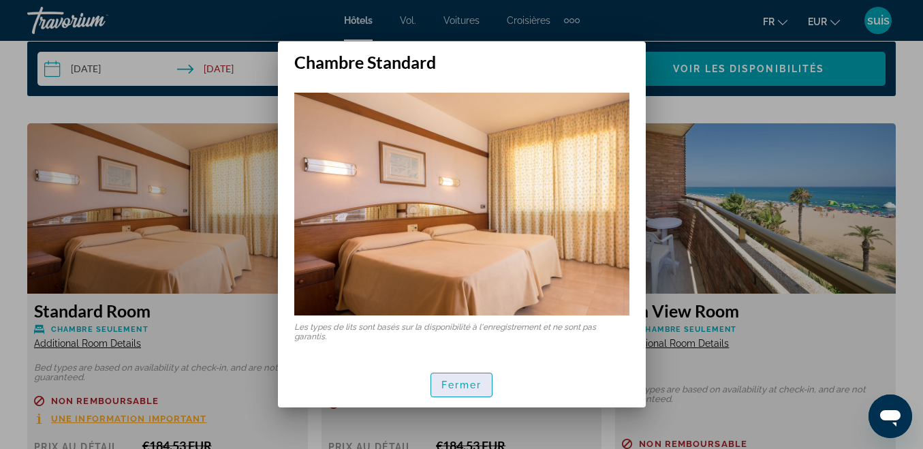
click at [475, 381] on font "Fermer" at bounding box center [461, 384] width 41 height 11
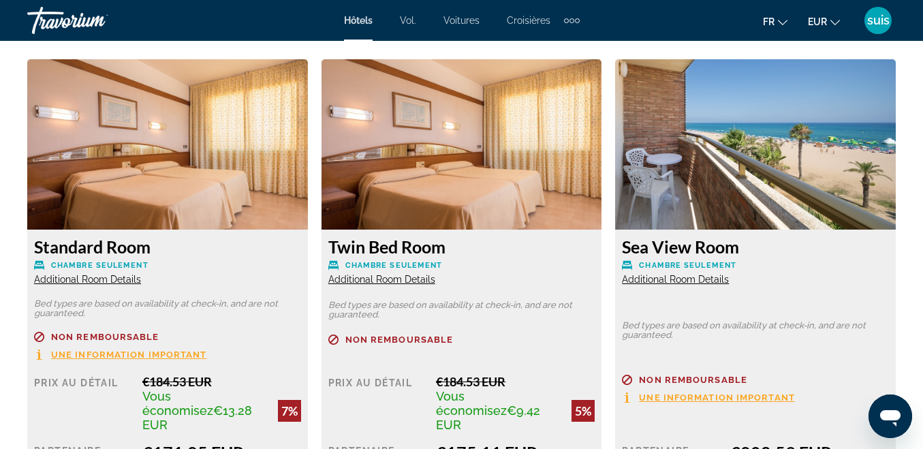
scroll to position [2179, 0]
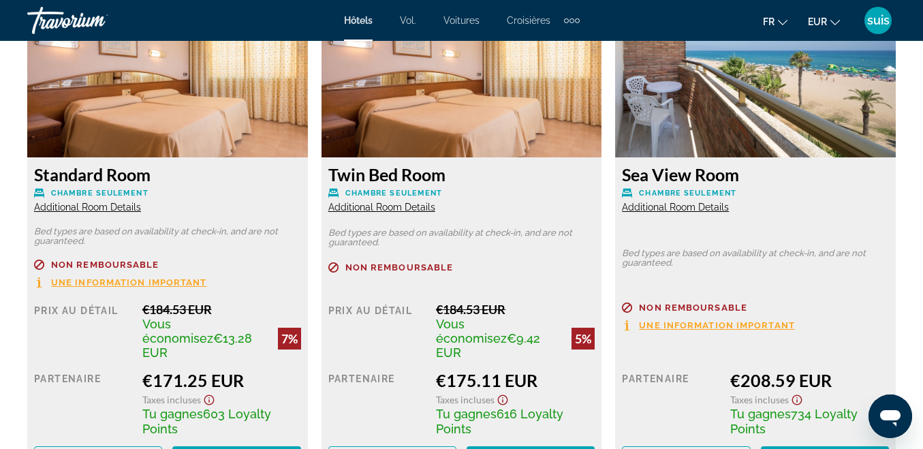
click at [688, 202] on span "Additional Room Details" at bounding box center [675, 207] width 107 height 11
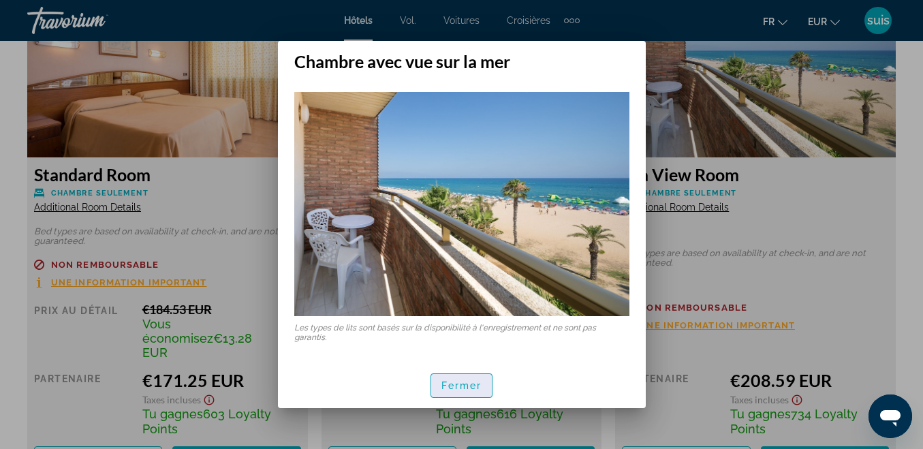
click at [449, 385] on font "Fermer" at bounding box center [461, 385] width 41 height 11
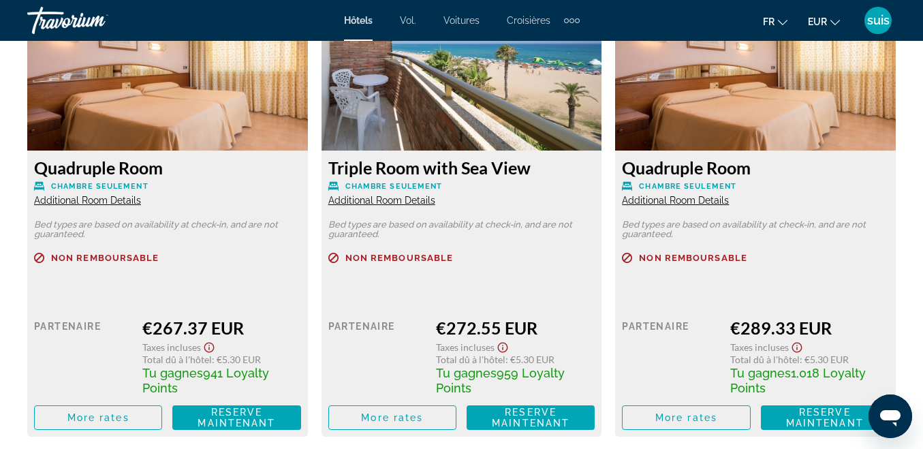
scroll to position [3200, 0]
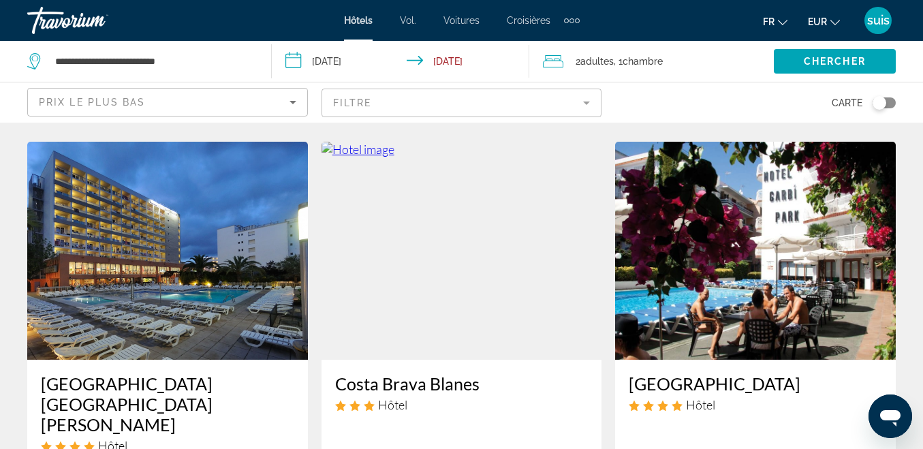
scroll to position [1659, 0]
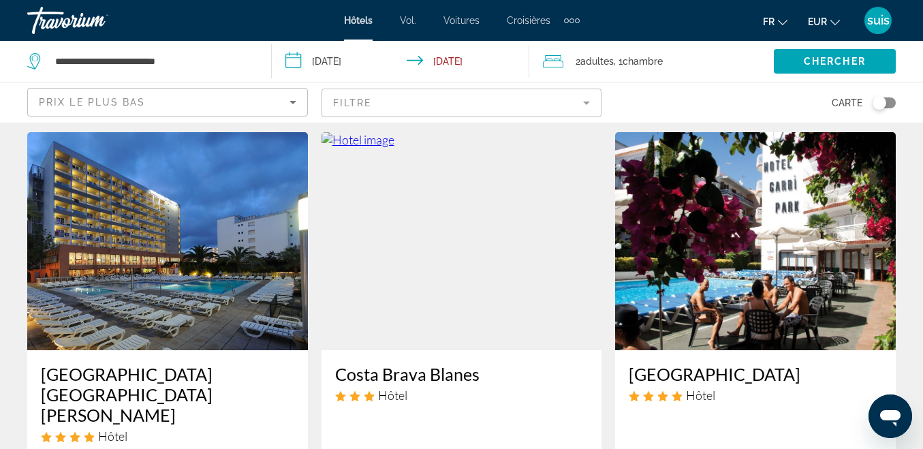
click at [486, 233] on img "Contenu principal" at bounding box center [461, 241] width 281 height 218
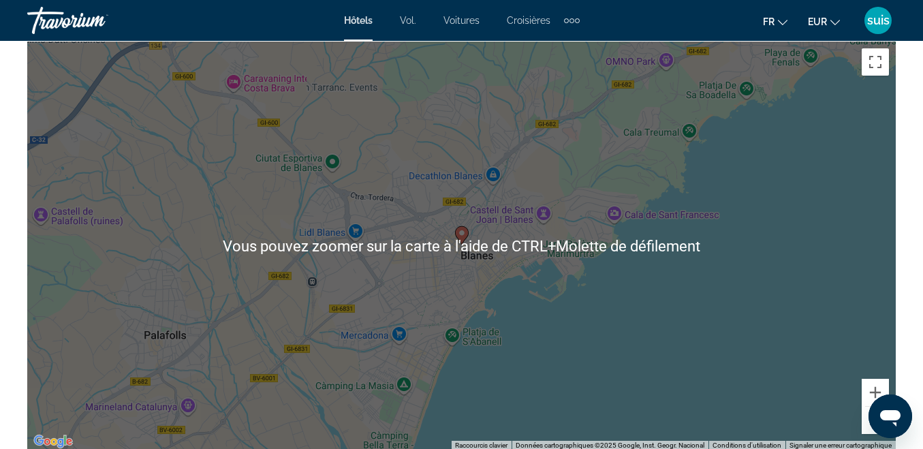
scroll to position [1770, 0]
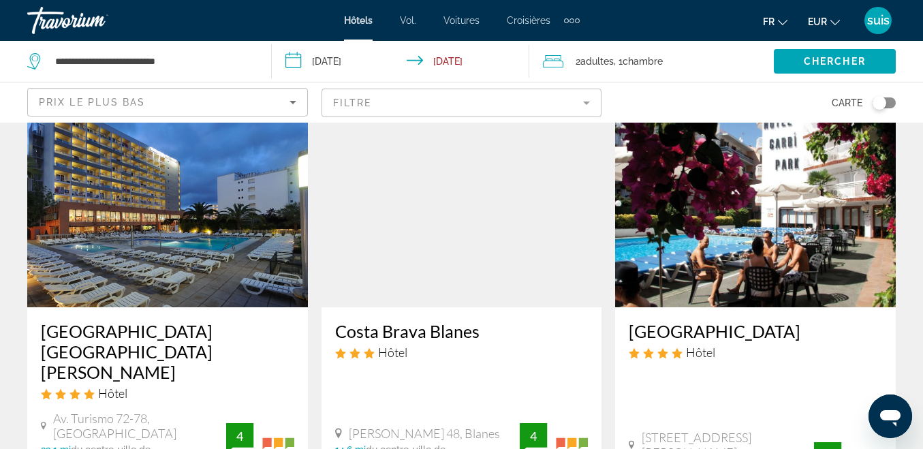
scroll to position [2000, 0]
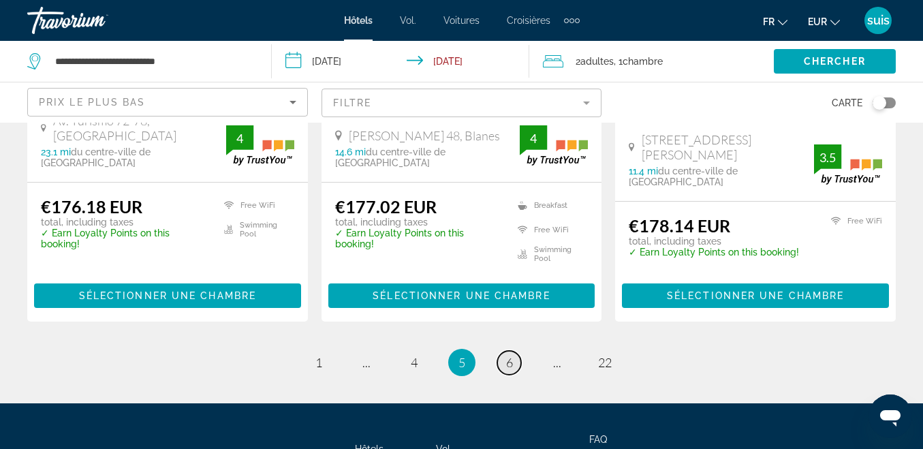
click at [509, 355] on span "6" at bounding box center [509, 362] width 7 height 15
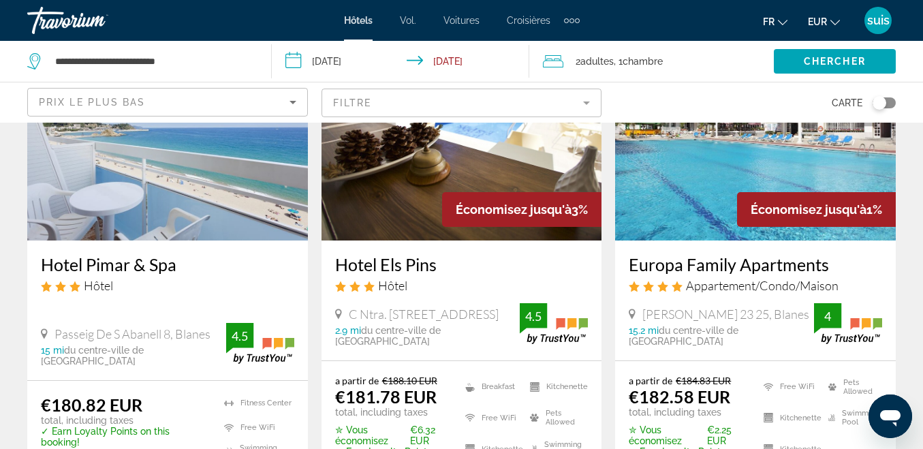
scroll to position [545, 0]
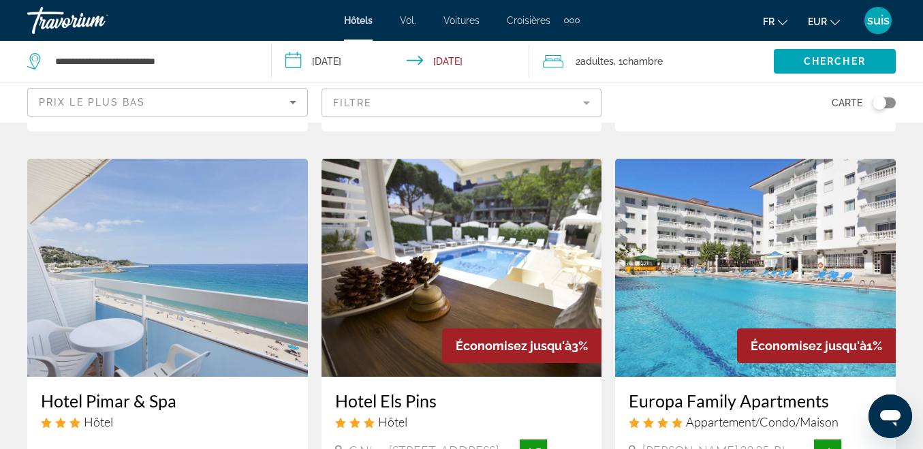
click at [121, 281] on img "Contenu principal" at bounding box center [167, 268] width 281 height 218
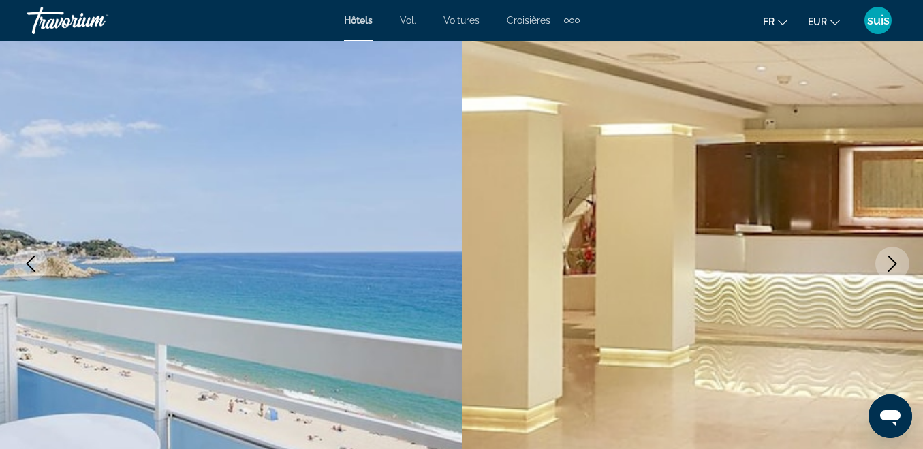
scroll to position [204, 0]
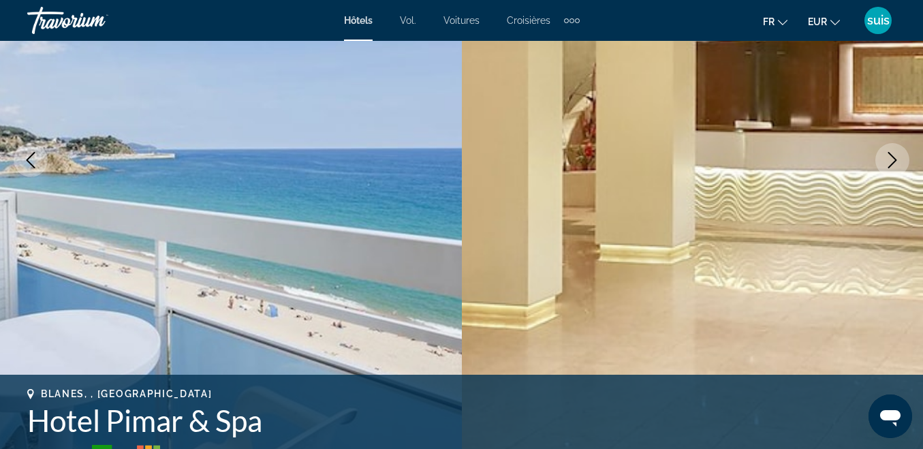
click at [891, 159] on icon "Next image" at bounding box center [892, 160] width 16 height 16
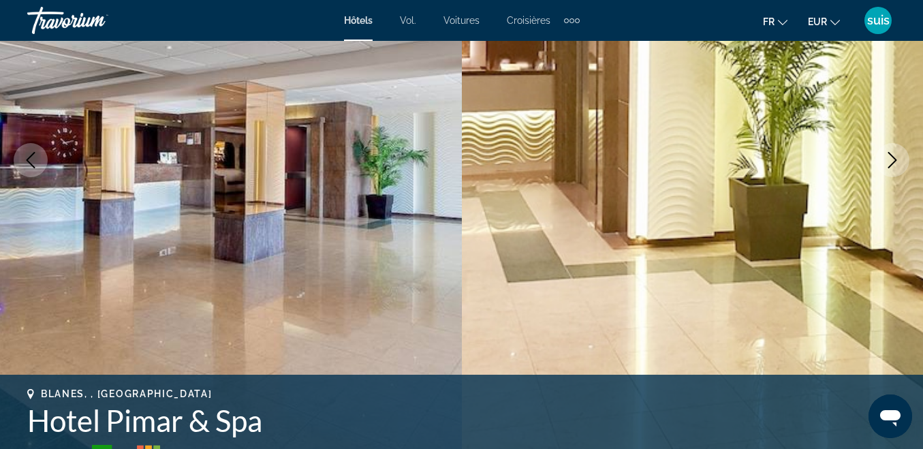
click at [891, 159] on icon "Next image" at bounding box center [892, 160] width 16 height 16
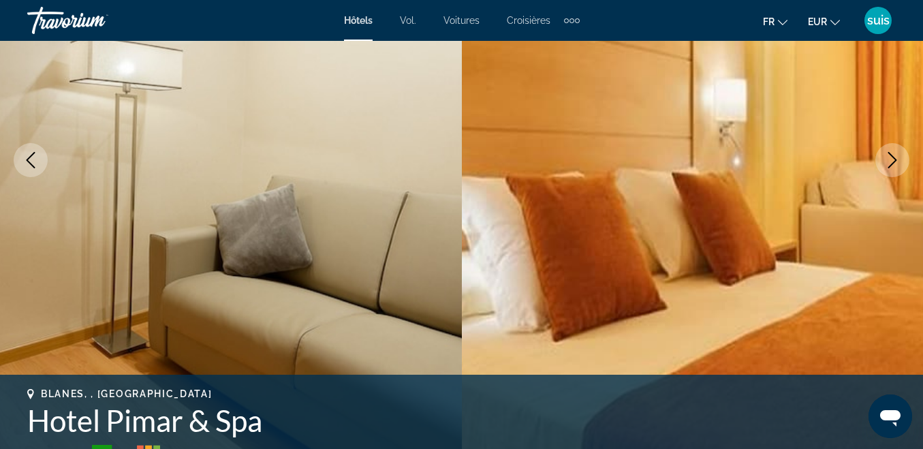
click at [891, 159] on icon "Next image" at bounding box center [892, 160] width 16 height 16
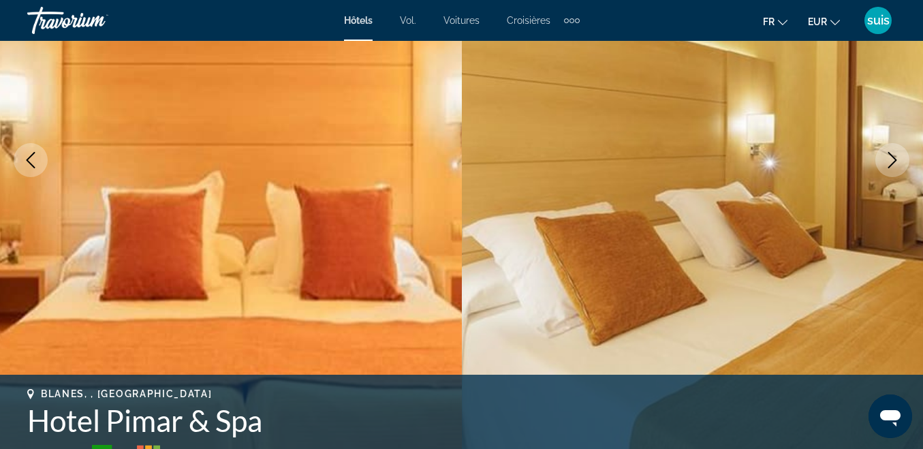
click at [891, 159] on icon "Next image" at bounding box center [892, 160] width 16 height 16
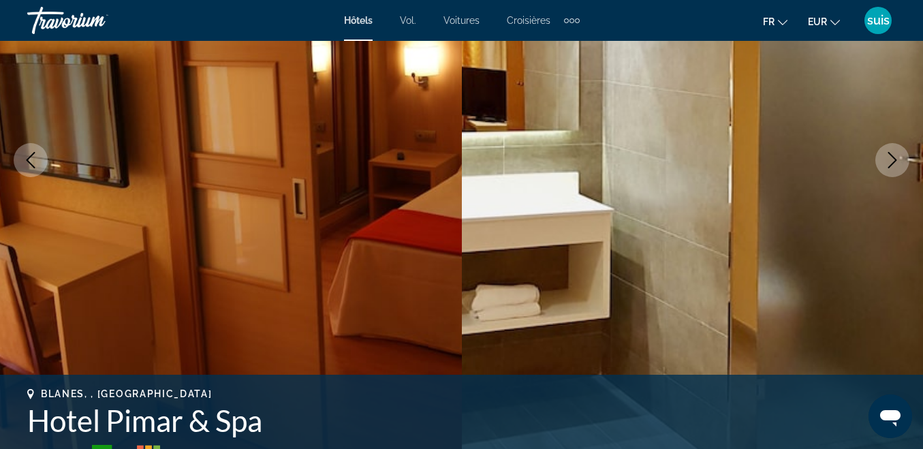
click at [891, 159] on icon "Next image" at bounding box center [892, 160] width 16 height 16
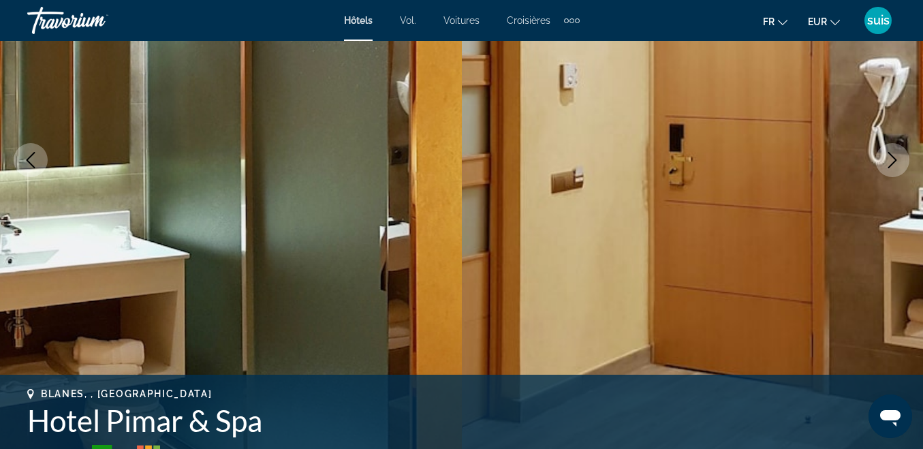
click at [891, 159] on icon "Next image" at bounding box center [892, 160] width 16 height 16
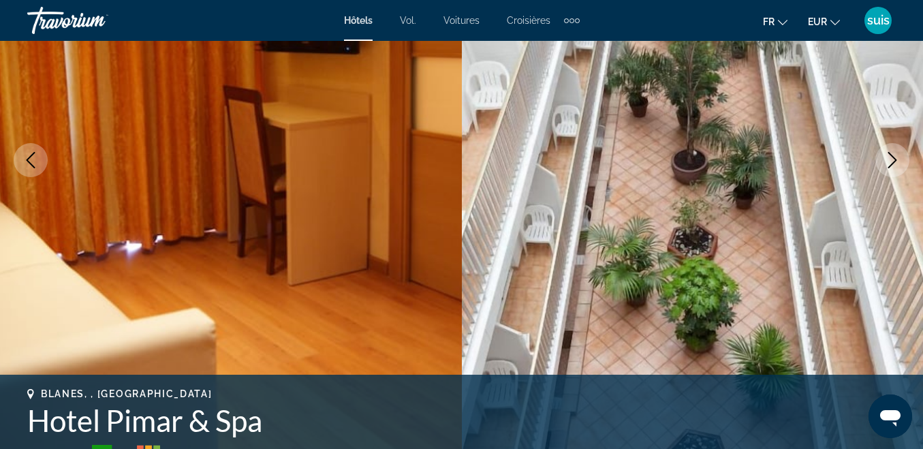
click at [891, 159] on icon "Next image" at bounding box center [892, 160] width 16 height 16
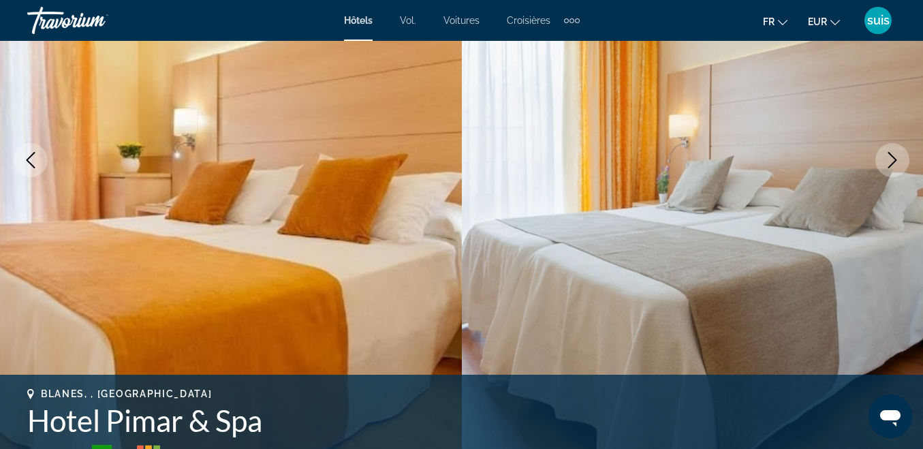
click at [891, 159] on icon "Next image" at bounding box center [892, 160] width 16 height 16
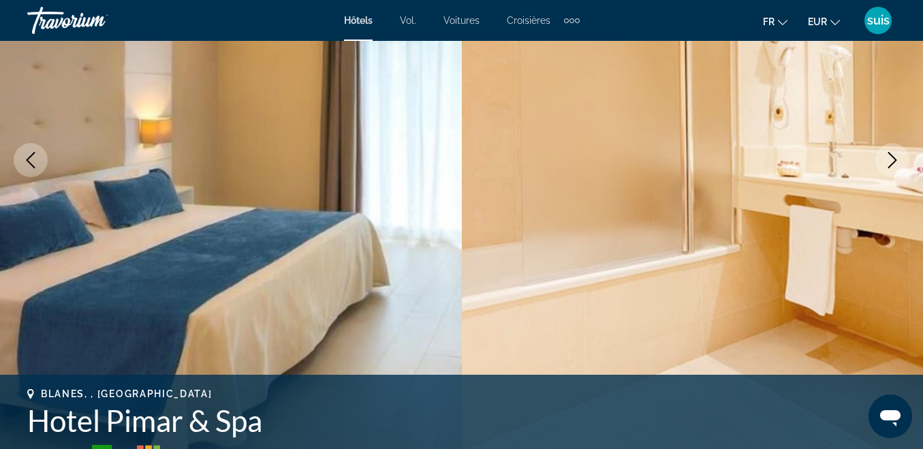
click at [891, 159] on icon "Next image" at bounding box center [892, 160] width 16 height 16
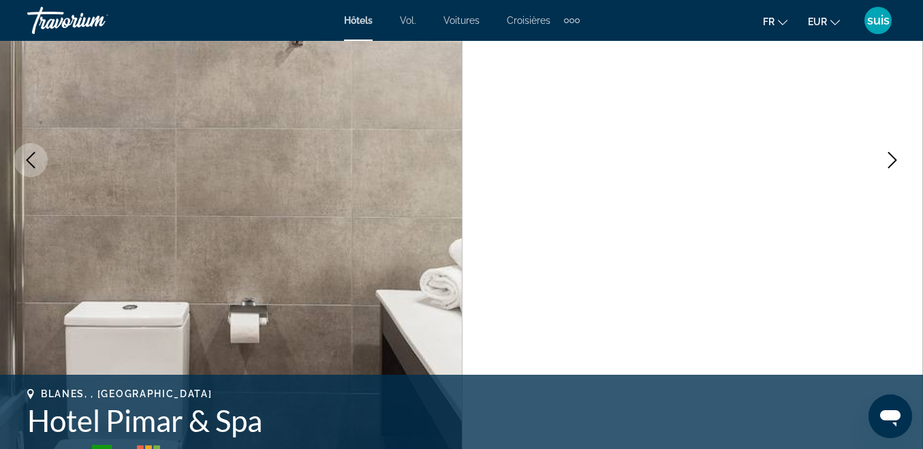
click at [891, 159] on icon "Next image" at bounding box center [892, 160] width 16 height 16
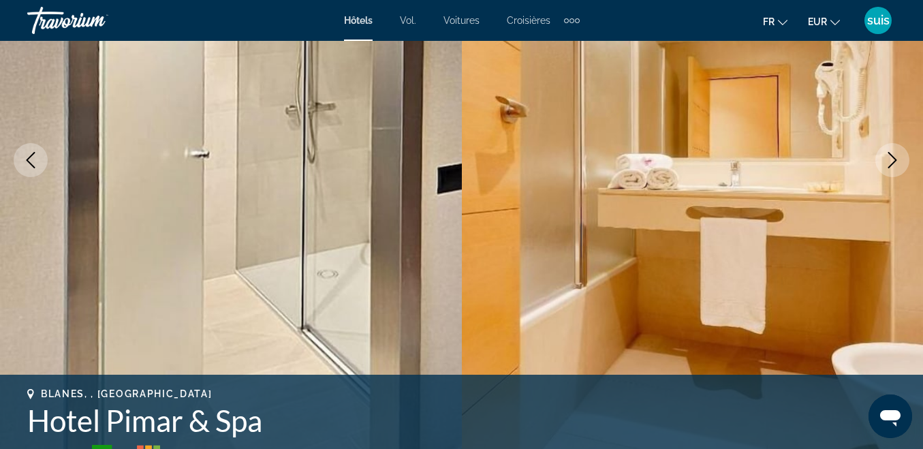
click at [891, 159] on icon "Next image" at bounding box center [892, 160] width 16 height 16
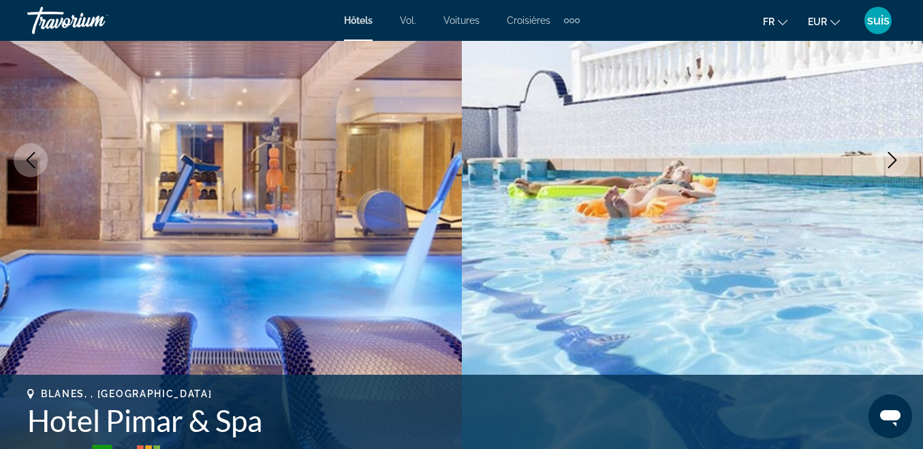
click at [891, 159] on icon "Next image" at bounding box center [892, 160] width 16 height 16
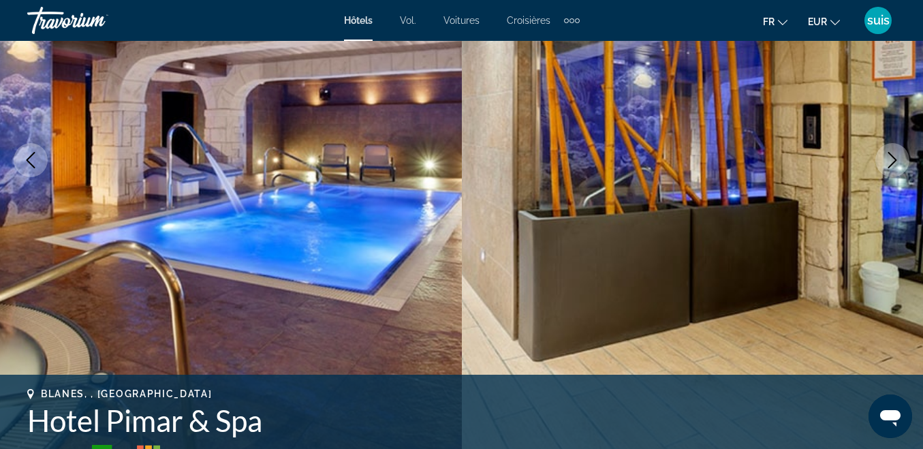
click at [891, 159] on icon "Next image" at bounding box center [892, 160] width 16 height 16
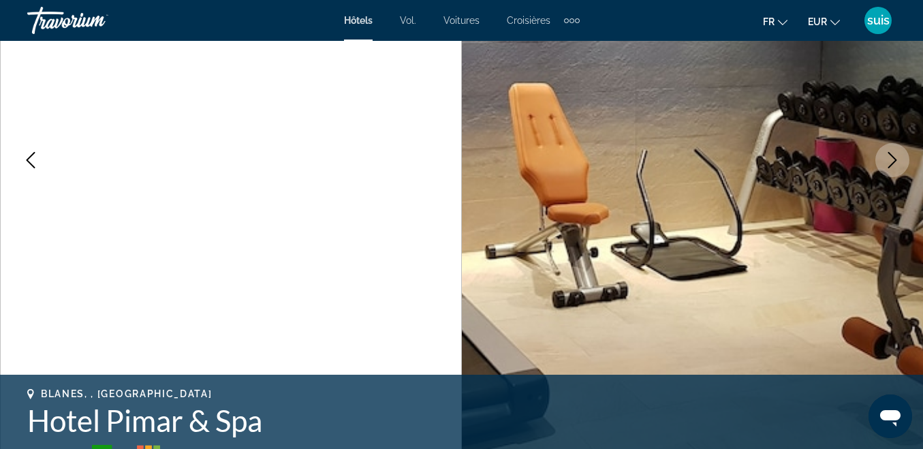
click at [891, 159] on icon "Next image" at bounding box center [892, 160] width 16 height 16
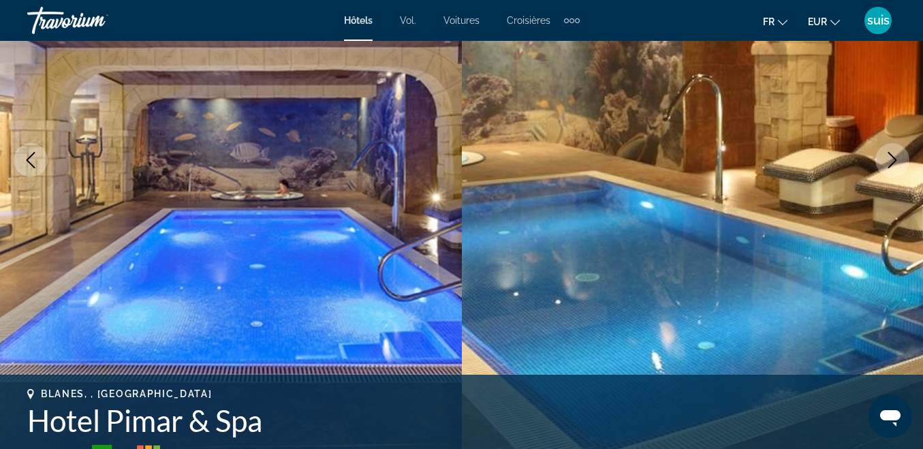
click at [891, 159] on icon "Next image" at bounding box center [892, 160] width 16 height 16
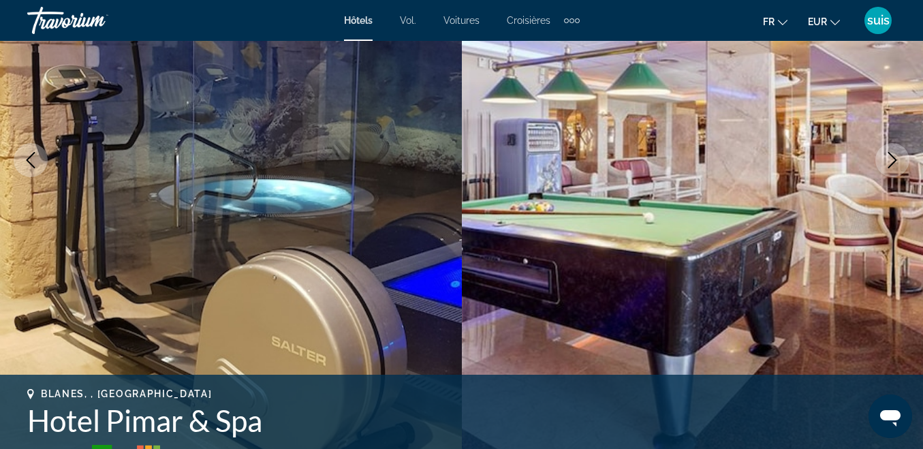
click at [891, 159] on icon "Next image" at bounding box center [892, 160] width 16 height 16
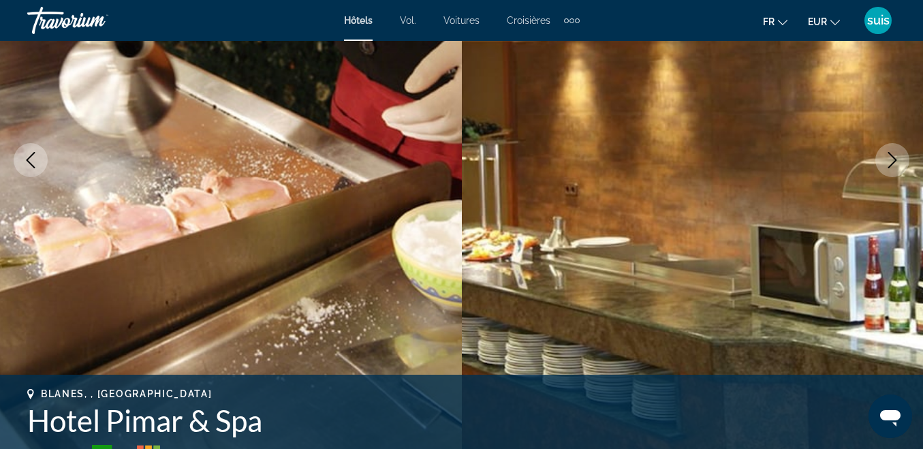
click at [891, 159] on icon "Next image" at bounding box center [892, 160] width 16 height 16
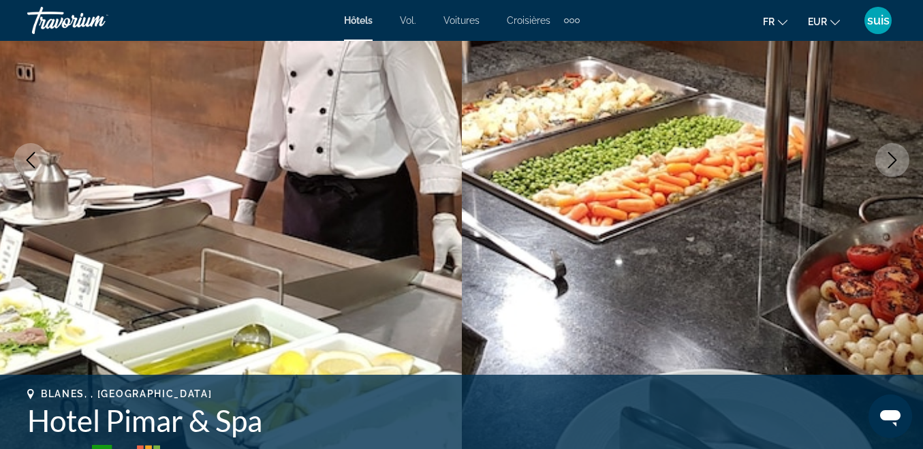
click at [891, 159] on icon "Next image" at bounding box center [892, 160] width 16 height 16
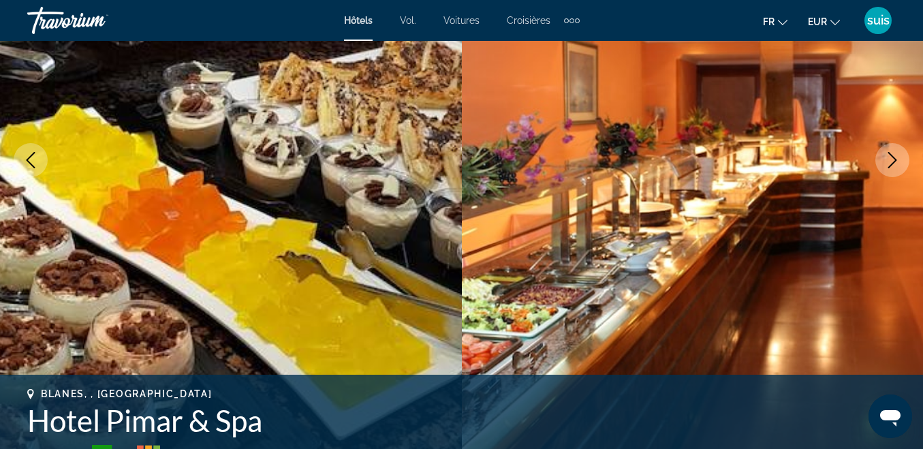
click at [891, 159] on icon "Next image" at bounding box center [892, 160] width 16 height 16
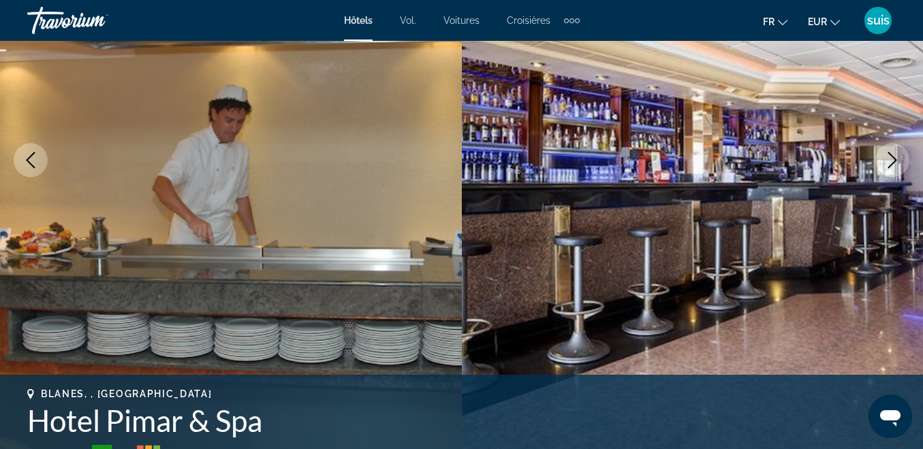
click at [891, 159] on icon "Next image" at bounding box center [892, 160] width 16 height 16
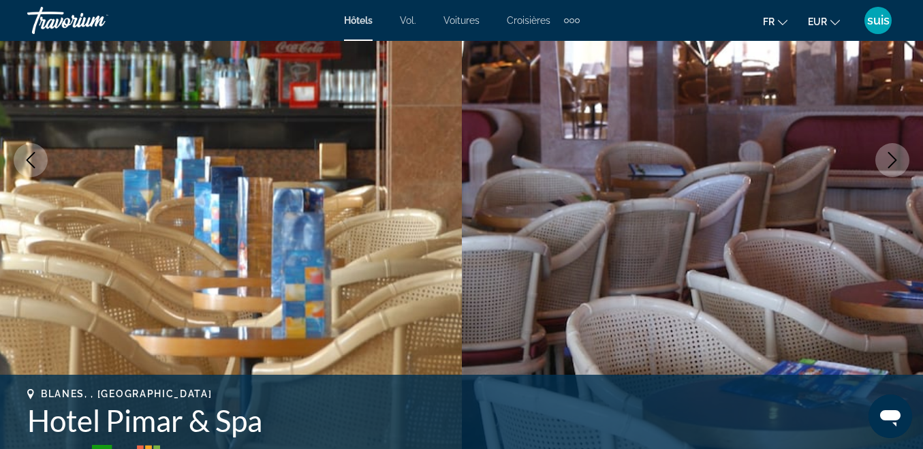
click at [891, 159] on icon "Next image" at bounding box center [892, 160] width 16 height 16
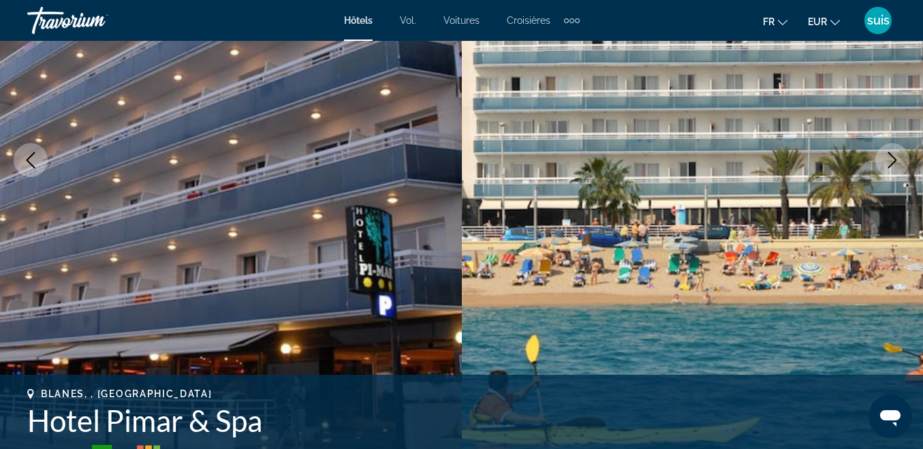
click at [891, 159] on icon "Next image" at bounding box center [892, 160] width 16 height 16
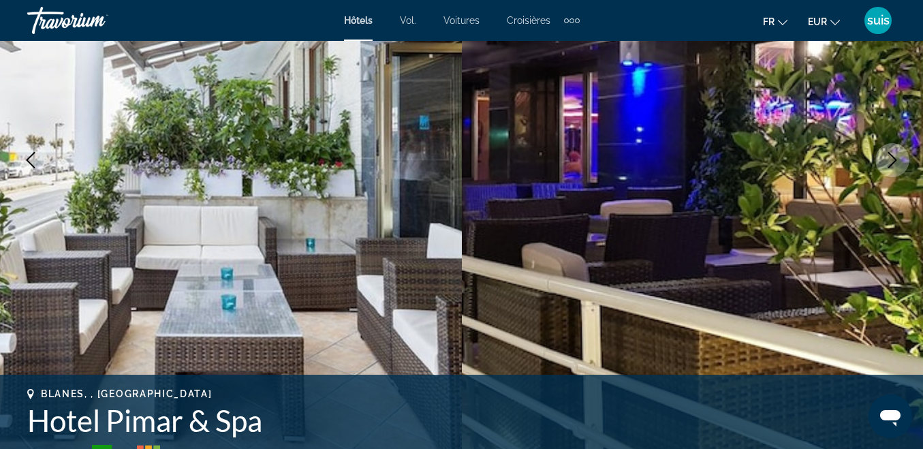
click at [891, 159] on icon "Next image" at bounding box center [892, 160] width 16 height 16
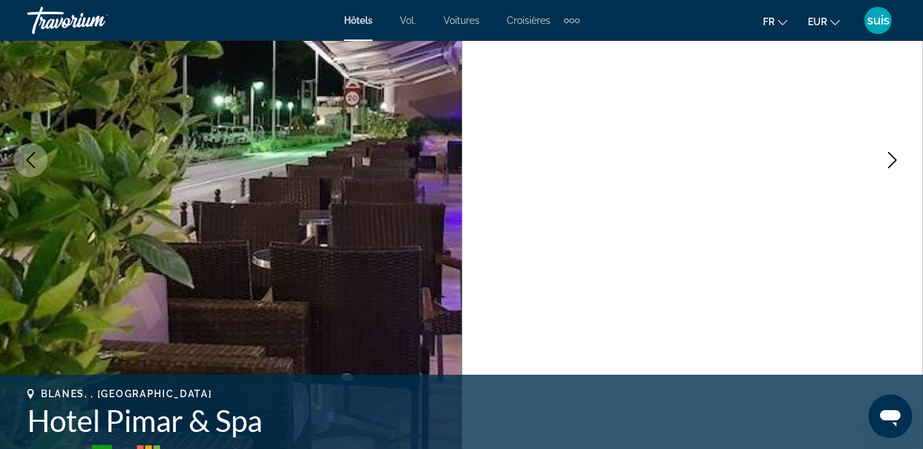
click at [891, 159] on icon "Next image" at bounding box center [892, 160] width 16 height 16
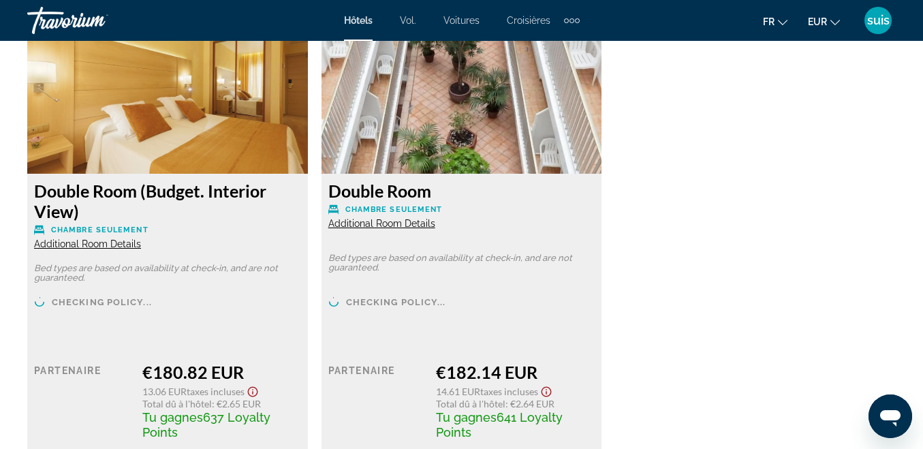
scroll to position [2179, 0]
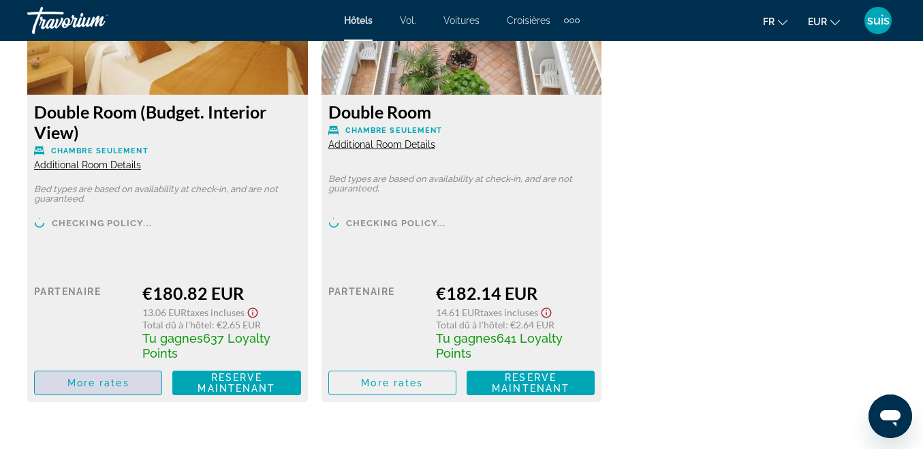
click at [72, 381] on span "More rates" at bounding box center [98, 382] width 62 height 11
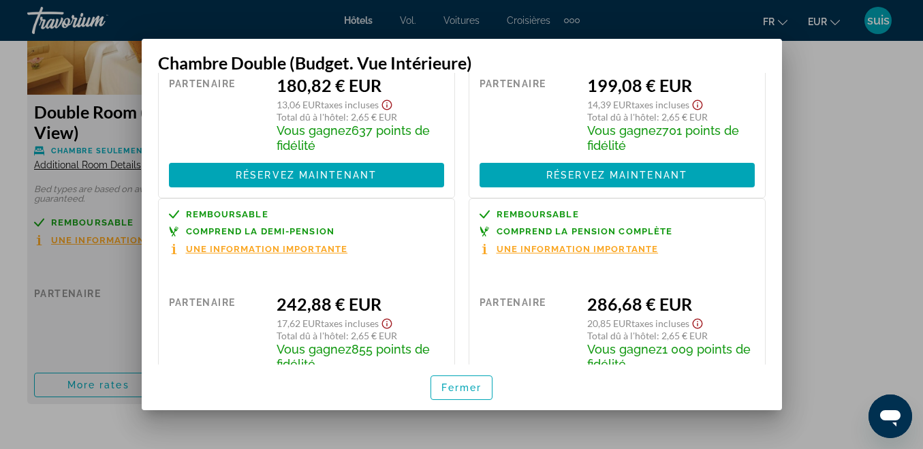
scroll to position [0, 0]
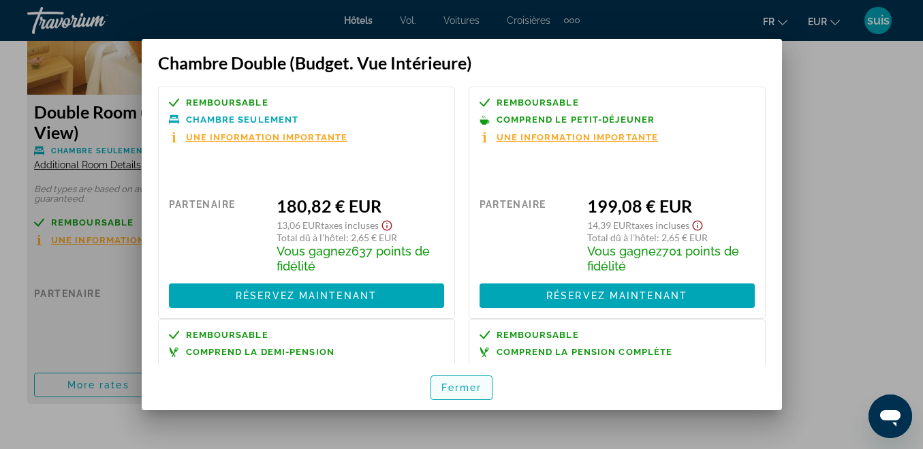
click at [475, 387] on font "Fermer" at bounding box center [461, 387] width 41 height 11
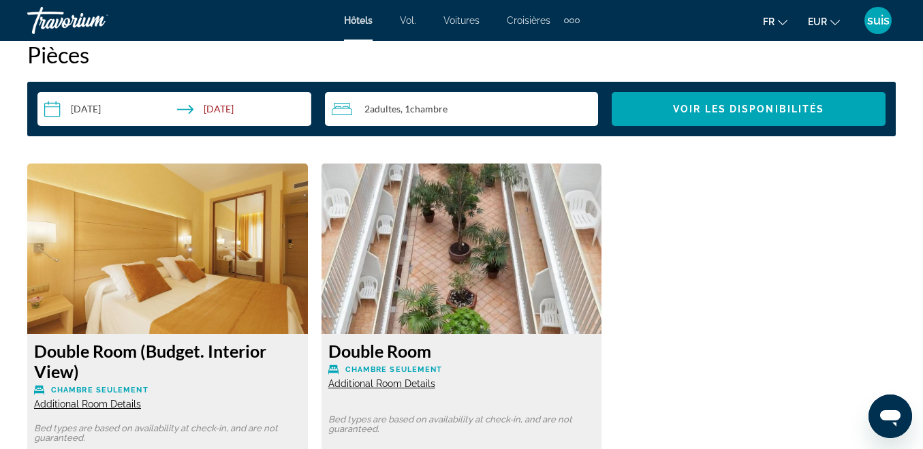
scroll to position [2043, 0]
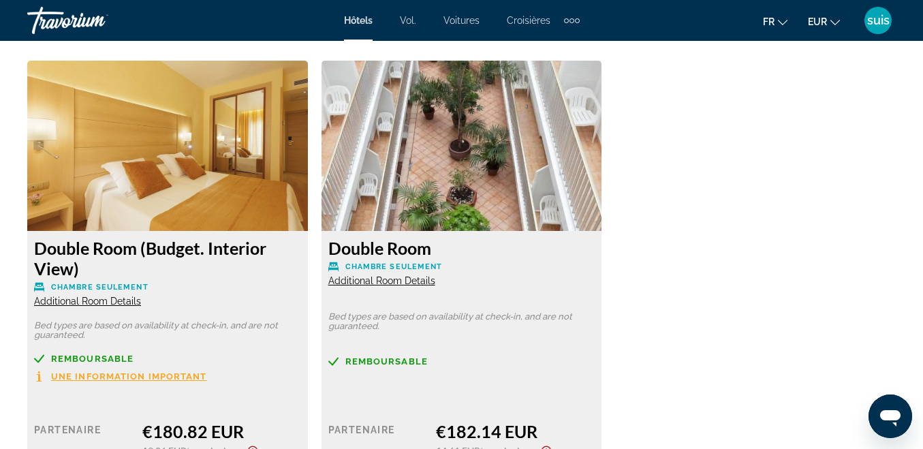
click at [67, 299] on span "Additional Room Details" at bounding box center [87, 301] width 107 height 11
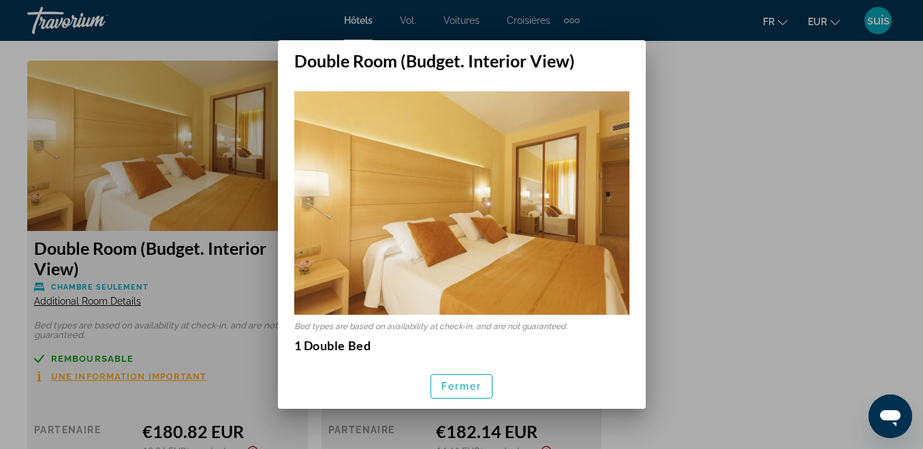
scroll to position [0, 0]
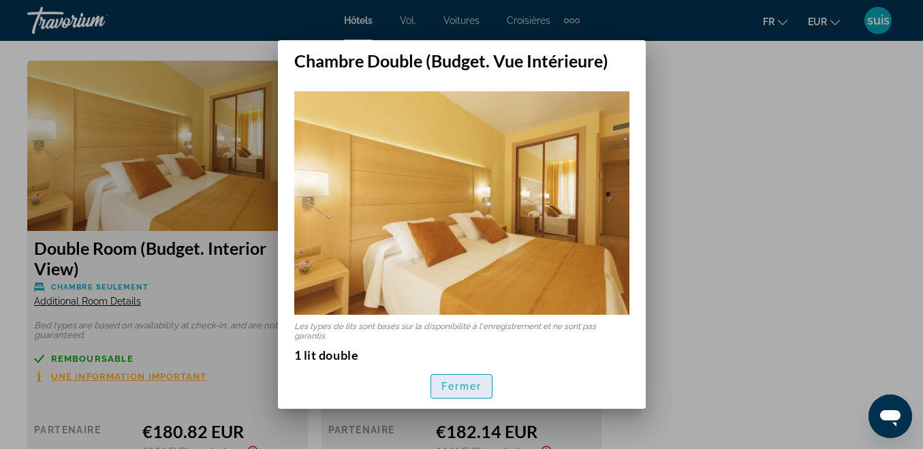
click at [478, 384] on font "Fermer" at bounding box center [461, 386] width 41 height 11
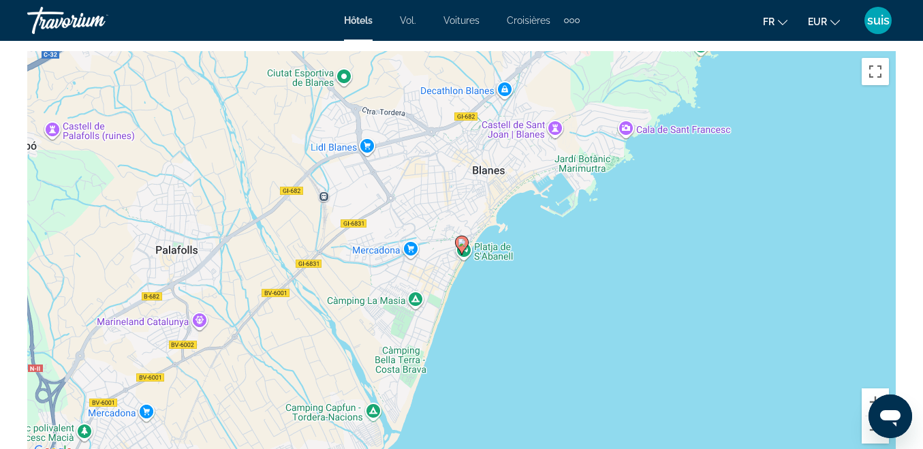
scroll to position [1498, 0]
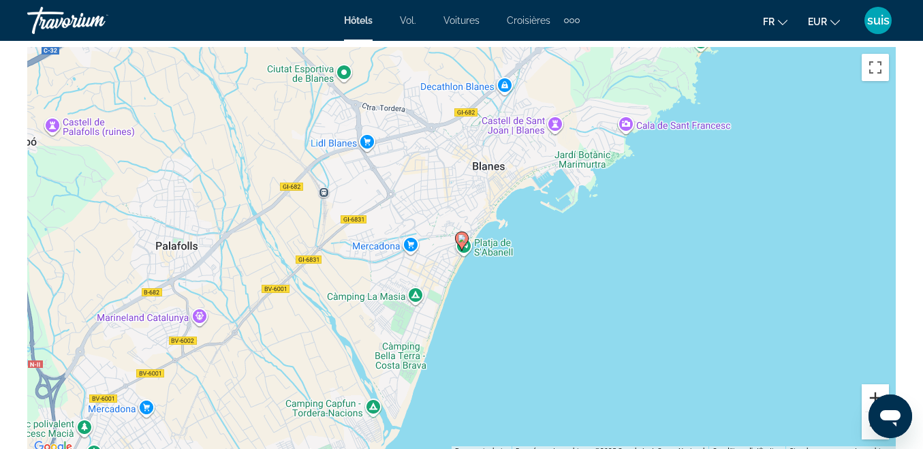
click at [870, 385] on button "Zoom avant" at bounding box center [874, 397] width 27 height 27
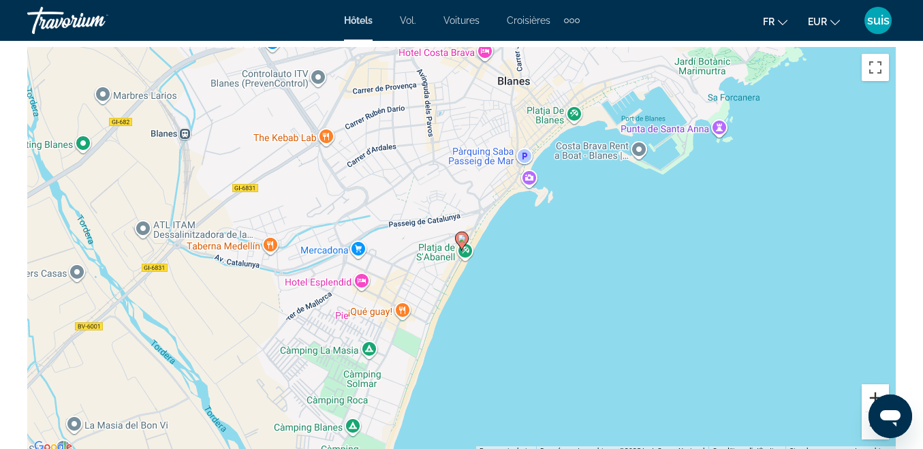
click at [870, 385] on button "Zoom avant" at bounding box center [874, 397] width 27 height 27
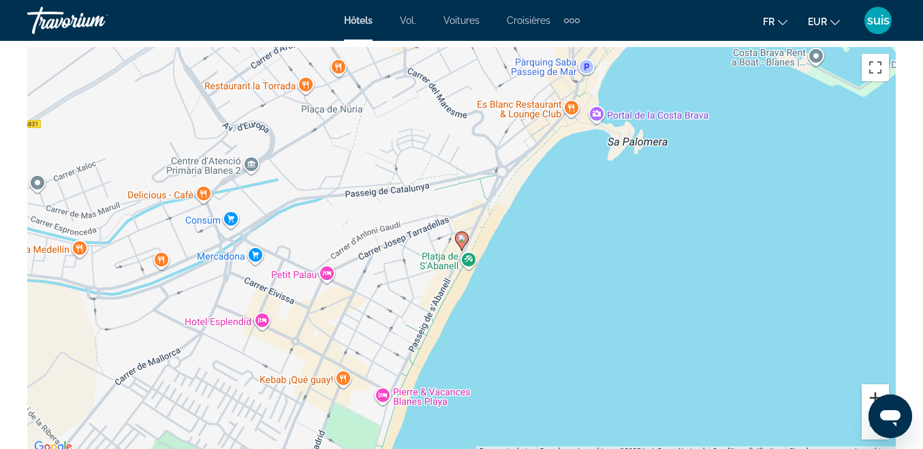
click at [870, 385] on button "Zoom avant" at bounding box center [874, 397] width 27 height 27
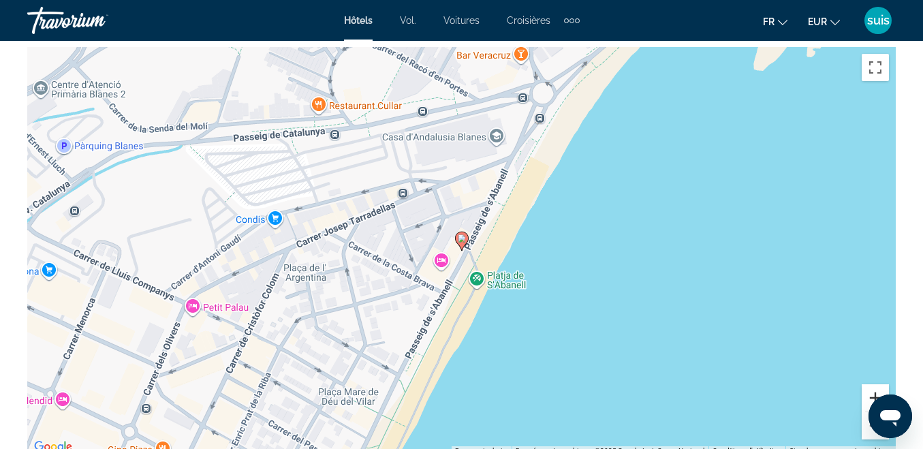
click at [870, 385] on button "Zoom avant" at bounding box center [874, 397] width 27 height 27
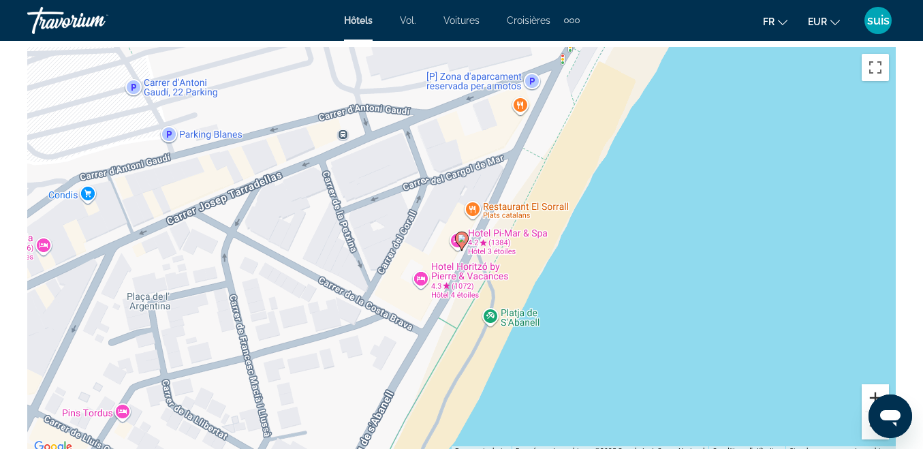
click at [870, 385] on button "Zoom avant" at bounding box center [874, 397] width 27 height 27
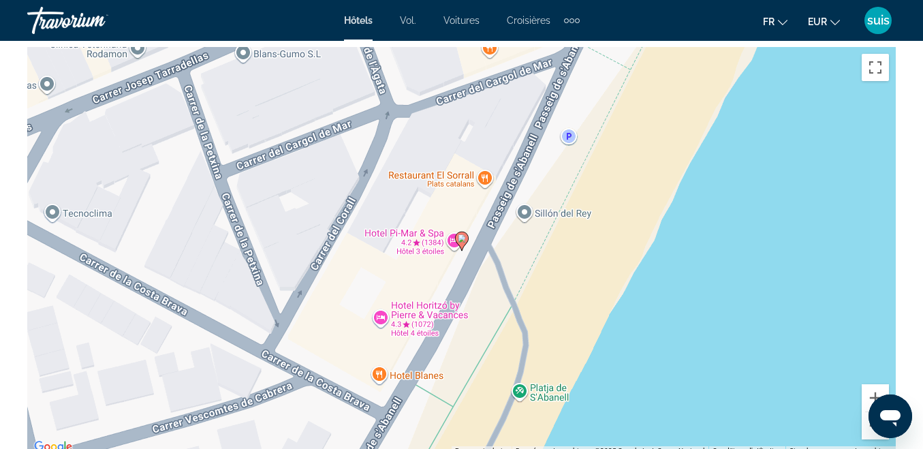
click at [457, 236] on icon "Contenu principal" at bounding box center [461, 241] width 12 height 18
click at [420, 227] on div "Pour naviguer, appuyez sur les touches fléchées. Pour activer le glissement ave…" at bounding box center [461, 251] width 868 height 409
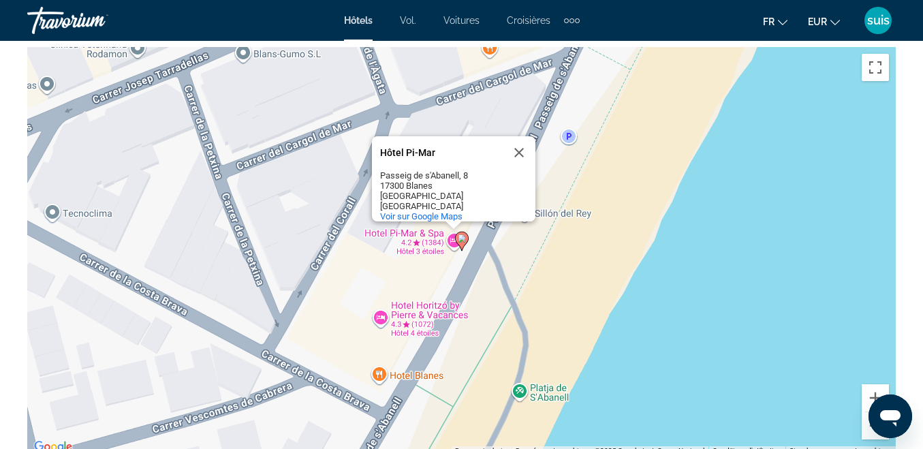
click at [414, 229] on div "Pour activer le glissement avec le clavier, appuyez sur Alt+Entrée. Une fois ce…" at bounding box center [461, 251] width 868 height 409
click at [424, 211] on span "Voir sur Google Maps" at bounding box center [421, 216] width 82 height 10
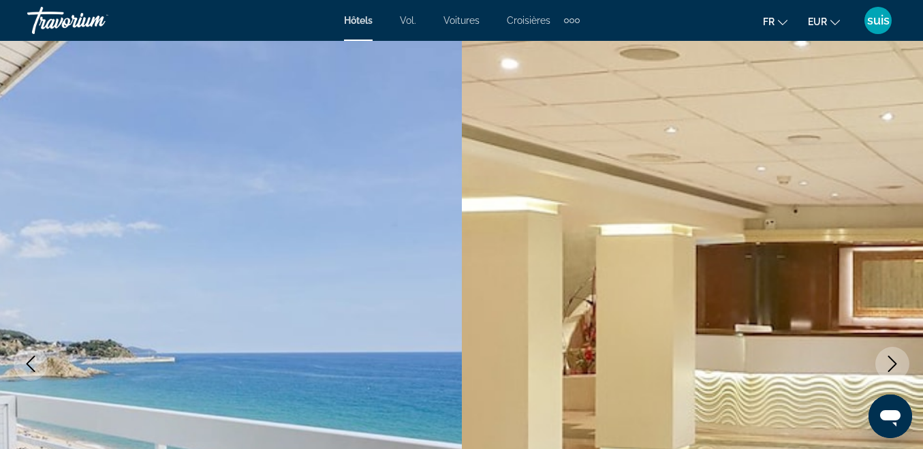
scroll to position [0, 0]
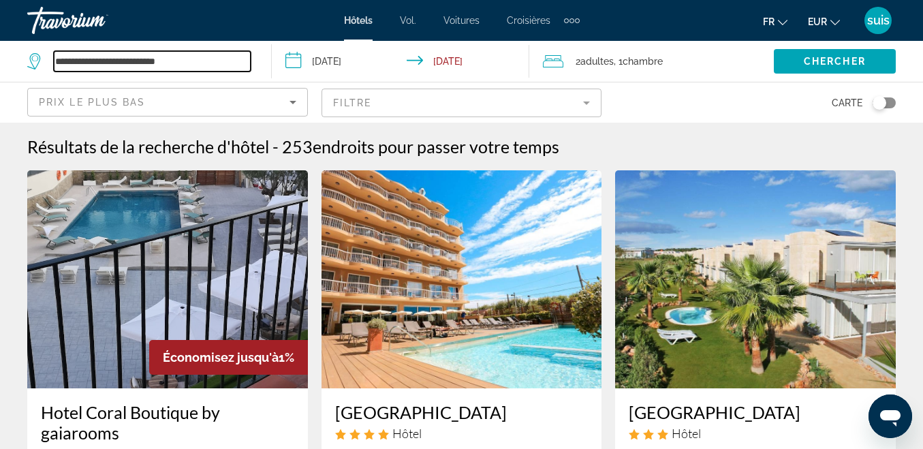
click at [191, 57] on input "**********" at bounding box center [152, 61] width 197 height 20
type input "*"
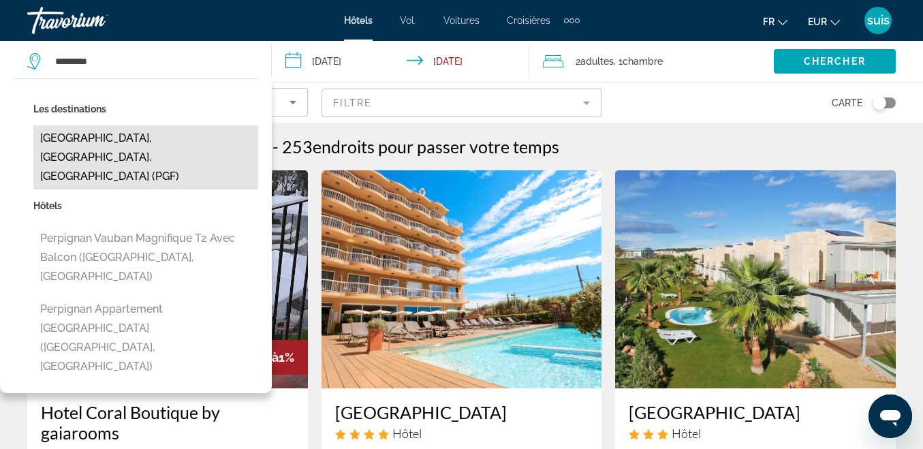
click at [116, 137] on button "[GEOGRAPHIC_DATA], [GEOGRAPHIC_DATA], [GEOGRAPHIC_DATA] (PGF)" at bounding box center [145, 157] width 225 height 64
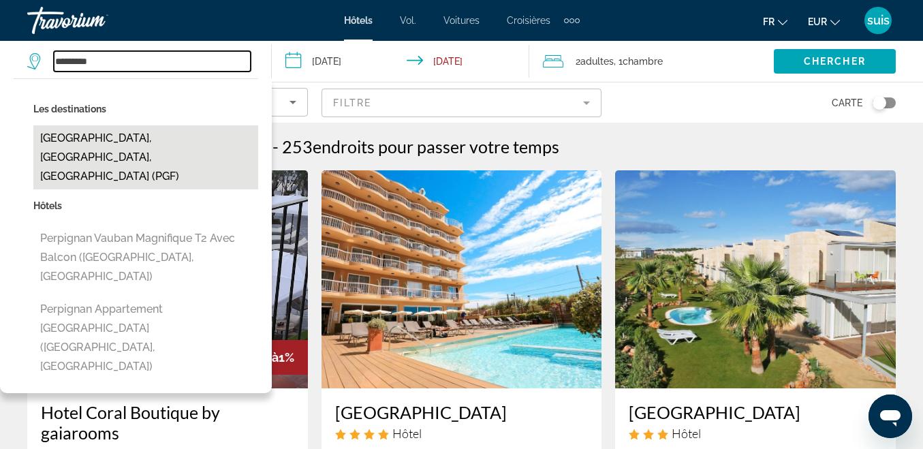
type input "**********"
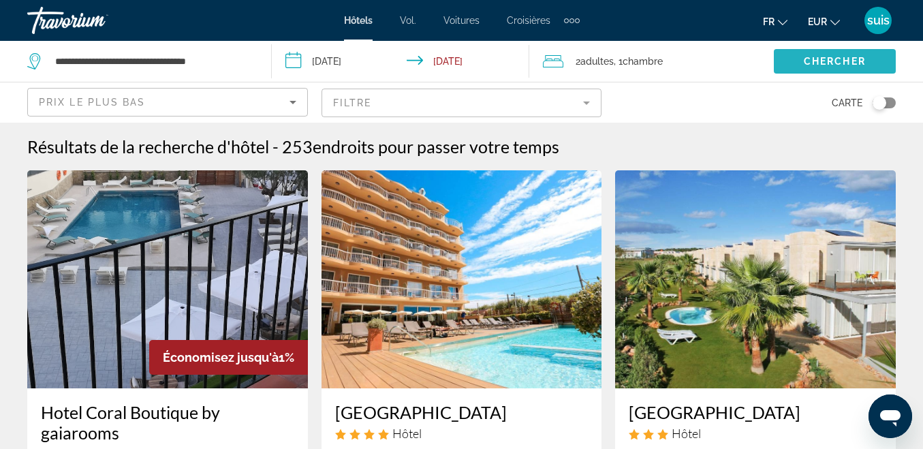
click at [847, 62] on span "Chercher" at bounding box center [835, 61] width 62 height 11
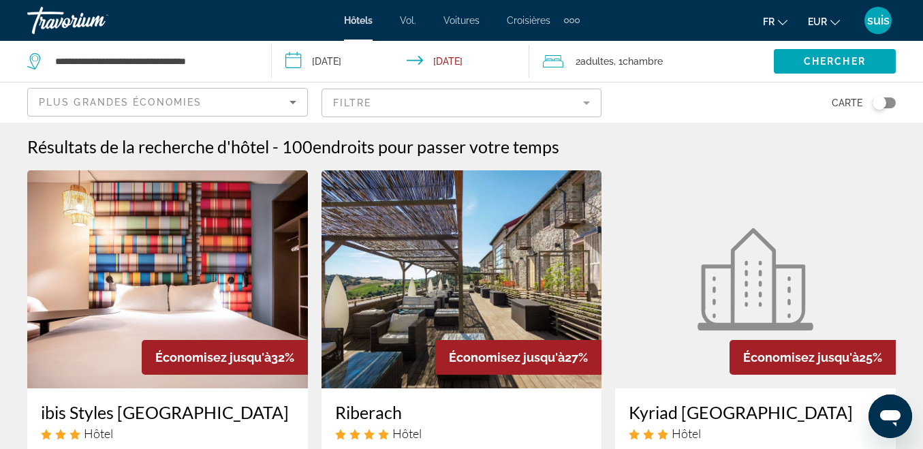
click at [247, 95] on div "Plus grandes économies" at bounding box center [164, 102] width 251 height 16
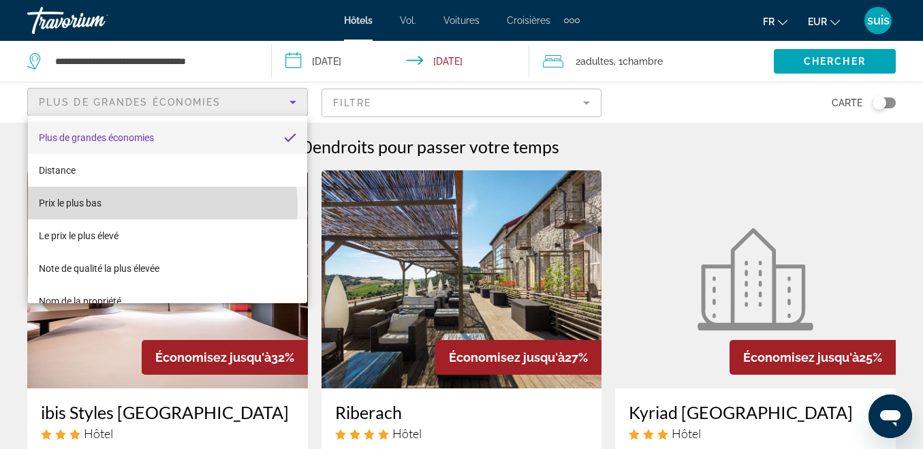
click at [99, 208] on span "Prix ​​le plus bas" at bounding box center [70, 203] width 63 height 16
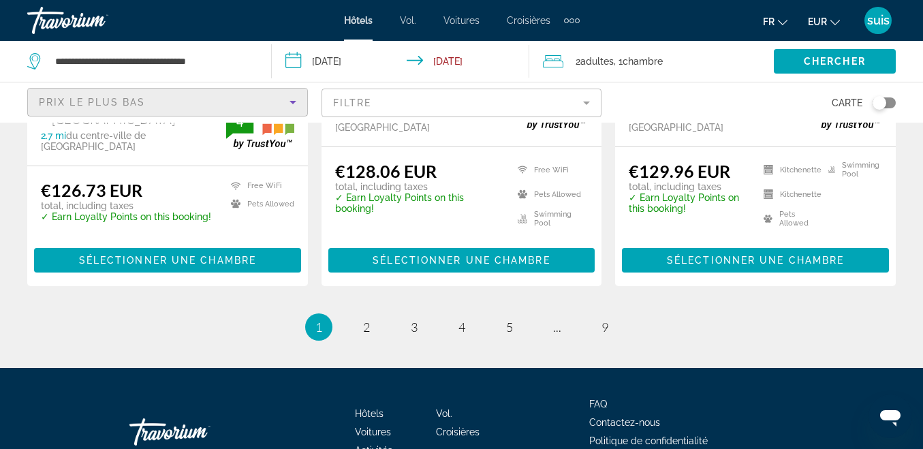
scroll to position [2064, 0]
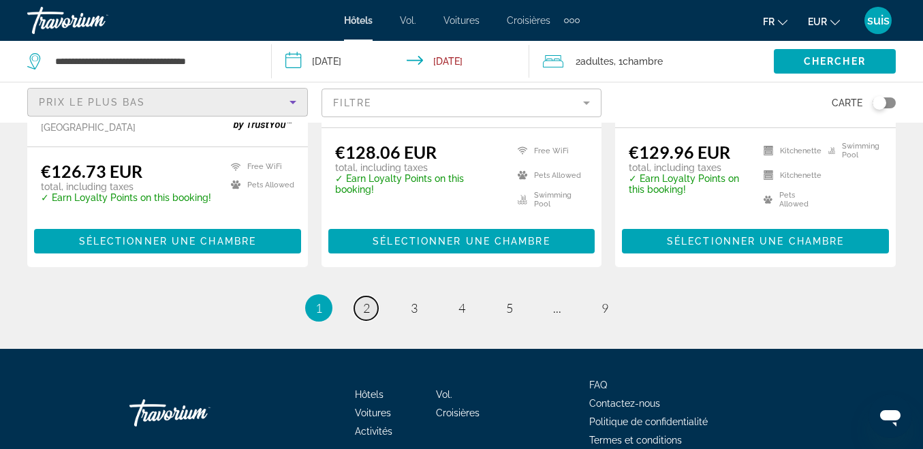
click at [369, 300] on span "2" at bounding box center [366, 307] width 7 height 15
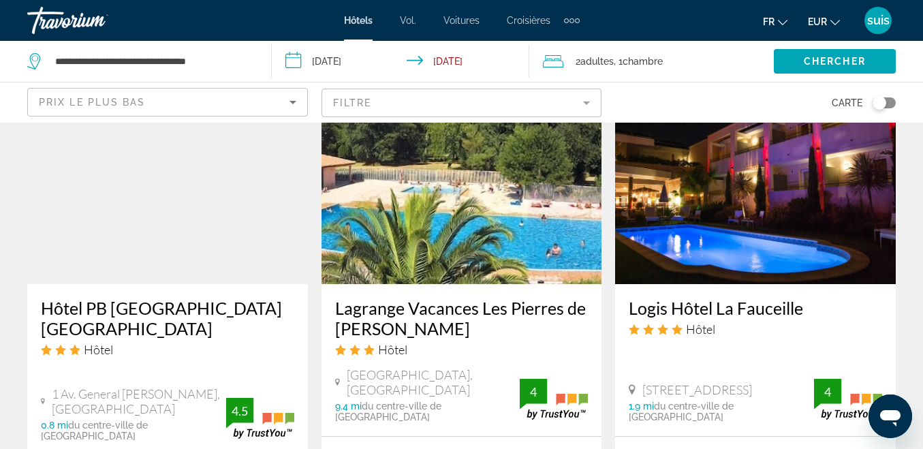
scroll to position [1634, 0]
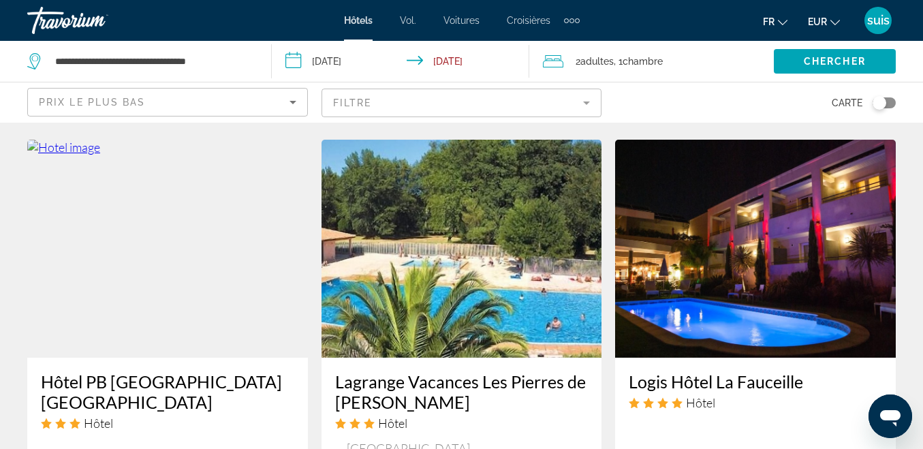
click at [683, 244] on img "Contenu principal" at bounding box center [755, 249] width 281 height 218
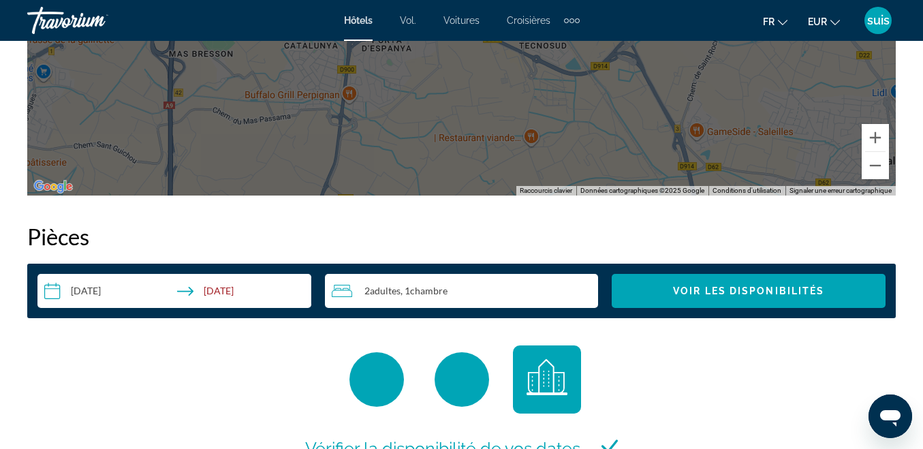
scroll to position [1907, 0]
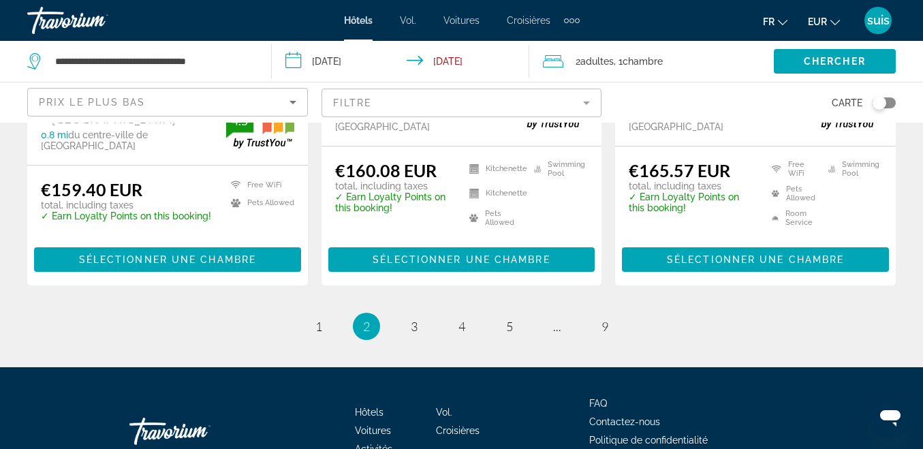
scroll to position [2021, 0]
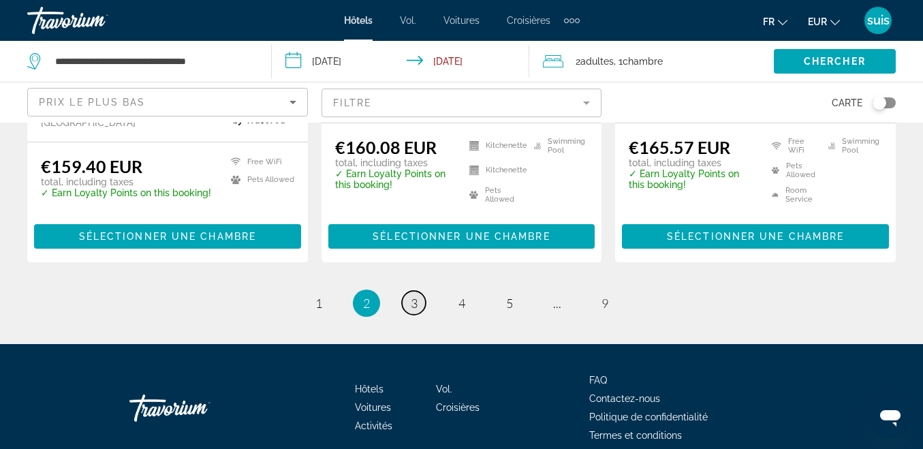
click at [412, 296] on span "3" at bounding box center [414, 303] width 7 height 15
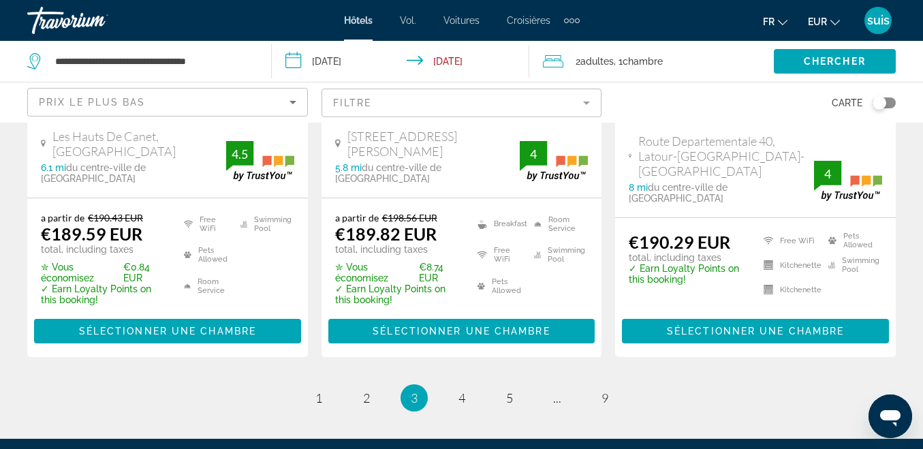
scroll to position [2043, 0]
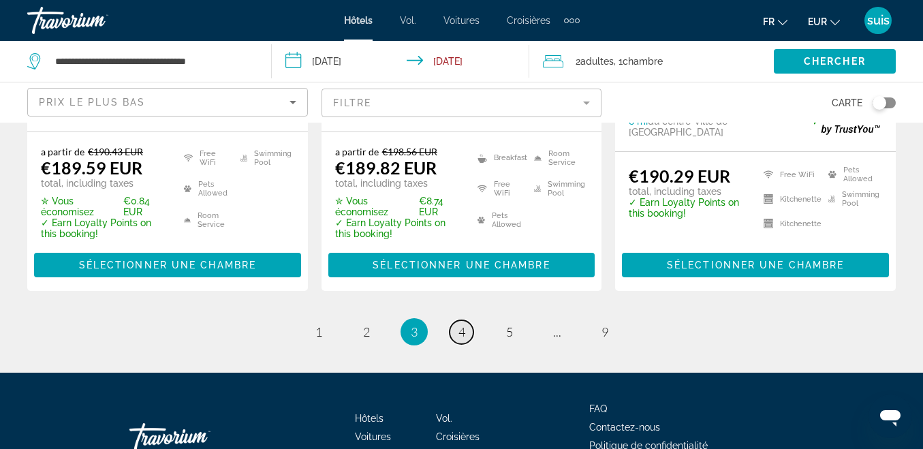
click at [457, 320] on link "page 4" at bounding box center [461, 332] width 24 height 24
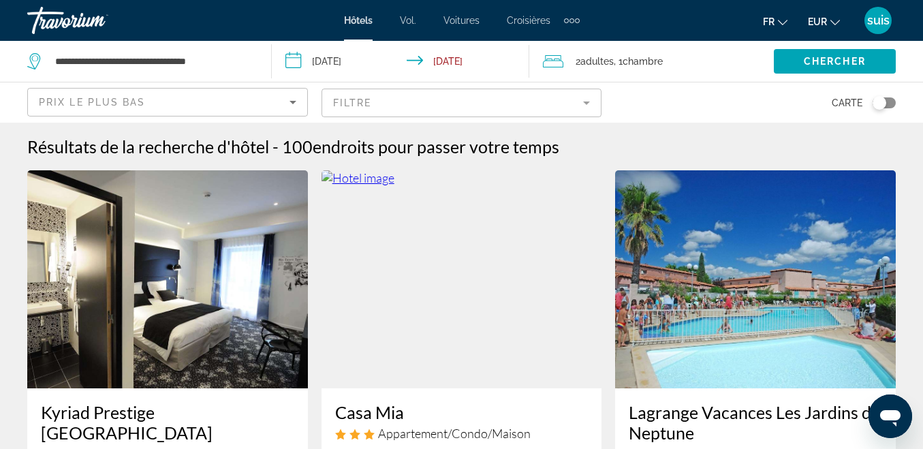
click at [516, 20] on font "Croisières" at bounding box center [529, 20] width 44 height 11
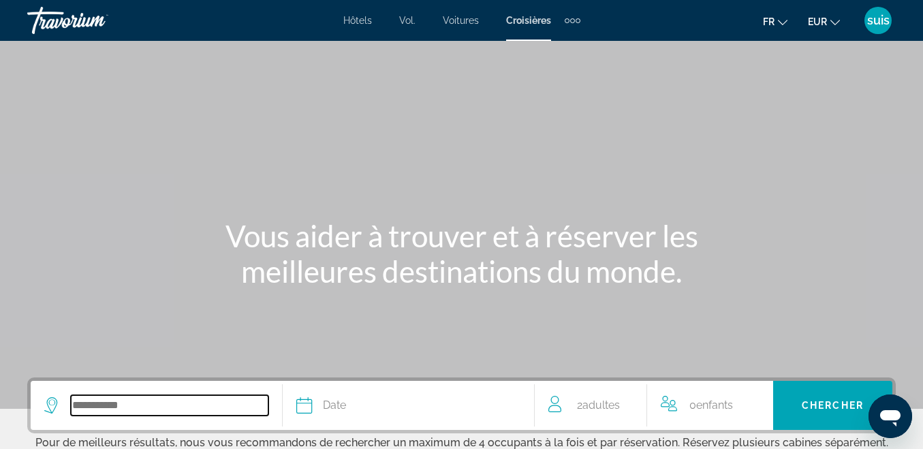
click at [91, 399] on input "Search widget" at bounding box center [169, 405] width 197 height 20
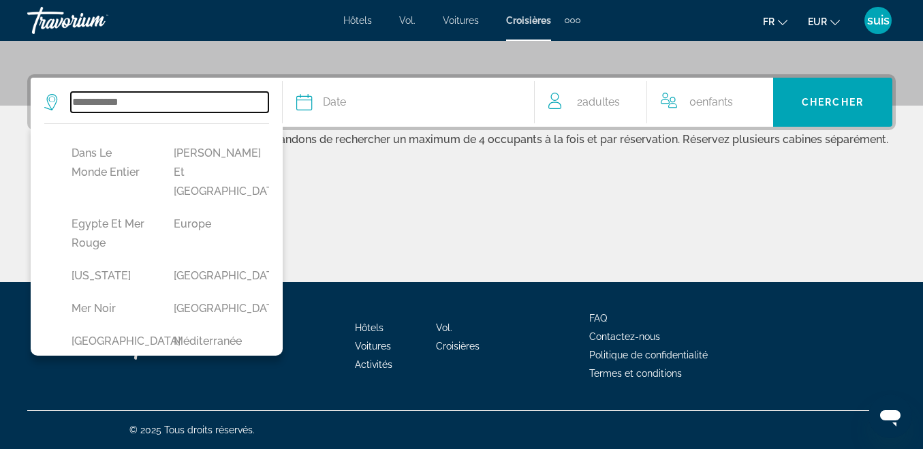
scroll to position [272, 0]
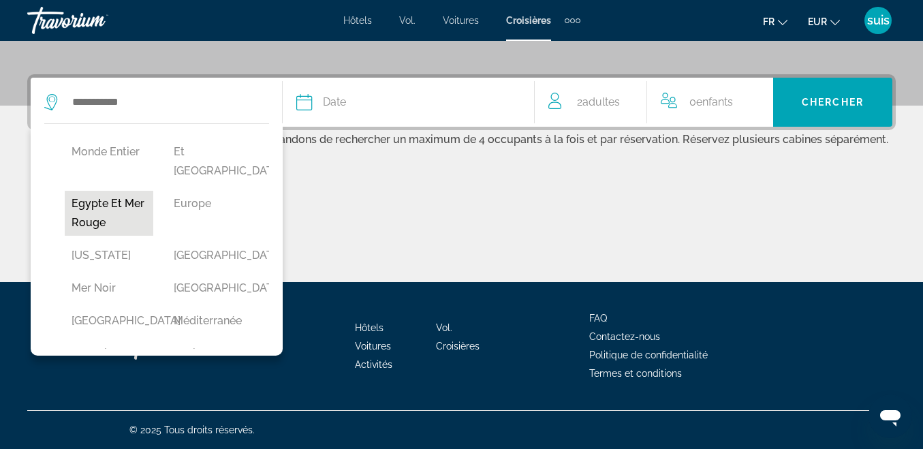
click at [97, 236] on button "Egypte et Mer Rouge" at bounding box center [109, 213] width 89 height 45
type input "**********"
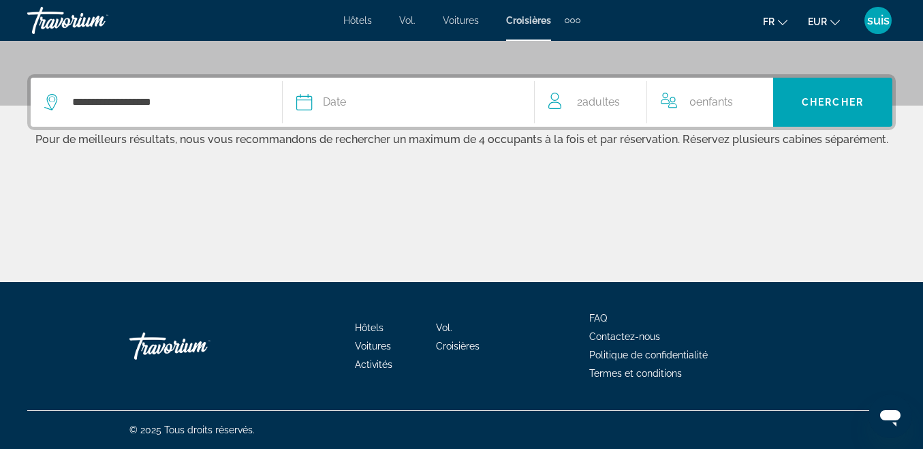
click at [378, 106] on div "Date" at bounding box center [408, 102] width 224 height 19
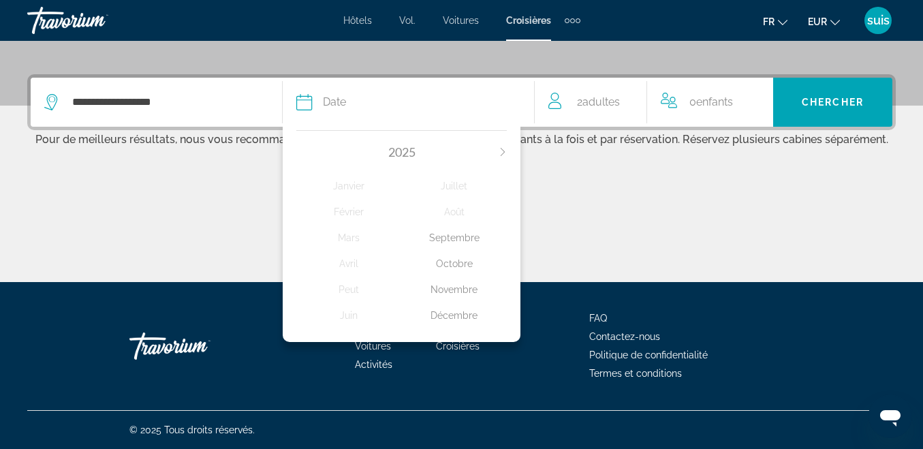
click at [451, 255] on div "Octobre" at bounding box center [455, 263] width 106 height 25
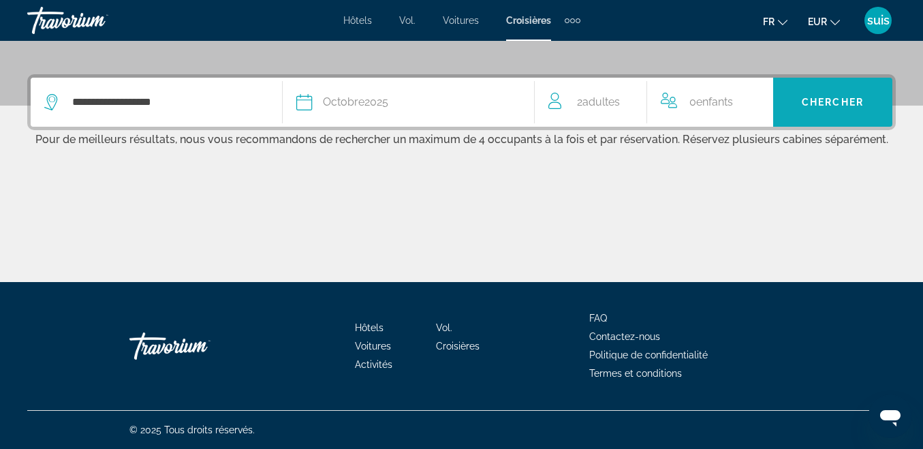
click at [821, 101] on span "Chercher" at bounding box center [832, 102] width 62 height 11
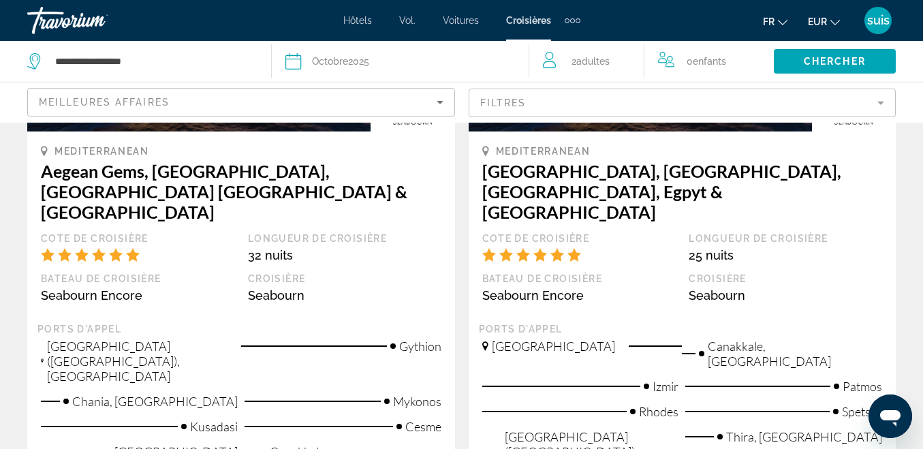
scroll to position [68, 0]
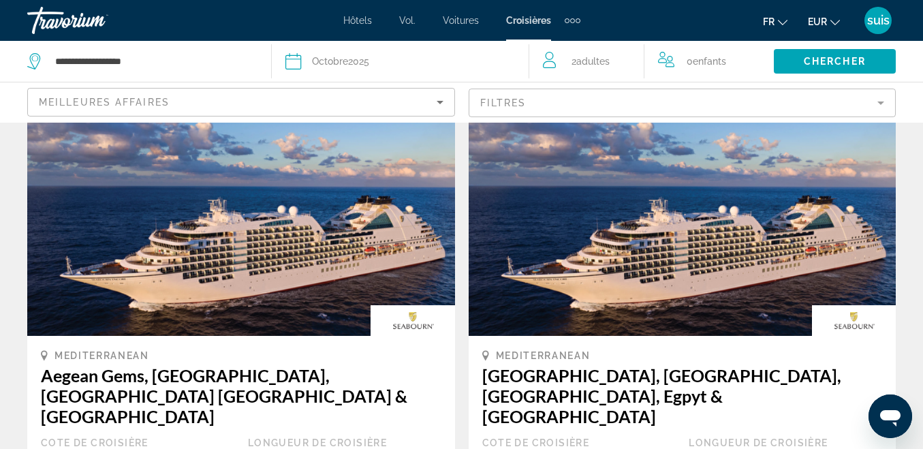
click at [744, 102] on mat-form-field "Filtres" at bounding box center [682, 103] width 428 height 29
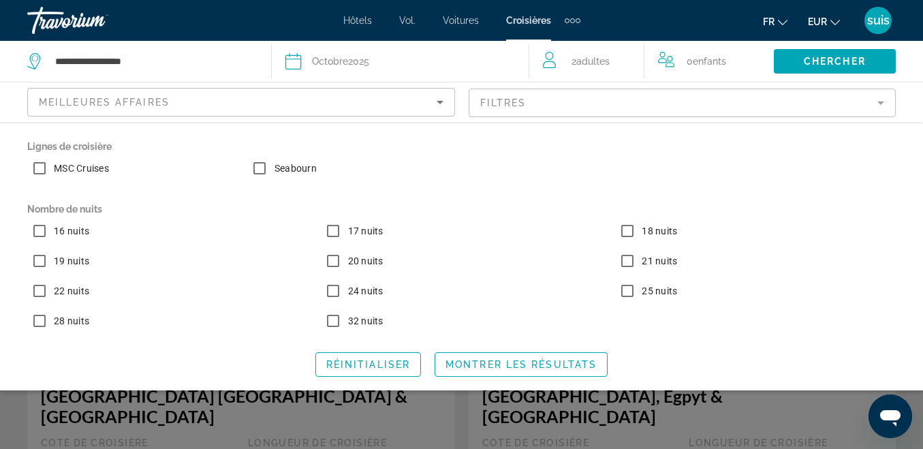
click at [743, 100] on mat-form-field "Filtres" at bounding box center [682, 103] width 428 height 29
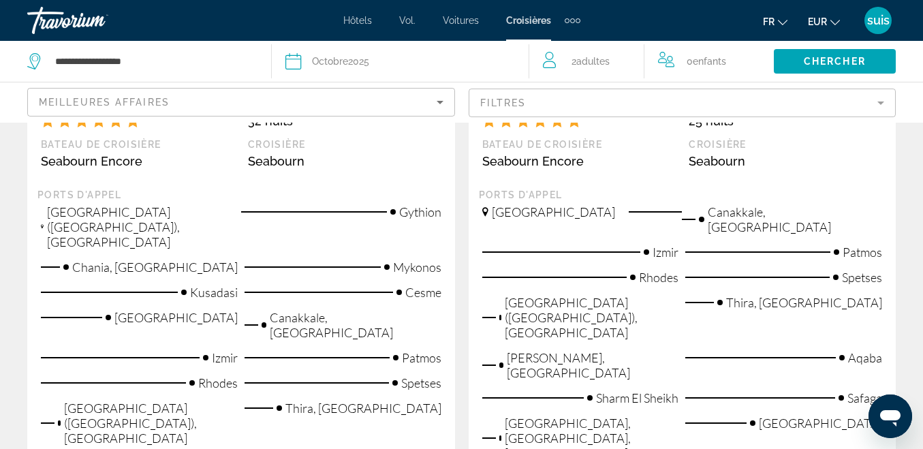
scroll to position [136, 0]
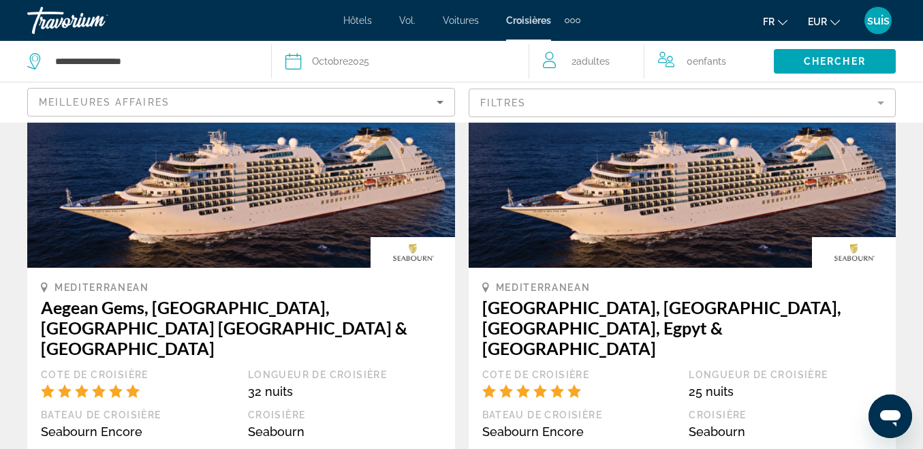
click at [181, 201] on img "Contenu principal" at bounding box center [241, 159] width 428 height 218
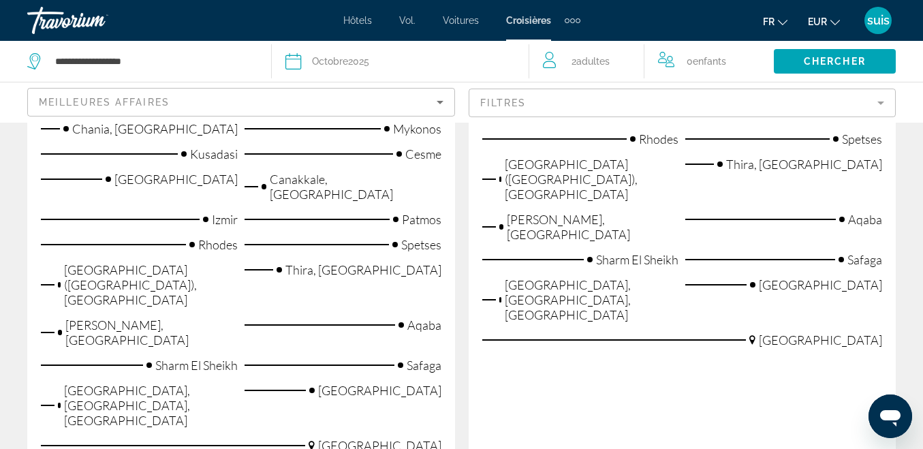
scroll to position [749, 0]
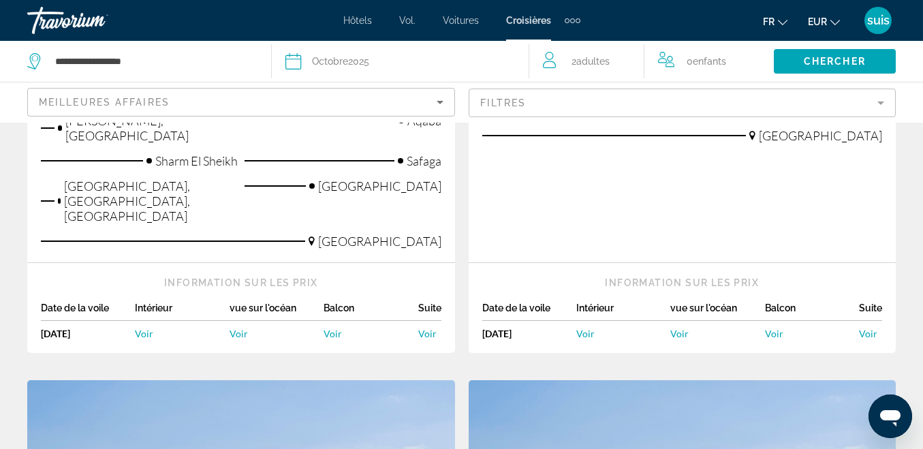
click at [434, 328] on span "Voir" at bounding box center [427, 334] width 18 height 12
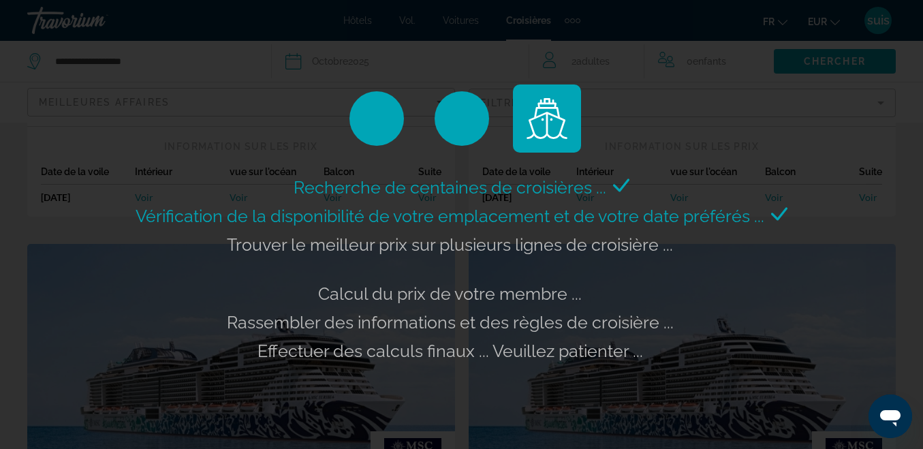
scroll to position [0, 0]
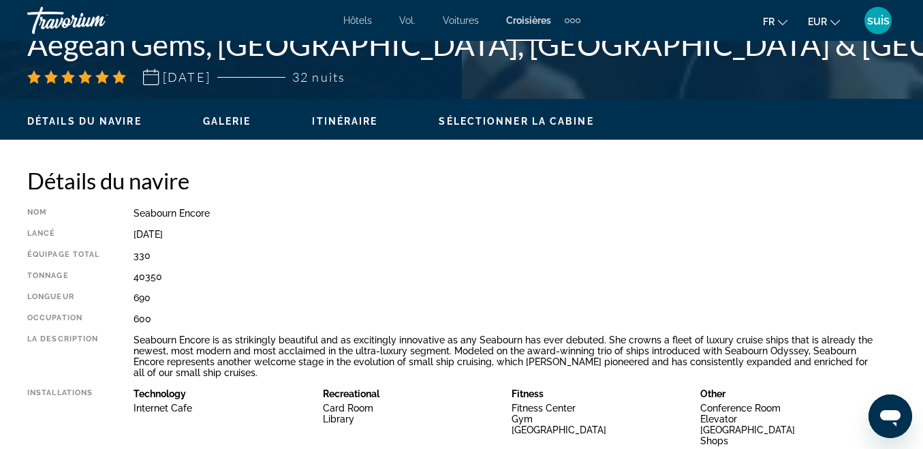
scroll to position [477, 0]
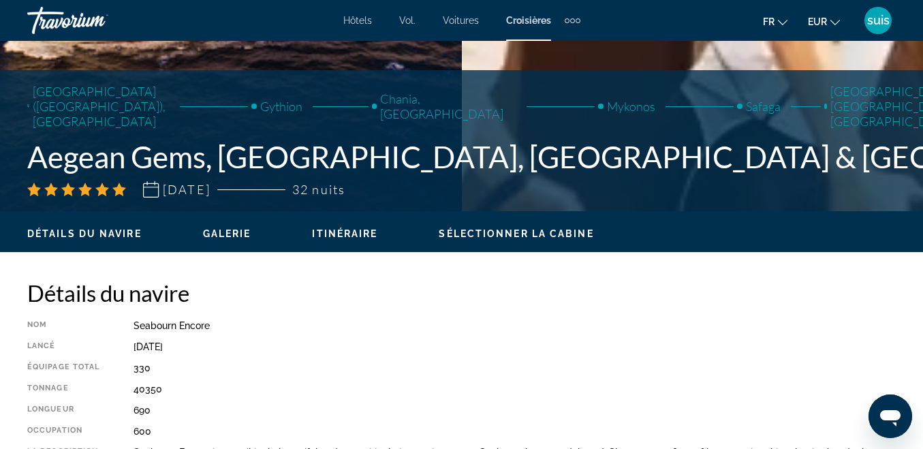
click at [785, 18] on icon "Changer de langue" at bounding box center [783, 23] width 10 height 10
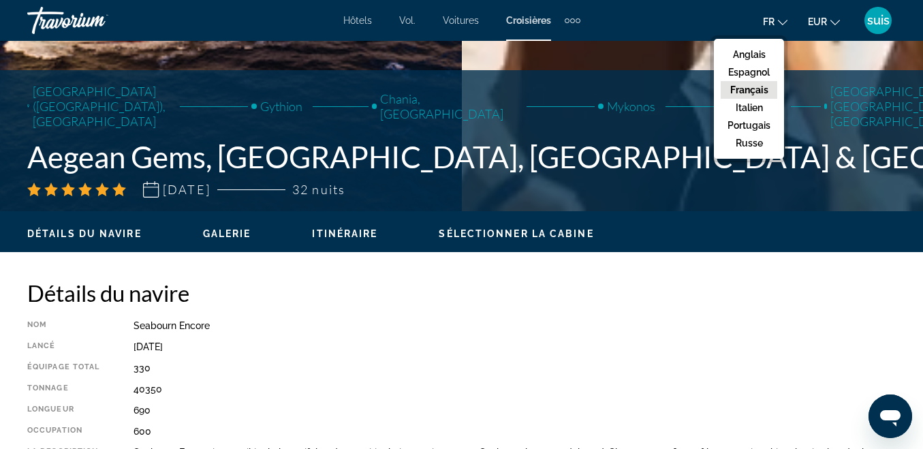
click at [748, 87] on font "Français" at bounding box center [749, 89] width 38 height 11
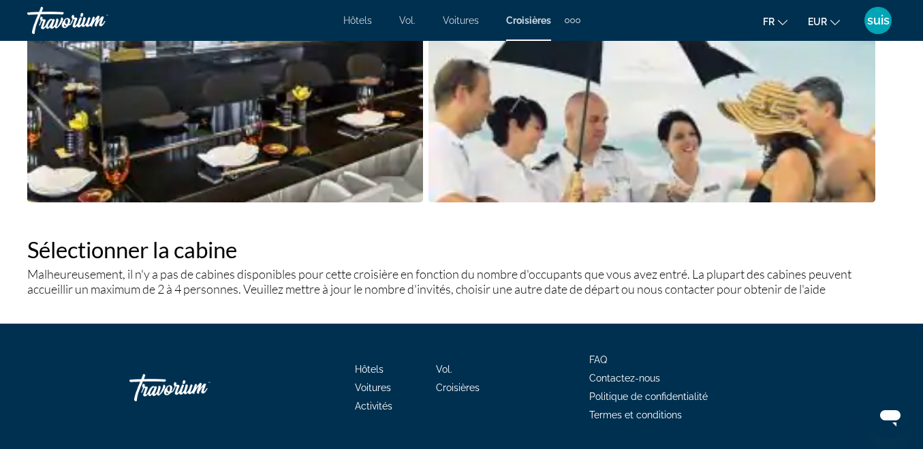
scroll to position [1381, 0]
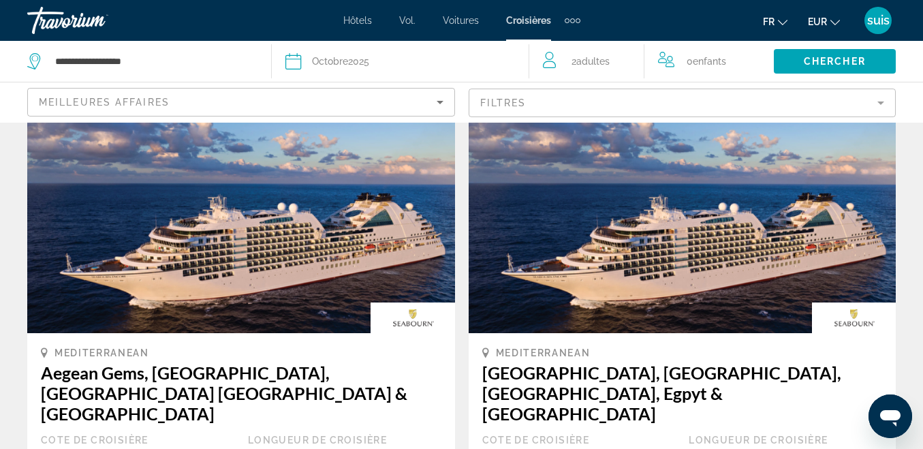
scroll to position [136, 0]
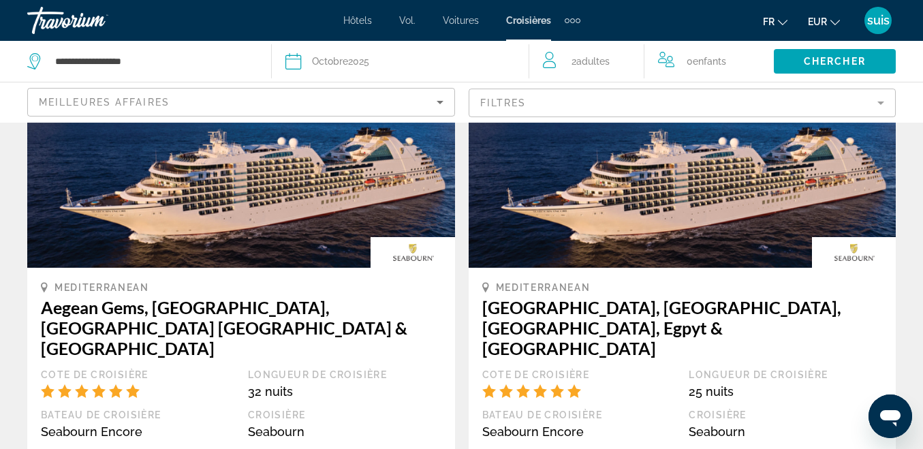
click at [747, 227] on img "Contenu principal" at bounding box center [682, 159] width 428 height 218
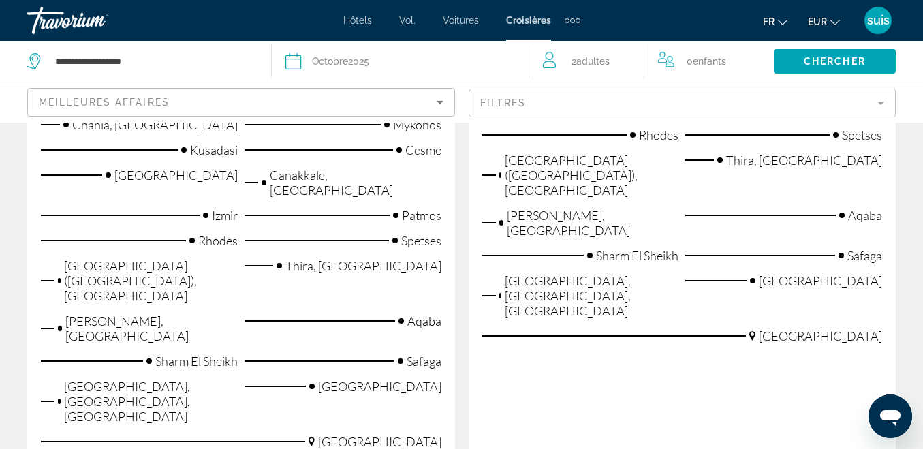
scroll to position [681, 0]
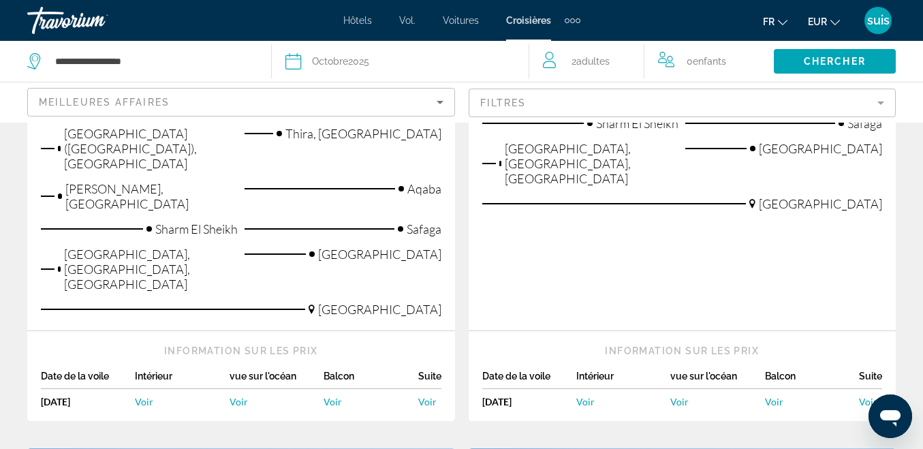
click at [872, 396] on span "Voir" at bounding box center [868, 402] width 18 height 12
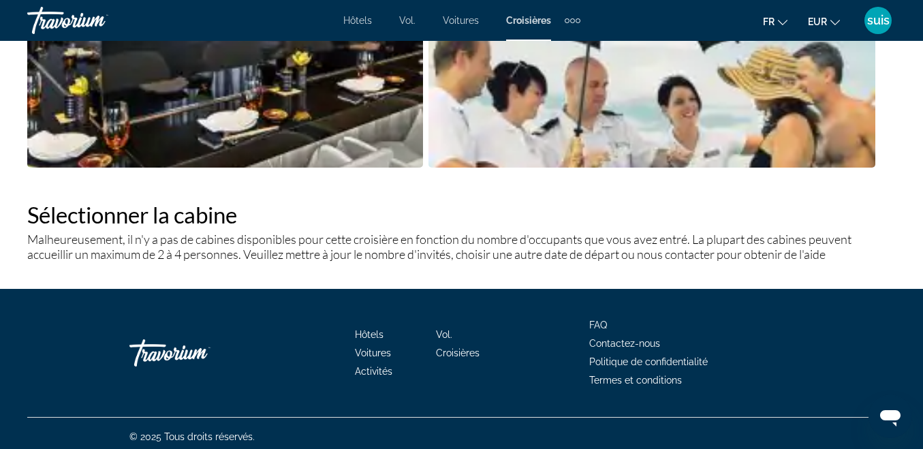
scroll to position [1381, 0]
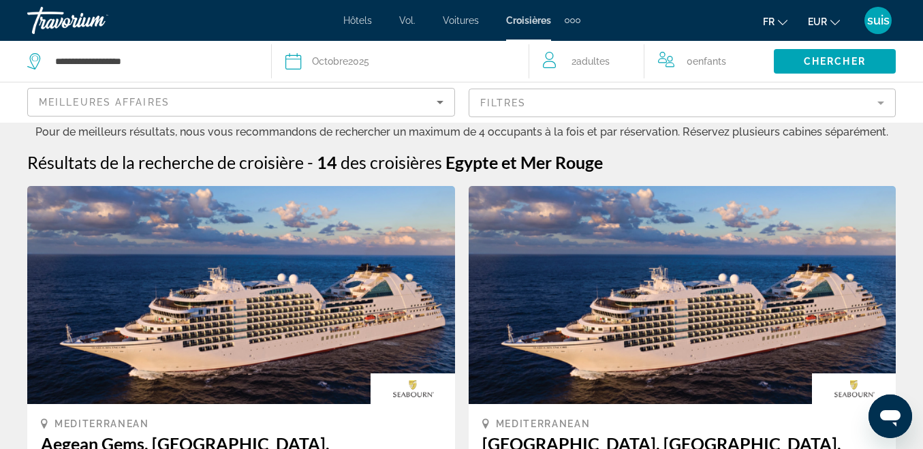
click at [607, 62] on span "Adultes" at bounding box center [592, 61] width 33 height 11
click at [621, 54] on icon "Increment adults" at bounding box center [624, 58] width 12 height 16
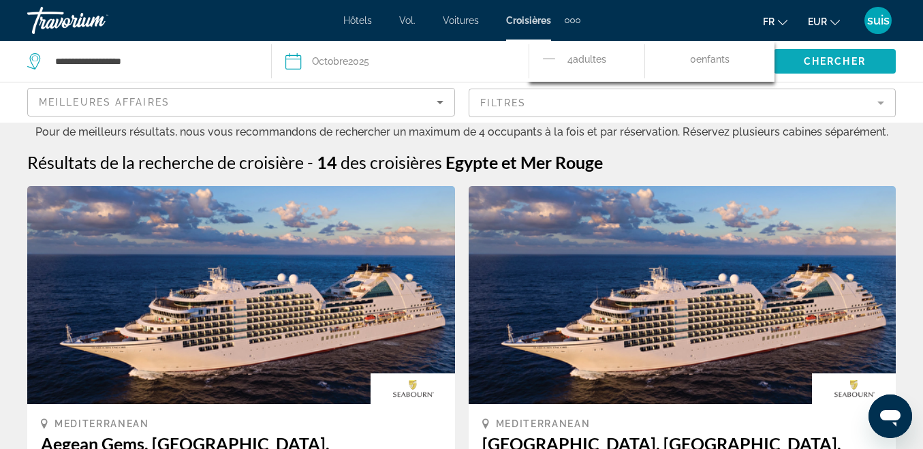
click at [811, 57] on span "Chercher" at bounding box center [835, 61] width 62 height 11
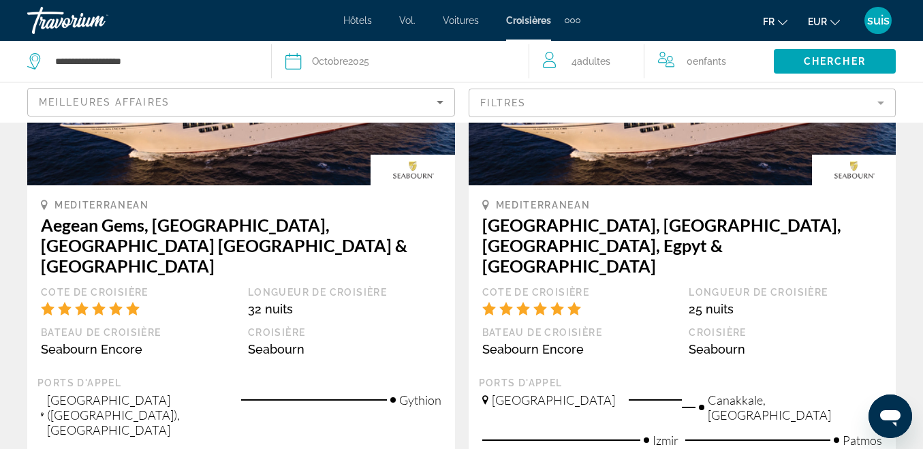
scroll to position [68, 0]
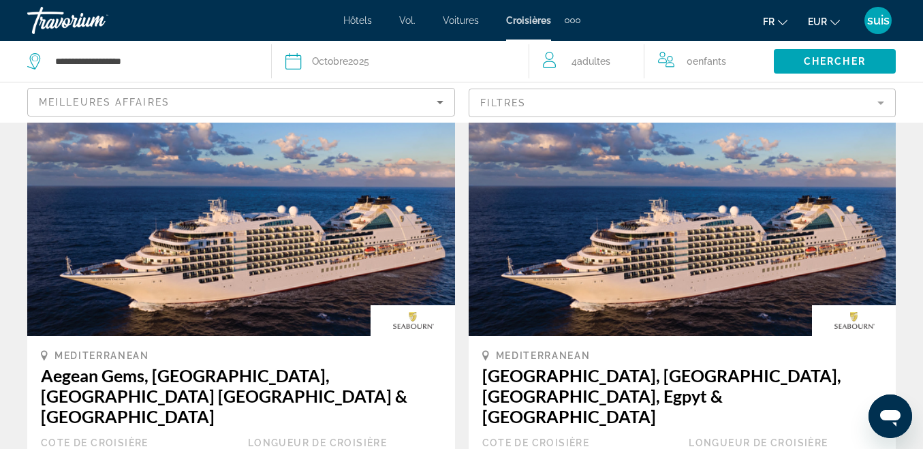
click at [323, 218] on img "Contenu principal" at bounding box center [241, 227] width 428 height 218
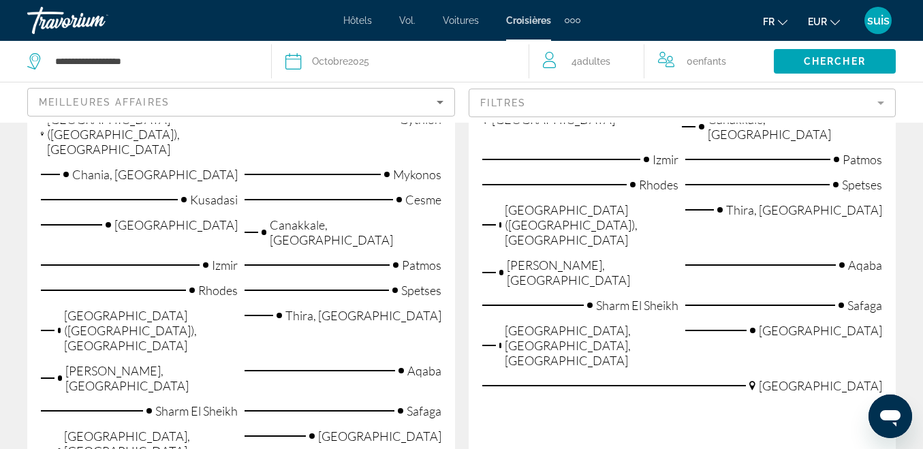
scroll to position [613, 0]
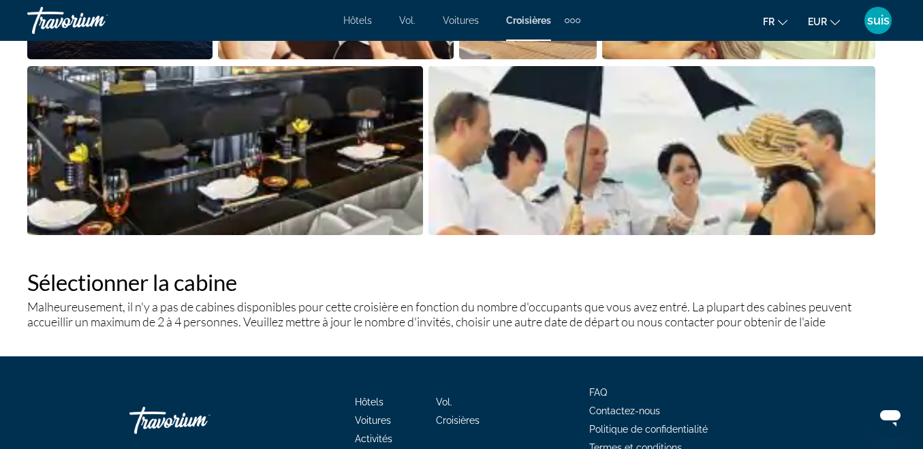
scroll to position [1381, 0]
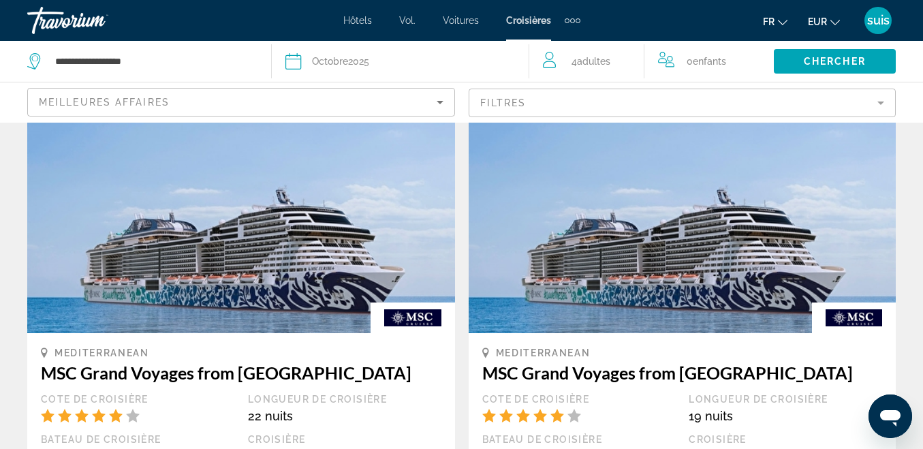
scroll to position [1430, 0]
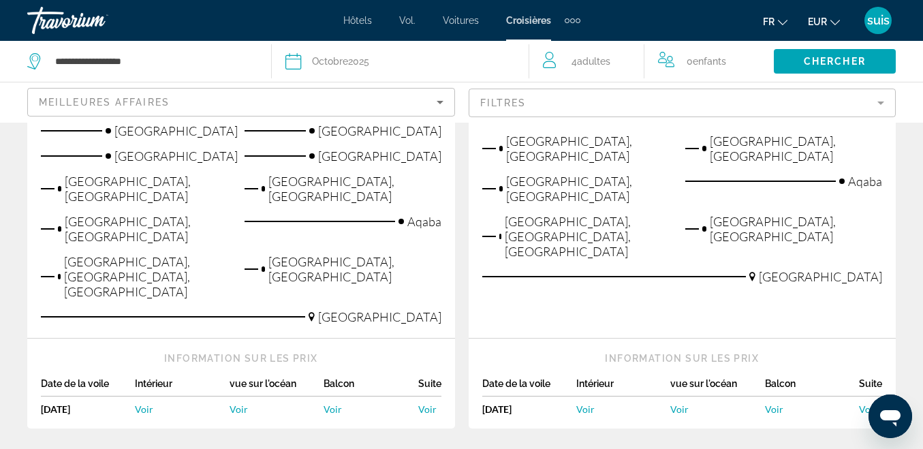
click at [572, 17] on div "Éléments de navigation supplémentaires" at bounding box center [573, 20] width 16 height 20
click at [556, 47] on font "Activités" at bounding box center [550, 45] width 37 height 11
